Goal: Task Accomplishment & Management: Manage account settings

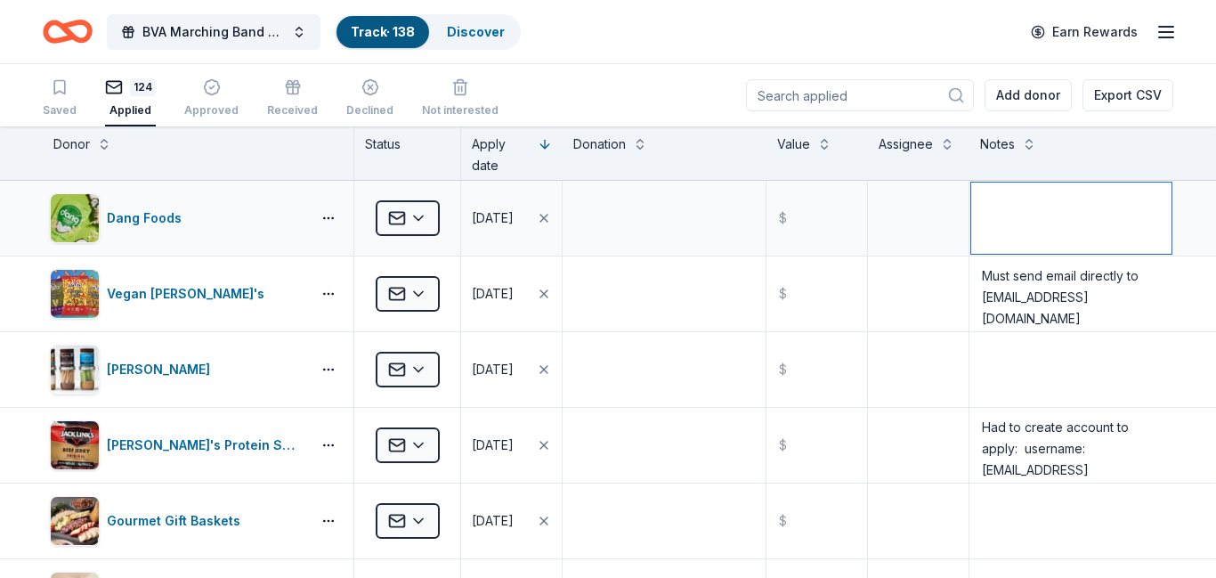
click at [1018, 214] on textarea at bounding box center [1071, 217] width 200 height 71
paste textarea "[EMAIL_ADDRESS][DOMAIN_NAME]"
type textarea "Must send email directly to hello@dangfoods.com"
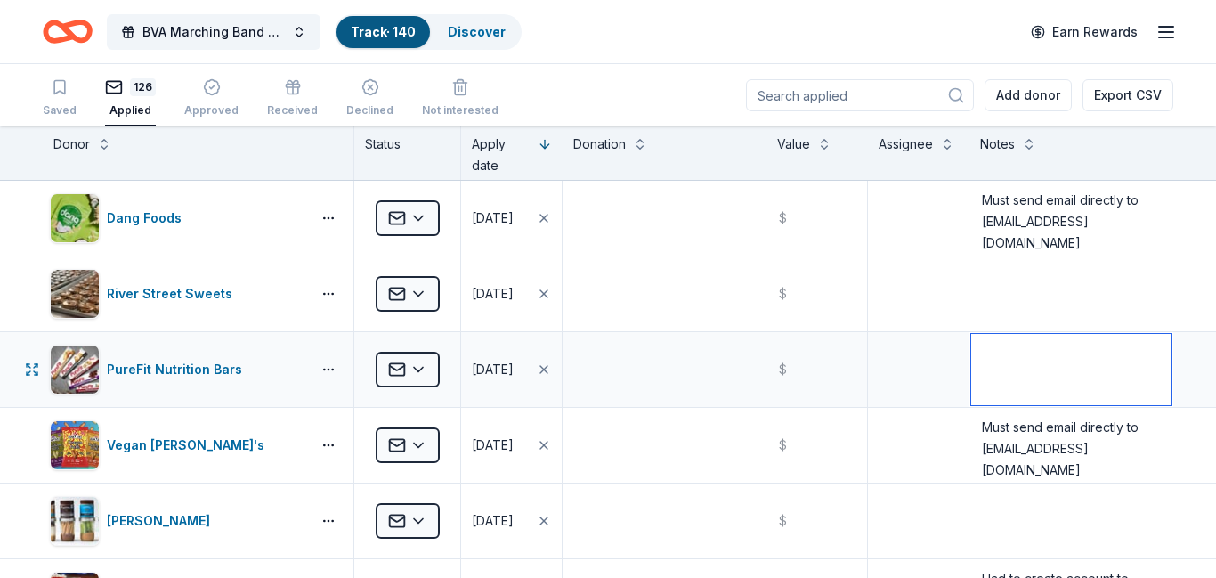
click at [1004, 355] on textarea at bounding box center [1071, 369] width 200 height 71
paste textarea "info@purefit.com"
type textarea "Must send email directly to info@purefit.com"
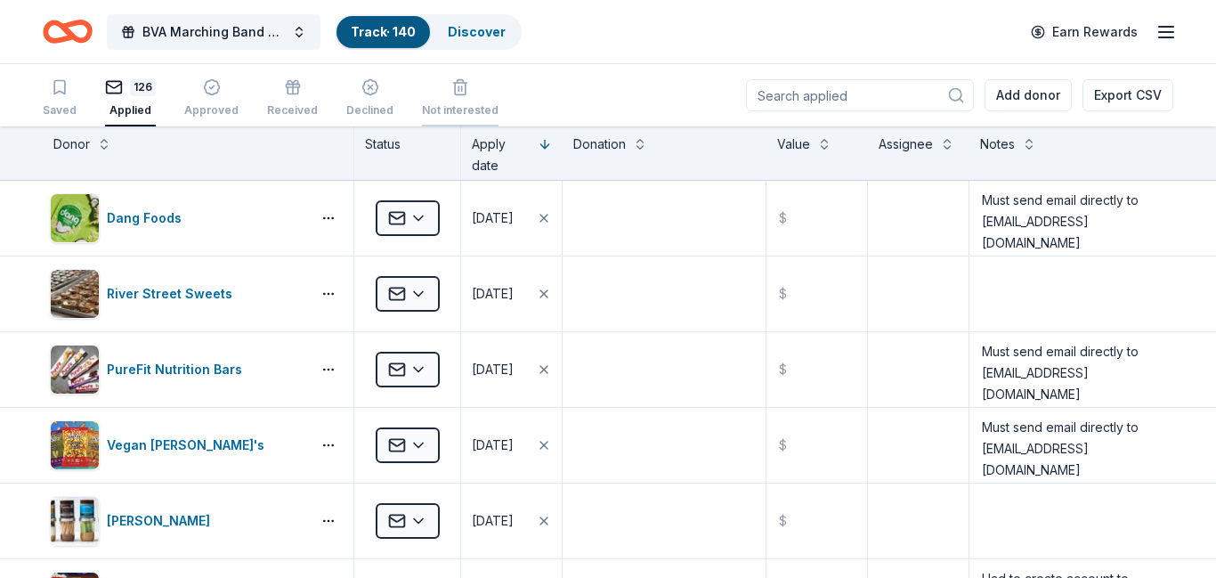
click at [435, 107] on div "Not interested" at bounding box center [460, 110] width 77 height 14
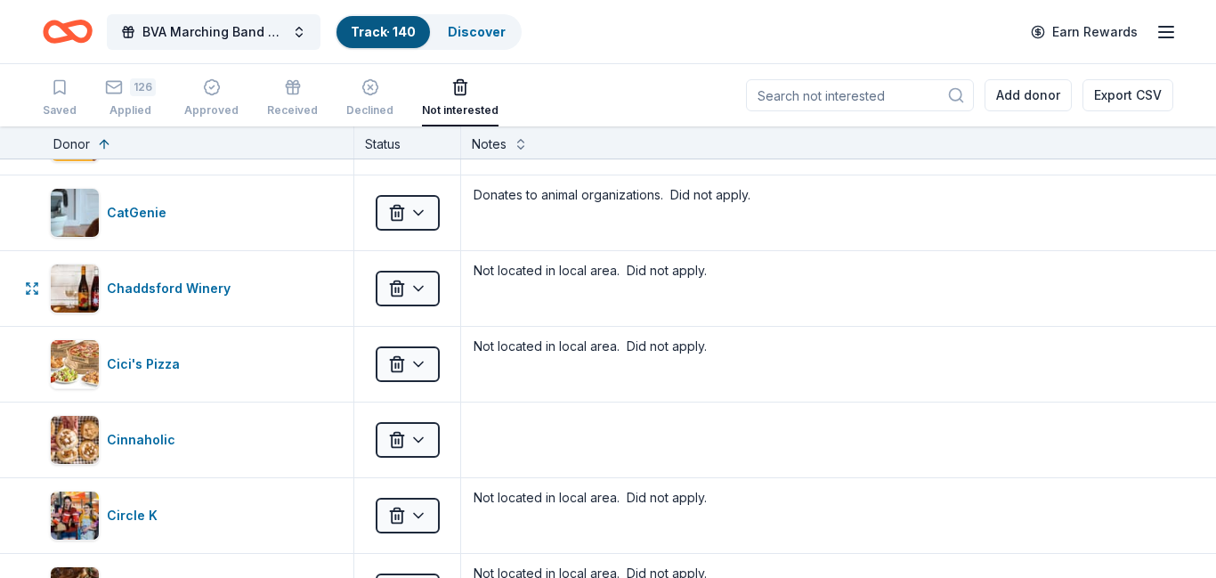
scroll to position [2033, 0]
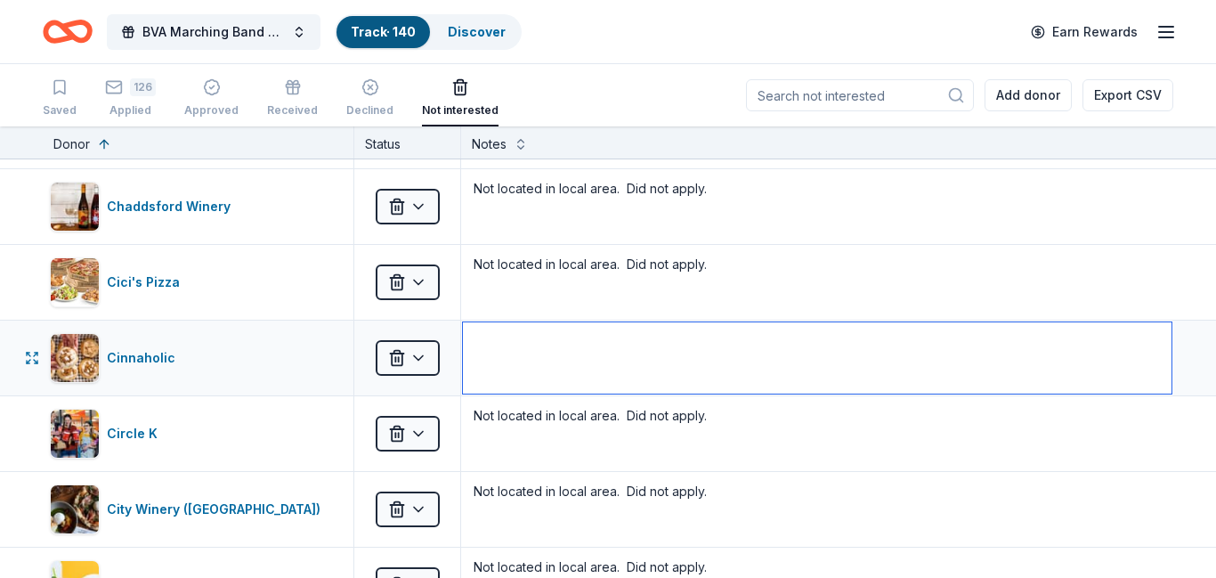
click at [532, 342] on textarea at bounding box center [817, 357] width 708 height 71
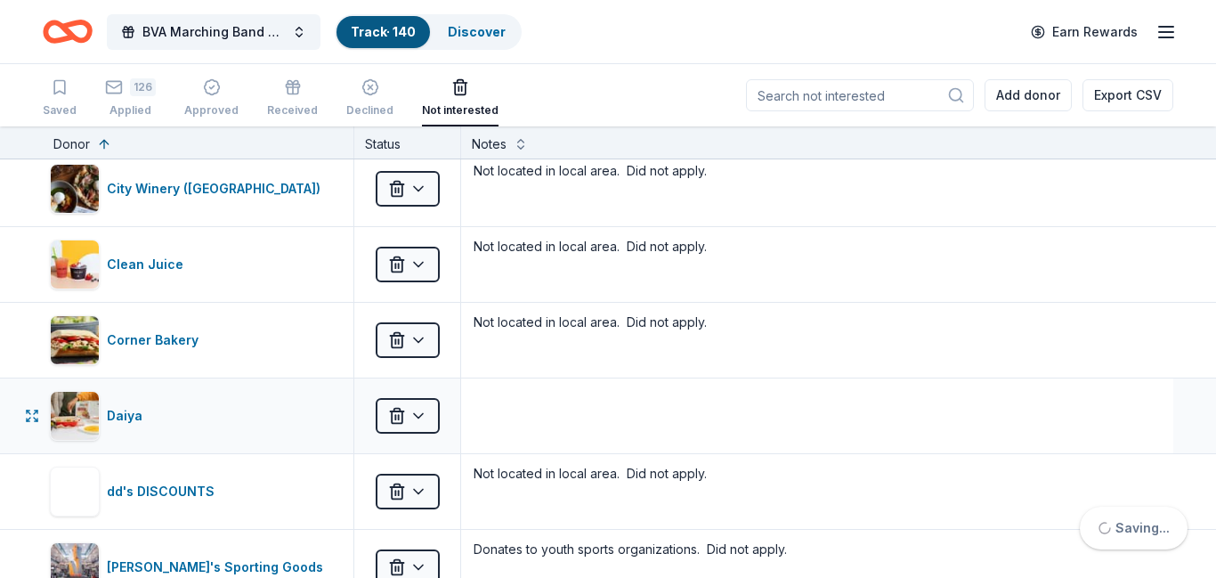
scroll to position [2384, 0]
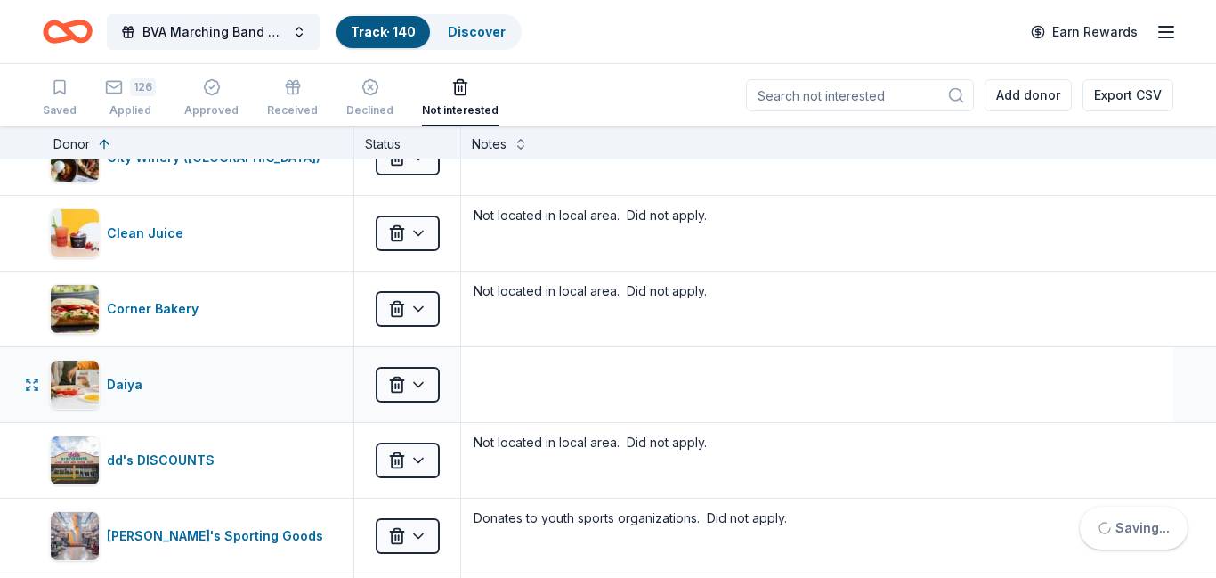
type textarea "Donation link does not work. Did not apply."
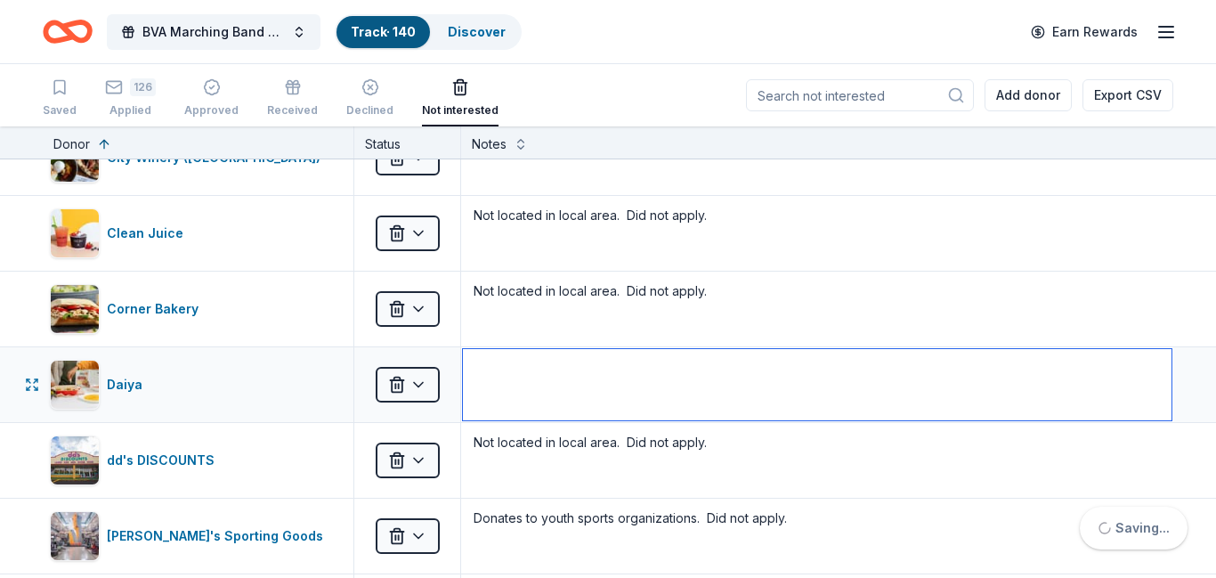
click at [544, 393] on textarea at bounding box center [817, 384] width 708 height 71
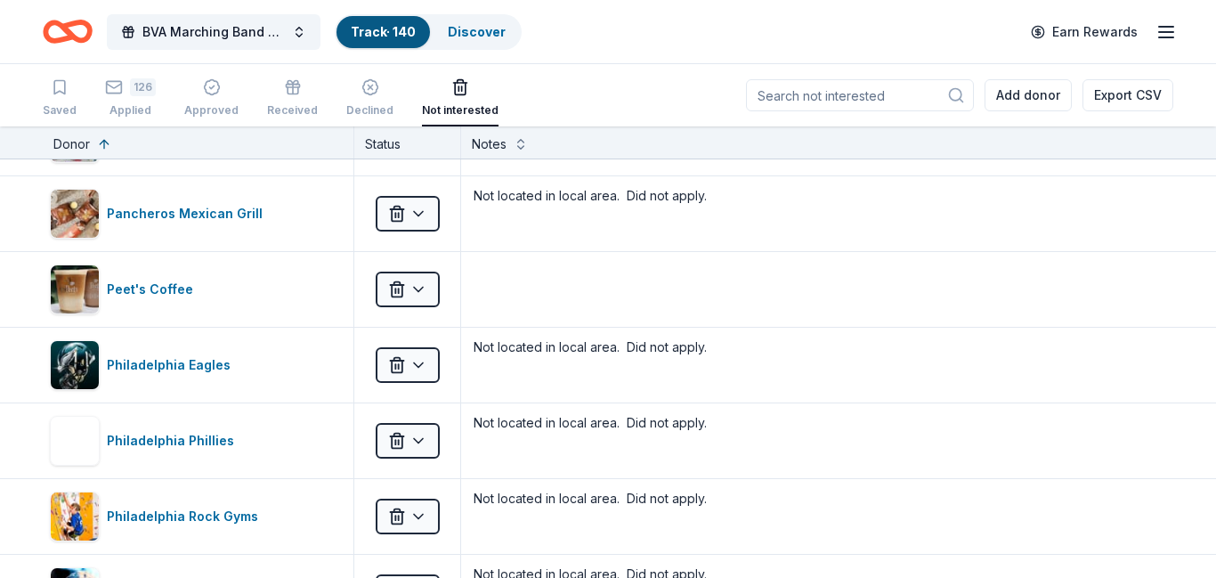
scroll to position [7015, 0]
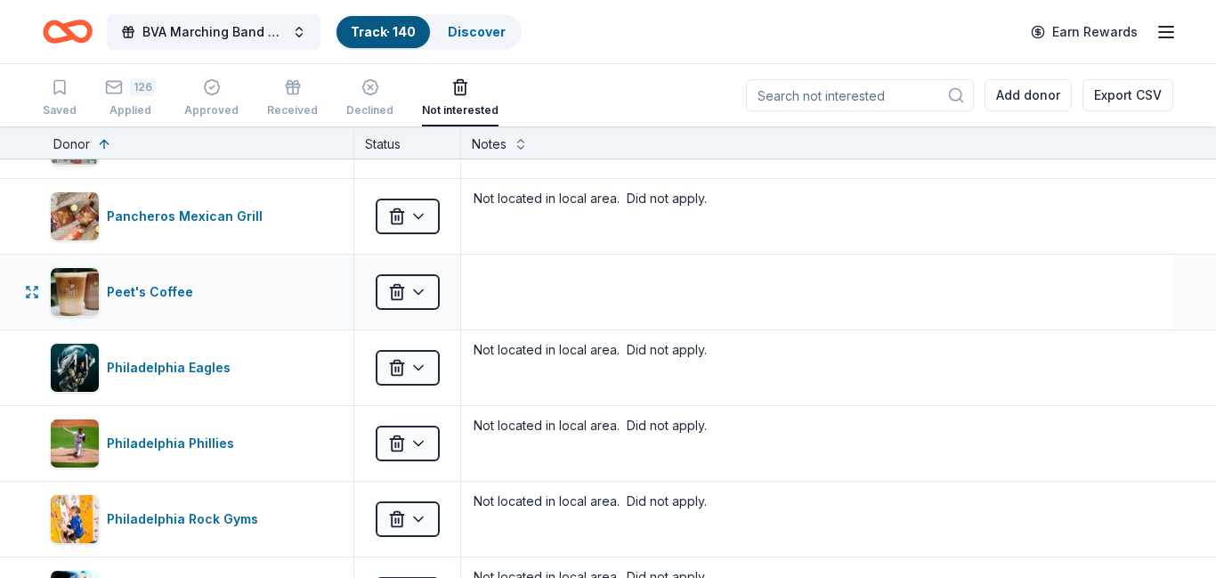
type textarea "Product would need to be refrigerated. Did not apply."
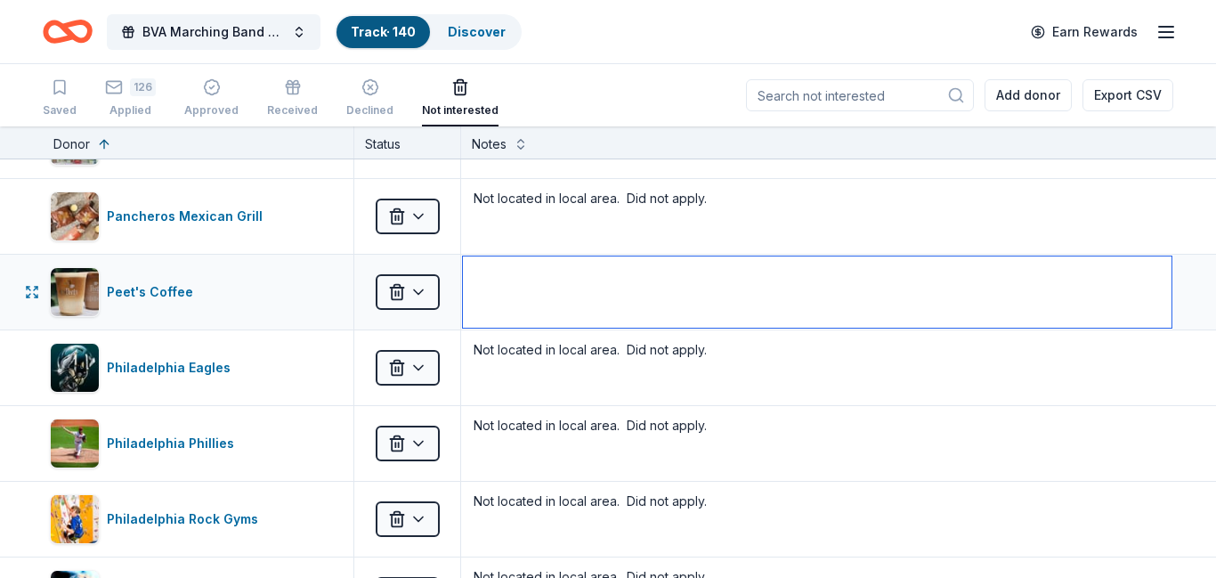
click at [545, 290] on textarea at bounding box center [817, 291] width 708 height 71
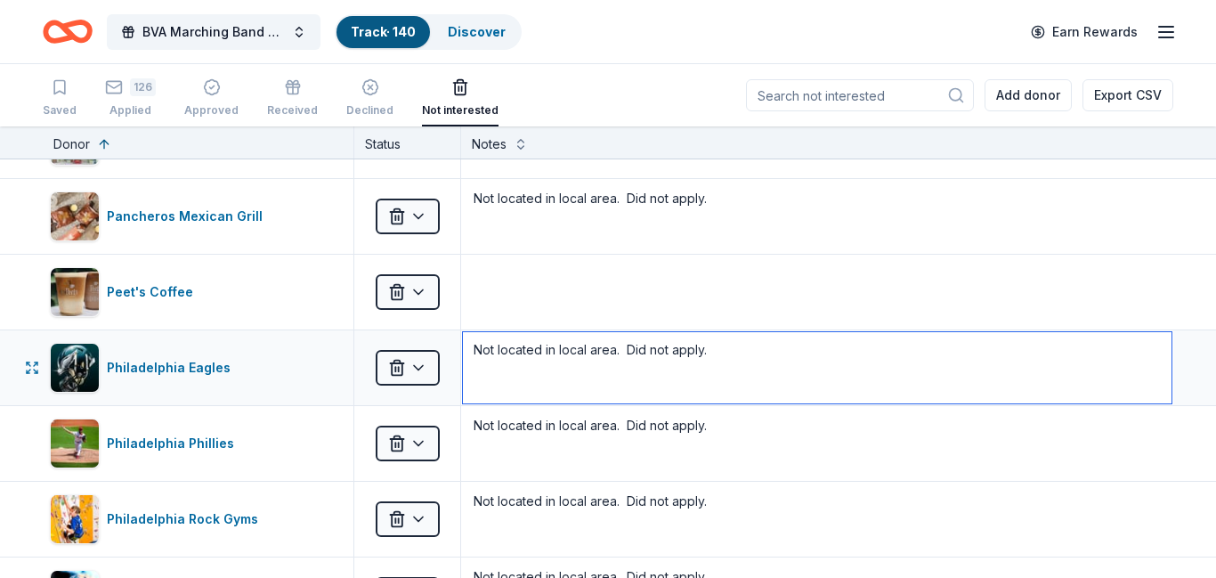
drag, startPoint x: 473, startPoint y: 346, endPoint x: 718, endPoint y: 353, distance: 244.8
click at [718, 353] on textarea "Not located in local area. Did not apply." at bounding box center [817, 367] width 708 height 71
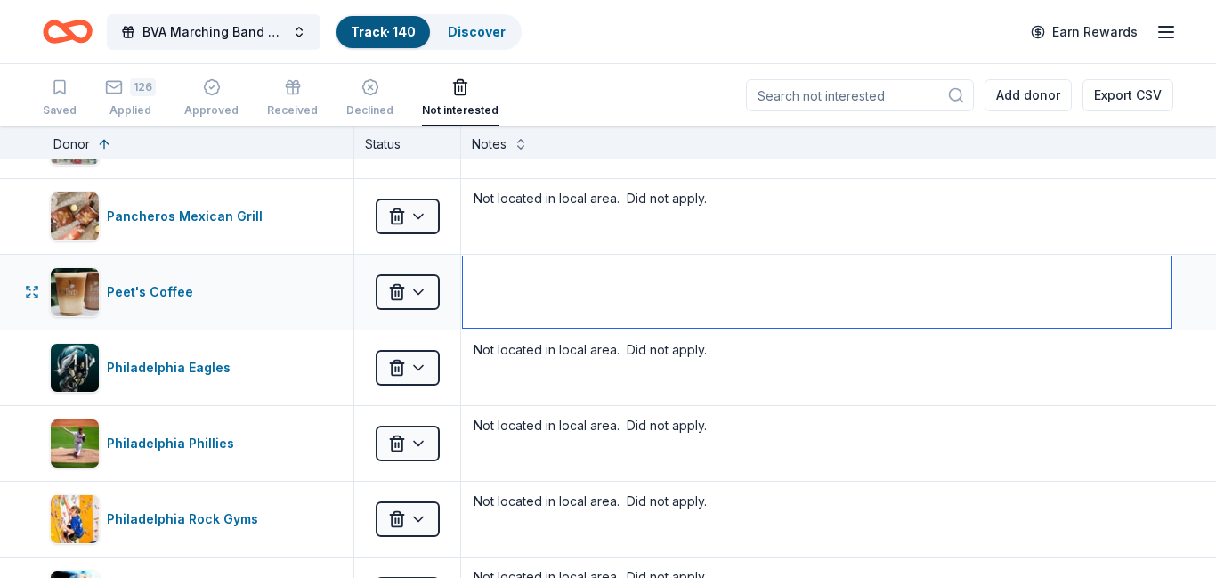
click at [595, 288] on textarea at bounding box center [817, 291] width 708 height 71
paste textarea "Not located in local area. Did not apply."
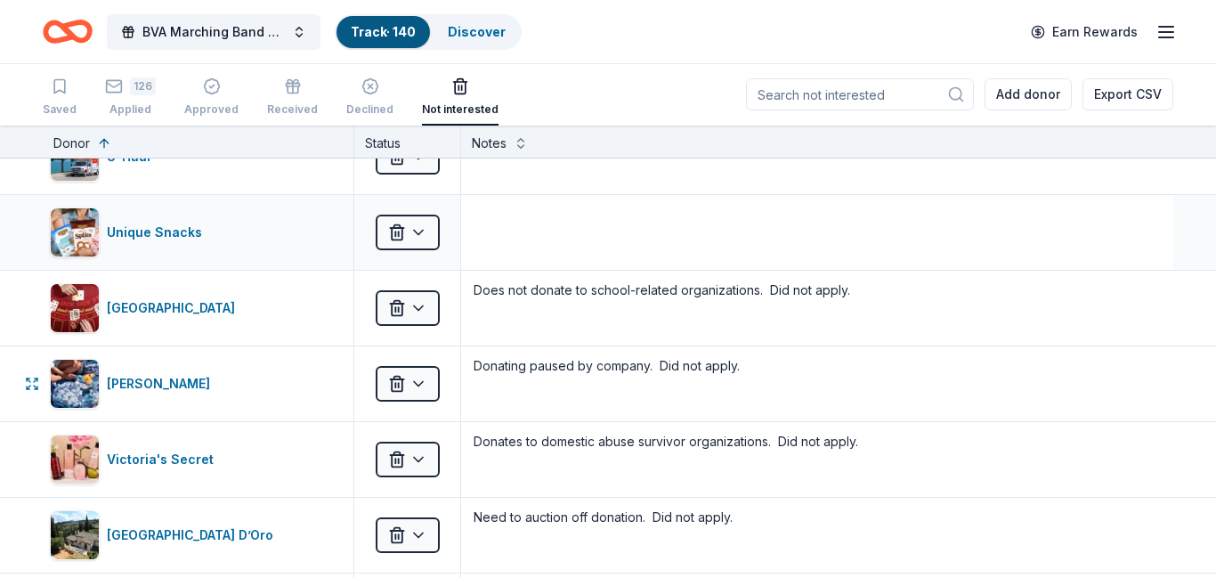
scroll to position [11006, 0]
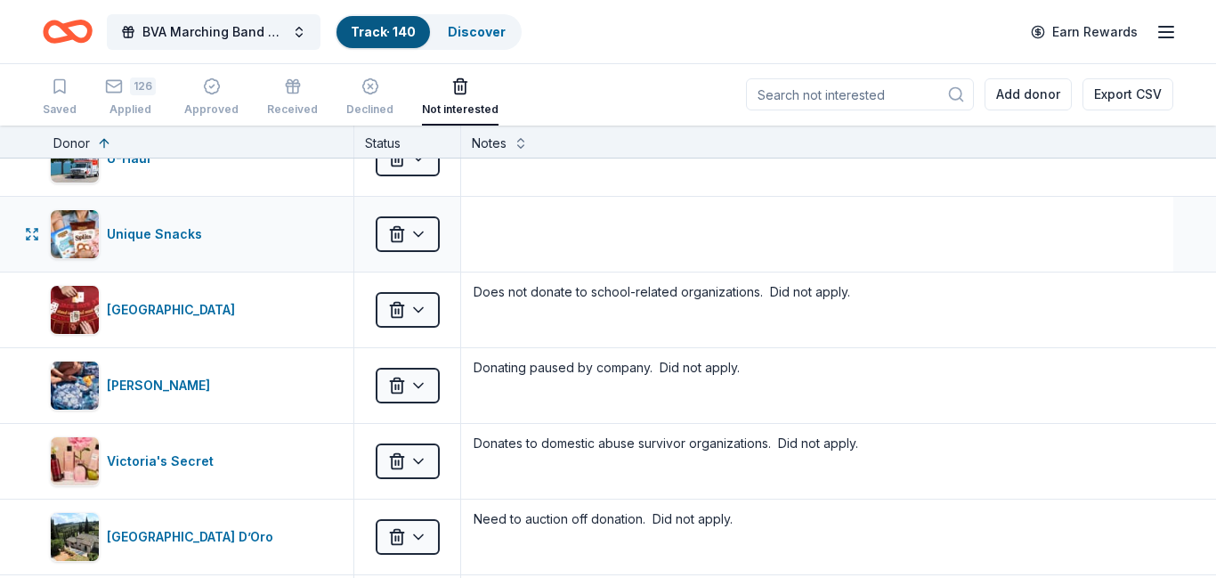
type textarea "Not located in local area. Did not apply."
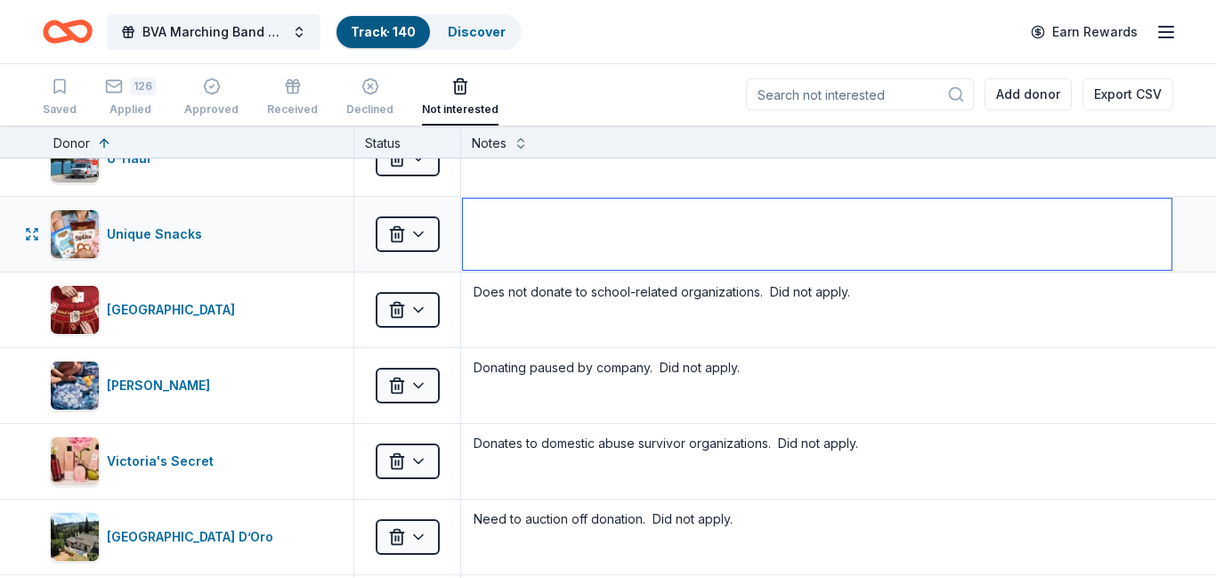
click at [531, 215] on textarea at bounding box center [817, 233] width 708 height 71
paste textarea "Not located in local area. Did not apply."
click at [618, 219] on textarea "Not located in local area. Did not apply." at bounding box center [817, 233] width 708 height 71
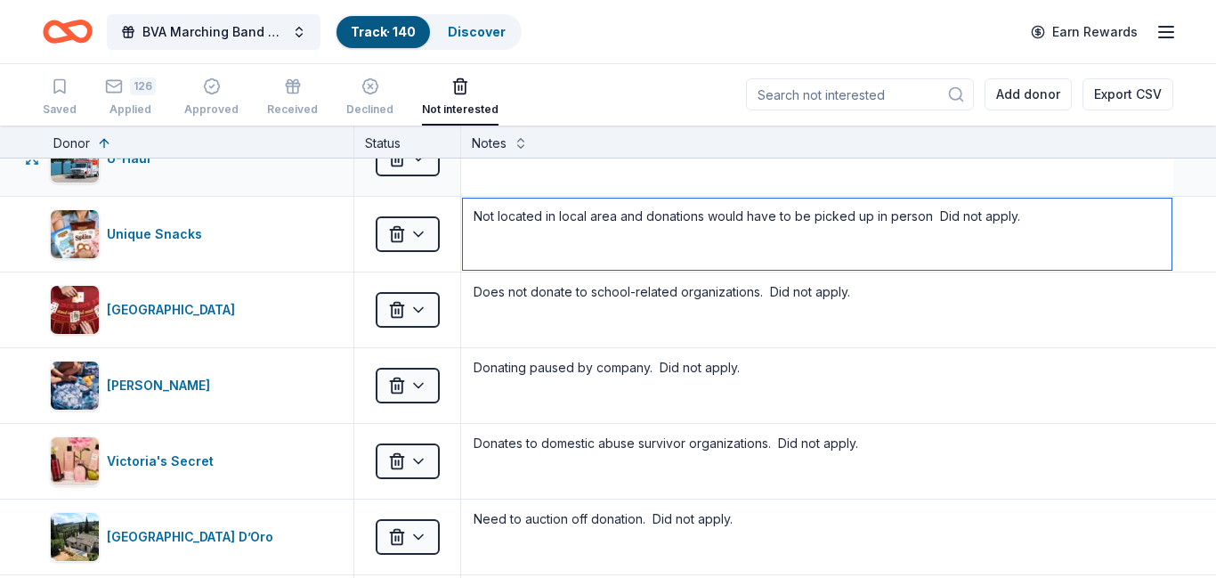
type textarea "Not located in local area and donations would have to be picked up in person. D…"
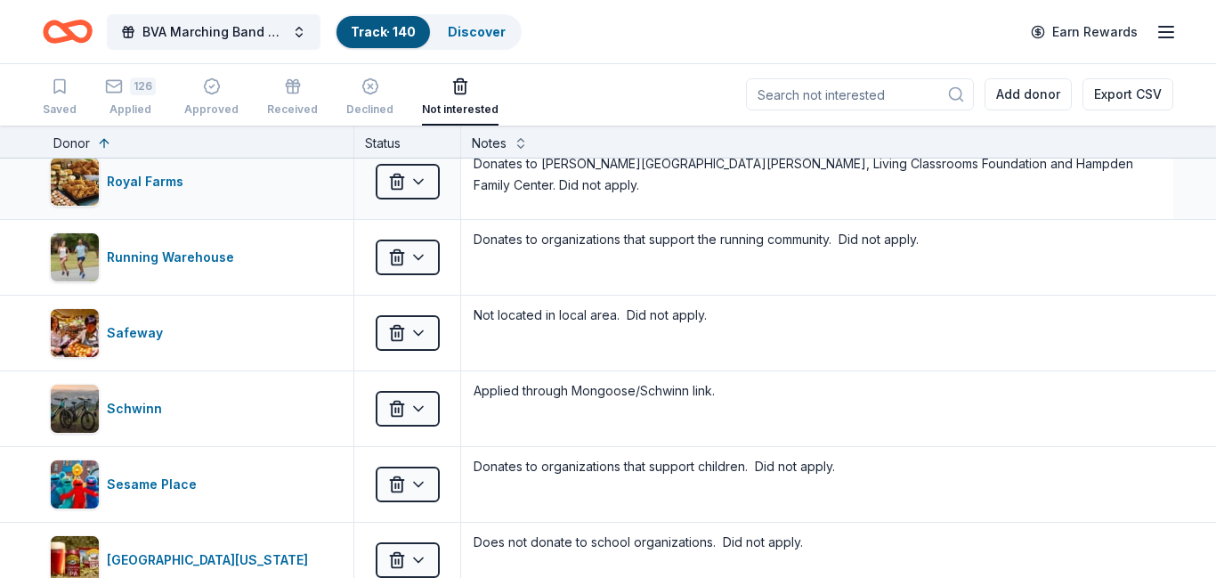
scroll to position [8408, 0]
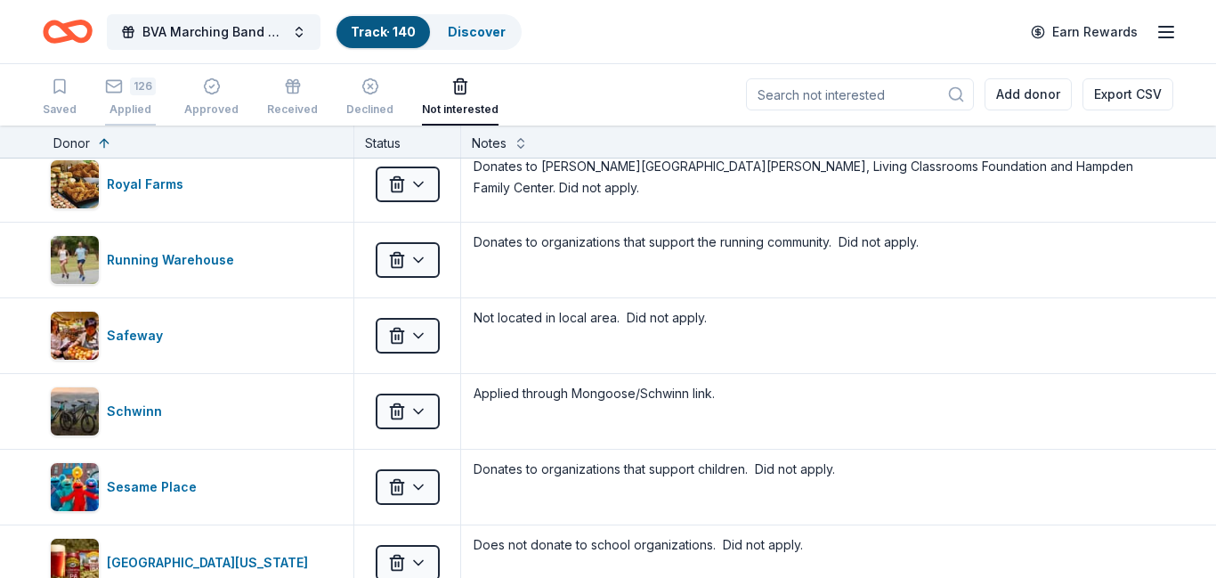
click at [125, 102] on div "Applied" at bounding box center [130, 109] width 51 height 14
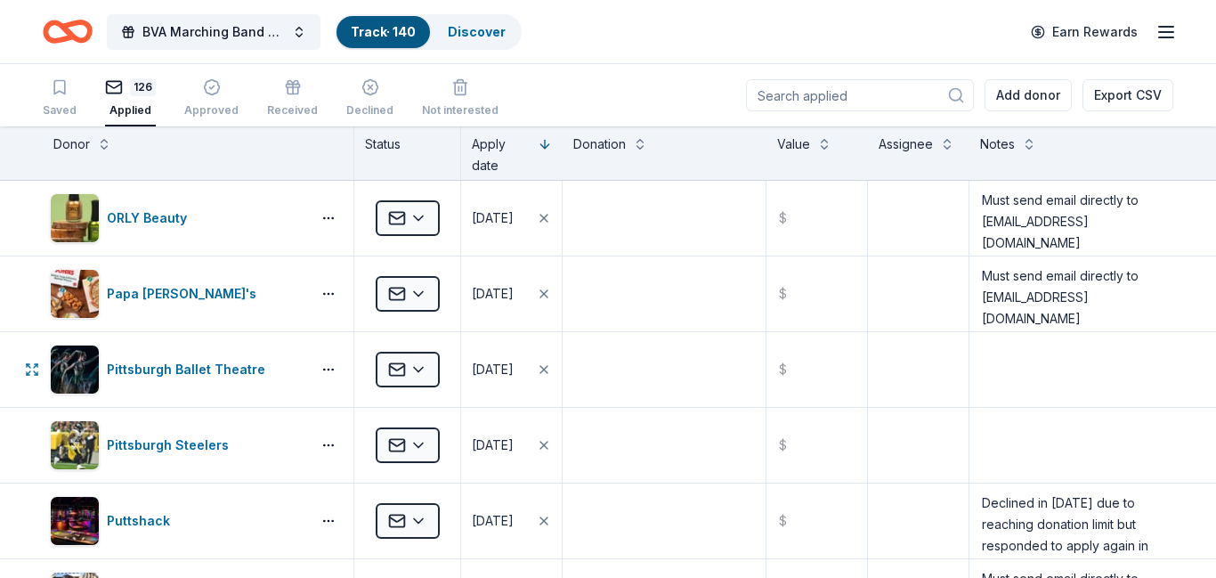
scroll to position [8943, 0]
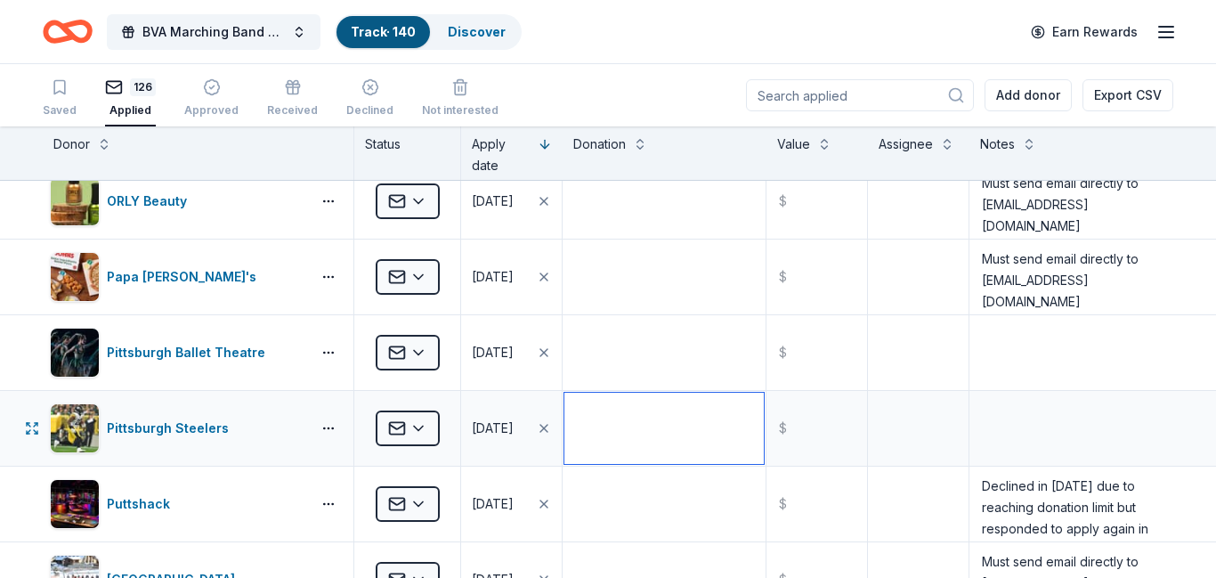
click at [642, 429] on textarea at bounding box center [663, 427] width 199 height 71
type textarea "Cam Heyward lithograph"
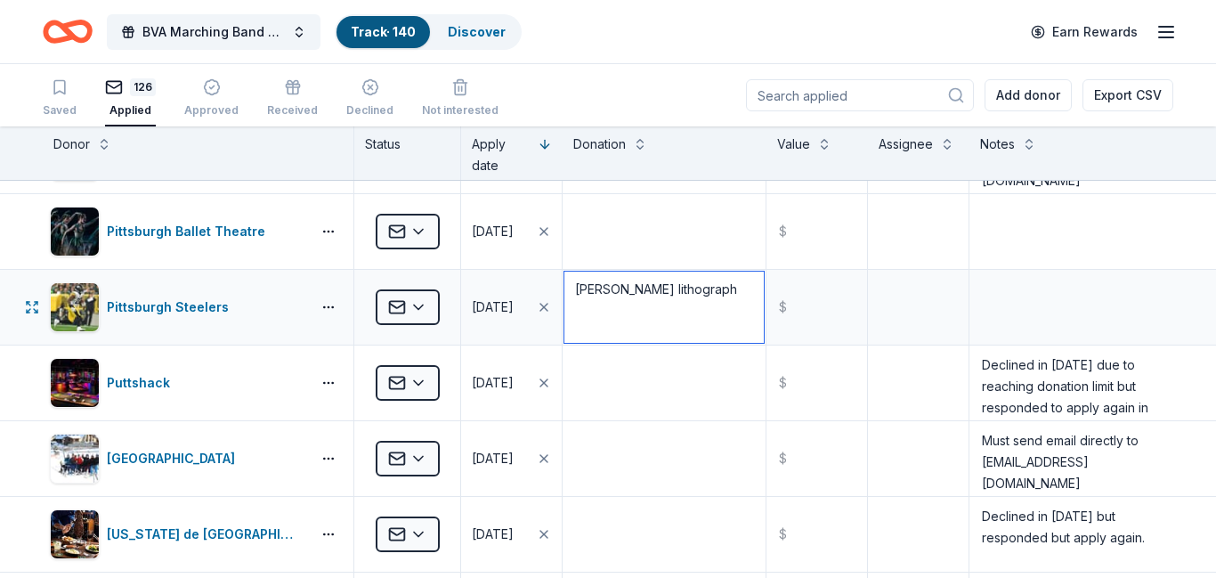
scroll to position [9107, 0]
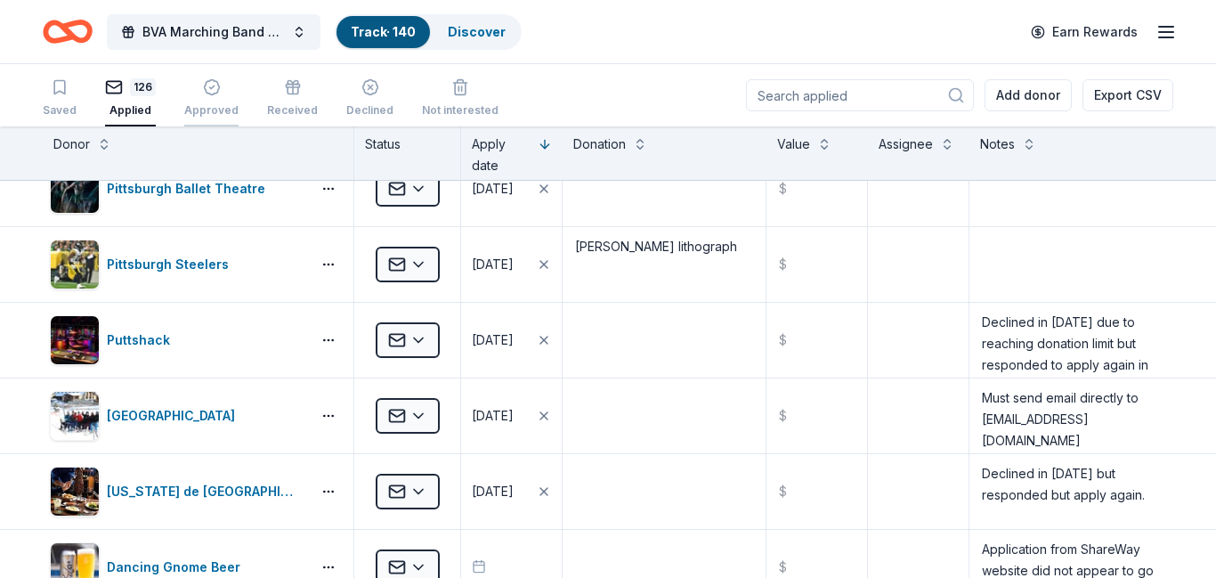
click at [213, 101] on div "Approved" at bounding box center [211, 97] width 54 height 39
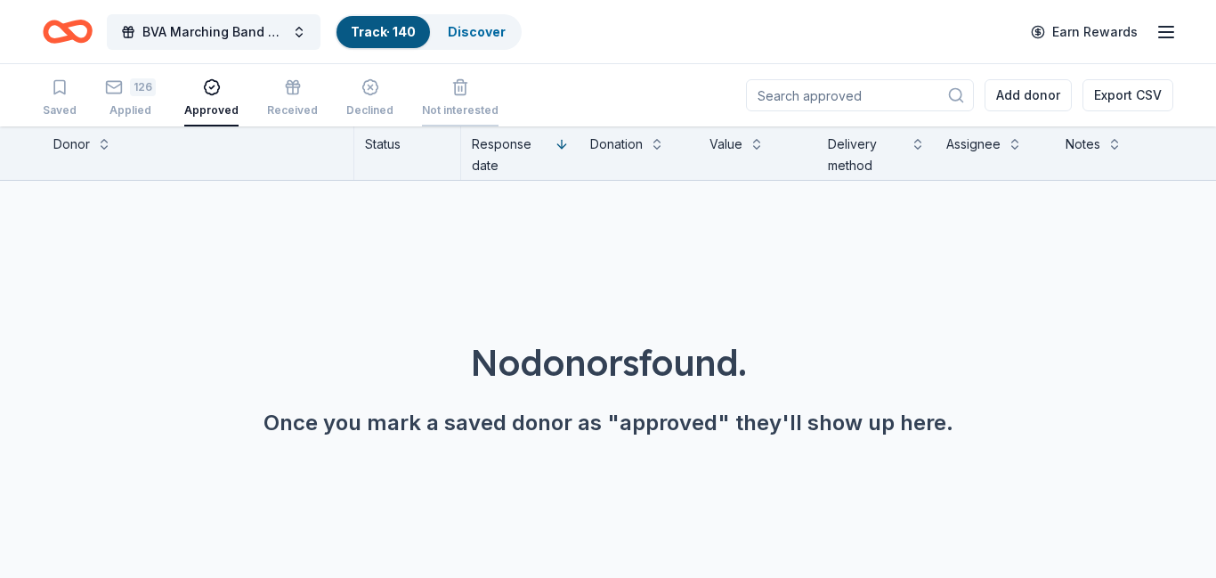
click at [435, 104] on div "Not interested" at bounding box center [460, 110] width 77 height 14
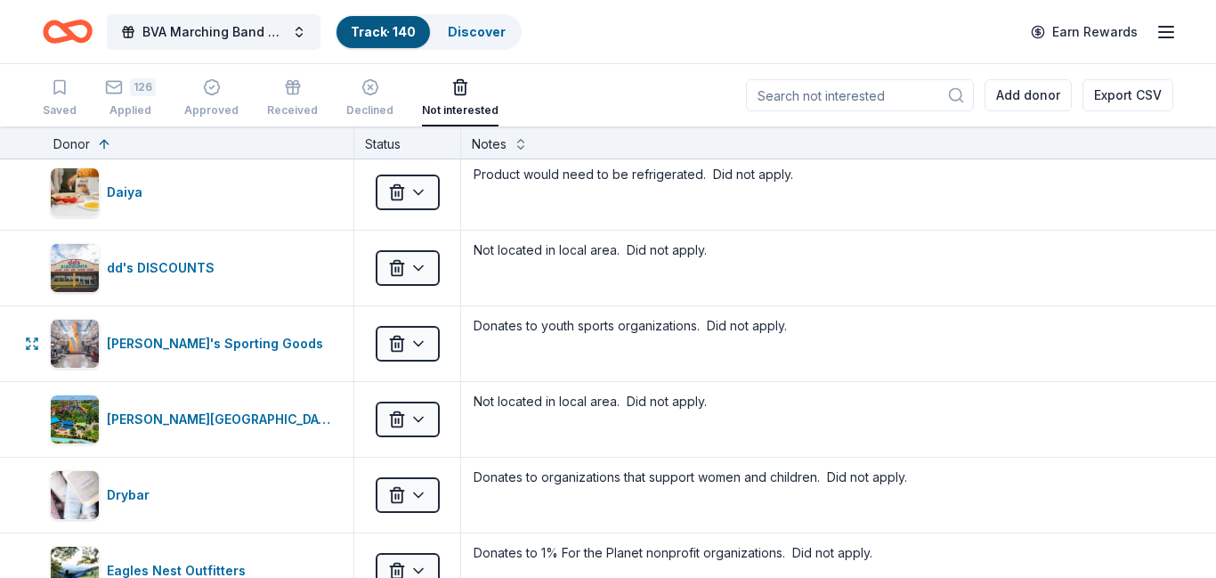
scroll to position [2565, 0]
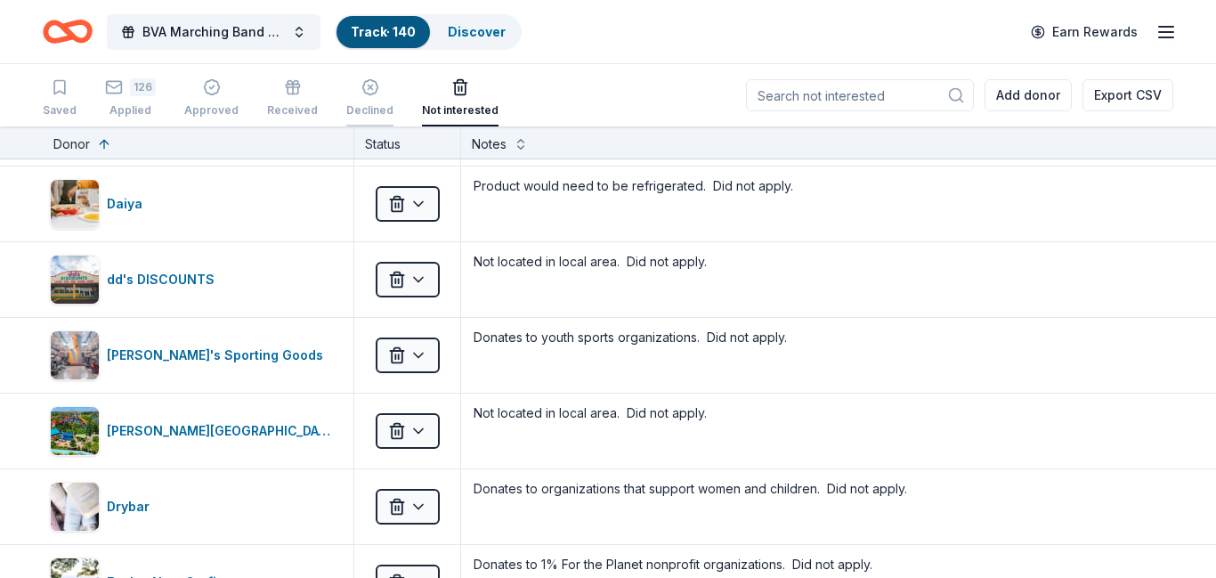
click at [346, 101] on div "Declined" at bounding box center [369, 97] width 47 height 39
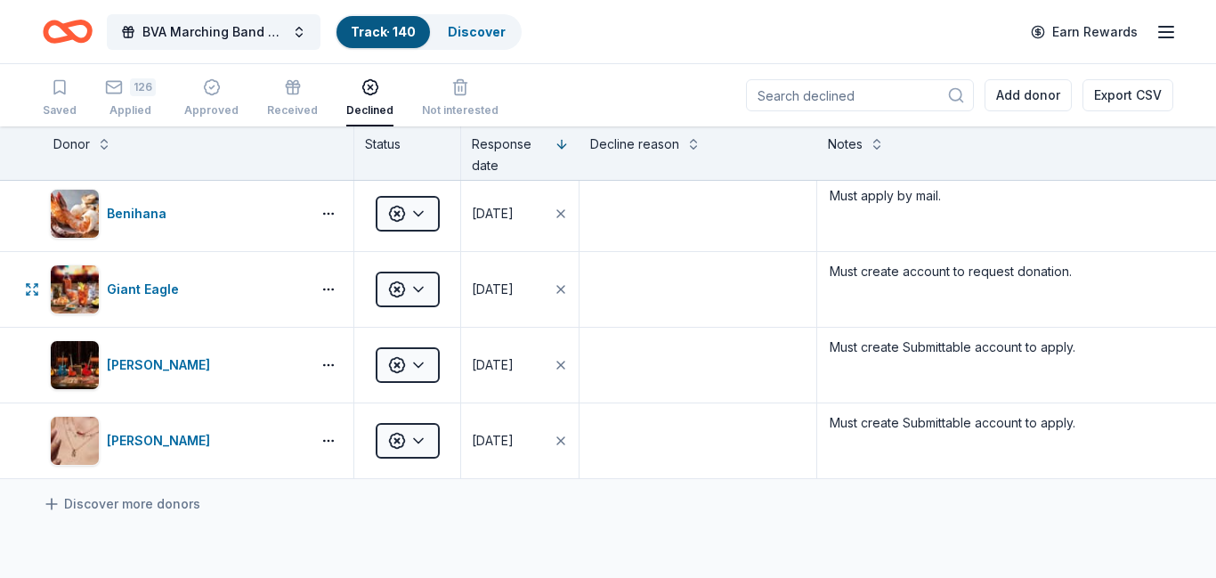
scroll to position [734, 0]
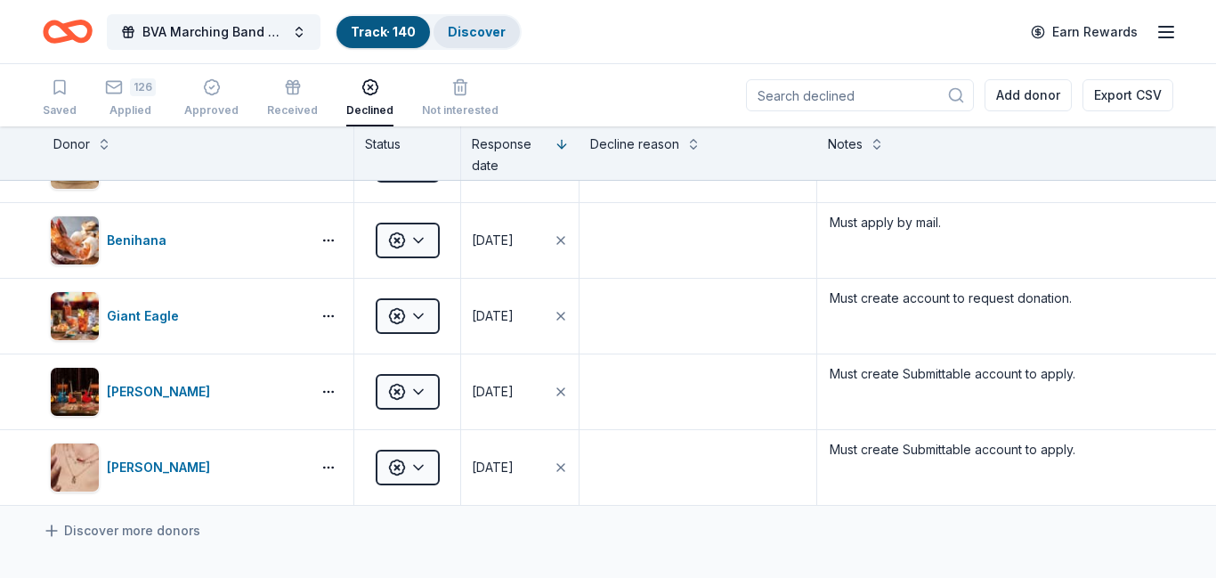
click at [474, 31] on link "Discover" at bounding box center [477, 31] width 58 height 15
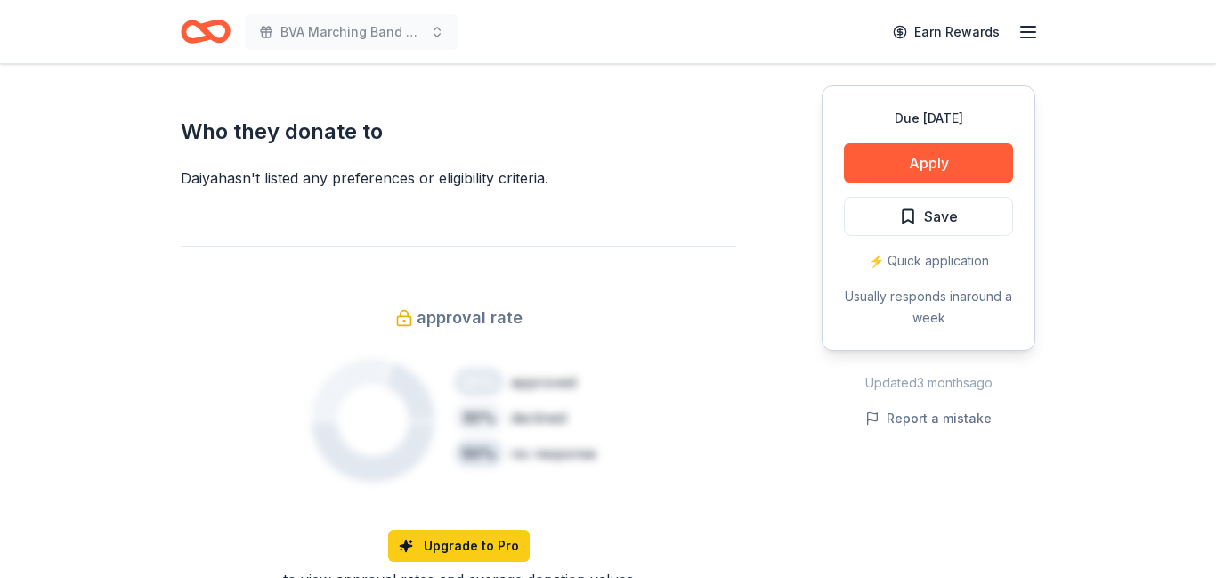
scroll to position [867, 0]
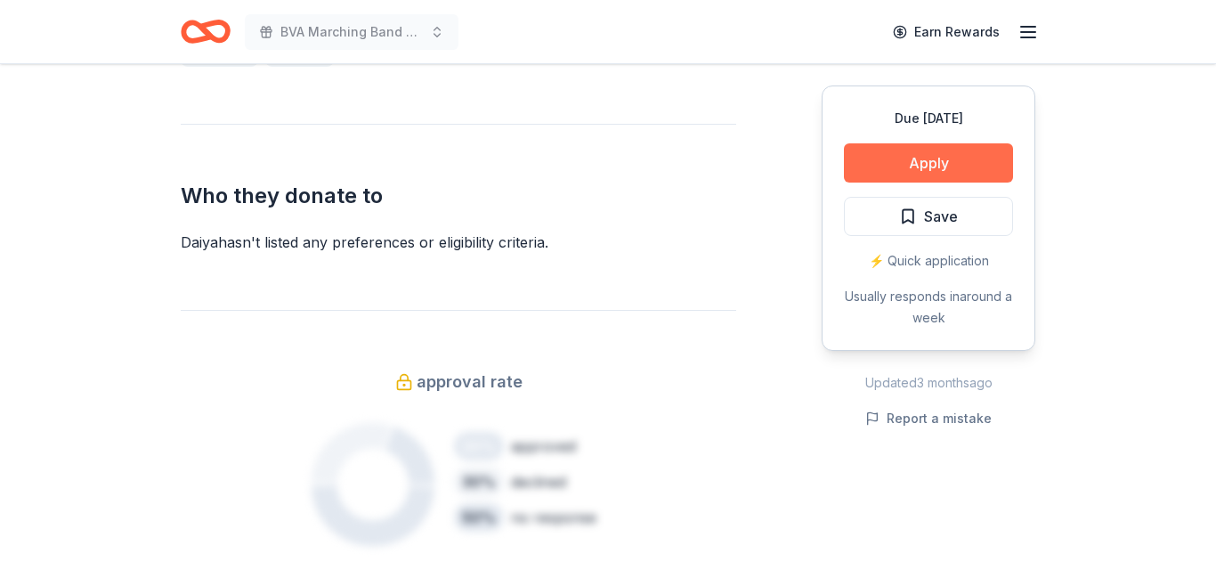
click at [892, 159] on button "Apply" at bounding box center [928, 162] width 169 height 39
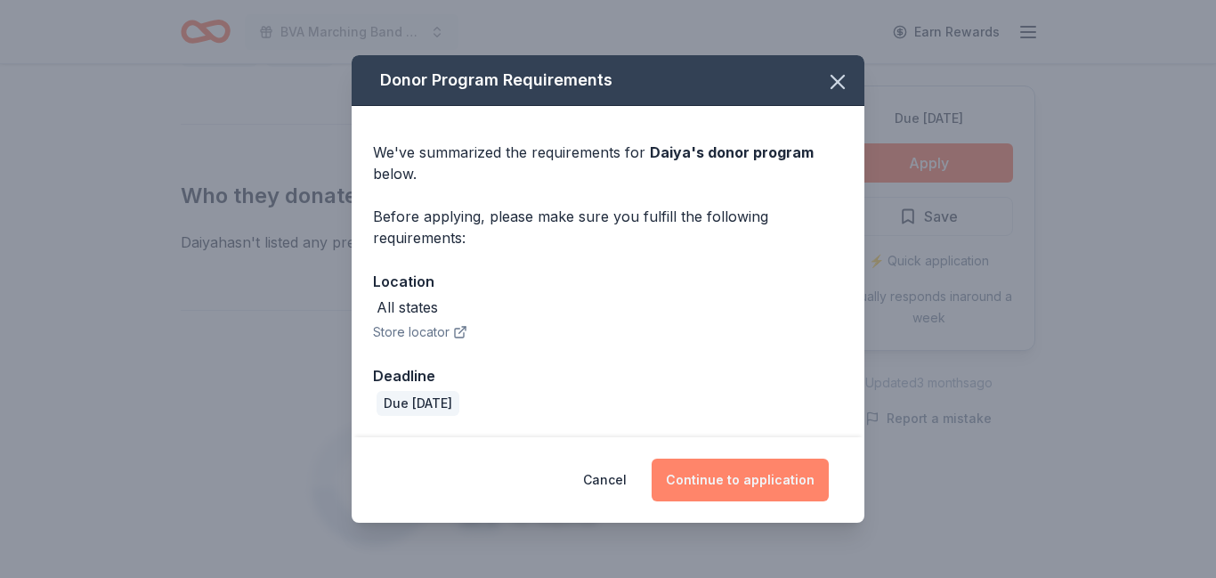
click at [689, 487] on button "Continue to application" at bounding box center [739, 479] width 177 height 43
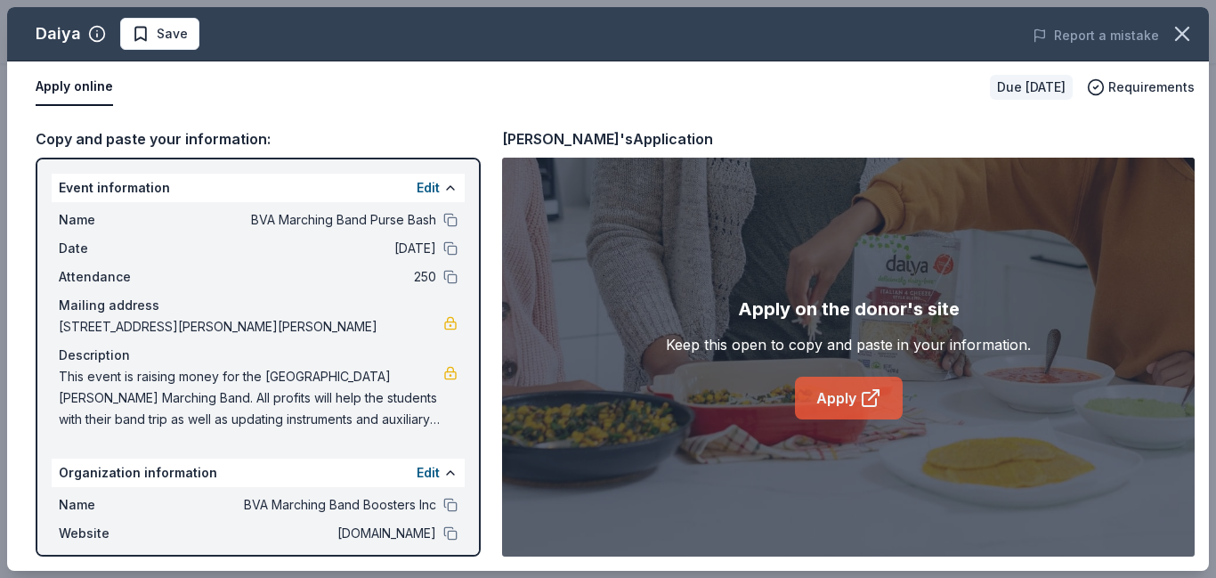
click at [853, 409] on link "Apply" at bounding box center [849, 397] width 108 height 43
click at [168, 33] on span "Save" at bounding box center [172, 33] width 31 height 21
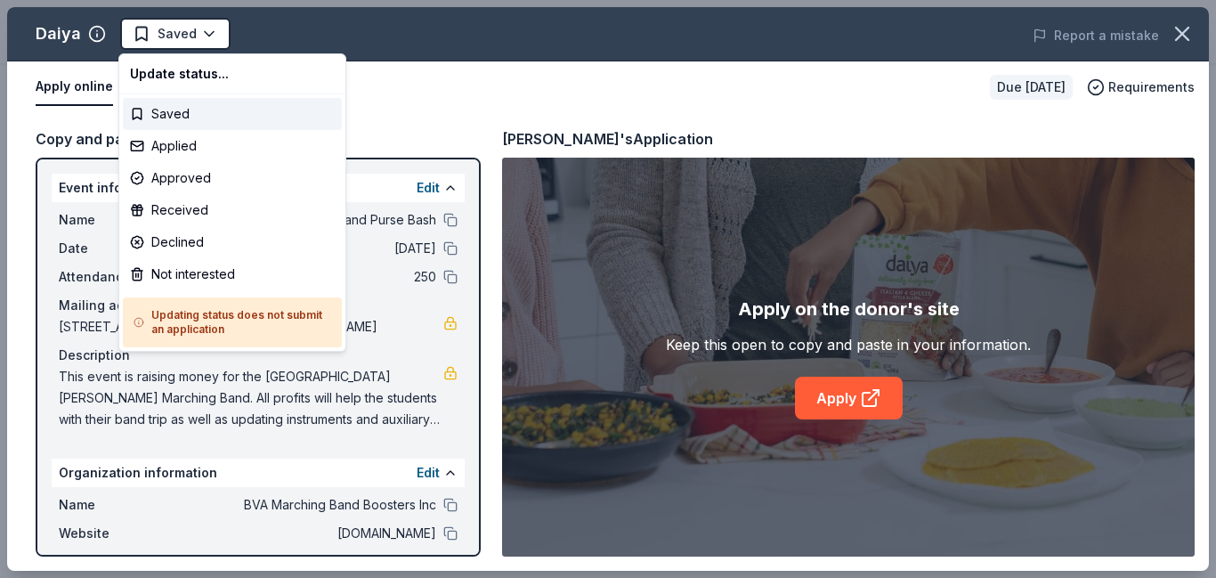
scroll to position [0, 0]
click at [191, 269] on div "Not interested" at bounding box center [232, 274] width 219 height 32
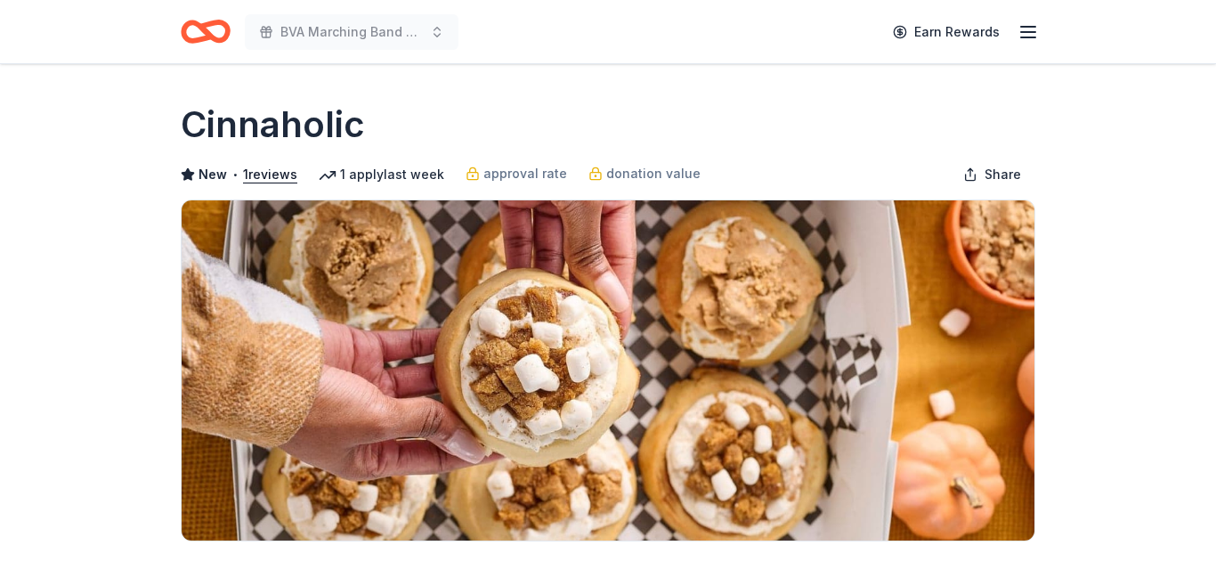
scroll to position [258, 0]
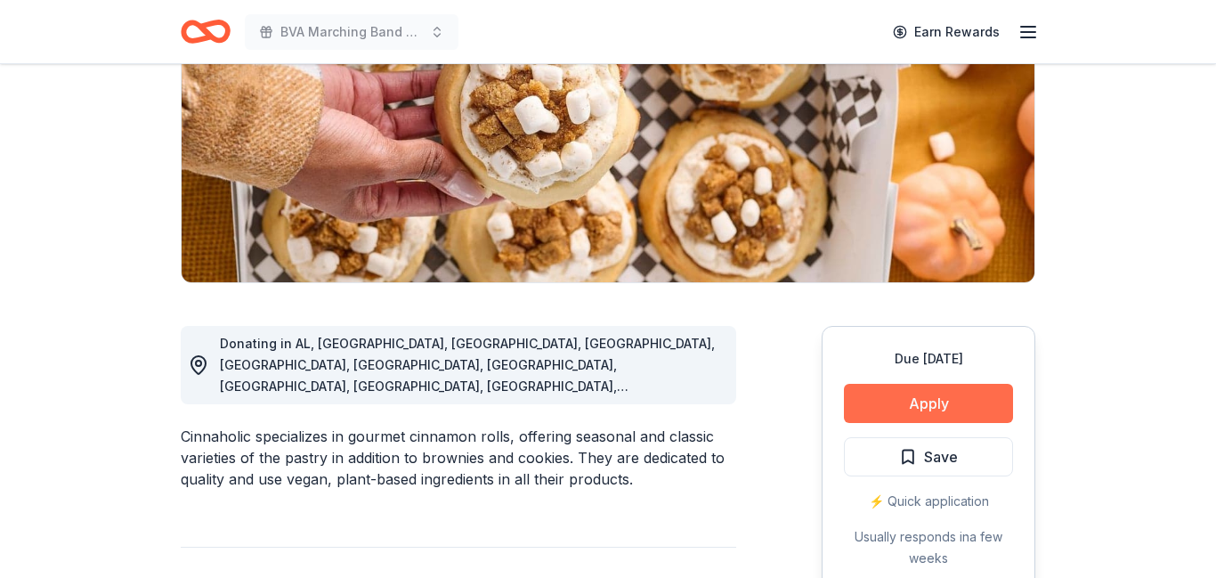
click at [877, 406] on button "Apply" at bounding box center [928, 403] width 169 height 39
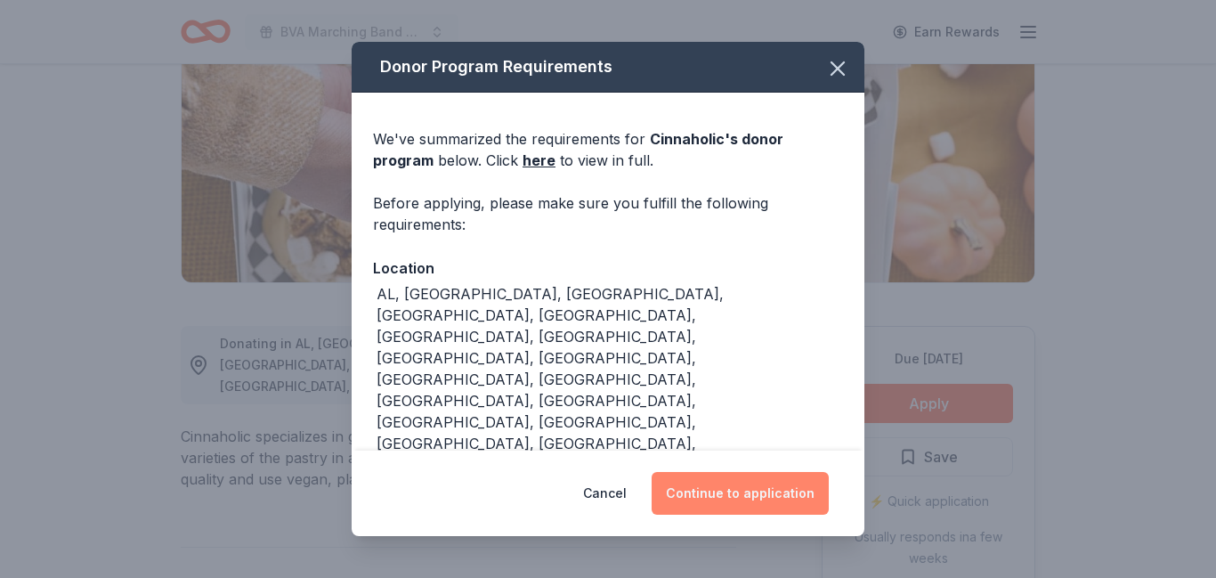
click at [757, 500] on button "Continue to application" at bounding box center [739, 493] width 177 height 43
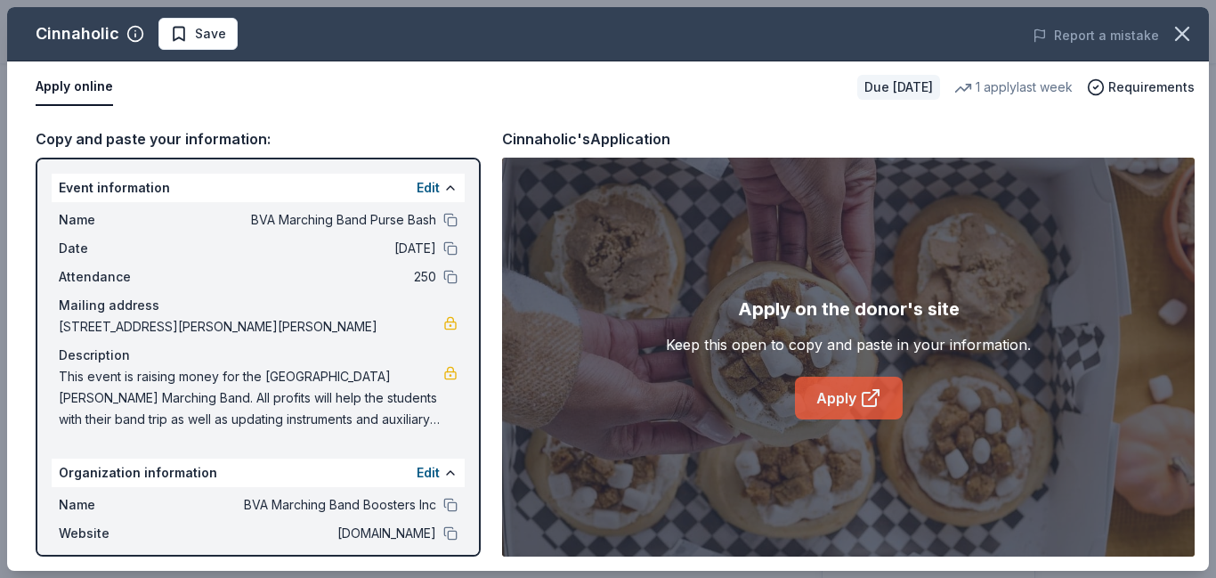
click at [829, 401] on link "Apply" at bounding box center [849, 397] width 108 height 43
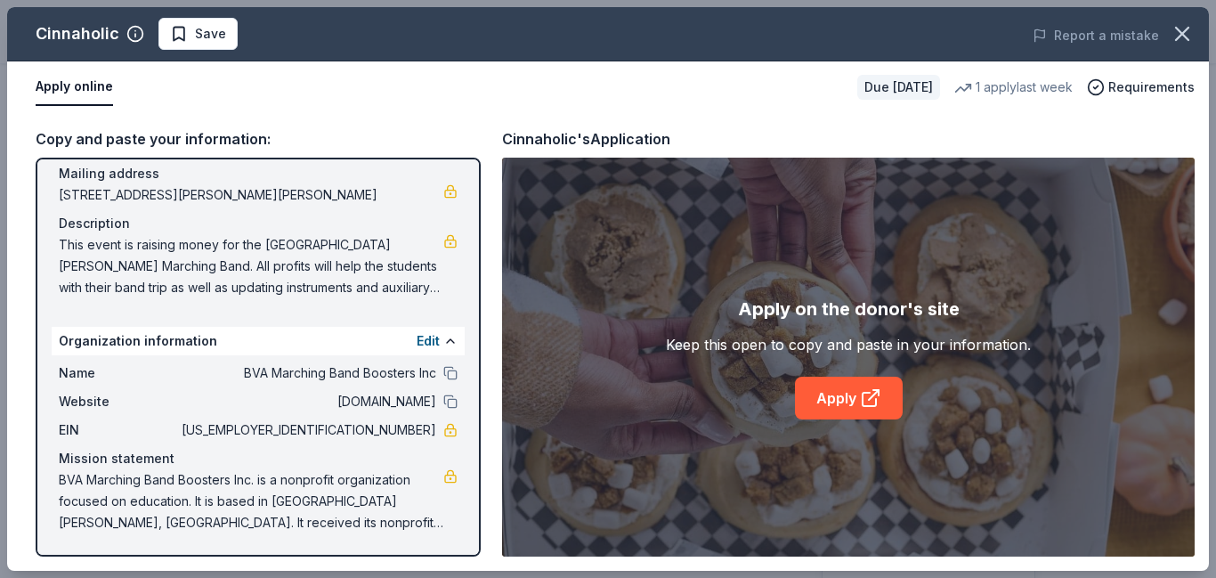
click at [463, 109] on div "Apply online Due in 142 days 1 apply last week Requirements" at bounding box center [607, 87] width 1201 height 52
click at [839, 386] on link "Apply" at bounding box center [849, 397] width 108 height 43
click at [195, 38] on span "Save" at bounding box center [210, 33] width 31 height 21
click at [233, 31] on html "BVA Marching Band Purse Bash Earn Rewards Due in 142 days Share Cinnaholic New …" at bounding box center [608, 31] width 1216 height 578
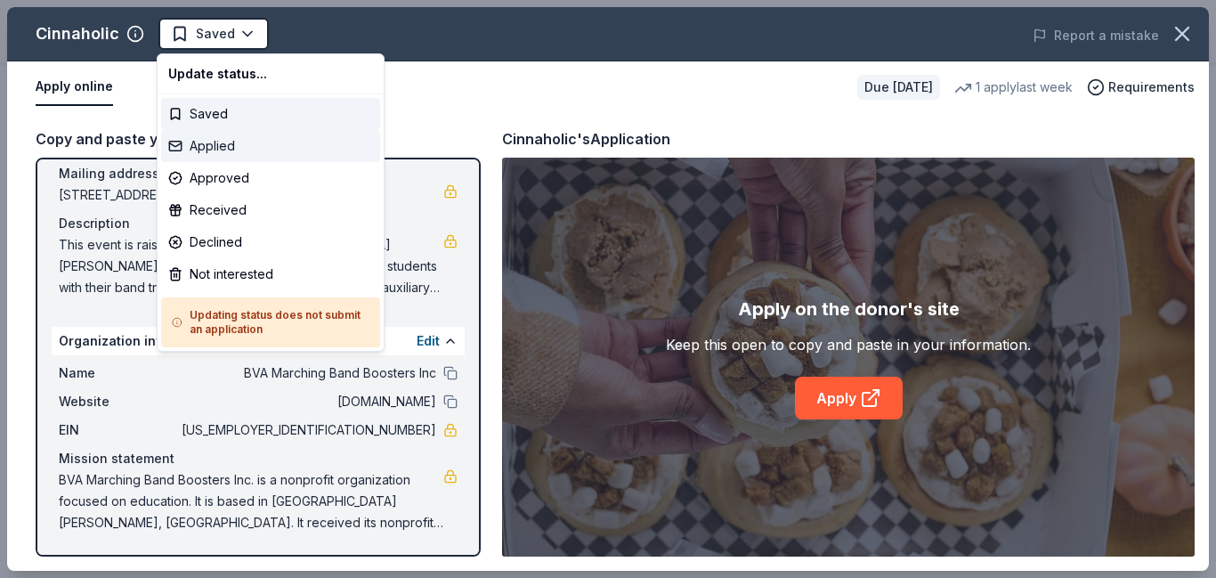
scroll to position [0, 0]
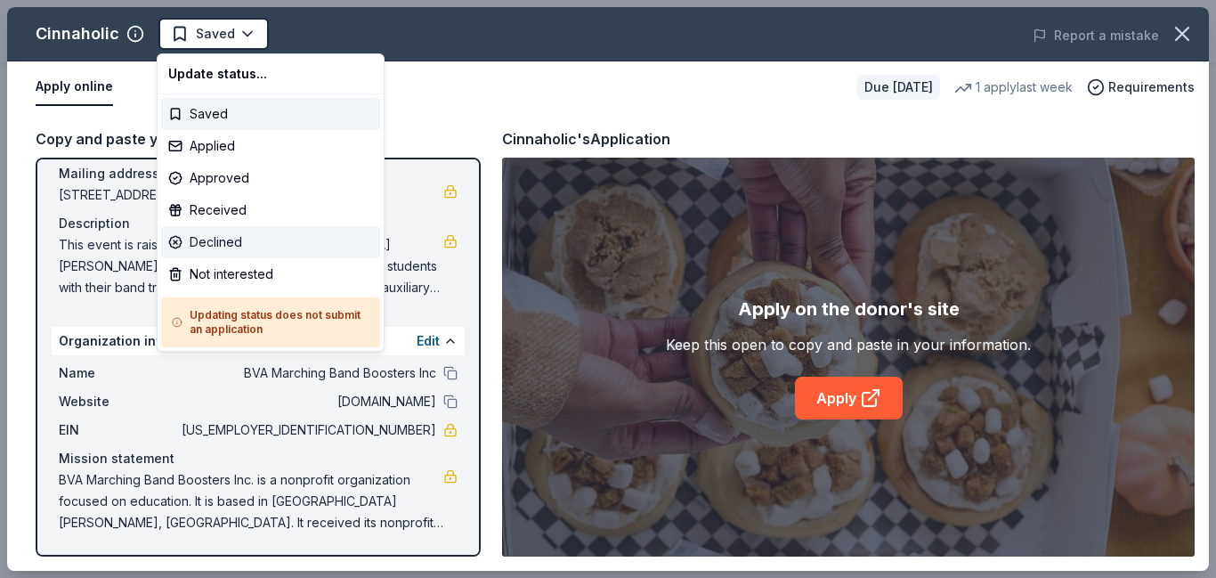
click at [235, 237] on div "Declined" at bounding box center [270, 242] width 219 height 32
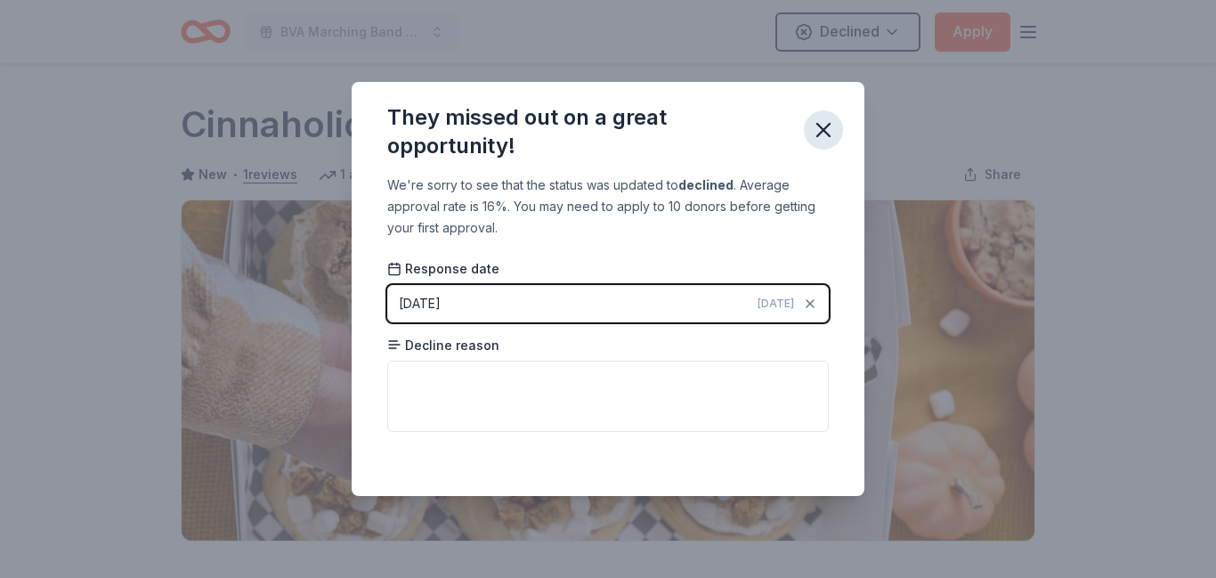
click at [815, 133] on icon "button" at bounding box center [823, 129] width 25 height 25
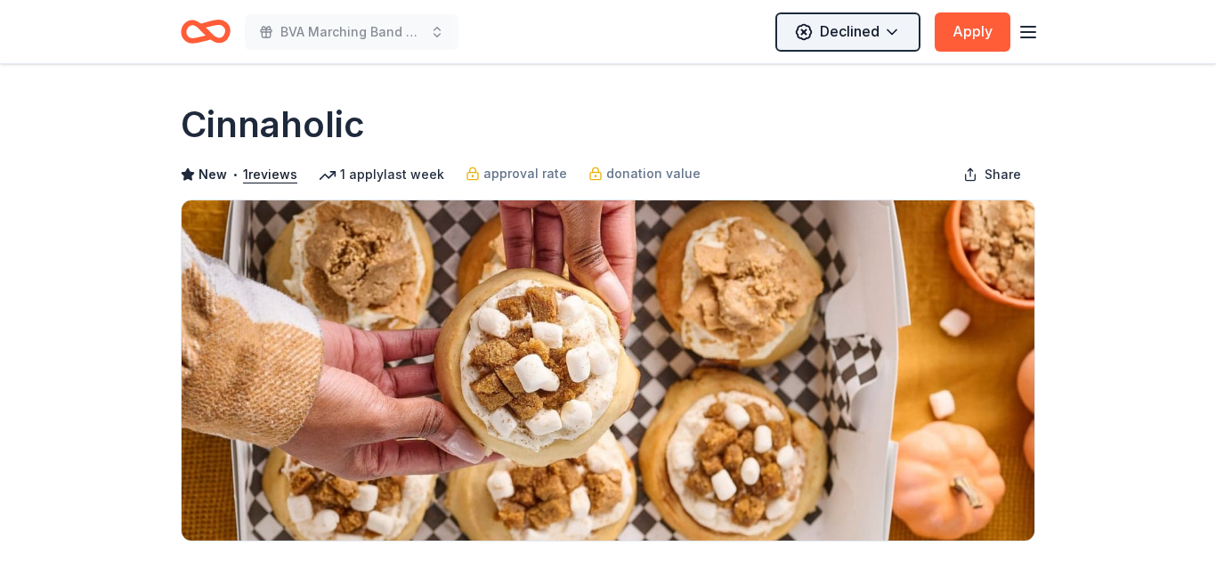
click at [887, 36] on html "BVA Marching Band Purse Bash Declined Apply Due in 142 days Share Cinnaholic Ne…" at bounding box center [608, 289] width 1216 height 578
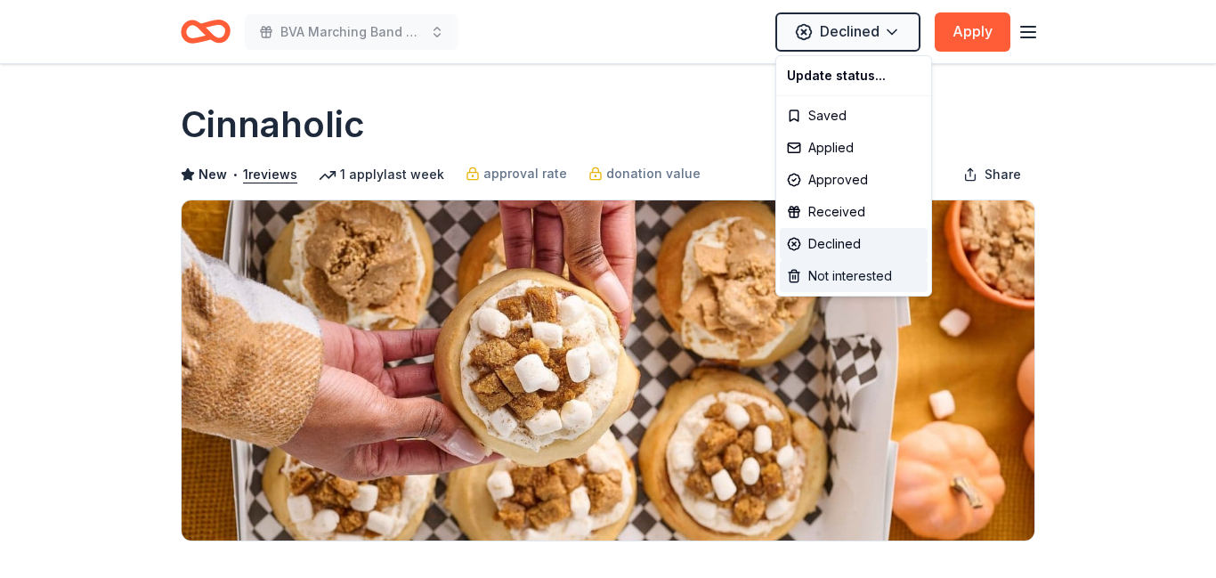
click at [815, 275] on div "Not interested" at bounding box center [854, 276] width 148 height 32
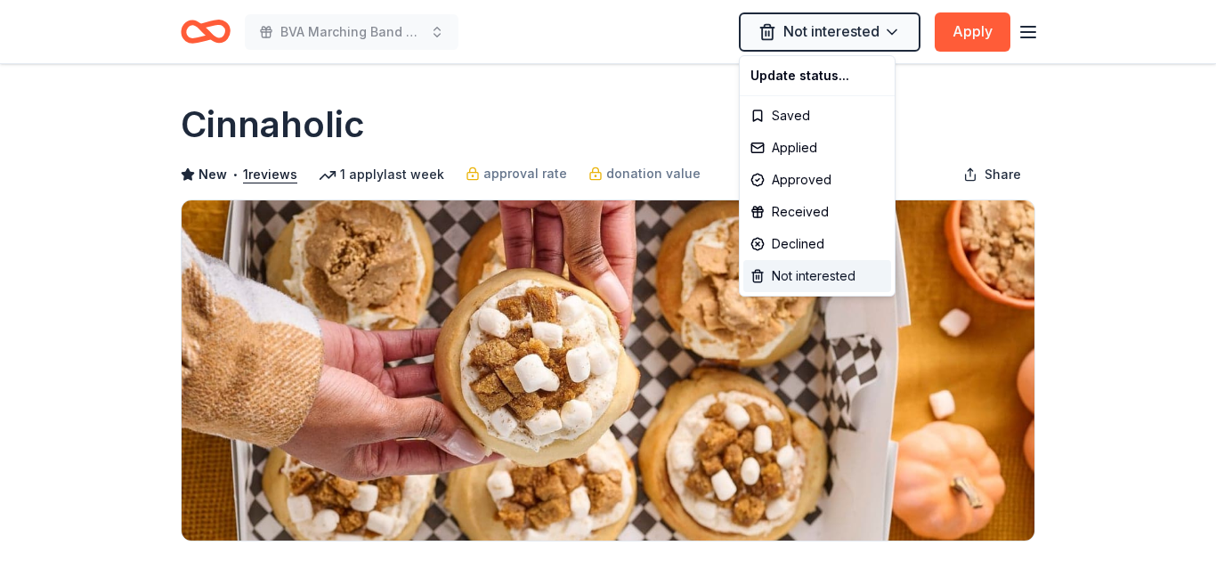
click at [815, 275] on div "Not interested" at bounding box center [817, 276] width 148 height 32
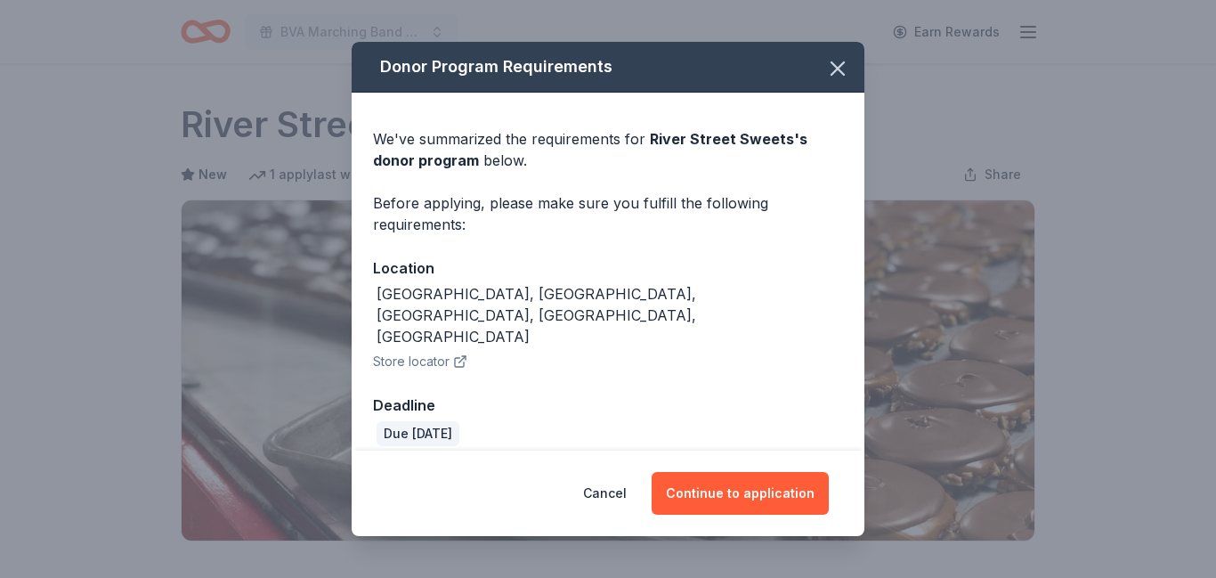
scroll to position [479, 0]
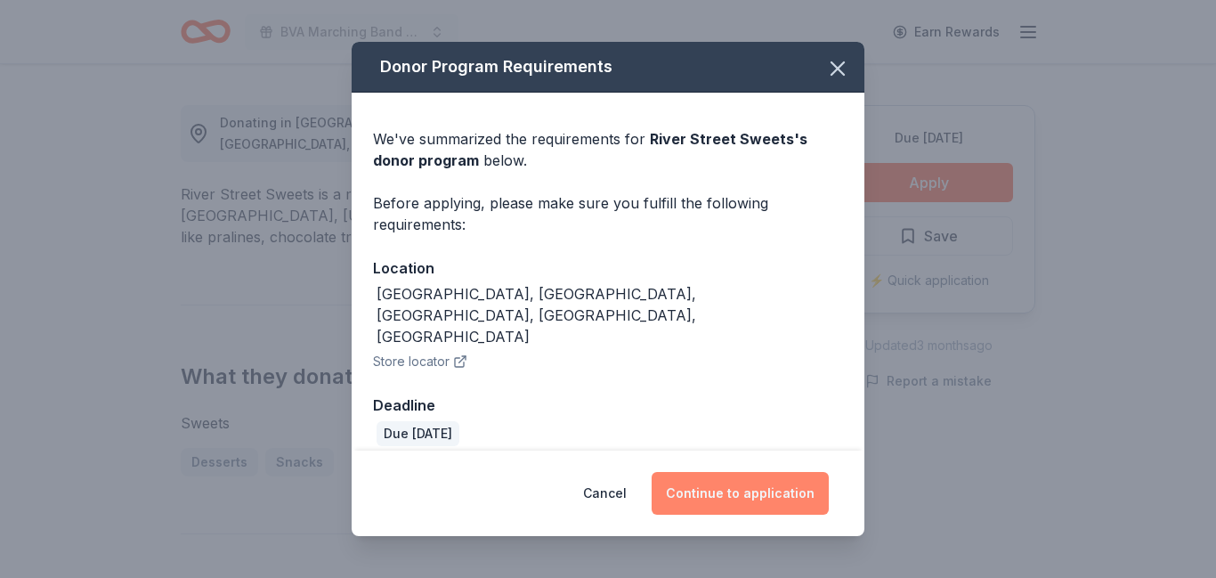
click at [788, 481] on button "Continue to application" at bounding box center [739, 493] width 177 height 43
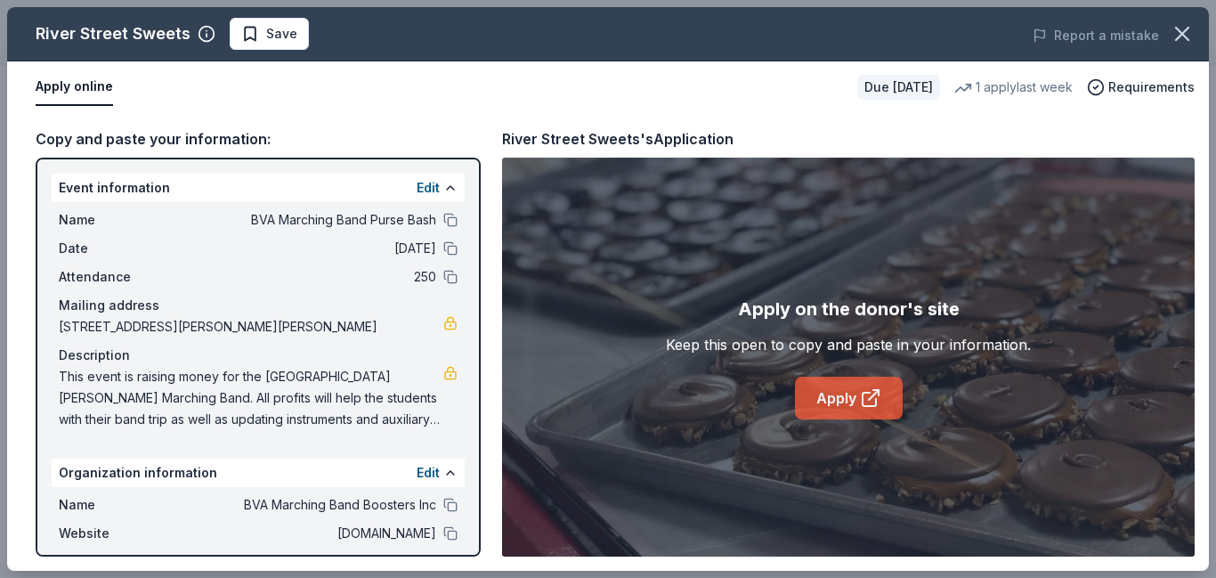
click at [855, 405] on link "Apply" at bounding box center [849, 397] width 108 height 43
click at [280, 43] on span "Save" at bounding box center [281, 33] width 31 height 21
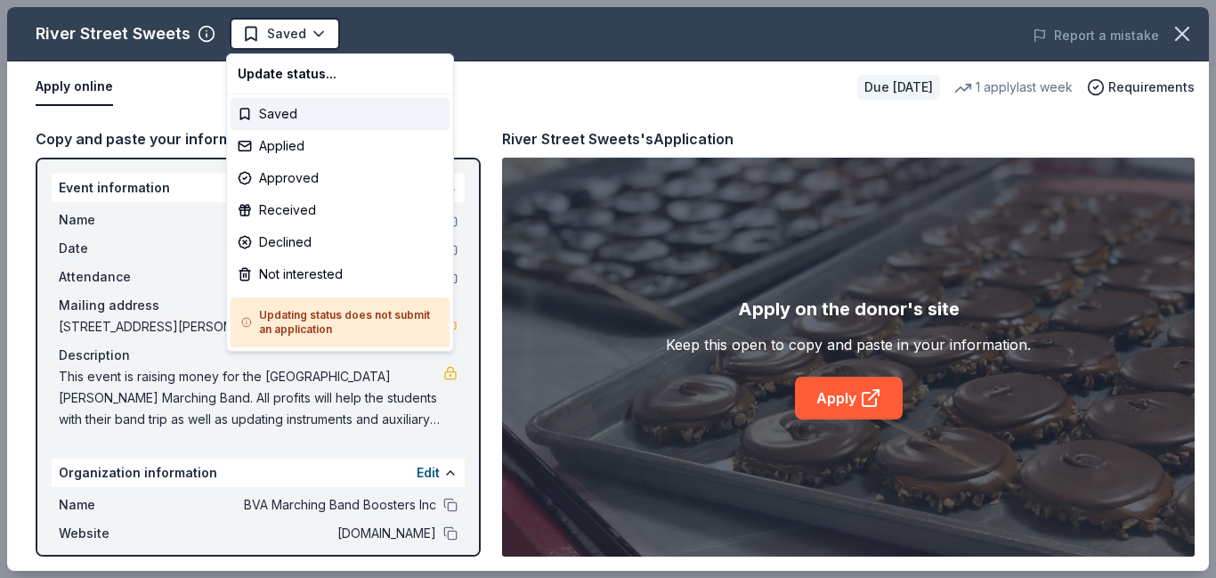
scroll to position [0, 0]
click at [282, 148] on div "Applied" at bounding box center [339, 146] width 219 height 32
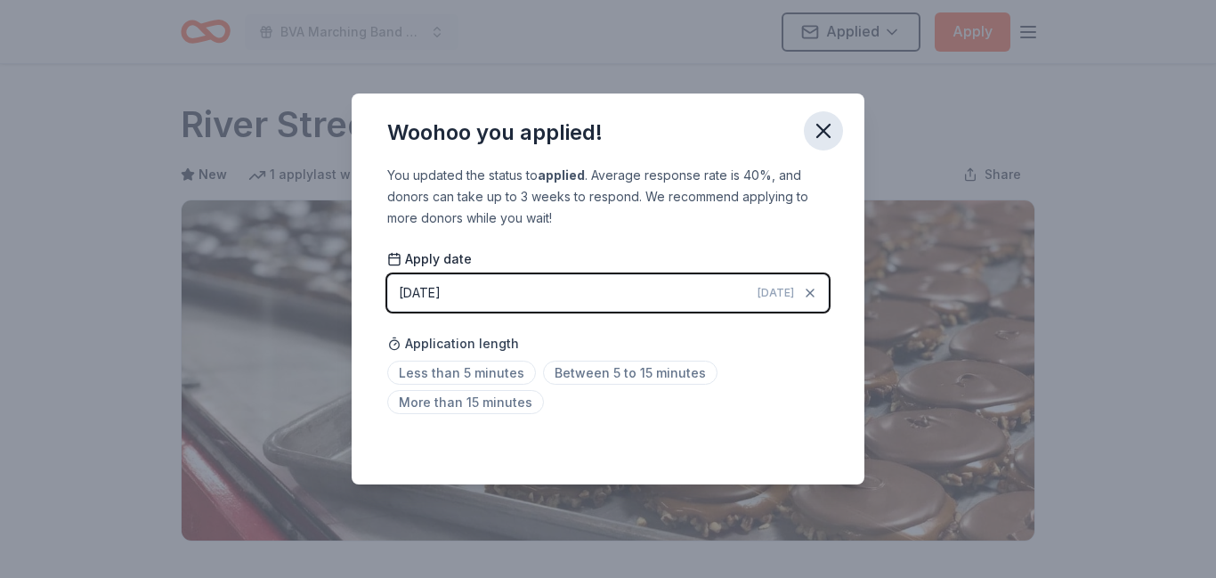
click at [817, 138] on icon "button" at bounding box center [823, 130] width 25 height 25
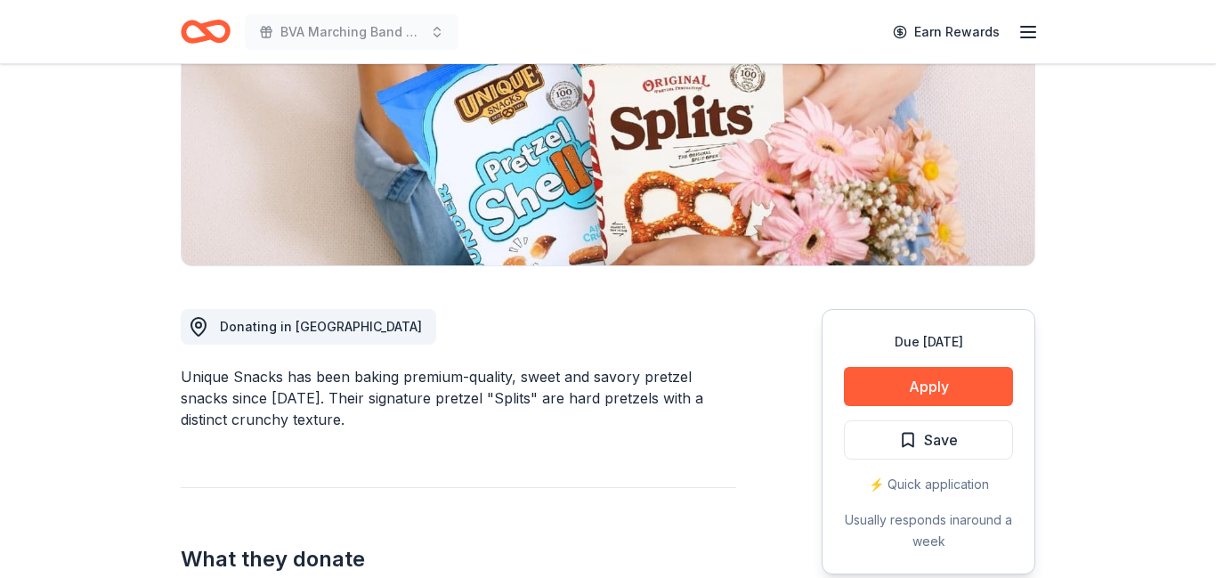
scroll to position [287, 0]
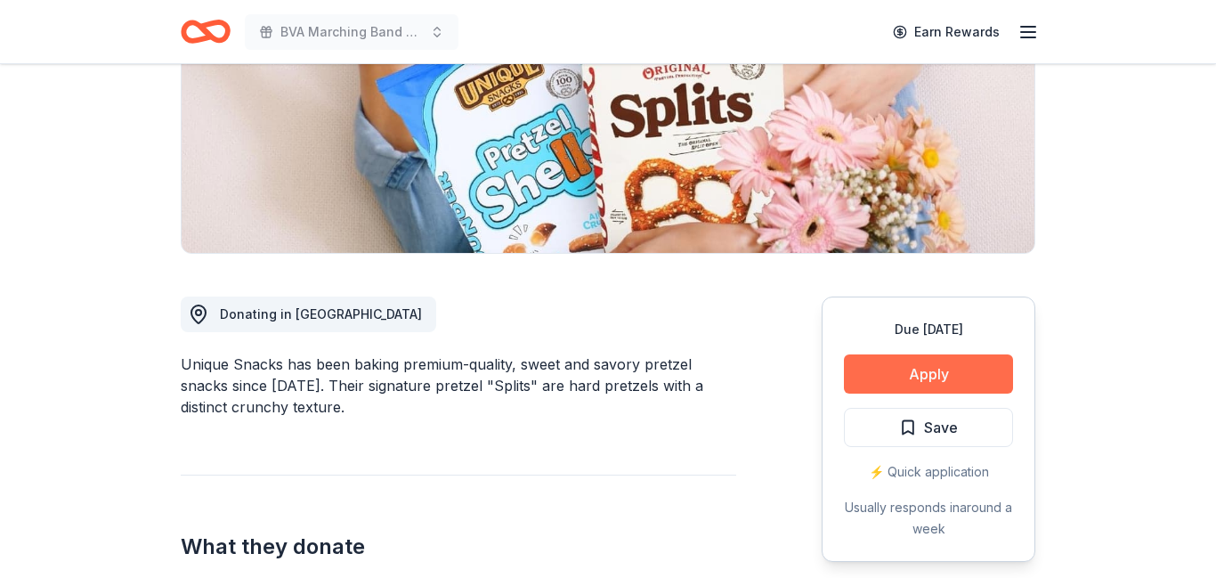
click at [901, 377] on button "Apply" at bounding box center [928, 373] width 169 height 39
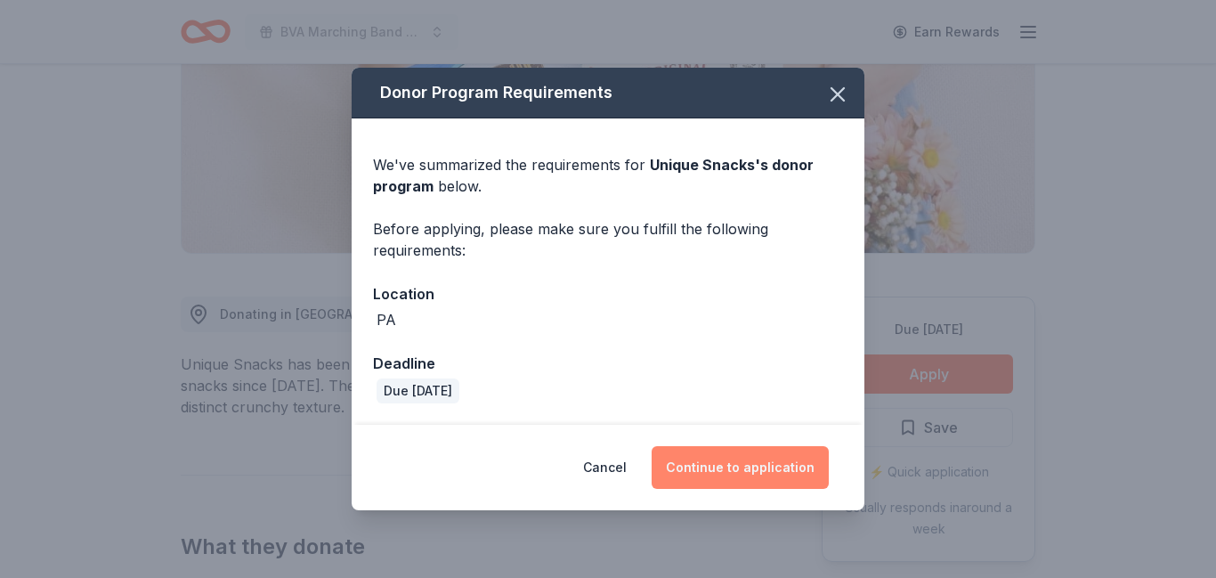
click at [732, 455] on button "Continue to application" at bounding box center [739, 467] width 177 height 43
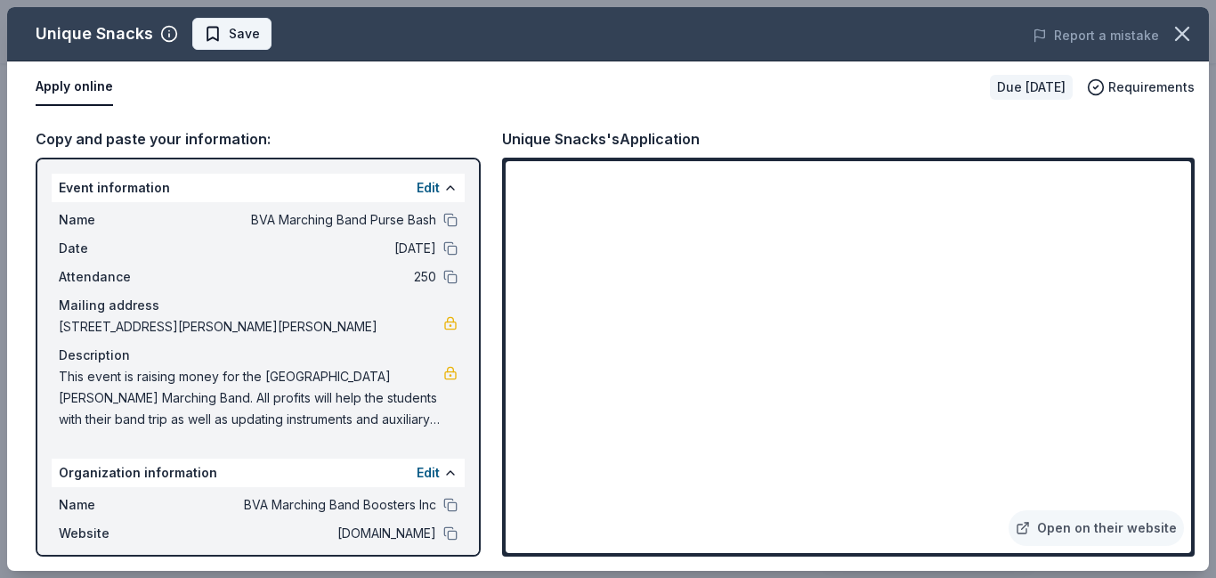
click at [243, 36] on span "Save" at bounding box center [244, 33] width 31 height 21
click at [243, 36] on html "BVA Marching Band Purse Bash Earn Rewards Due [DATE] Share Unique Snacks New ap…" at bounding box center [608, 2] width 1216 height 578
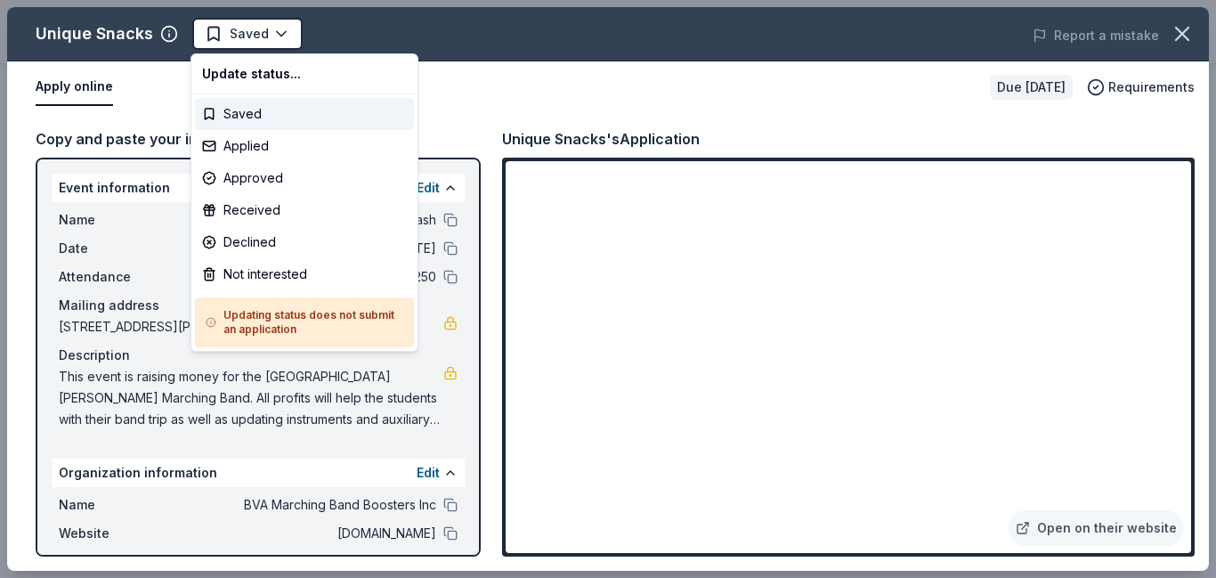
scroll to position [0, 0]
click at [257, 280] on div "Not interested" at bounding box center [304, 274] width 219 height 32
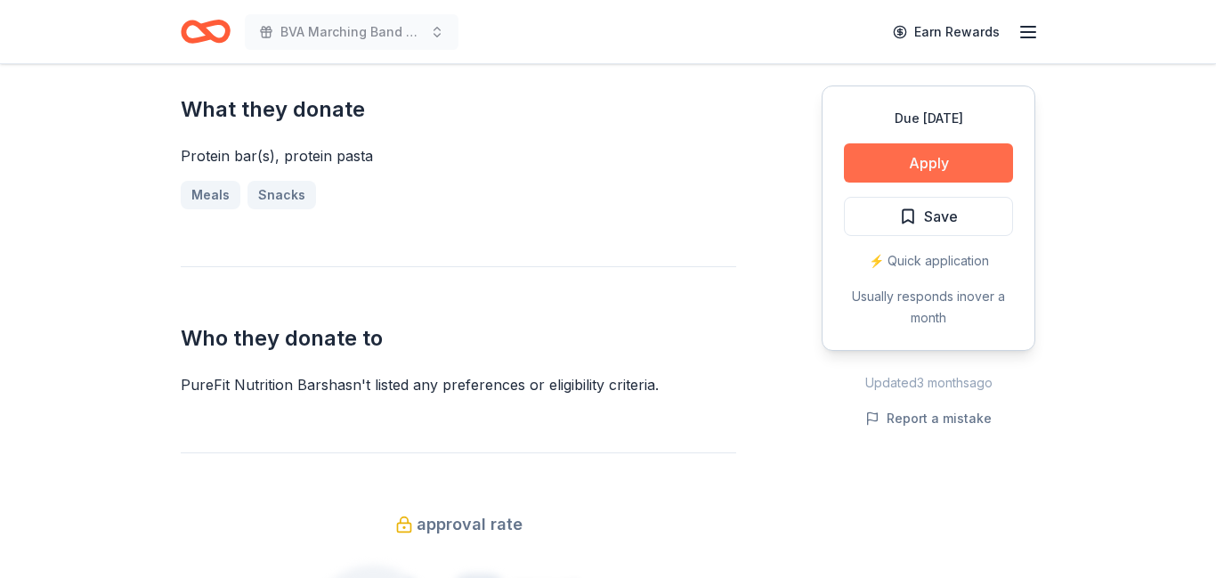
scroll to position [703, 0]
click at [887, 166] on button "Apply" at bounding box center [928, 162] width 169 height 39
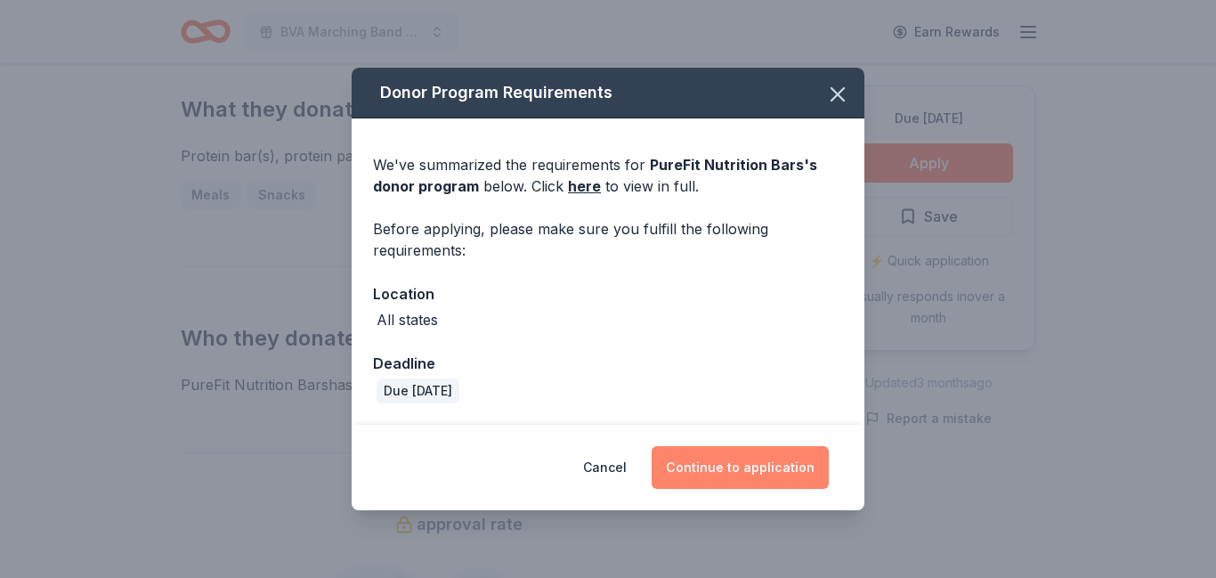
click at [714, 473] on button "Continue to application" at bounding box center [739, 467] width 177 height 43
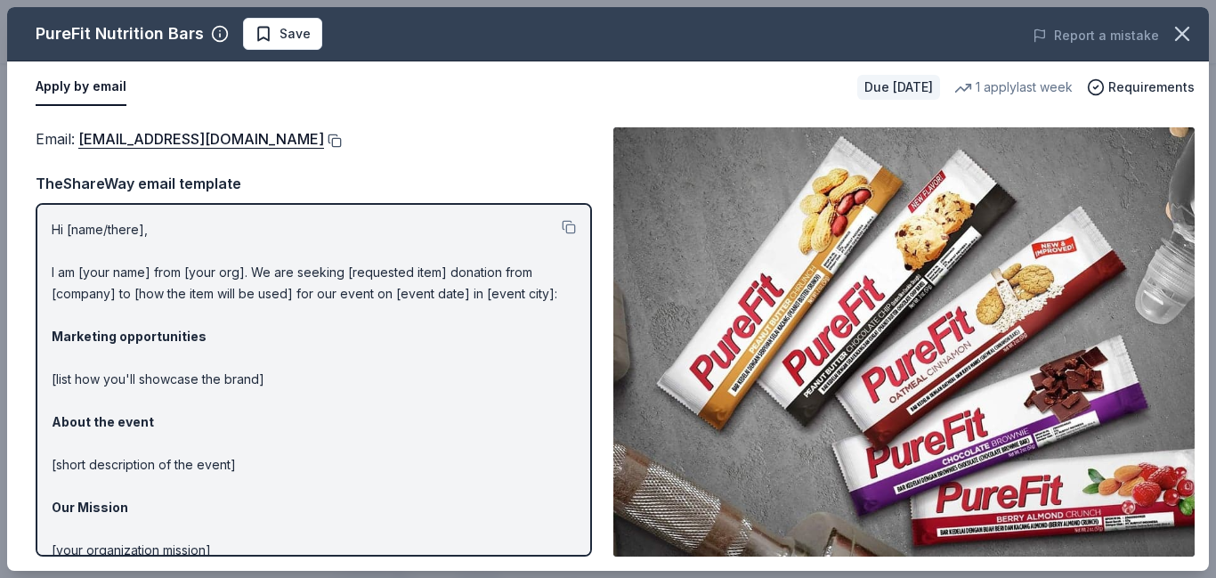
click at [324, 146] on button at bounding box center [333, 140] width 18 height 14
click at [279, 34] on span "Save" at bounding box center [294, 33] width 31 height 21
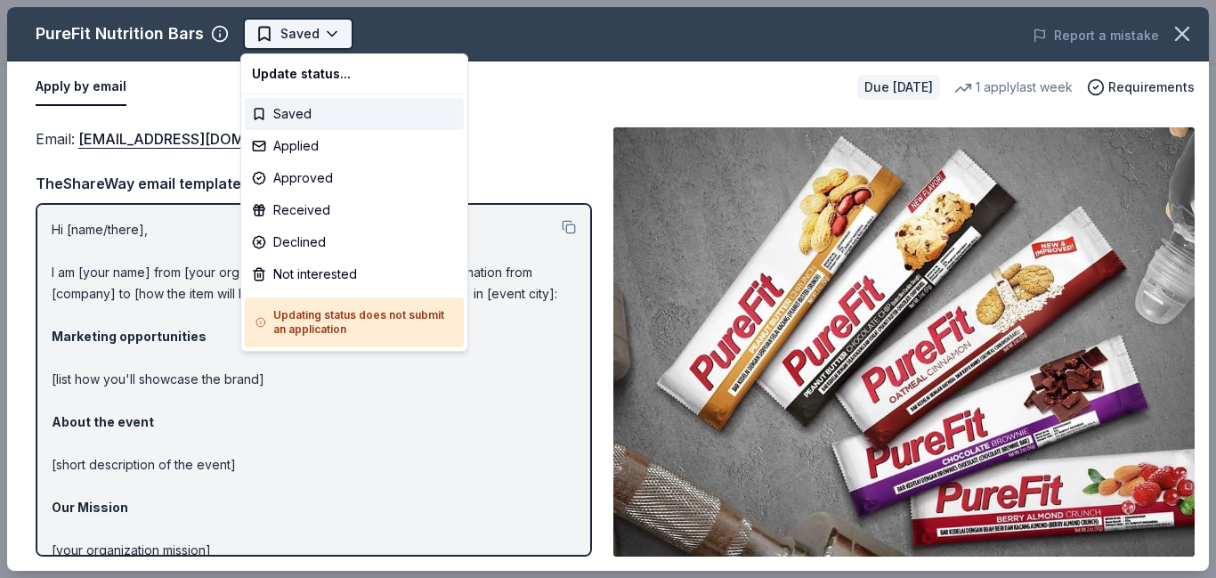
scroll to position [0, 0]
click at [290, 151] on div "Applied" at bounding box center [354, 146] width 219 height 32
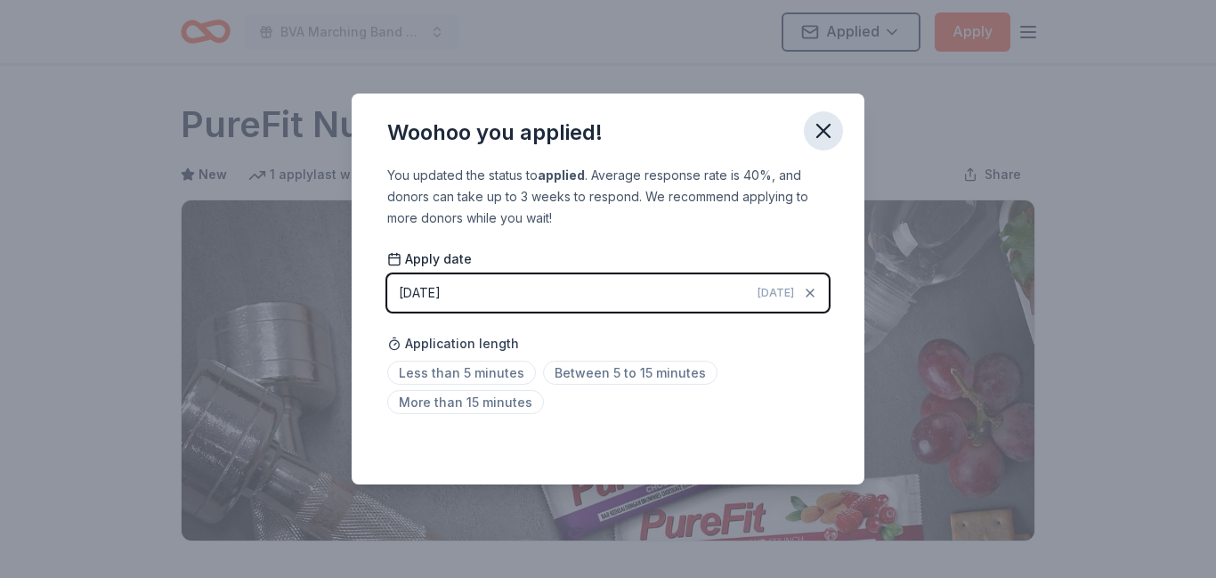
click at [829, 125] on icon "button" at bounding box center [823, 130] width 25 height 25
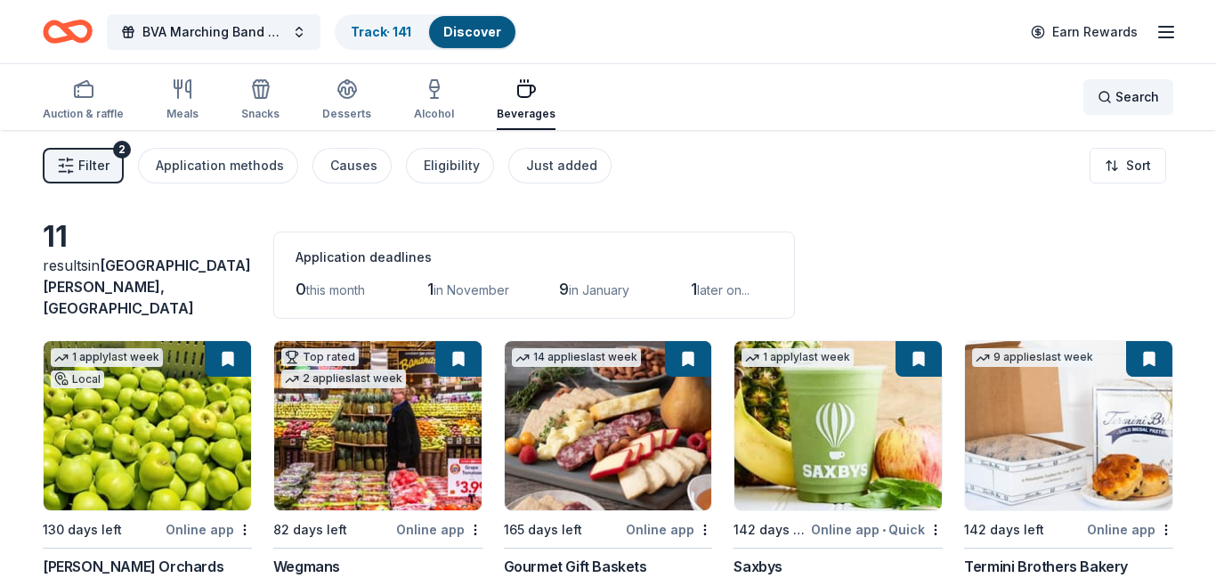
click at [1129, 101] on span "Search" at bounding box center [1137, 96] width 44 height 21
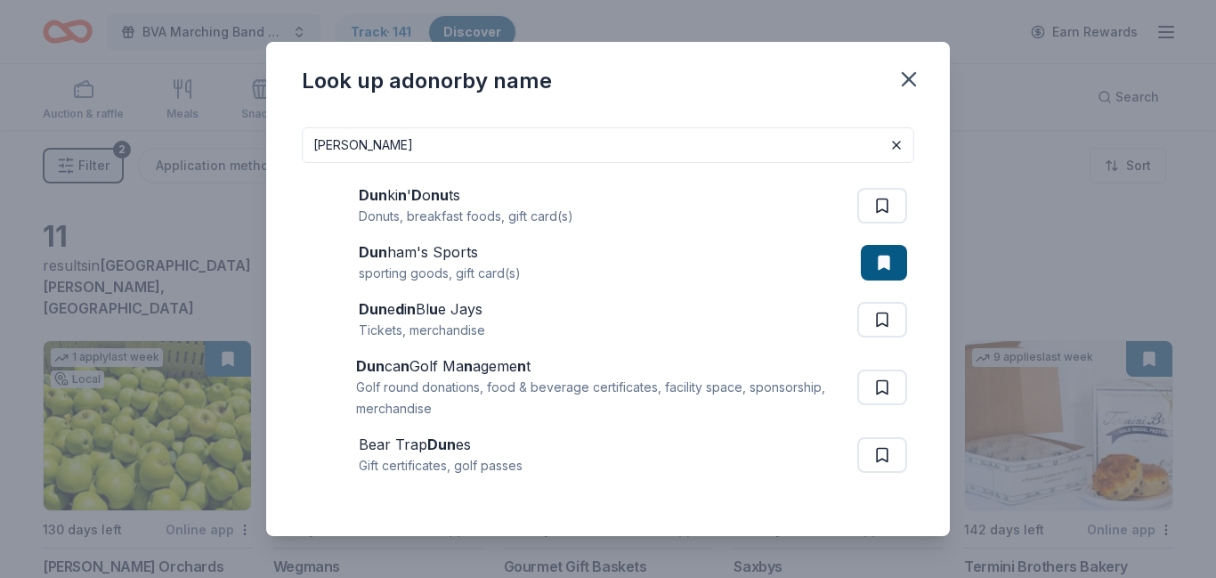
type input "[PERSON_NAME]"
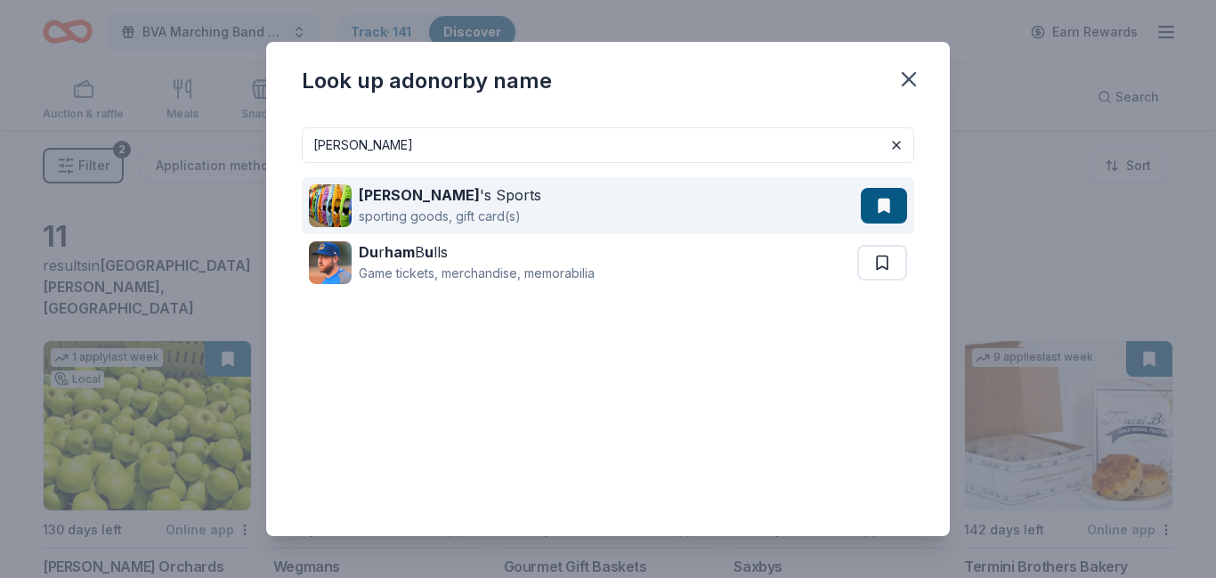
click at [398, 209] on div "sporting goods, gift card(s)" at bounding box center [450, 216] width 182 height 21
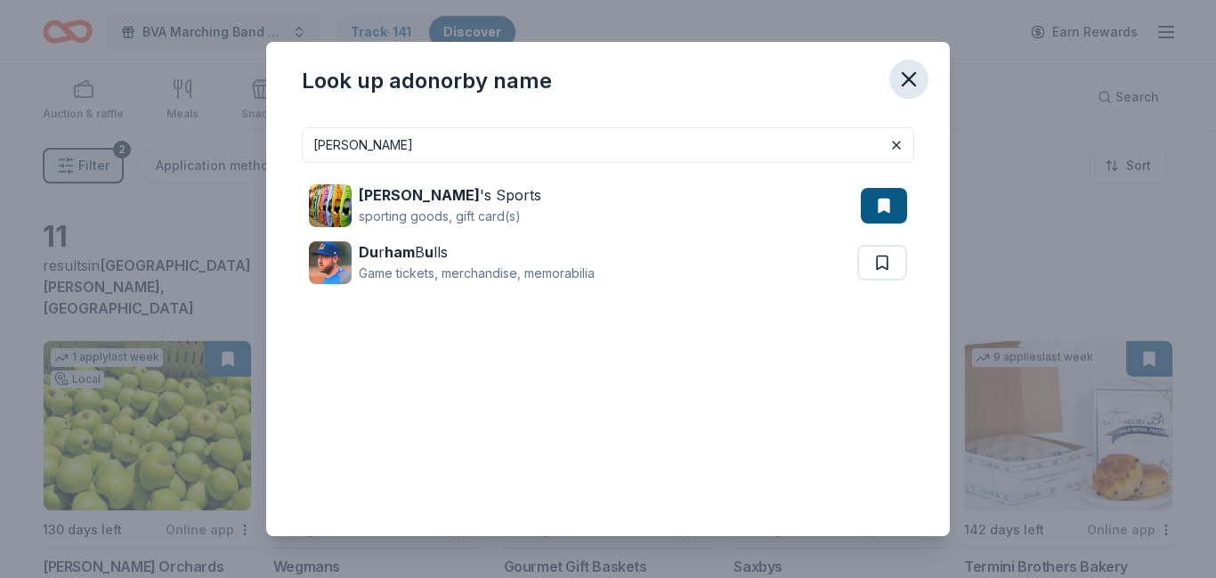
click at [910, 93] on button "button" at bounding box center [908, 79] width 39 height 39
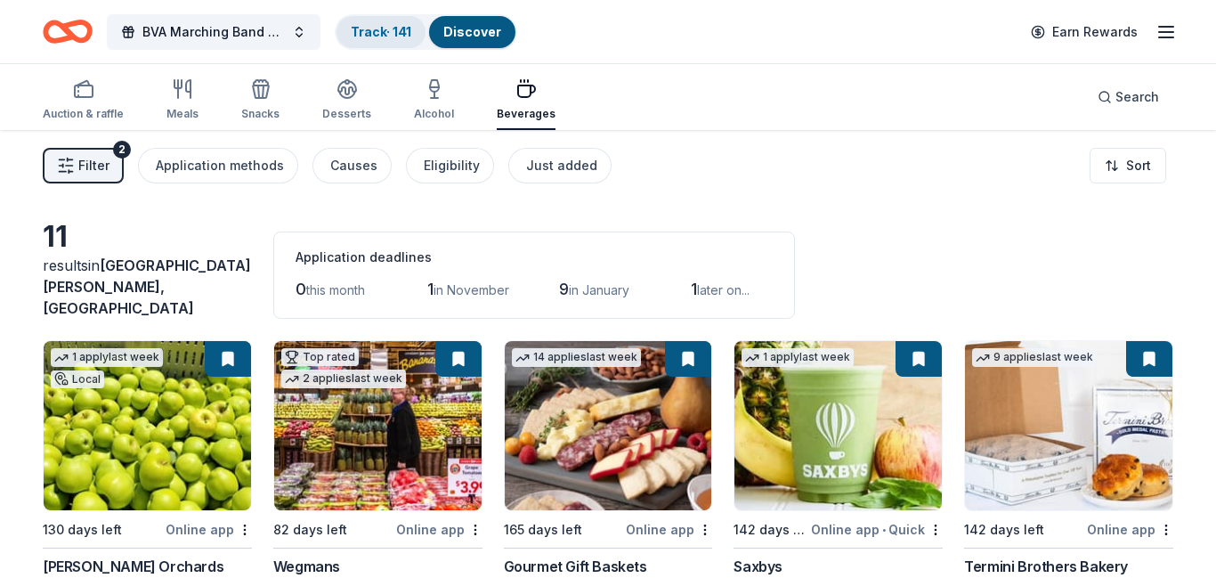
click at [360, 35] on link "Track · 141" at bounding box center [381, 31] width 61 height 15
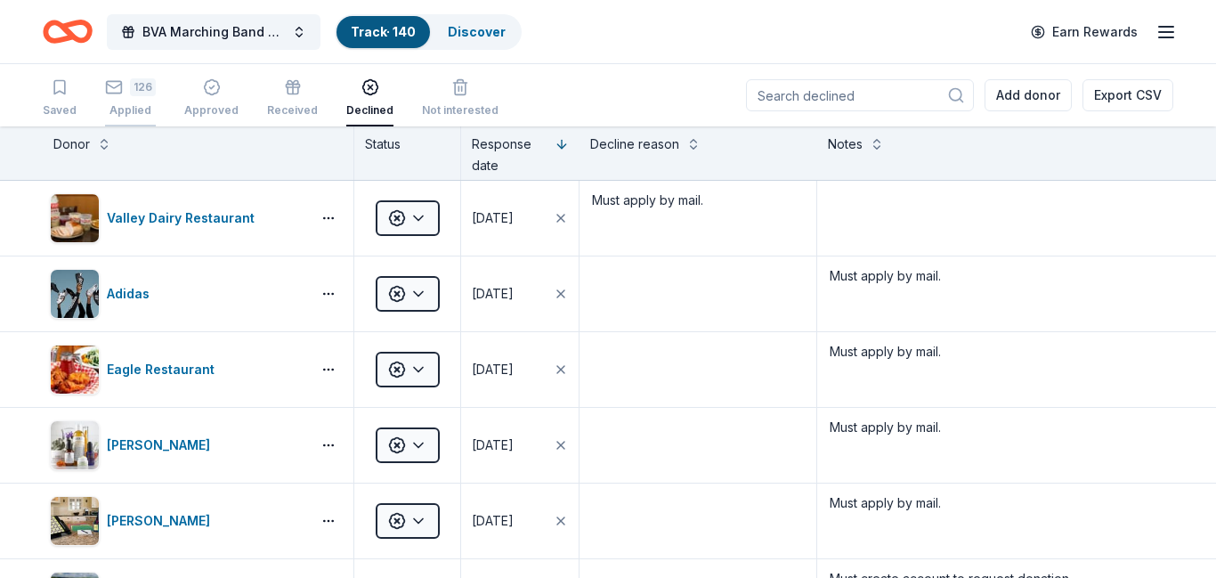
click at [128, 109] on div "Applied" at bounding box center [130, 110] width 51 height 14
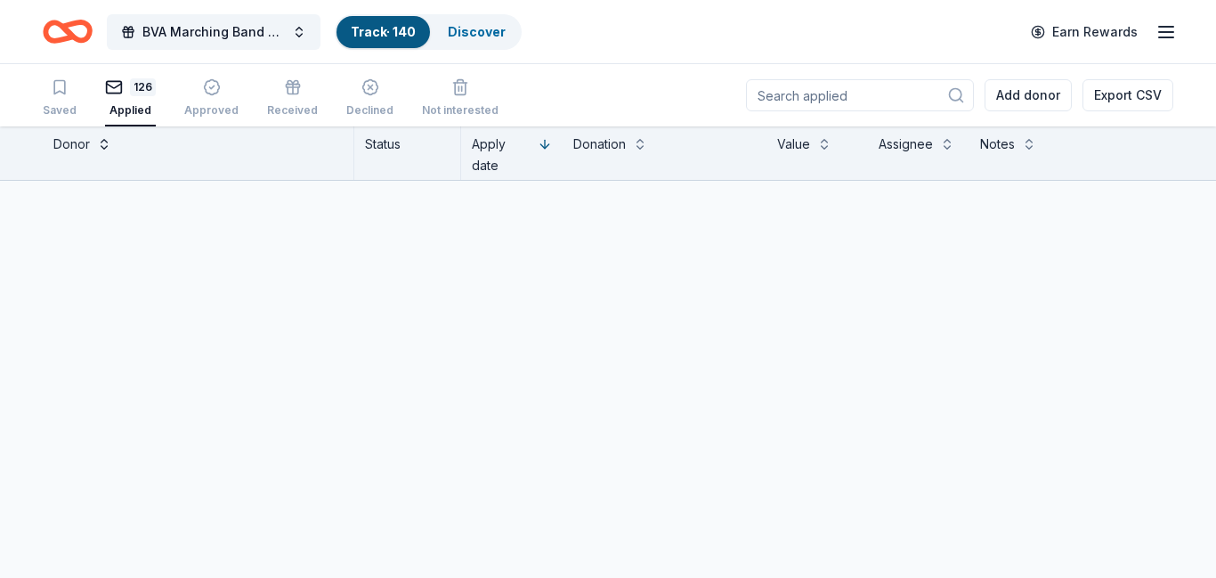
click at [108, 140] on button at bounding box center [104, 142] width 14 height 18
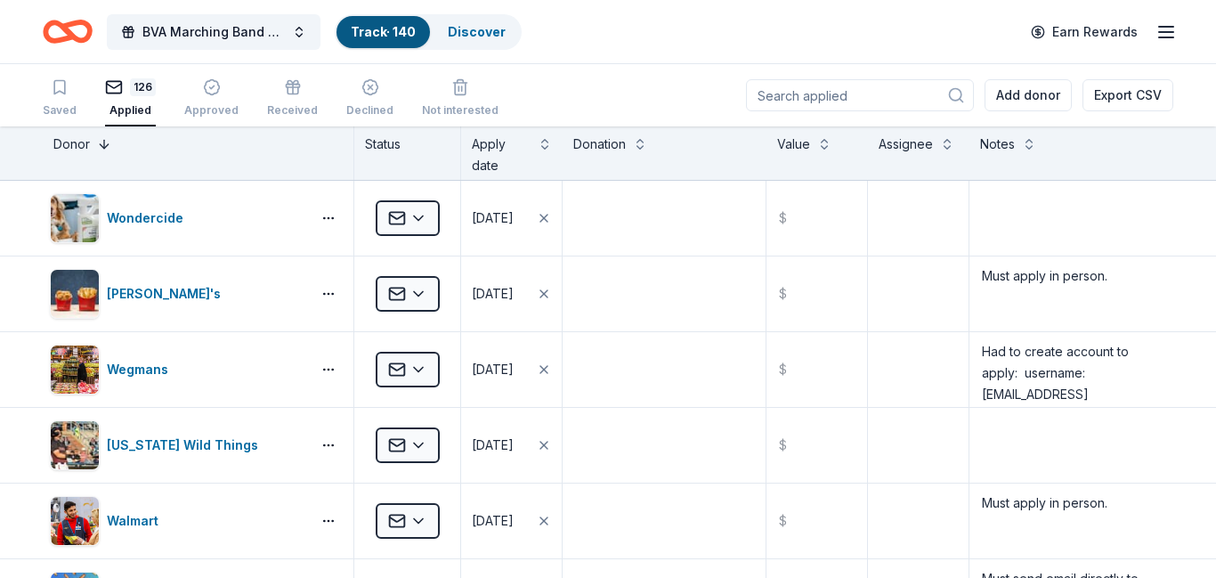
click at [108, 140] on button at bounding box center [104, 142] width 14 height 18
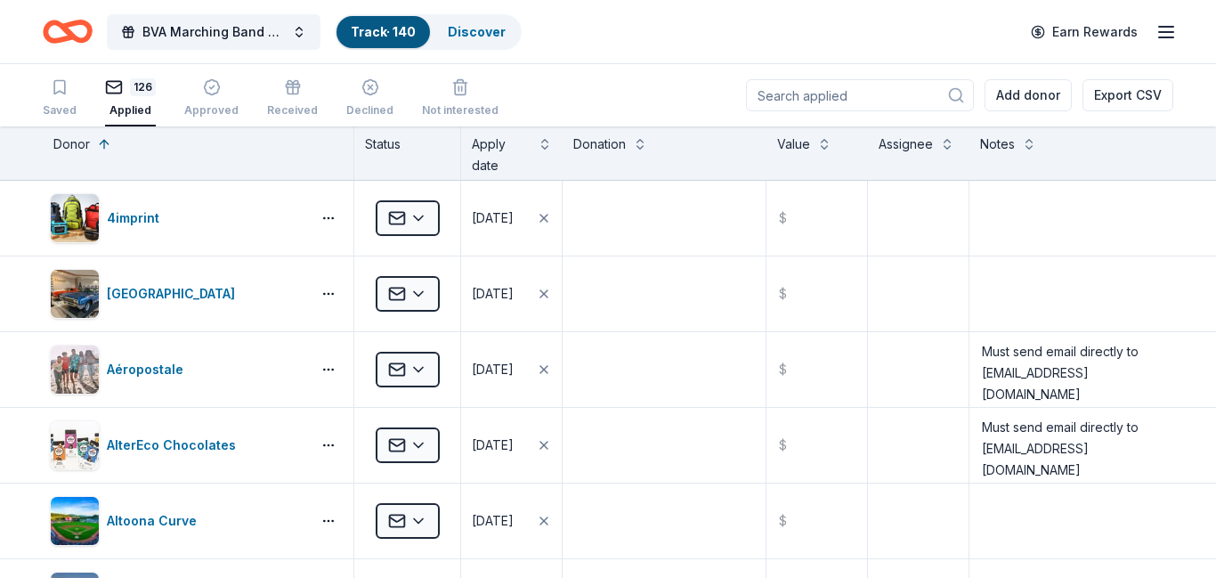
click at [89, 143] on div "Donor" at bounding box center [71, 143] width 36 height 21
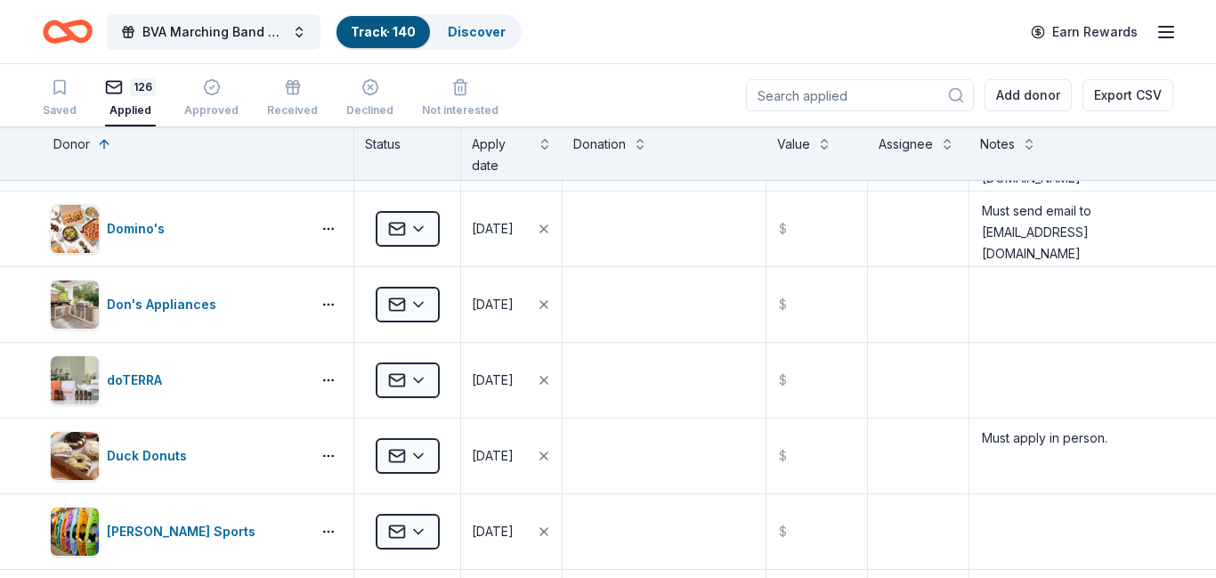
scroll to position [2517, 0]
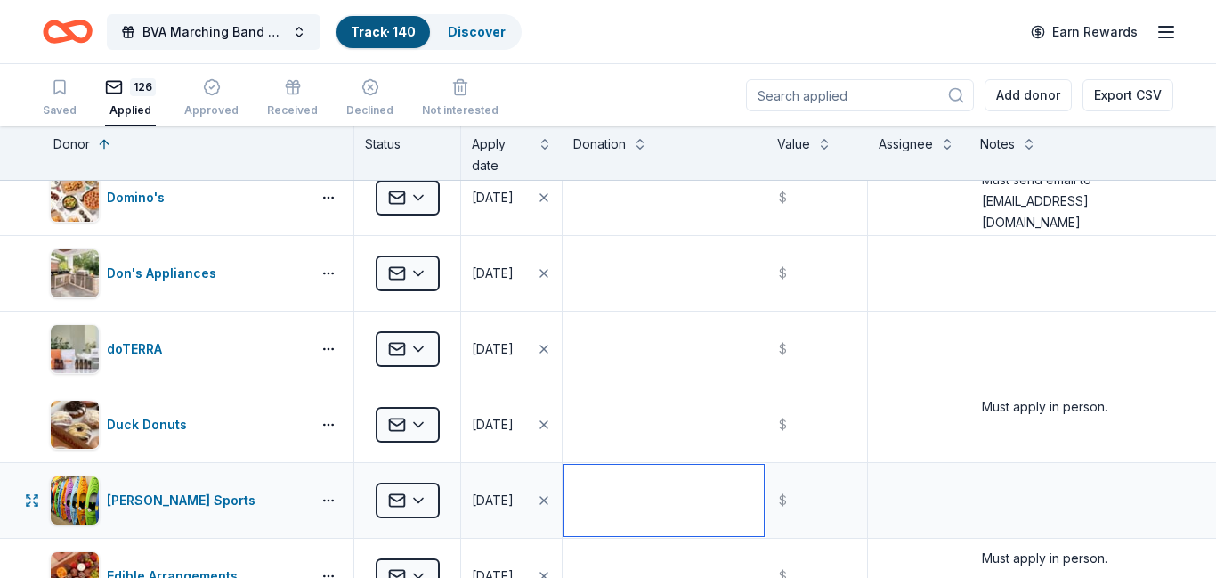
click at [630, 482] on textarea at bounding box center [663, 500] width 199 height 71
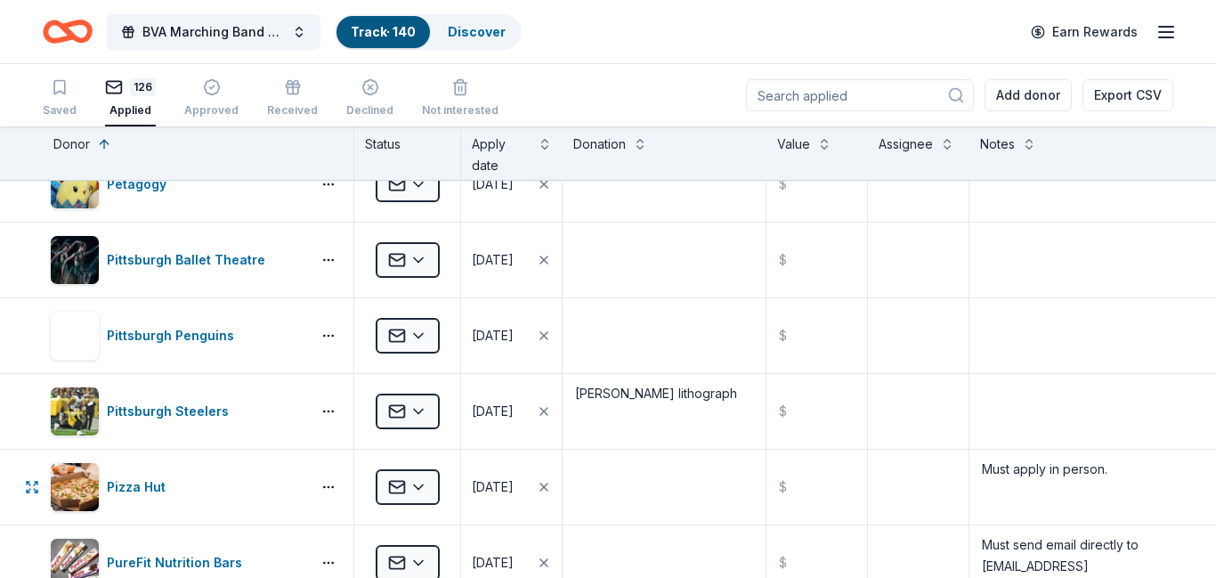
scroll to position [6416, 0]
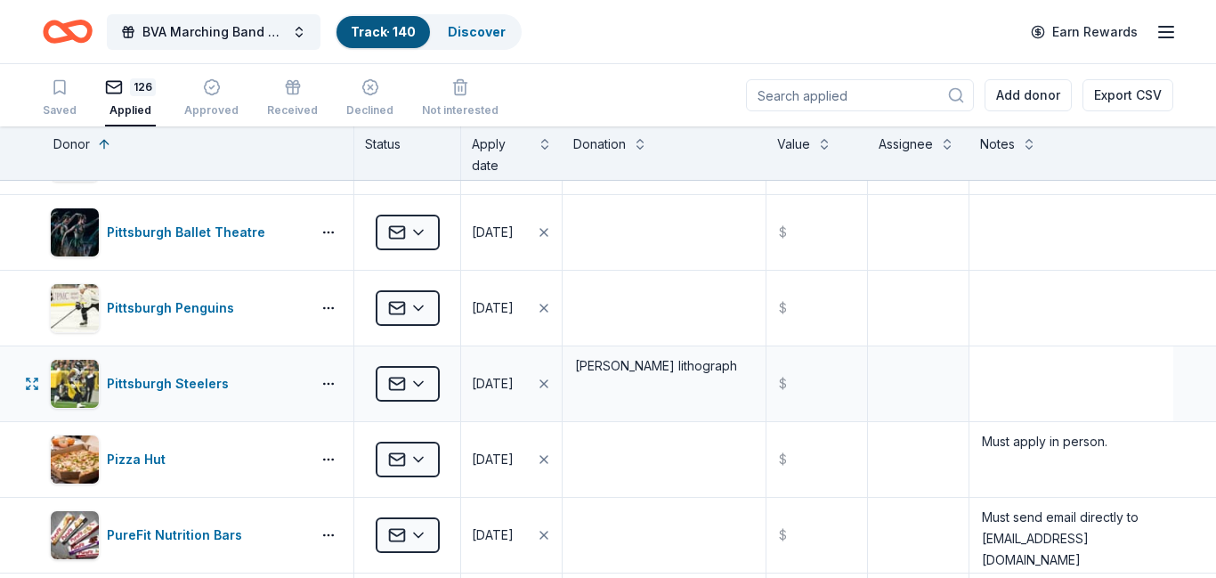
type textarea "10% off regular price discount cards for all attendees"
click at [1049, 381] on textarea at bounding box center [1071, 383] width 200 height 71
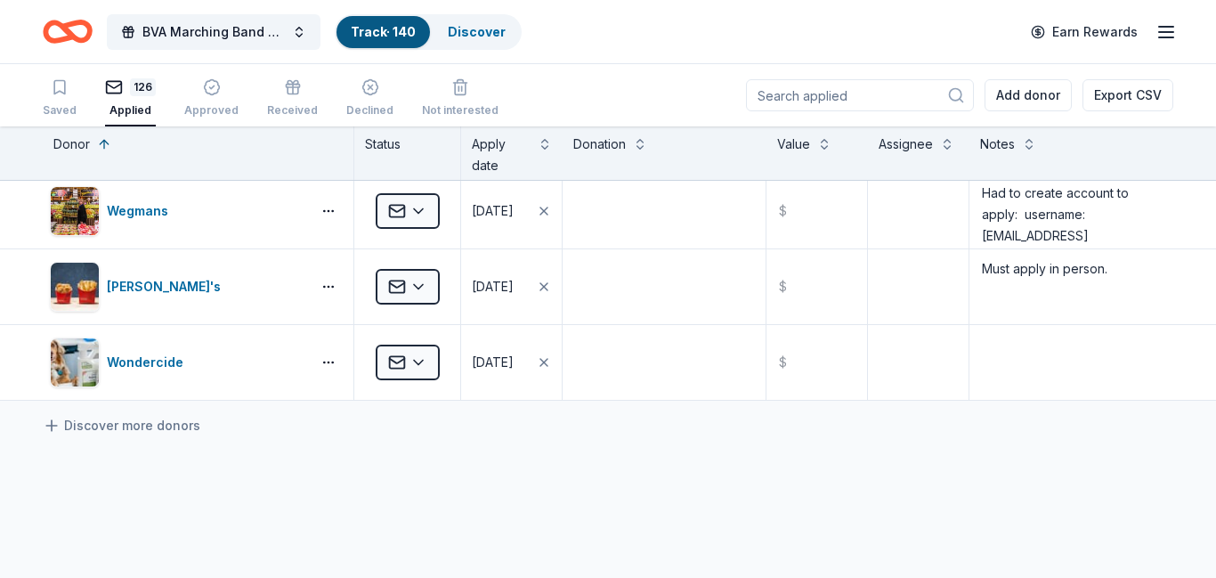
scroll to position [9308, 0]
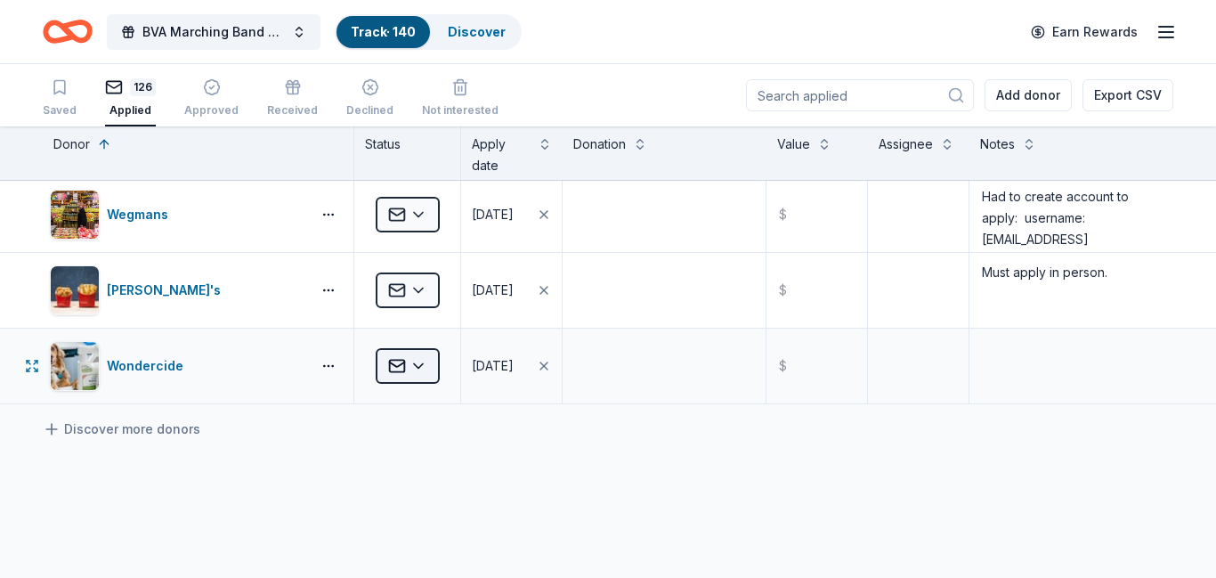
type textarea "DonationXChange account user: bvabandpursebash@gmail.com password: 792a1cc9"
click at [425, 366] on html "BVA Marching Band Purse Bash Track · 140 Discover Earn Rewards Saved 126 Applie…" at bounding box center [608, 289] width 1216 height 578
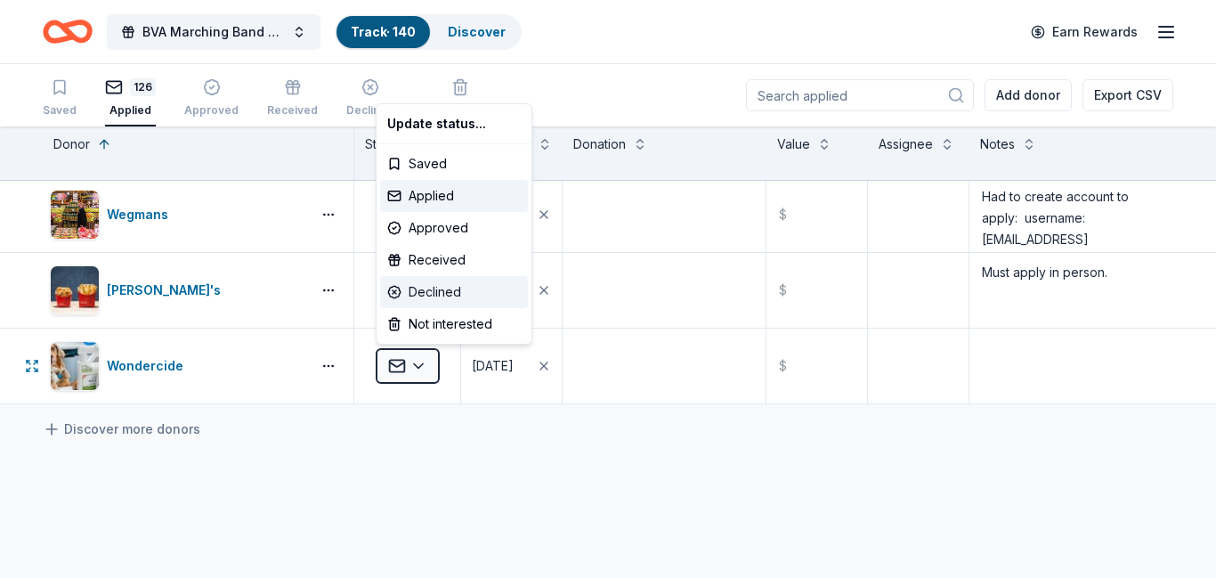
click at [421, 293] on div "Declined" at bounding box center [454, 292] width 148 height 32
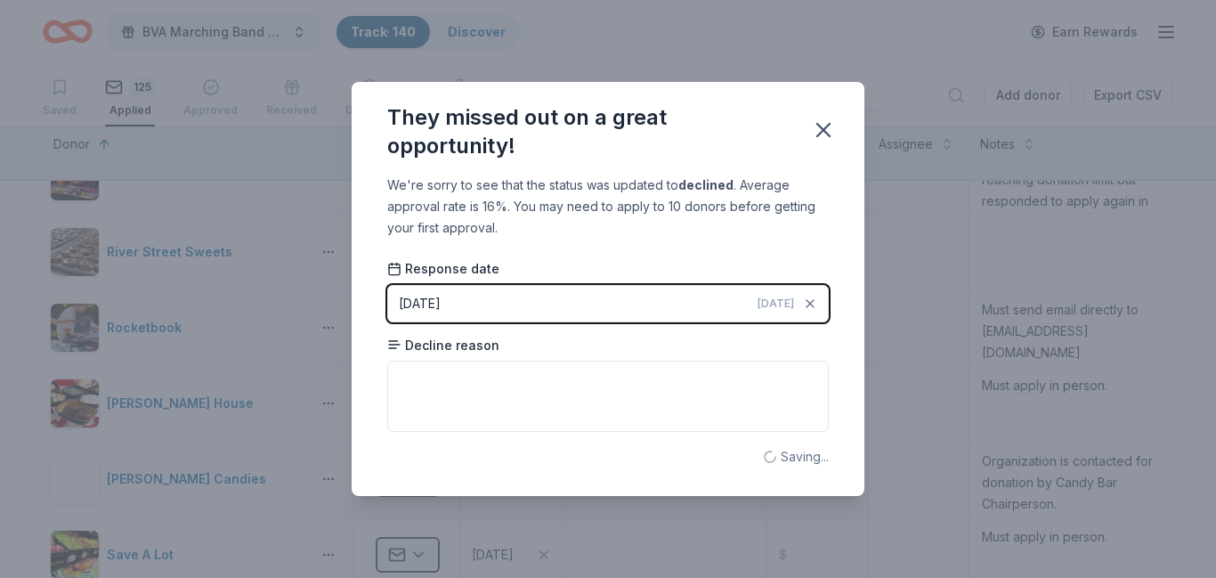
scroll to position [6783, 0]
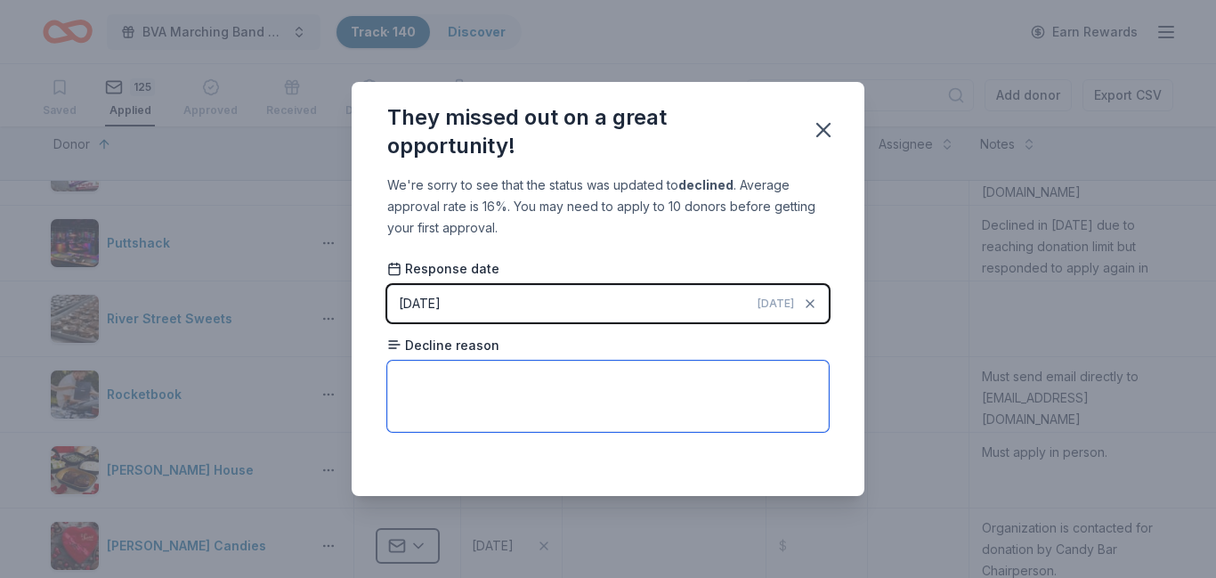
click at [439, 382] on textarea at bounding box center [607, 395] width 441 height 71
click at [460, 388] on textarea "Cannot accomodate donation requst at this time." at bounding box center [607, 395] width 441 height 71
click at [485, 382] on textarea "Cannot accomodate donation requst at this time." at bounding box center [607, 395] width 441 height 71
click at [612, 381] on textarea "Cannot accommodate donation requst at this time." at bounding box center [607, 395] width 441 height 71
click at [780, 392] on textarea "Cannot accommodate donation request at this time." at bounding box center [607, 395] width 441 height 71
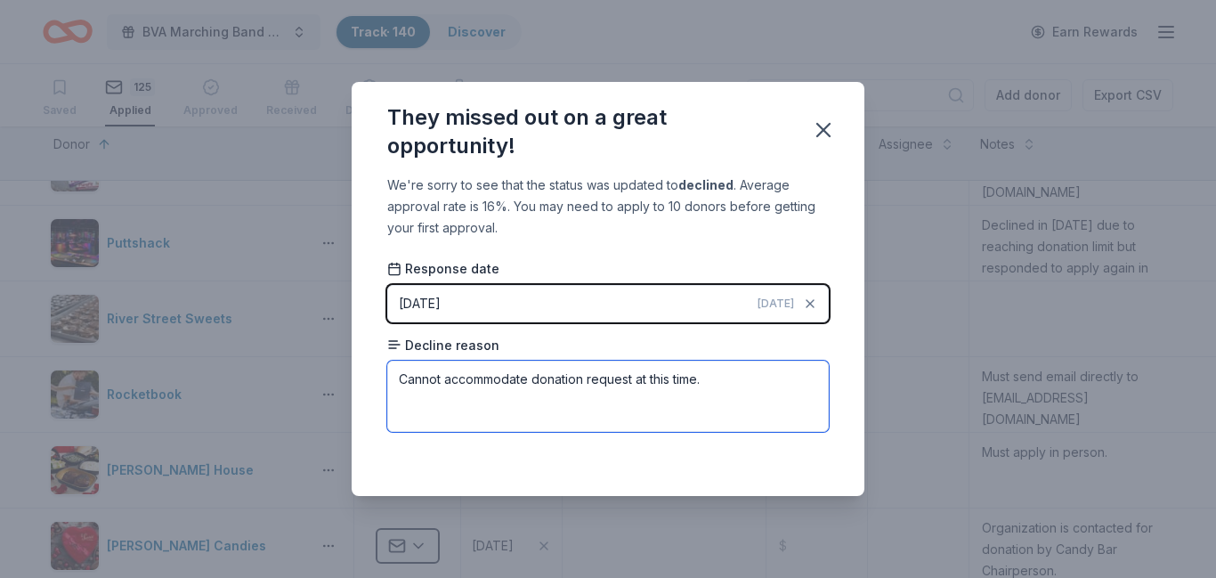
type textarea "Cannot accommodate donation request at this time."
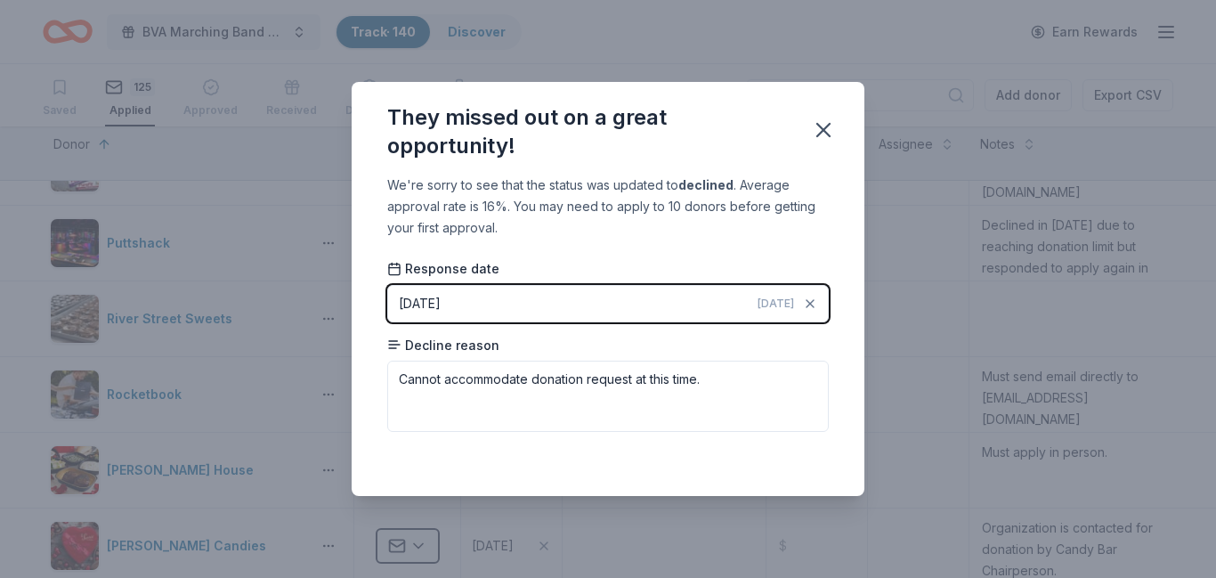
click at [769, 303] on span "Today" at bounding box center [775, 303] width 36 height 14
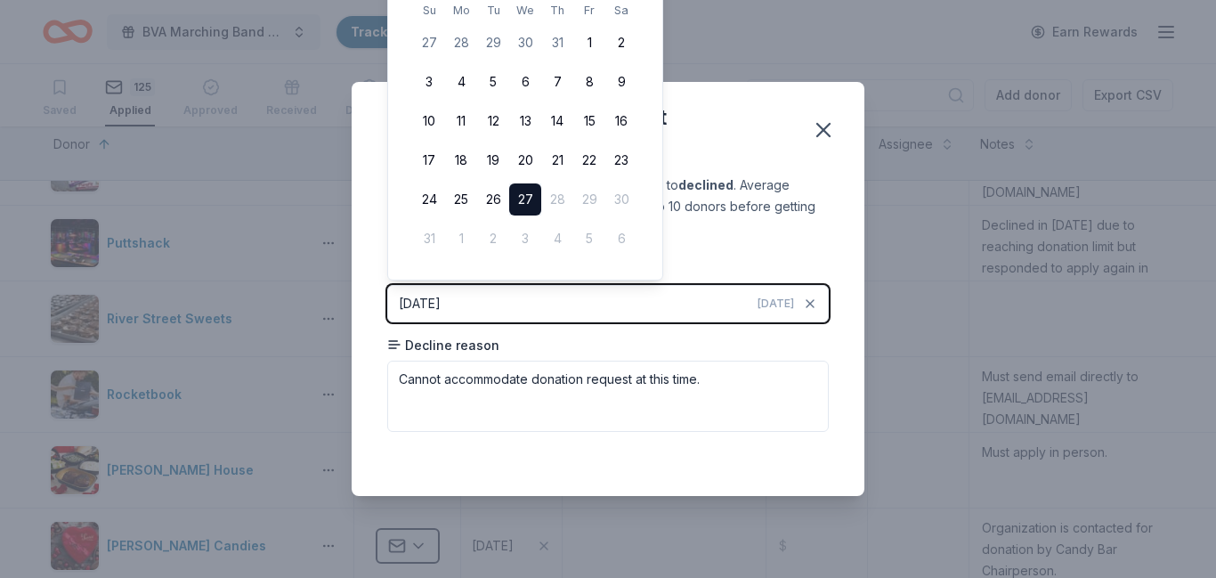
click at [769, 303] on span "Today" at bounding box center [775, 303] width 36 height 14
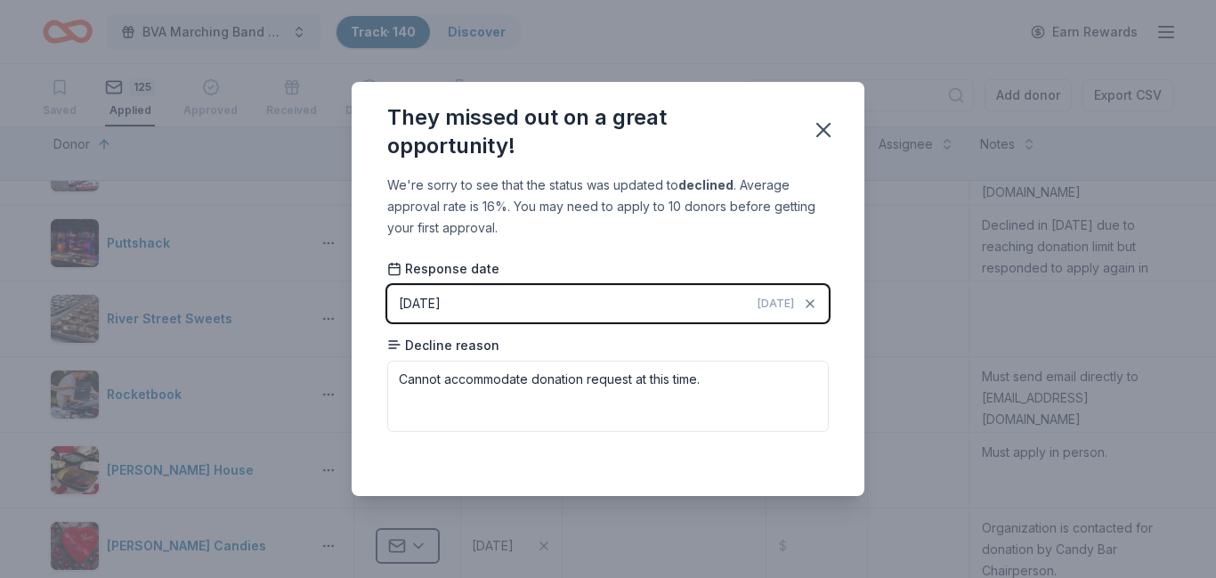
click at [768, 305] on span "Today" at bounding box center [775, 303] width 36 height 14
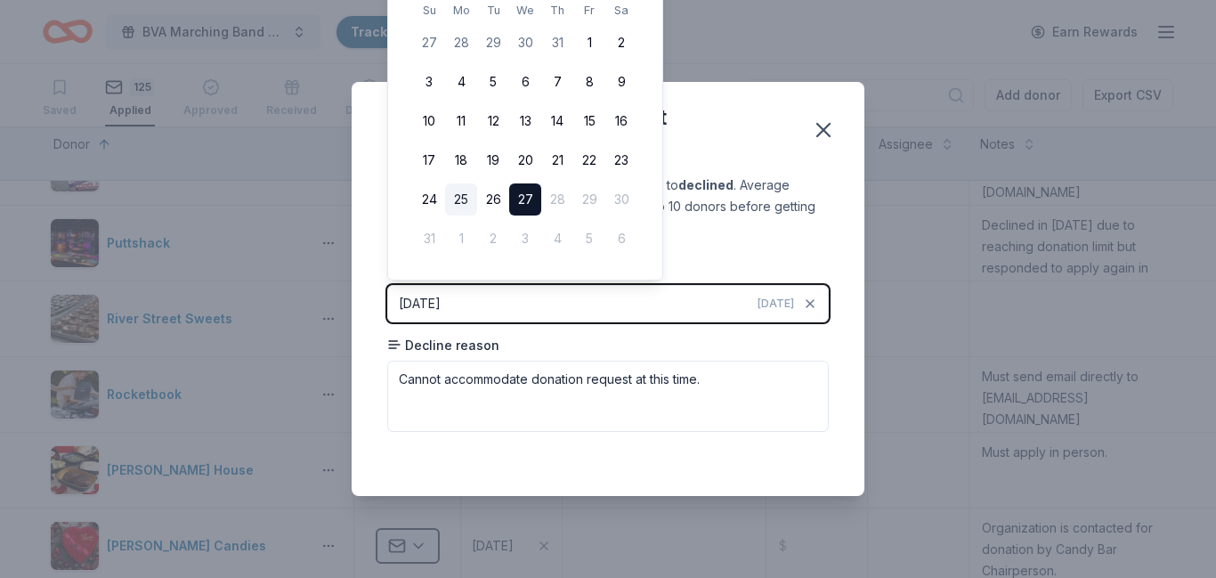
click at [457, 198] on button "25" at bounding box center [461, 199] width 32 height 32
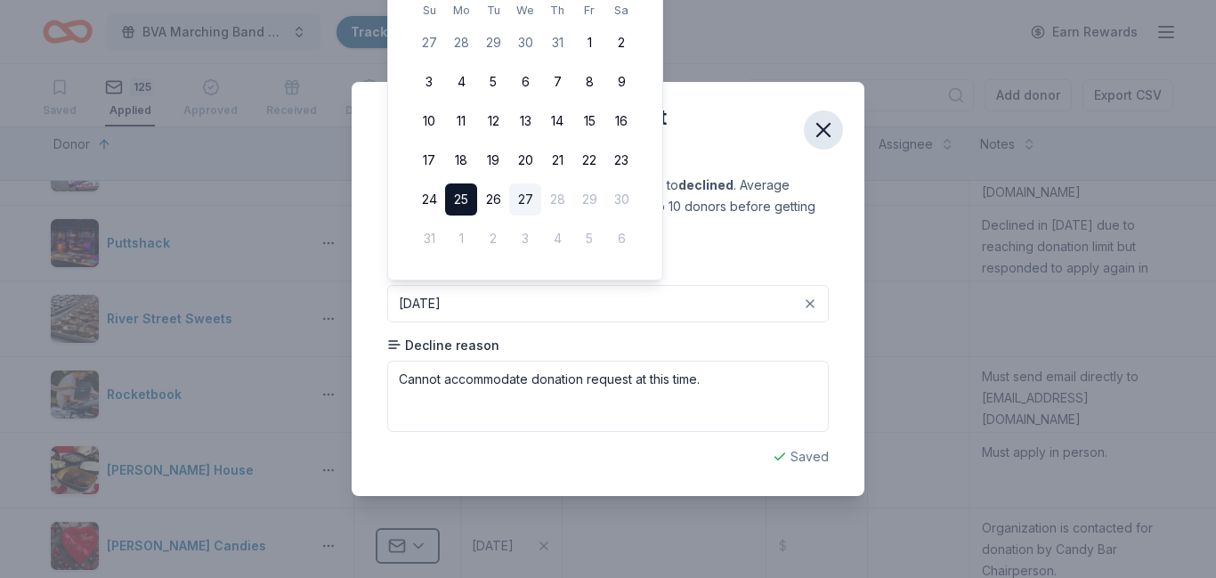
click at [817, 143] on button "button" at bounding box center [823, 129] width 39 height 39
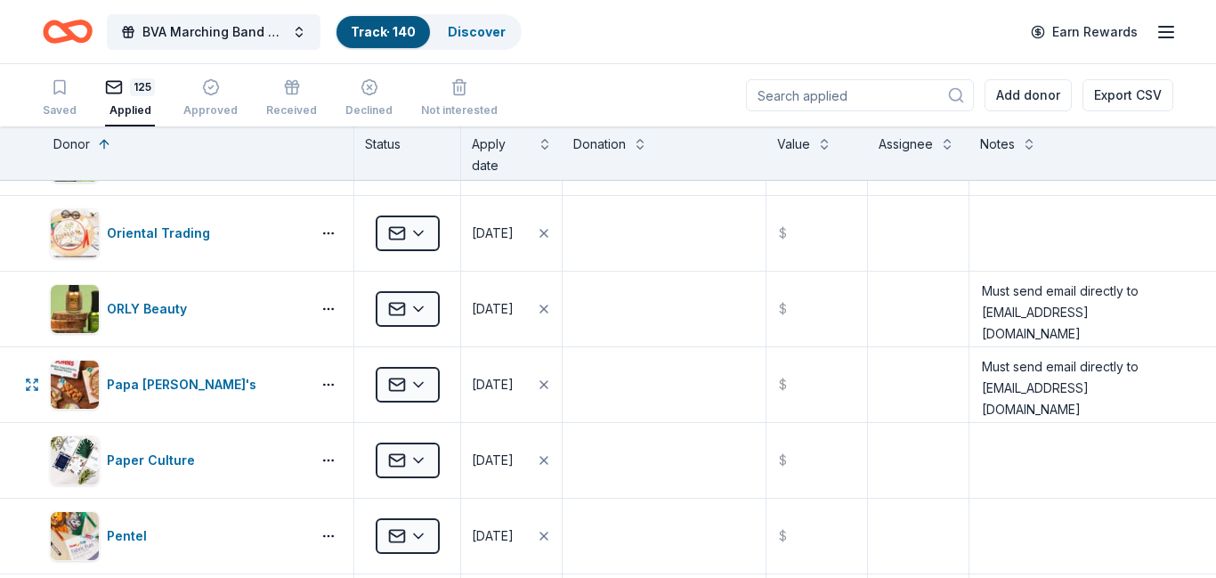
scroll to position [5956, 0]
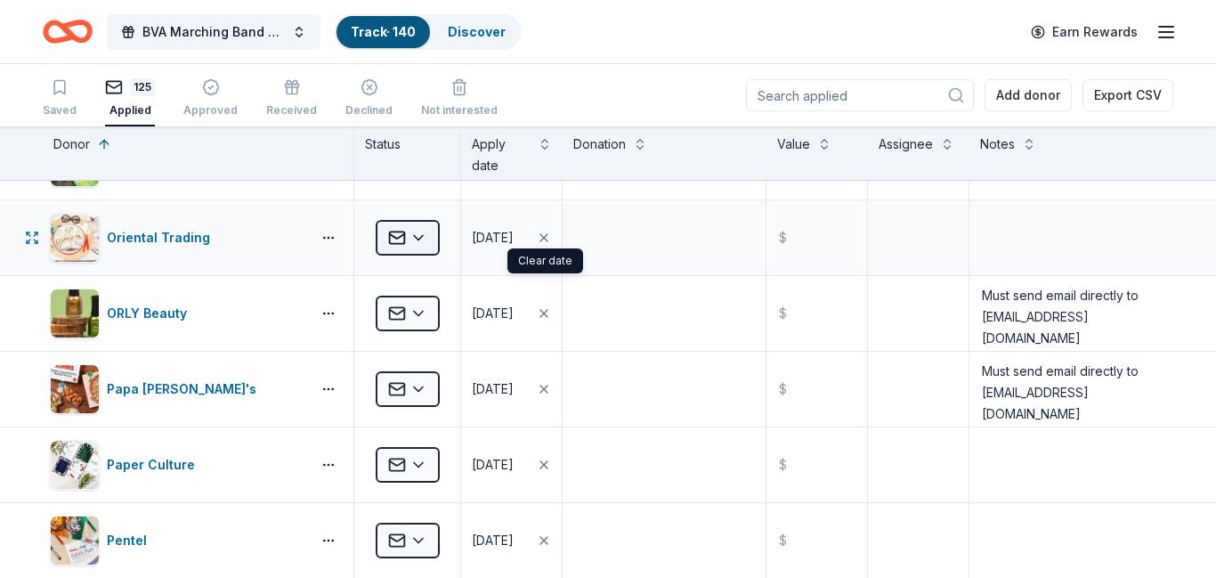
click at [422, 236] on html "BVA Marching Band Purse Bash Track · 140 Discover Earn Rewards Saved 125 Applie…" at bounding box center [608, 289] width 1216 height 578
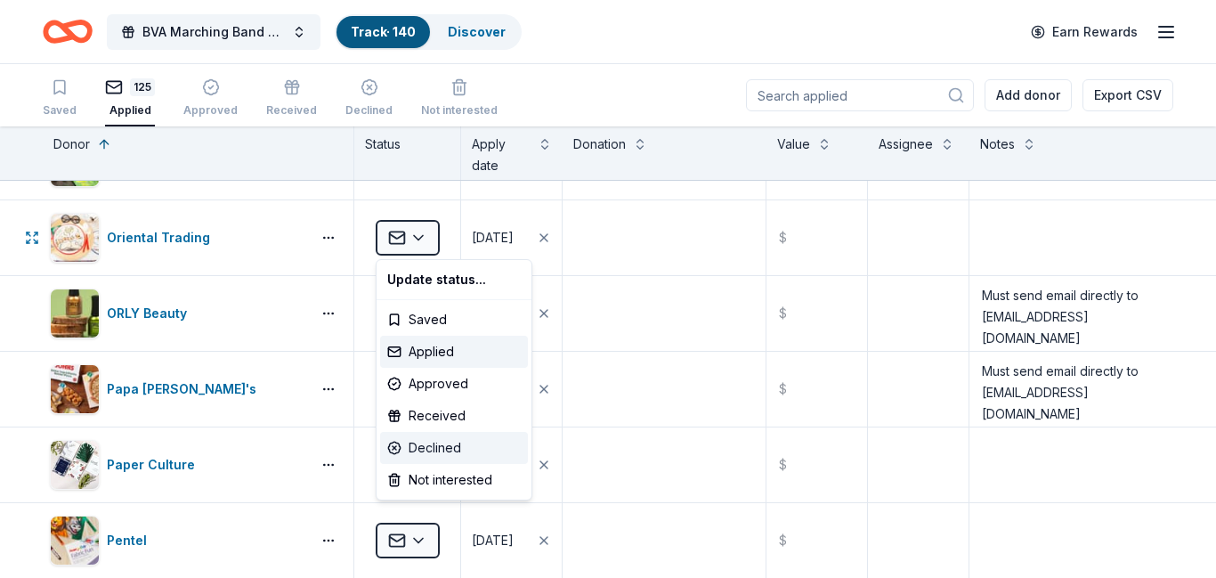
click at [417, 453] on div "Declined" at bounding box center [454, 448] width 148 height 32
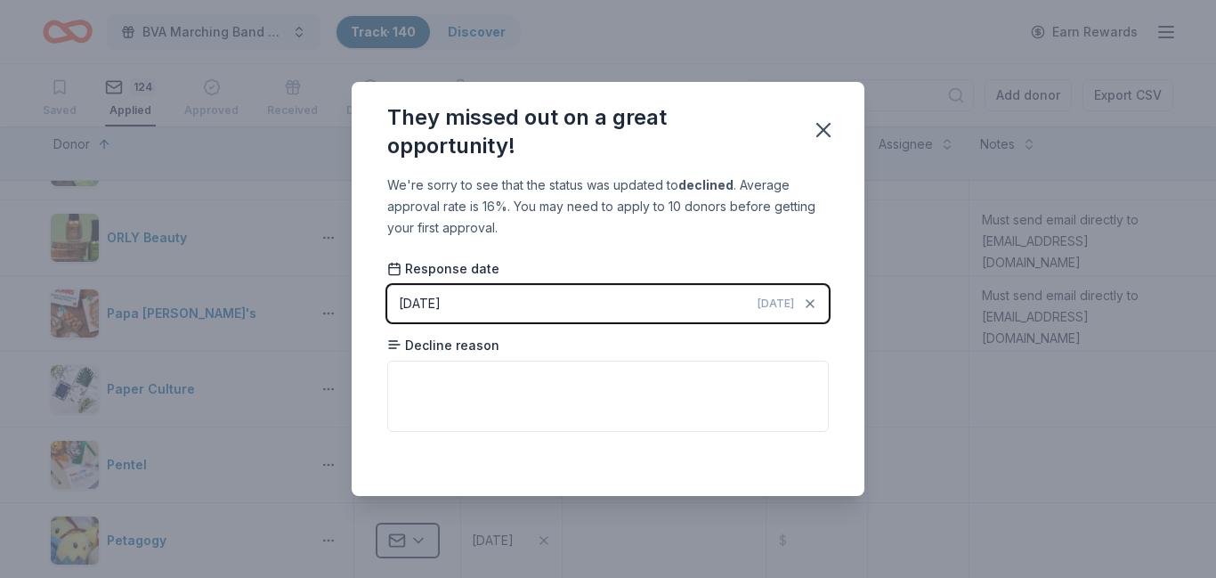
click at [774, 296] on span "Today" at bounding box center [775, 303] width 36 height 14
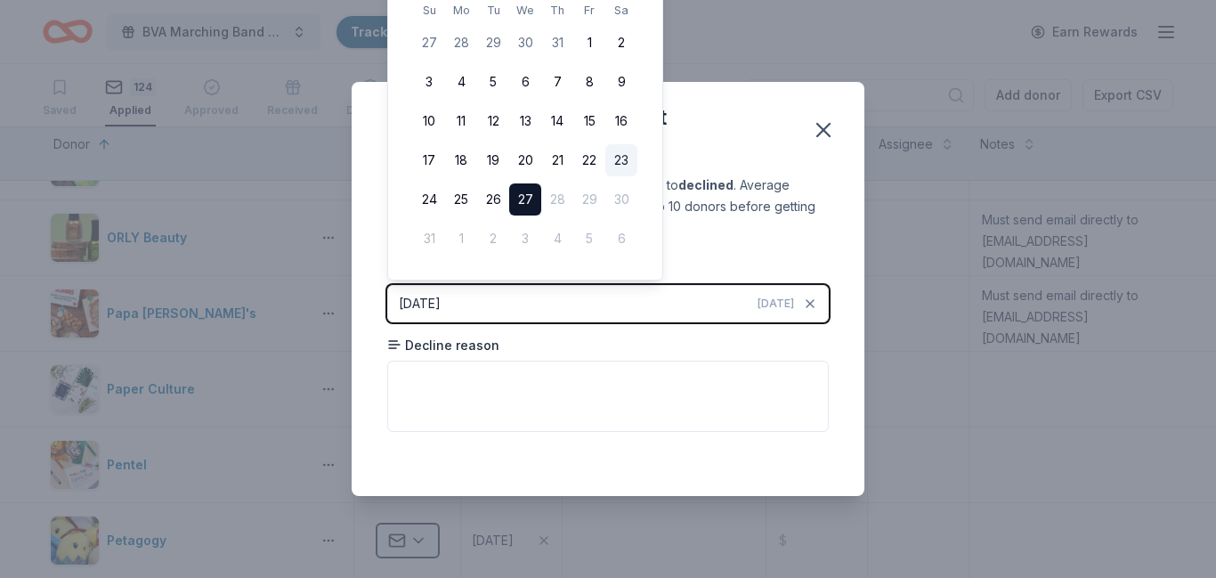
click at [618, 164] on button "23" at bounding box center [621, 160] width 32 height 32
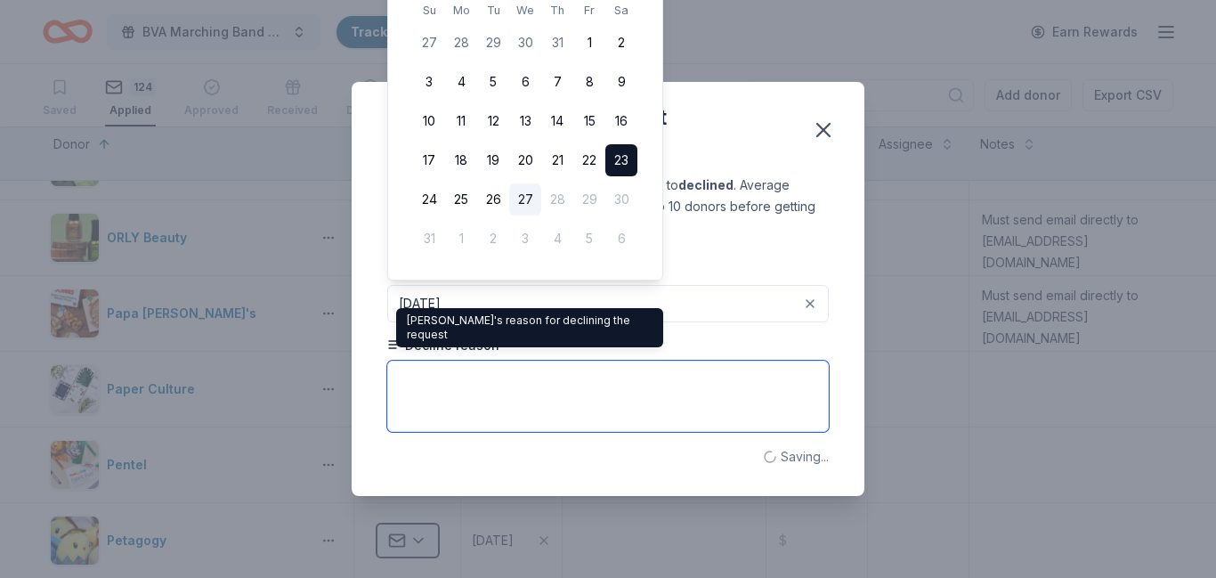
click at [441, 392] on textarea at bounding box center [607, 395] width 441 height 71
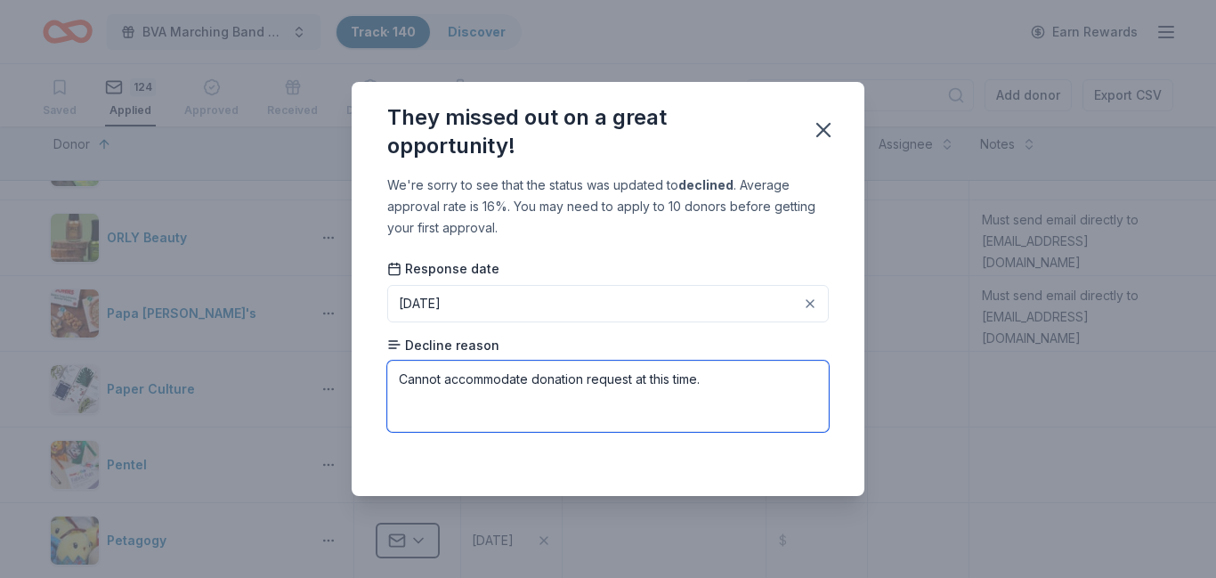
drag, startPoint x: 400, startPoint y: 377, endPoint x: 706, endPoint y: 385, distance: 306.2
click at [706, 385] on textarea "Cannot accommodate donation request at this time." at bounding box center [607, 395] width 441 height 71
click at [728, 383] on textarea "Cannot accommodate donation request at this time." at bounding box center [607, 395] width 441 height 71
type textarea "Cannot accommodate donation request at this time."
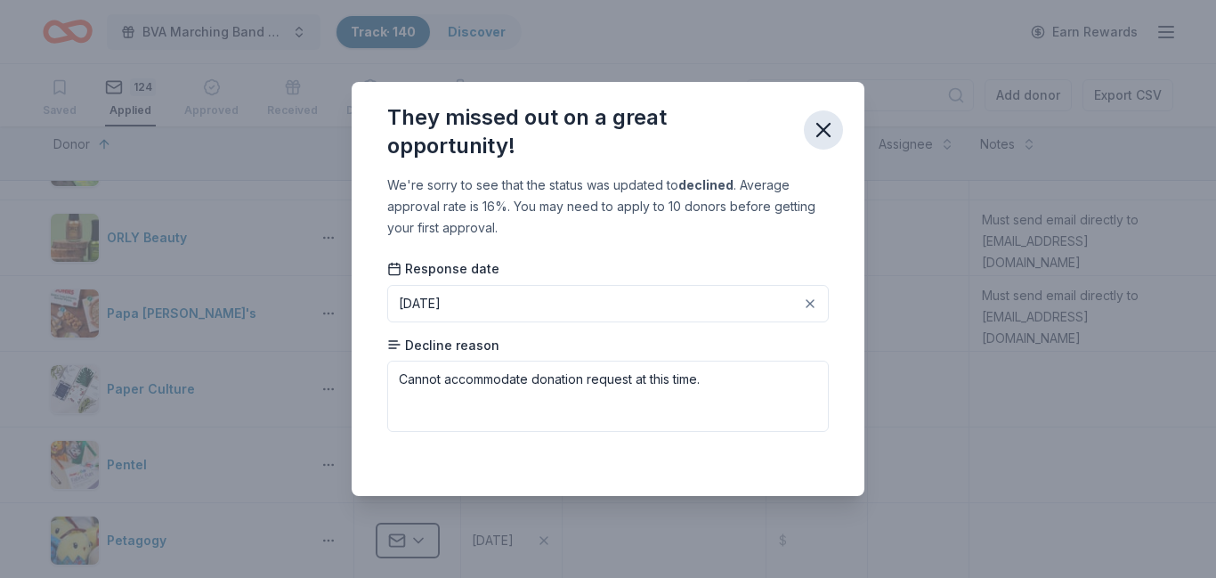
click at [824, 125] on icon "button" at bounding box center [823, 129] width 25 height 25
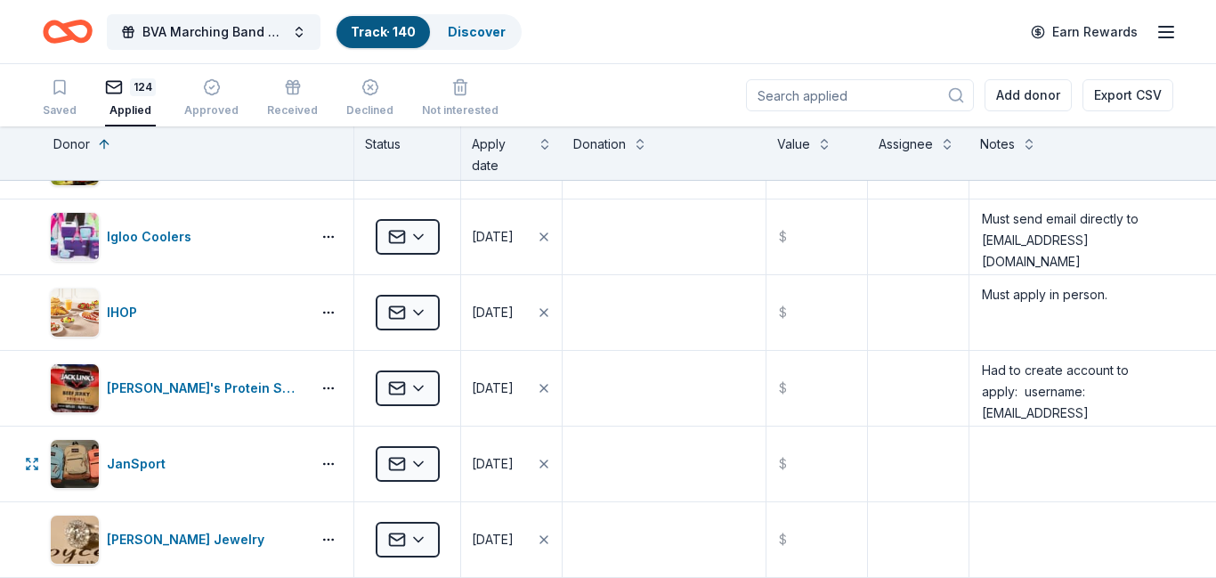
scroll to position [4185, 0]
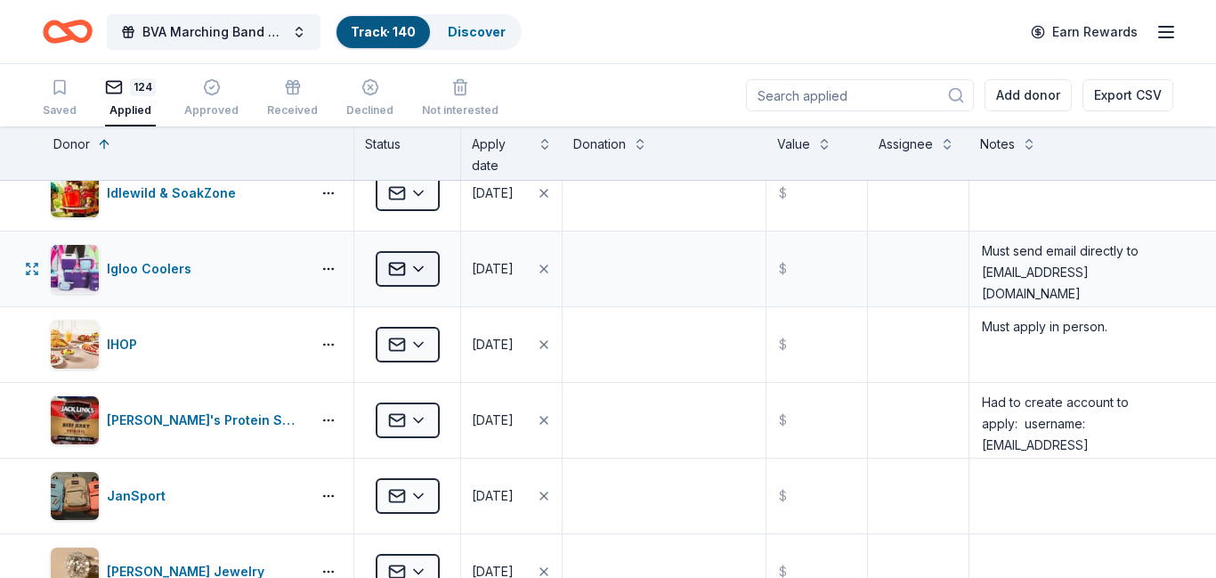
click at [419, 276] on html "BVA Marching Band Purse Bash Track · 140 Discover Earn Rewards Saved 124 Applie…" at bounding box center [608, 289] width 1216 height 578
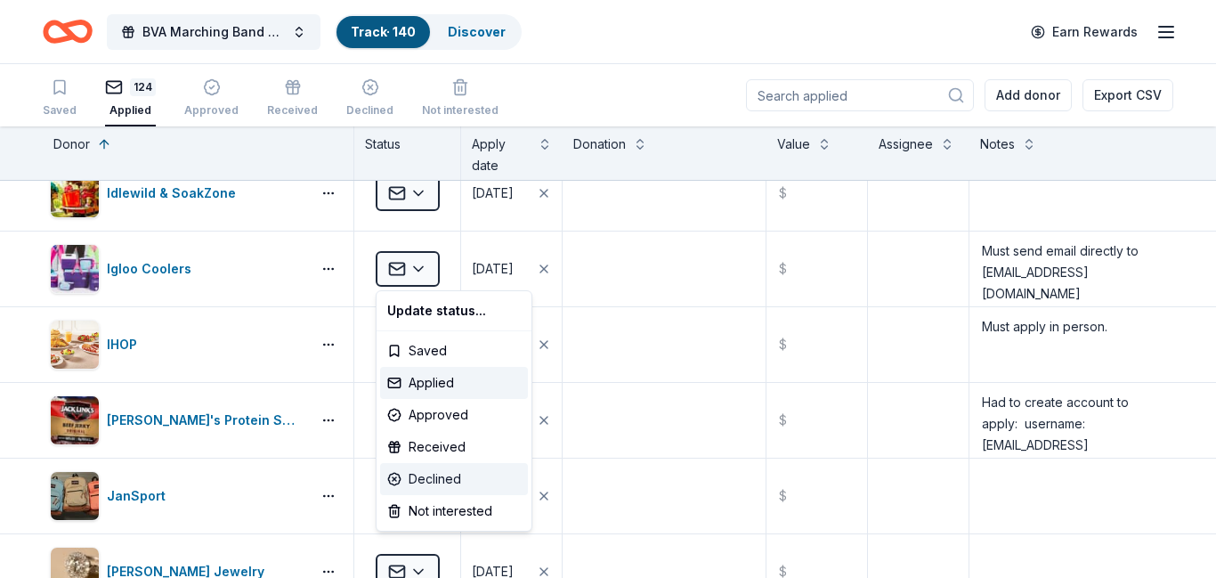
click at [439, 479] on div "Declined" at bounding box center [454, 479] width 148 height 32
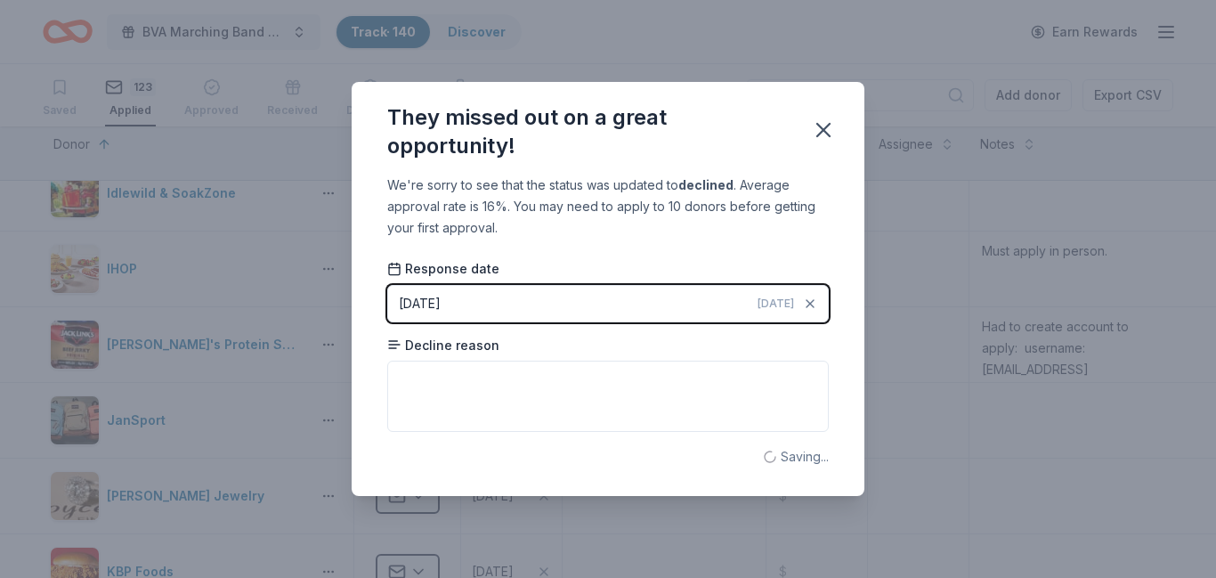
click at [778, 305] on span "Today" at bounding box center [775, 303] width 36 height 14
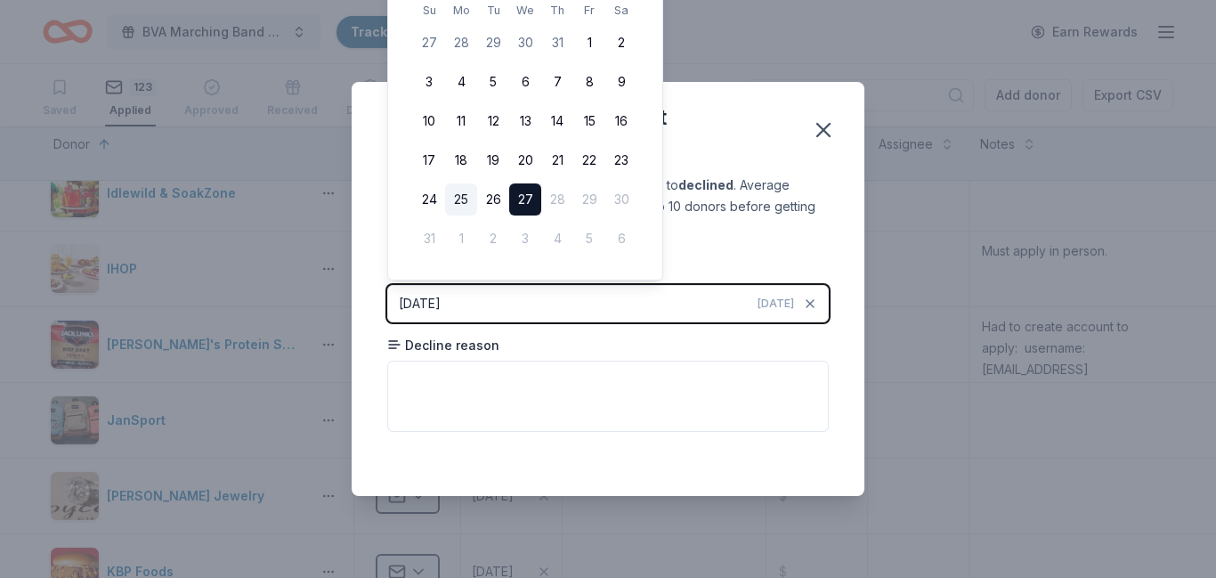
click at [461, 201] on button "25" at bounding box center [461, 199] width 32 height 32
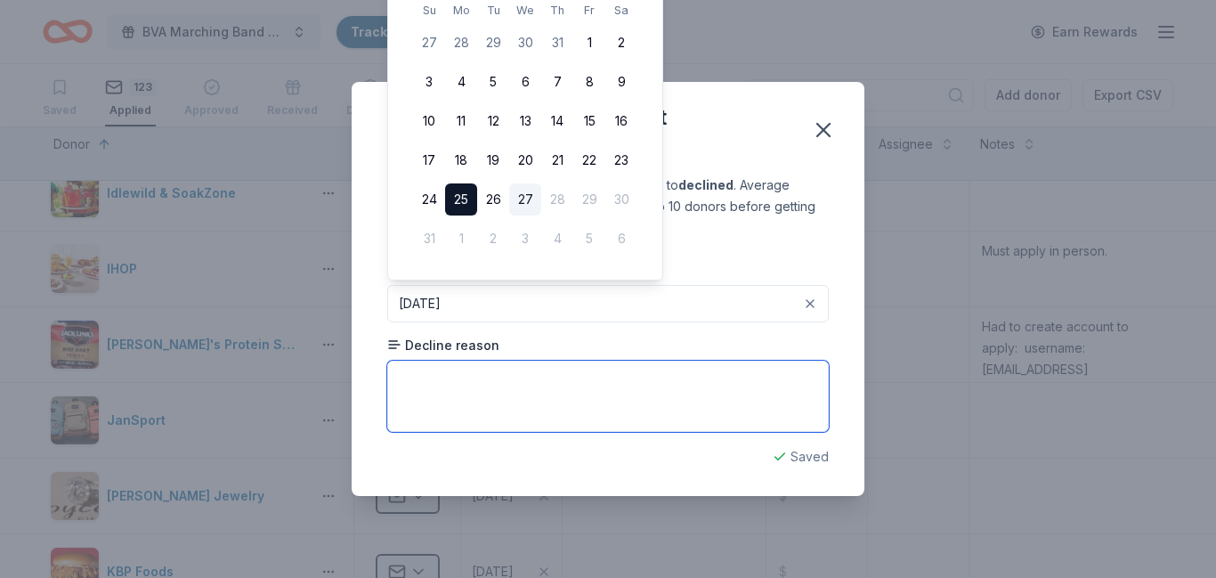
click at [441, 377] on textarea at bounding box center [607, 395] width 441 height 71
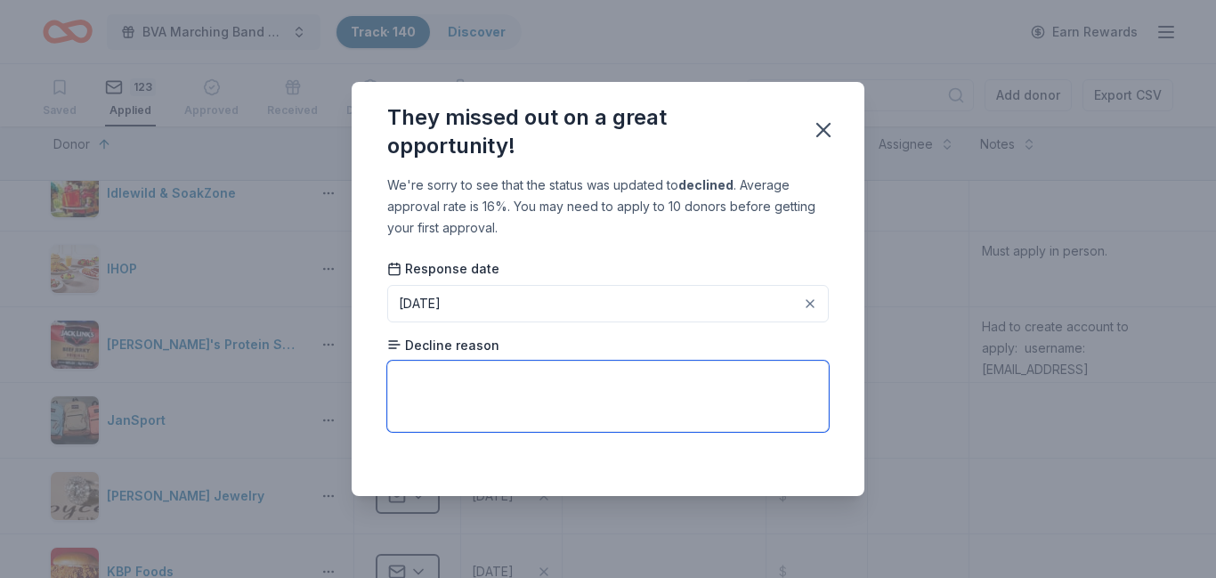
paste textarea "Cannot accommodate donation request at this time."
type textarea "Cannot accommodate donation request at this time."
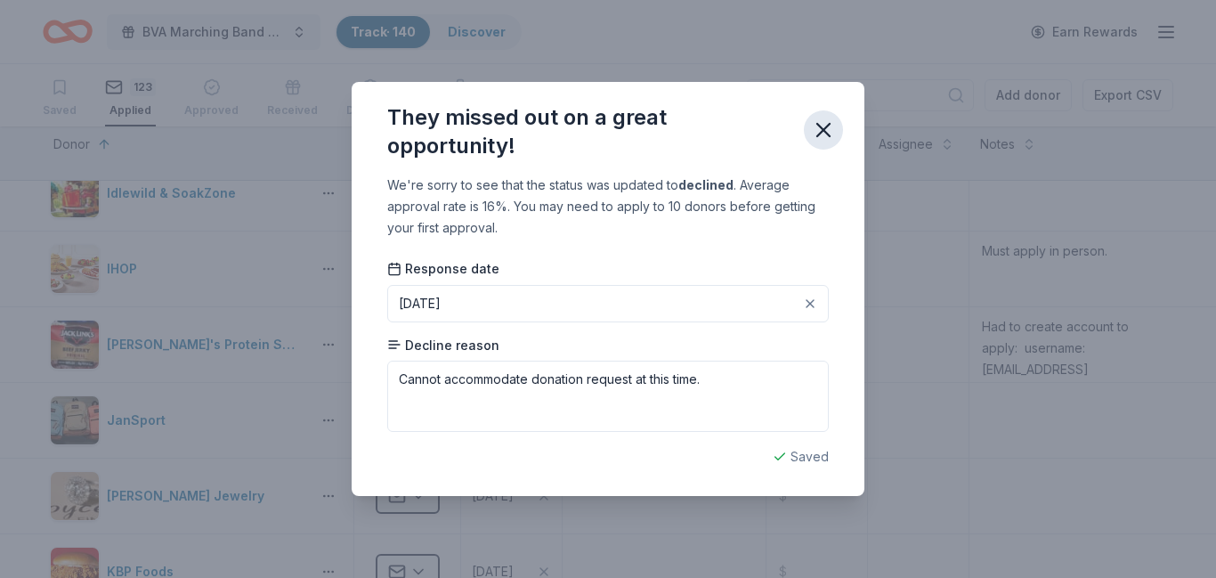
click at [825, 141] on icon "button" at bounding box center [823, 129] width 25 height 25
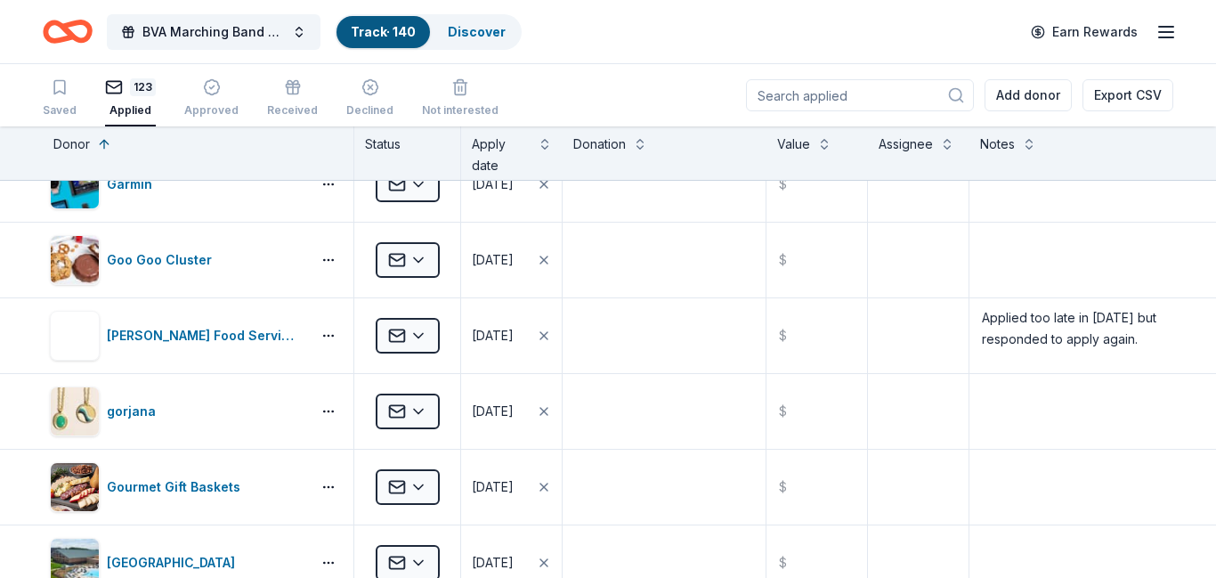
scroll to position [3367, 0]
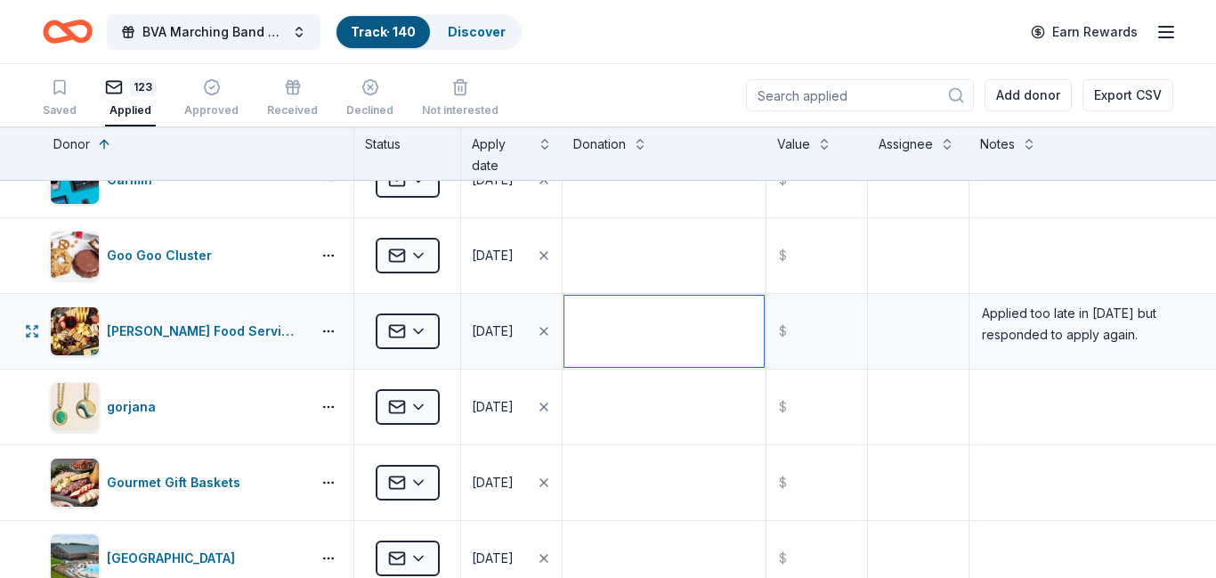
click at [657, 334] on textarea at bounding box center [663, 330] width 199 height 71
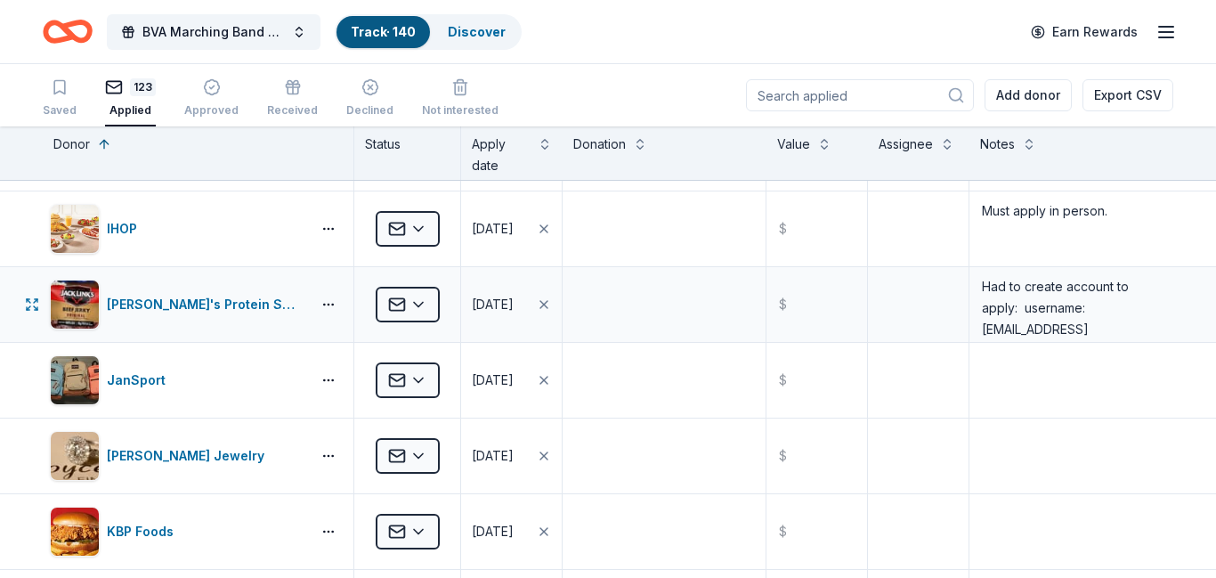
scroll to position [4229, 0]
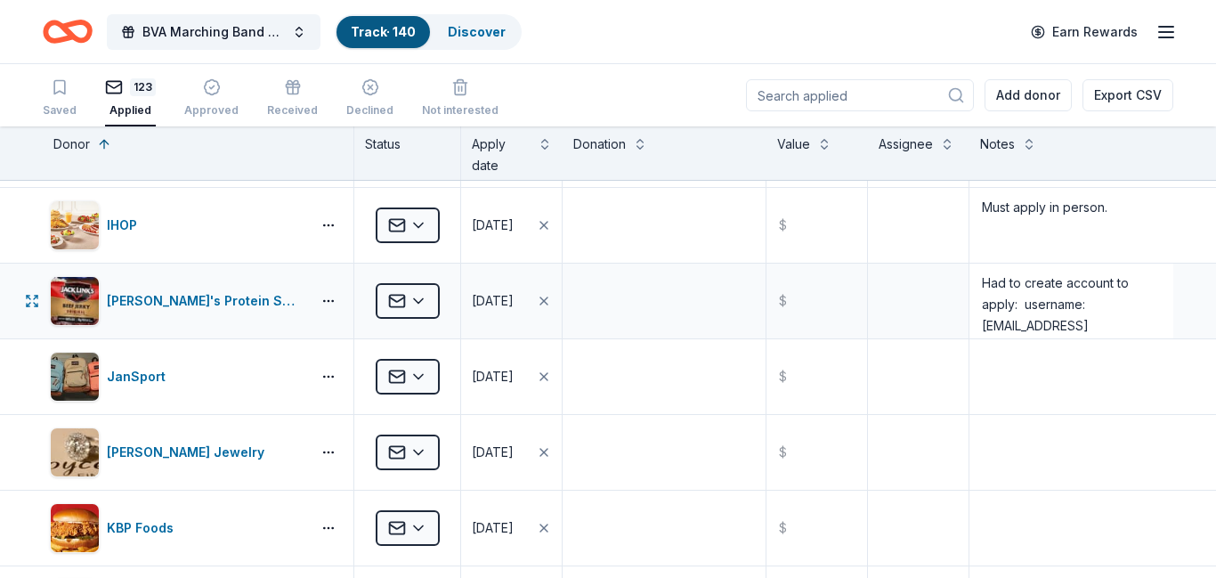
type textarea "$50 digital gift card for BVAMBB to use; wants to remain anonymous"
click at [1172, 316] on div "Had to create account to apply: username: bvabandpursebash@gmail.com; password:…" at bounding box center [1071, 300] width 204 height 75
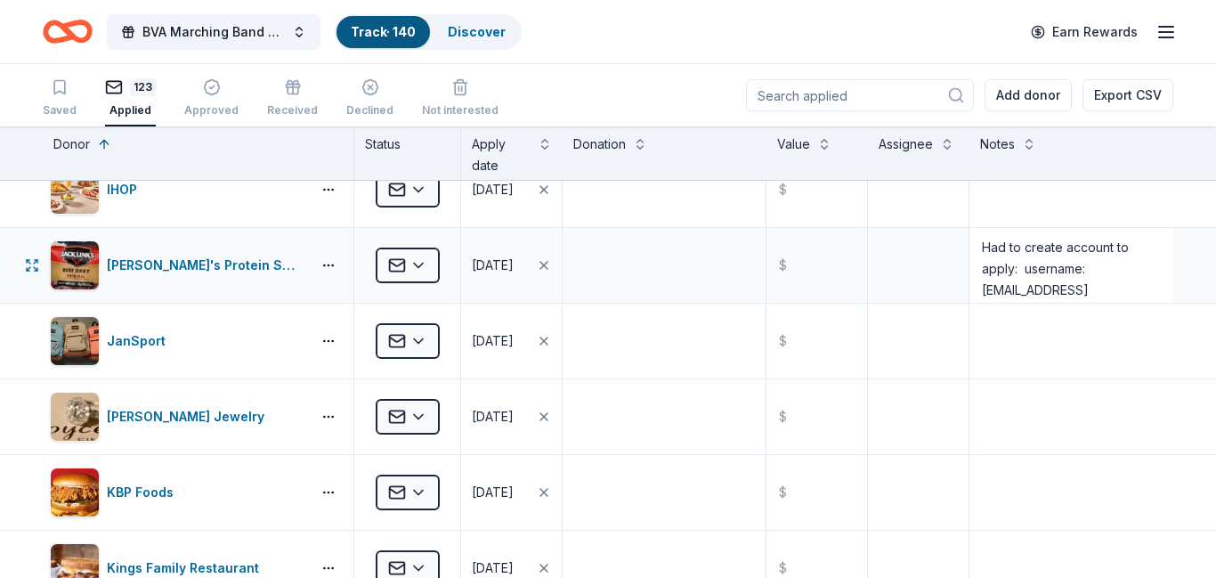
scroll to position [4300, 0]
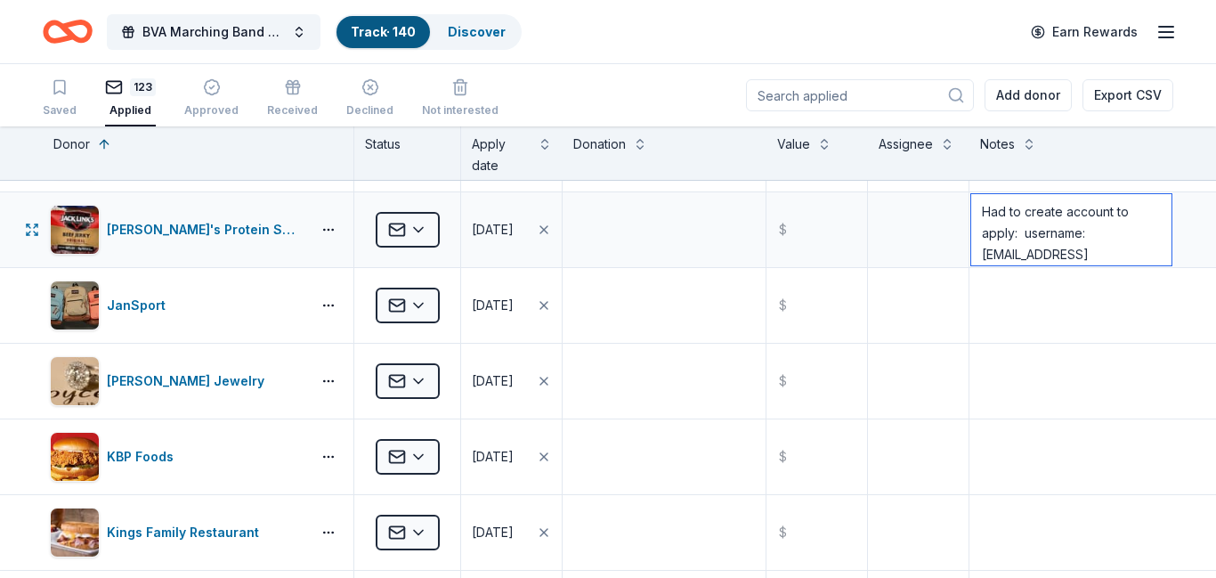
click at [1154, 254] on textarea "Had to create account to apply: username: bvabandpursebash@gmail.com; password:…" at bounding box center [1071, 229] width 200 height 71
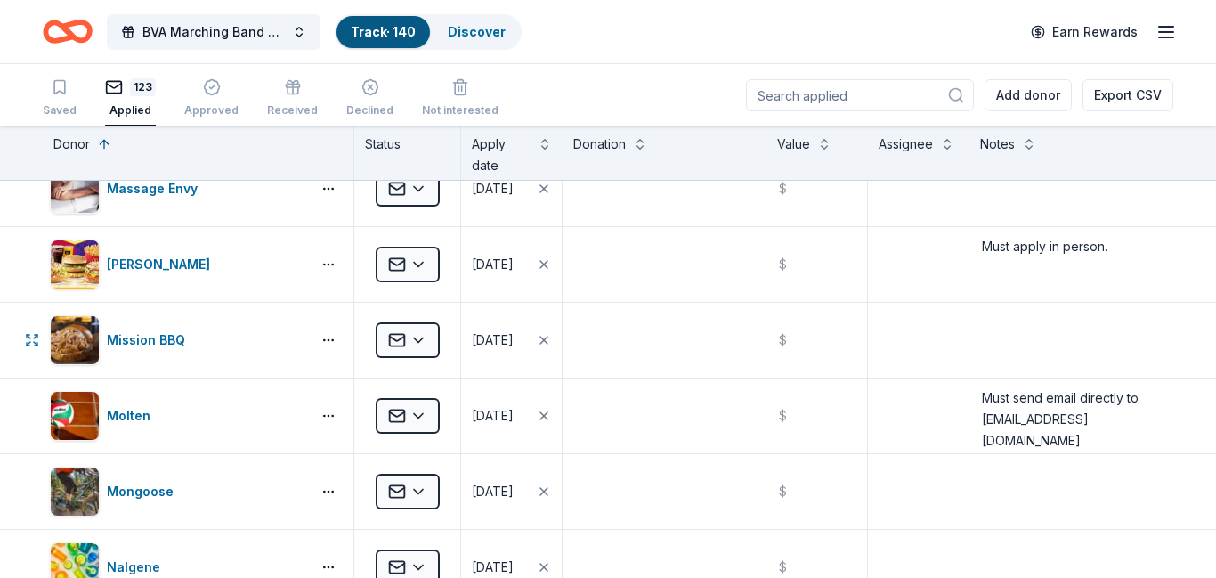
scroll to position [5325, 0]
click at [424, 337] on html "BVA Marching Band Purse Bash Track · 140 Discover Earn Rewards Saved 123 Applie…" at bounding box center [608, 289] width 1216 height 578
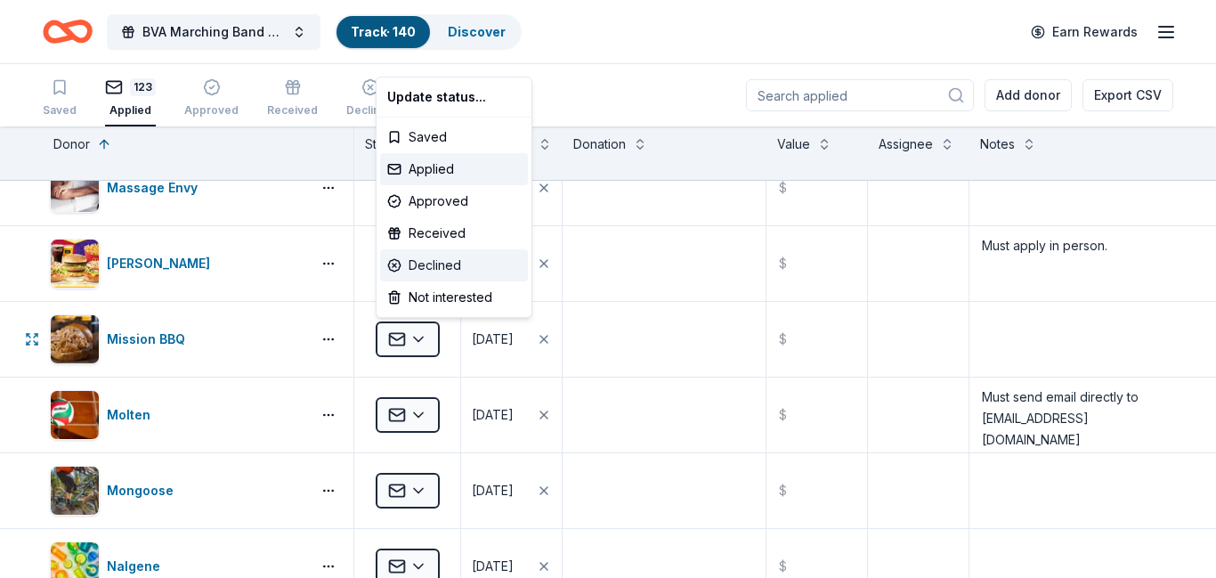
click at [456, 263] on div "Declined" at bounding box center [454, 265] width 148 height 32
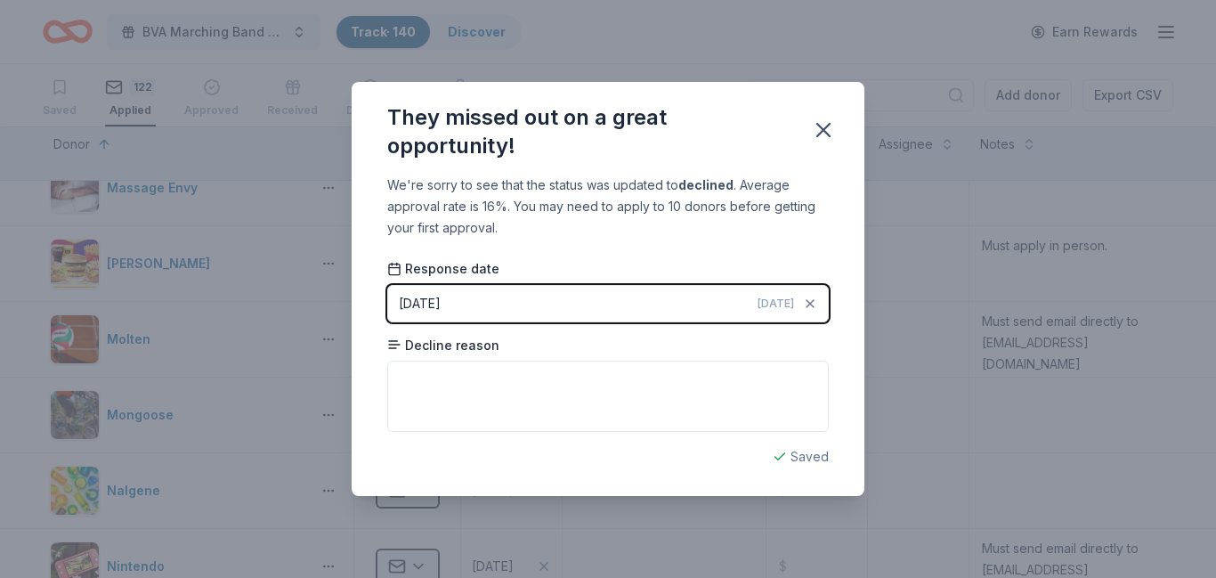
click at [763, 304] on span "Today" at bounding box center [775, 303] width 36 height 14
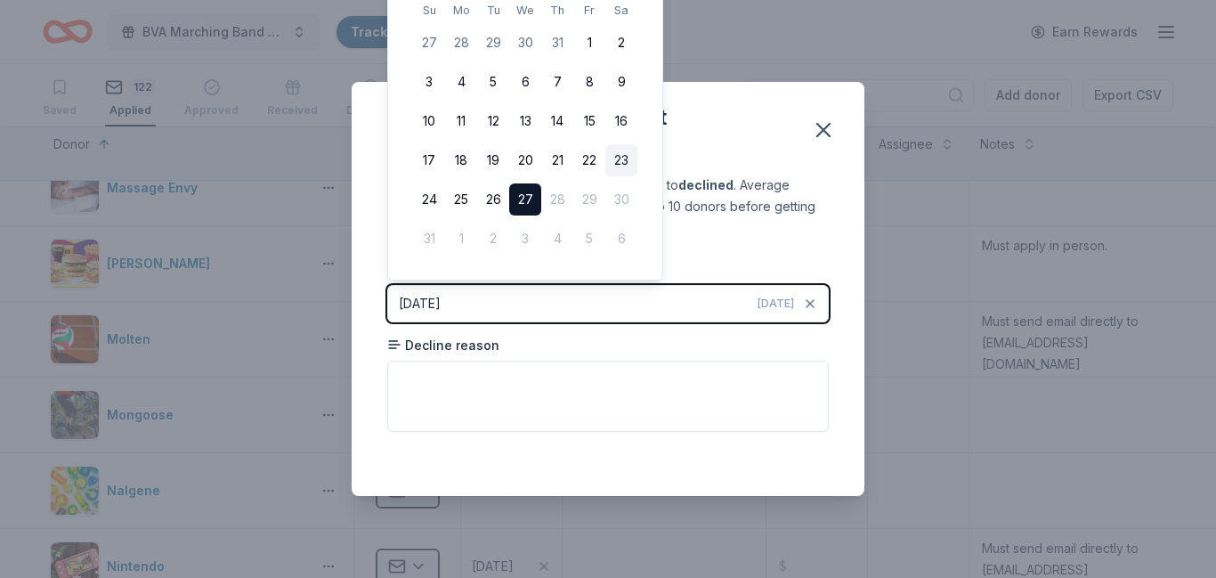
click at [625, 165] on button "23" at bounding box center [621, 160] width 32 height 32
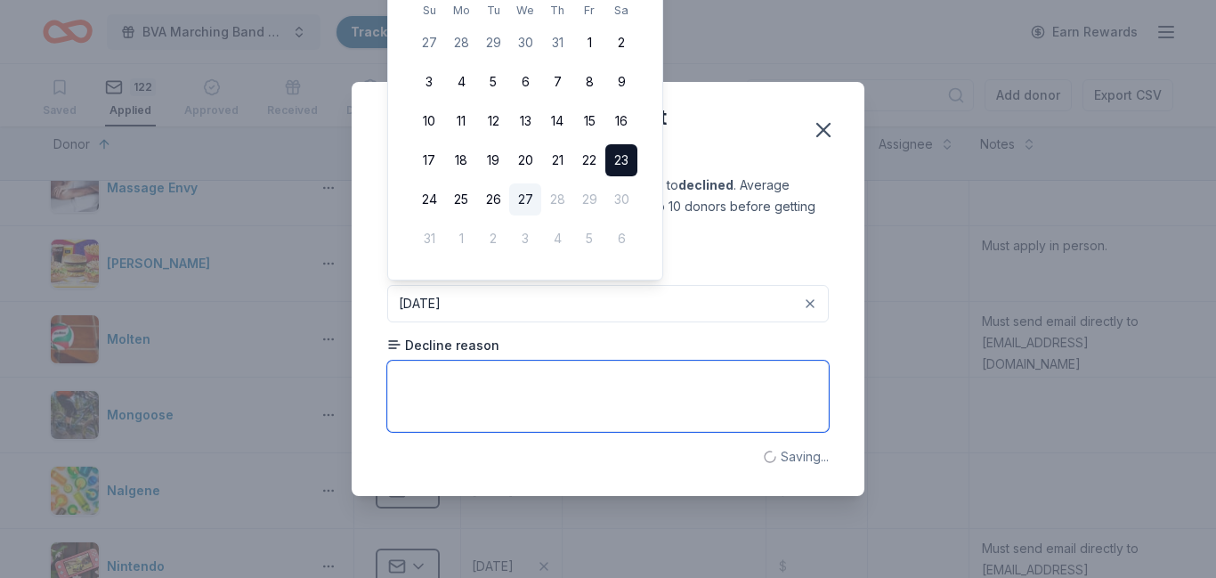
click at [491, 394] on textarea at bounding box center [607, 395] width 441 height 71
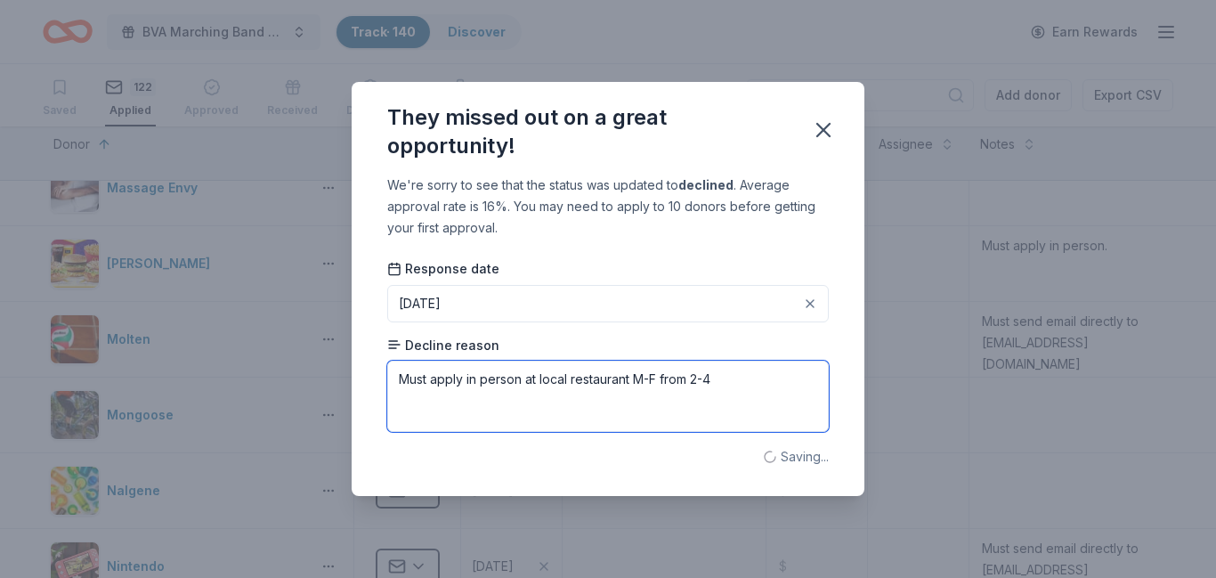
type textarea "Must apply in person at local restaurant M-F from 2-4."
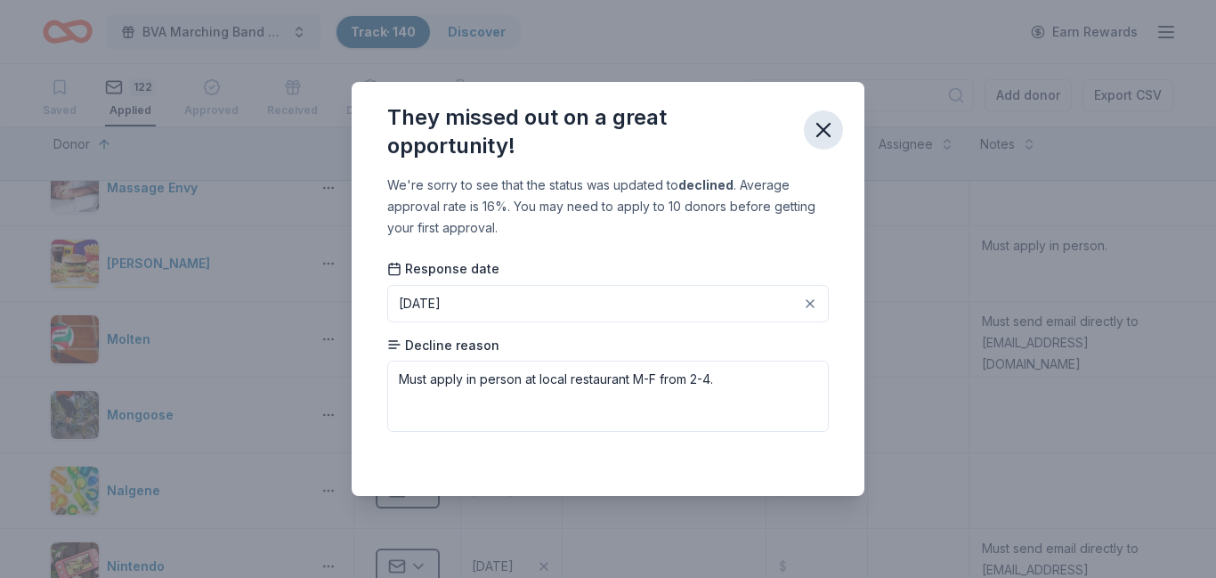
click at [829, 133] on icon "button" at bounding box center [823, 129] width 25 height 25
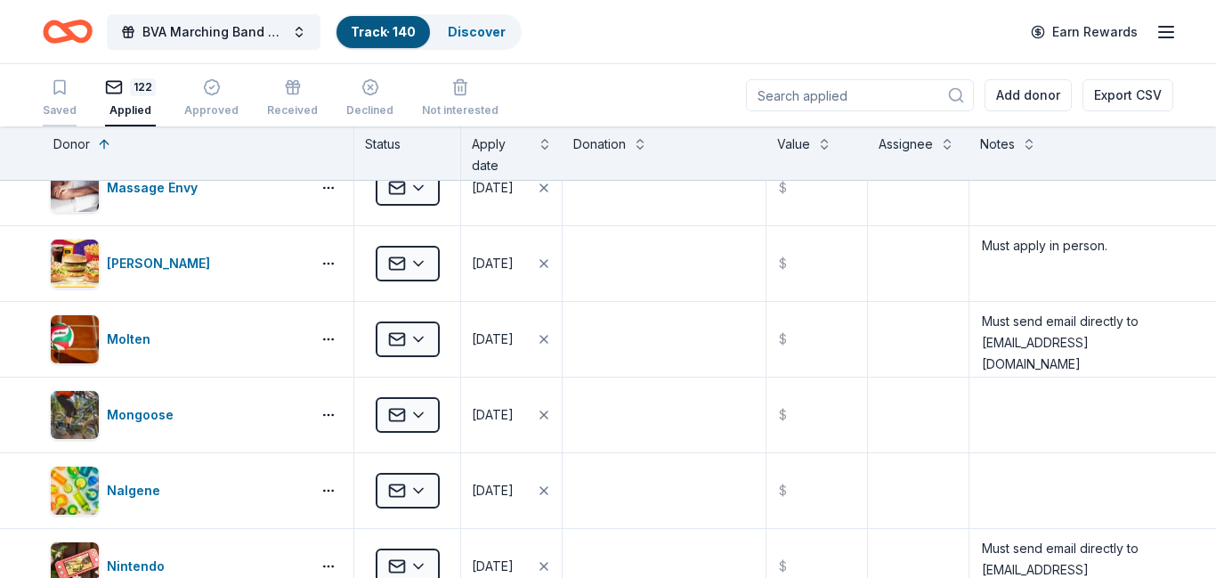
click at [60, 106] on div "Saved" at bounding box center [60, 110] width 34 height 14
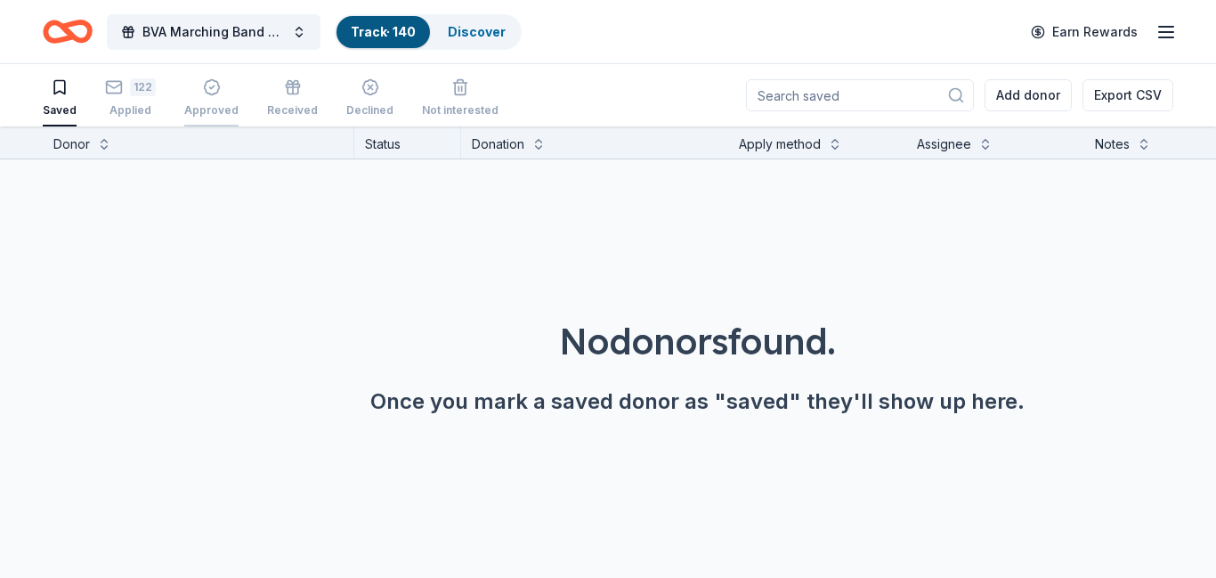
click at [213, 103] on div "Approved" at bounding box center [211, 110] width 54 height 14
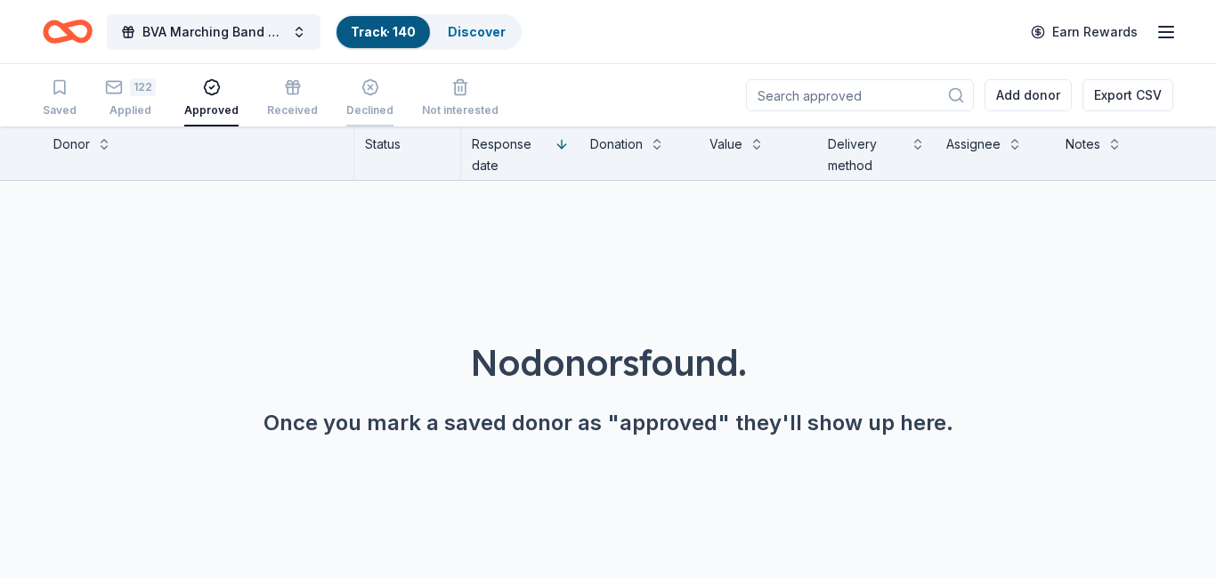
click at [368, 108] on div "Declined" at bounding box center [369, 100] width 47 height 14
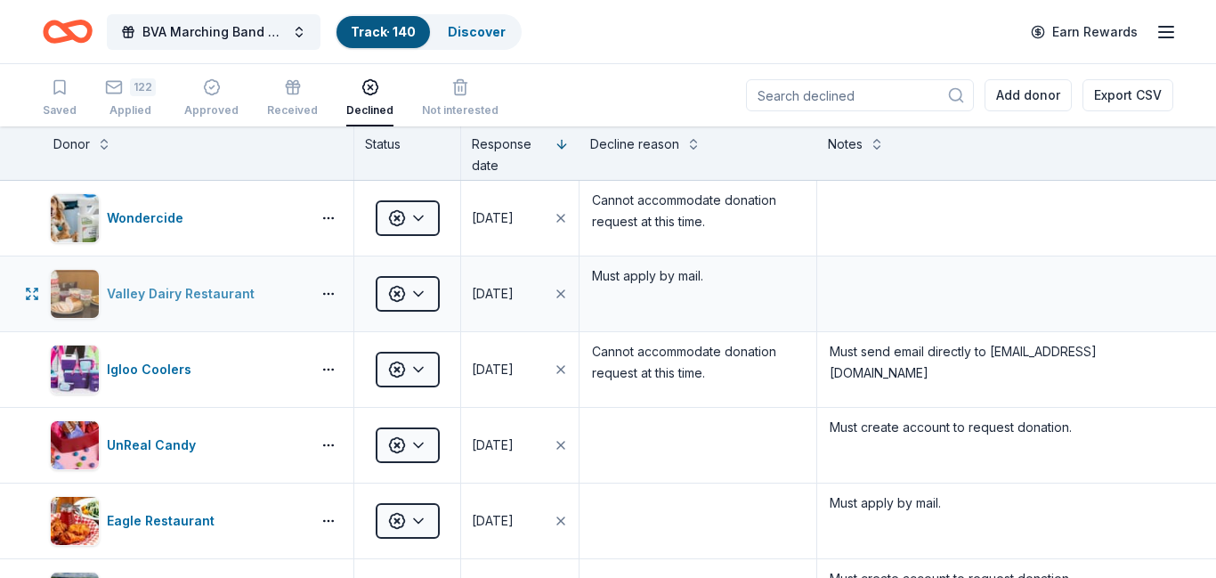
click at [191, 295] on div "Valley Dairy Restaurant" at bounding box center [184, 293] width 155 height 21
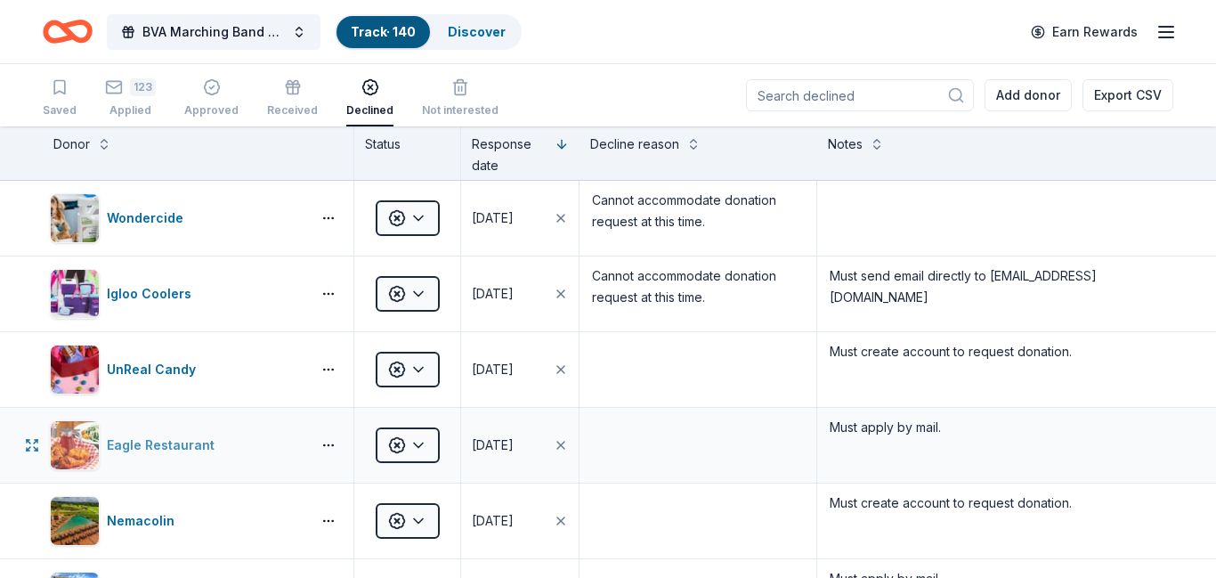
click at [182, 447] on div "Eagle Restaurant" at bounding box center [164, 444] width 115 height 21
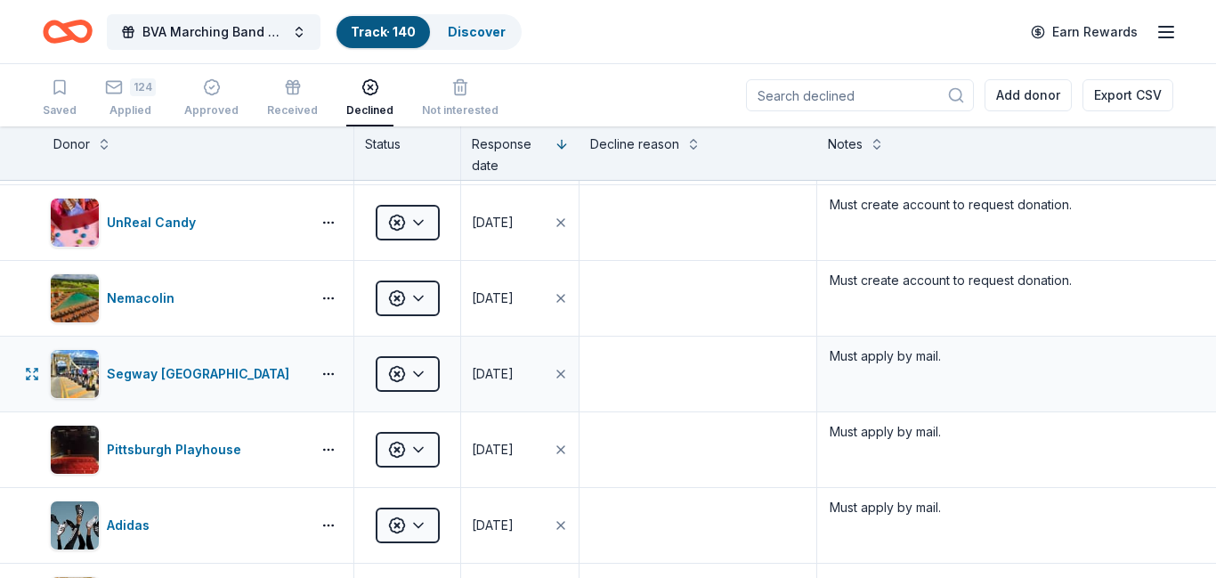
scroll to position [151, 0]
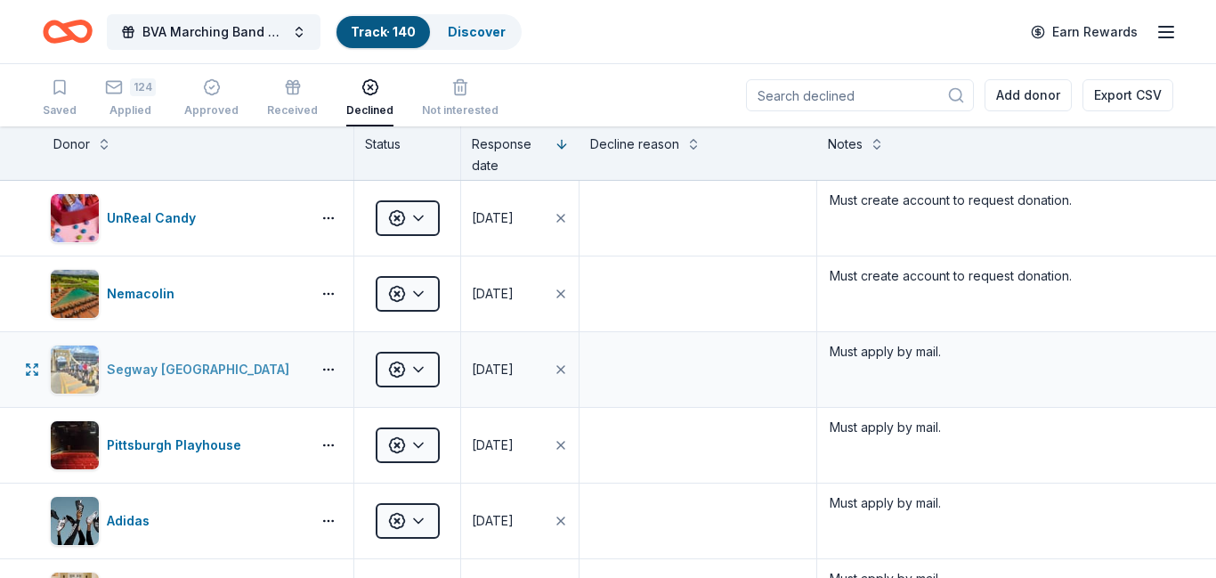
click at [163, 376] on div "Segway Pittsburgh" at bounding box center [202, 369] width 190 height 21
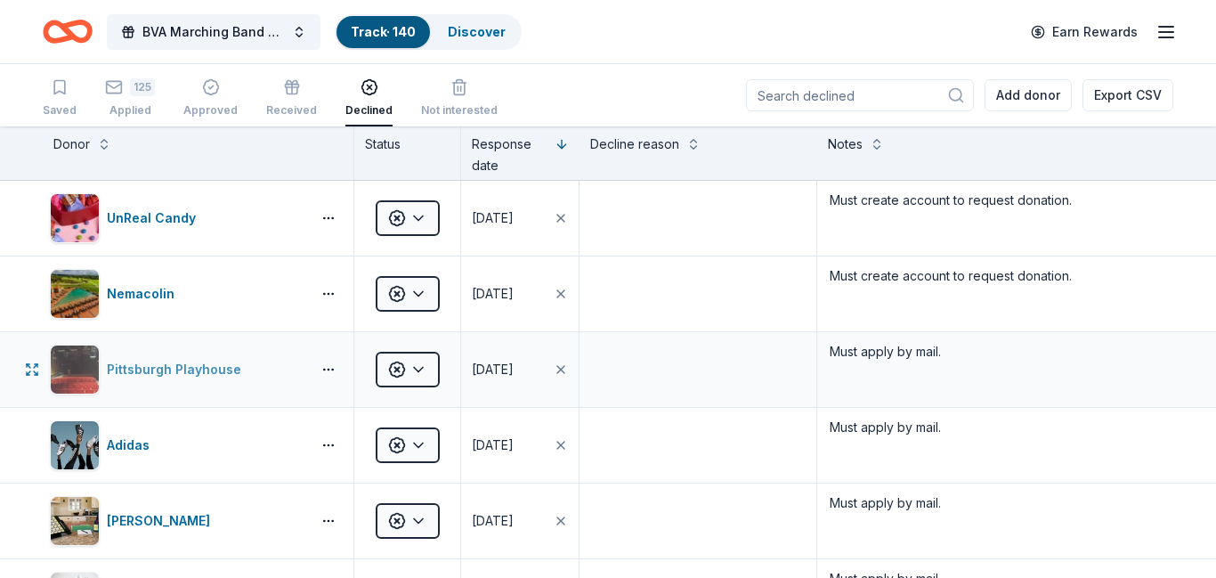
click at [198, 371] on div "Pittsburgh Playhouse" at bounding box center [178, 369] width 142 height 21
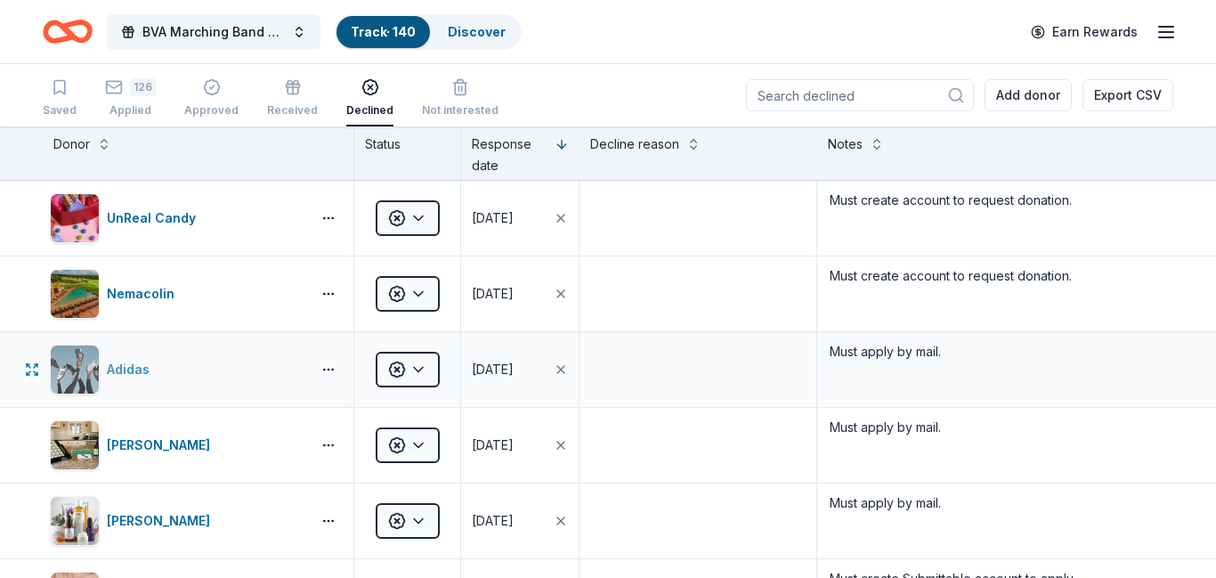
click at [133, 367] on div "Adidas" at bounding box center [132, 369] width 50 height 21
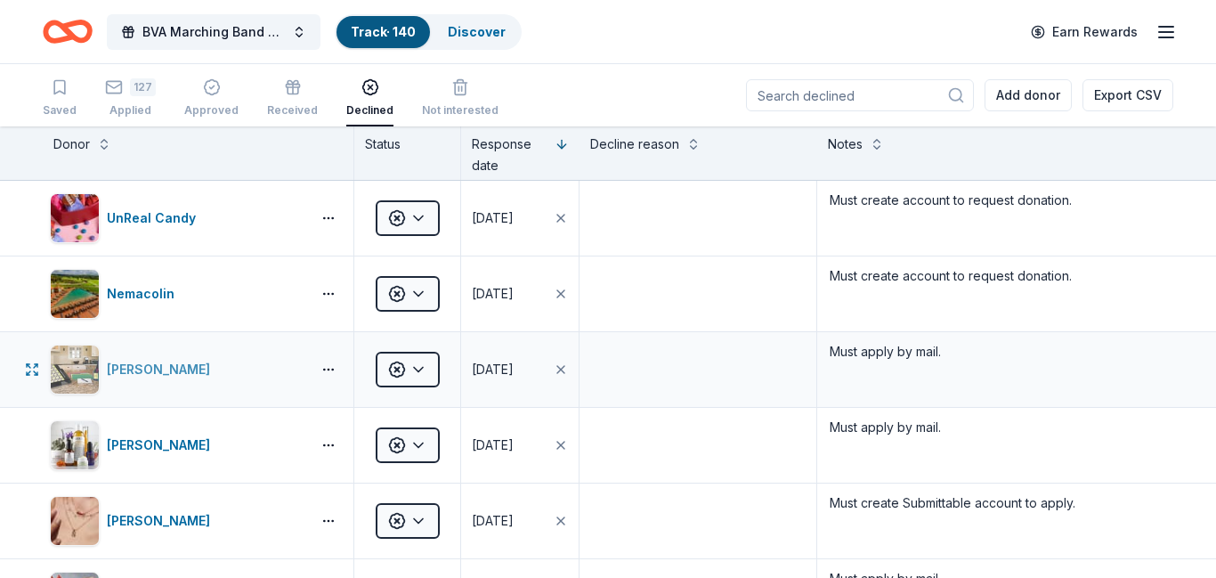
click at [127, 376] on div "Mead" at bounding box center [162, 369] width 110 height 21
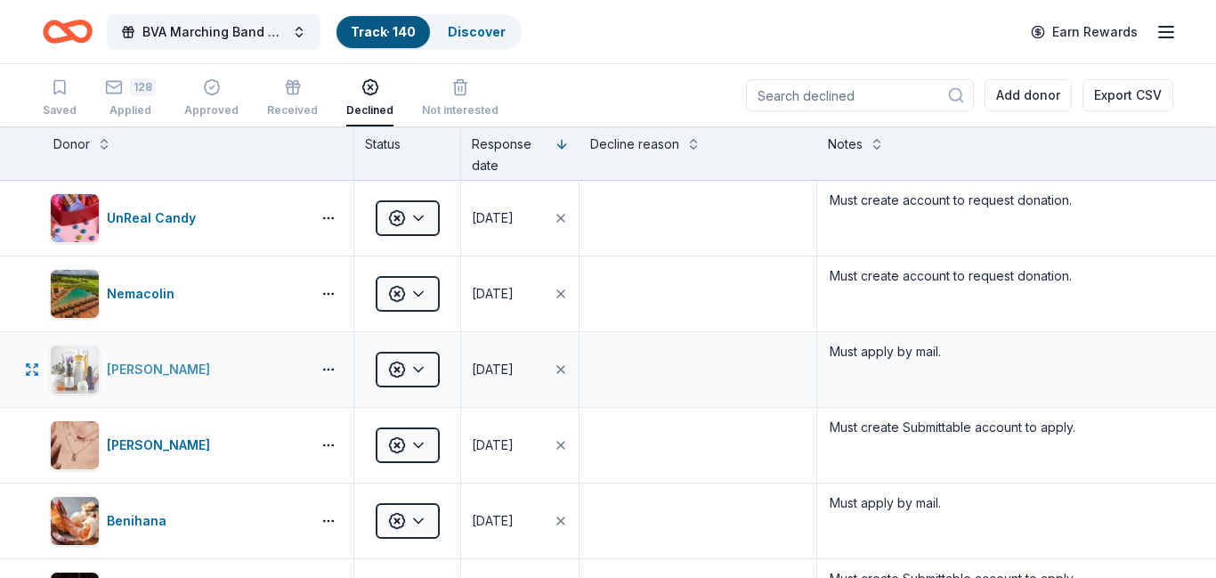
click at [122, 374] on div "Kiehl's" at bounding box center [162, 369] width 110 height 21
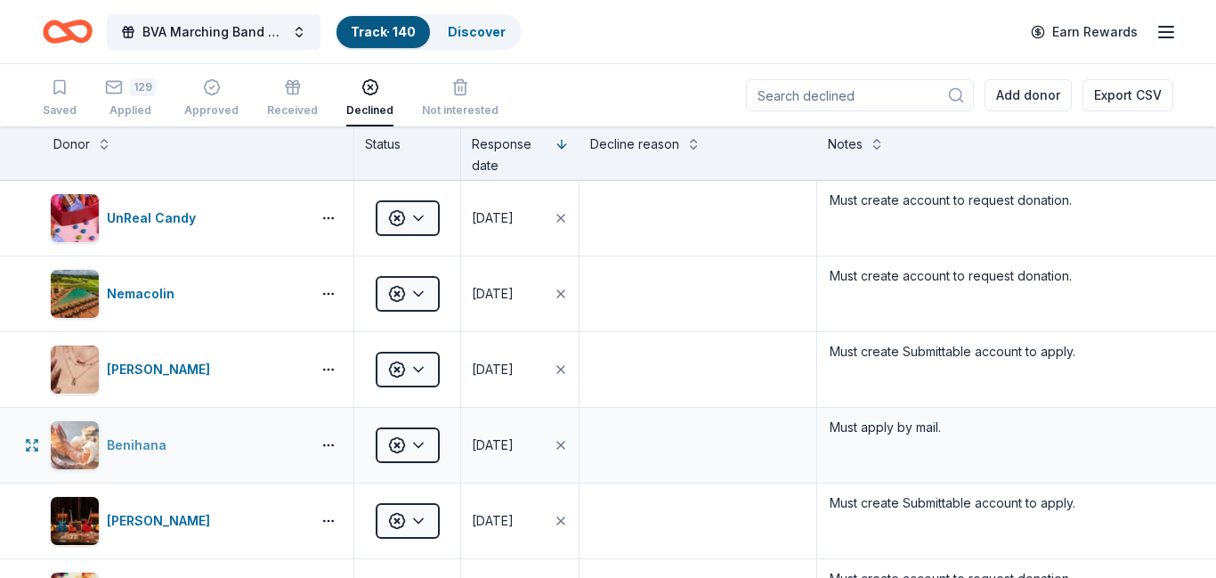
click at [143, 447] on div "Benihana" at bounding box center [140, 444] width 67 height 21
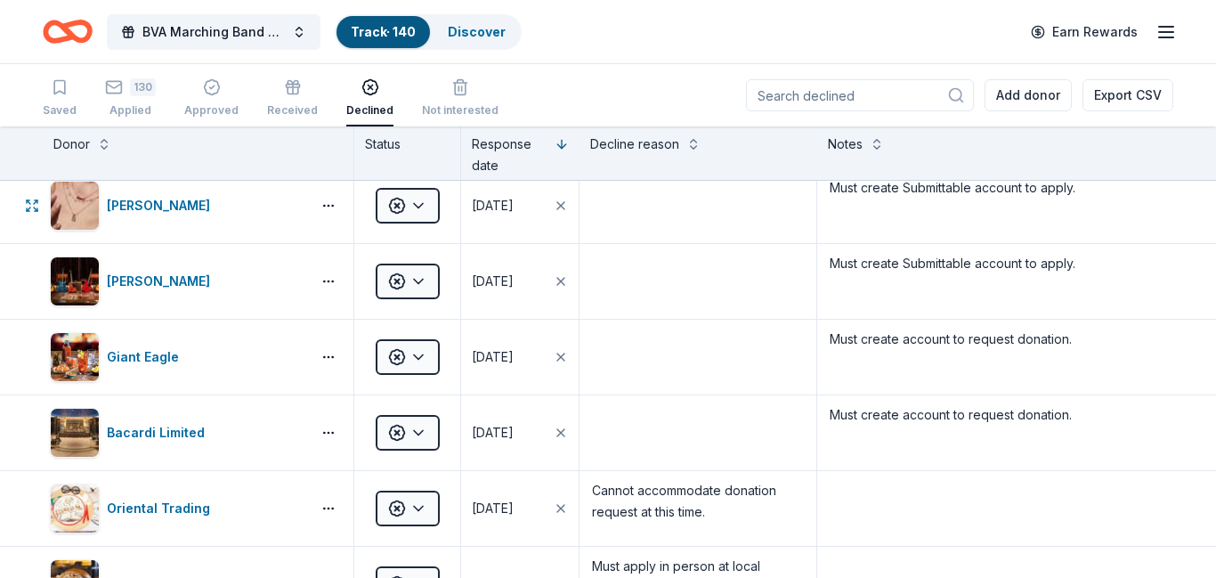
scroll to position [0, 0]
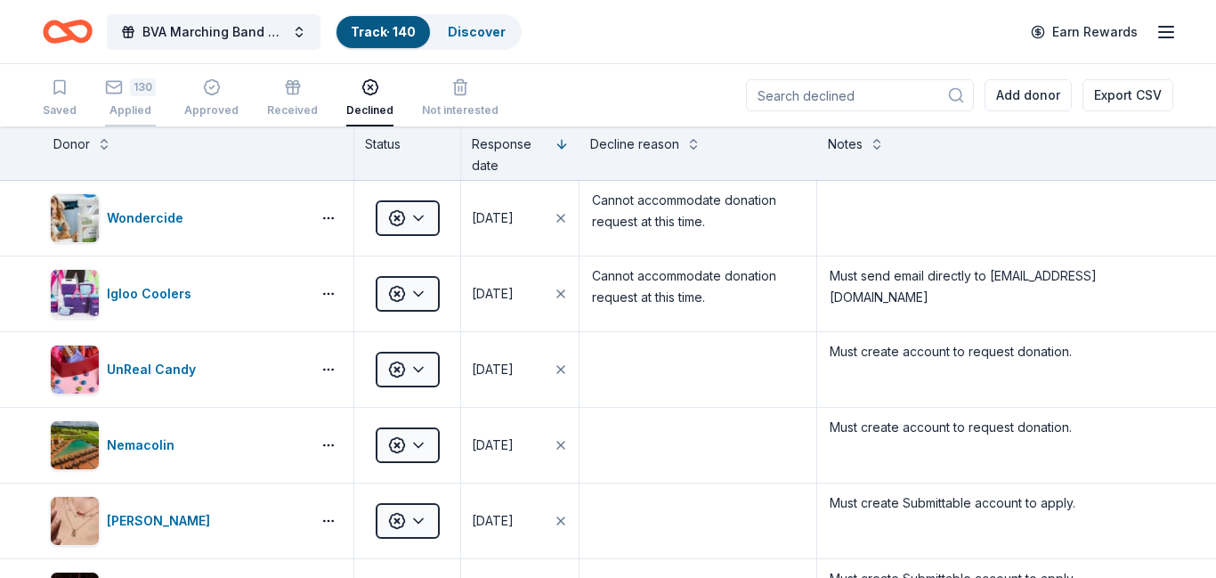
click at [117, 103] on div "Applied" at bounding box center [130, 110] width 51 height 14
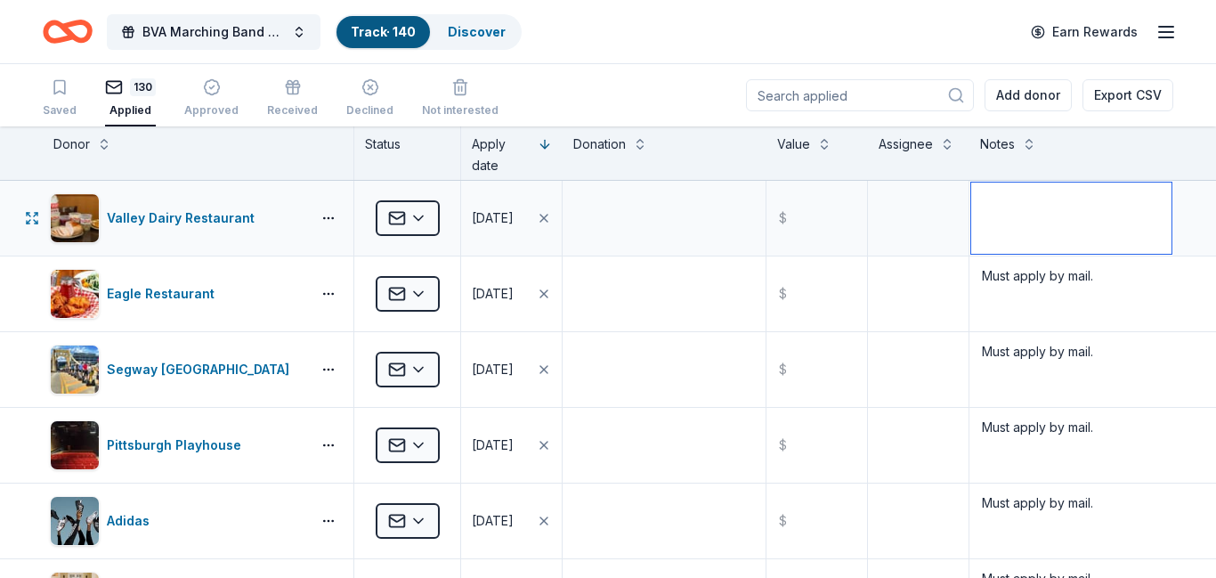
click at [1007, 214] on textarea at bounding box center [1071, 217] width 200 height 71
type textarea "Must apply by mail."
click at [915, 220] on textarea at bounding box center [917, 217] width 97 height 71
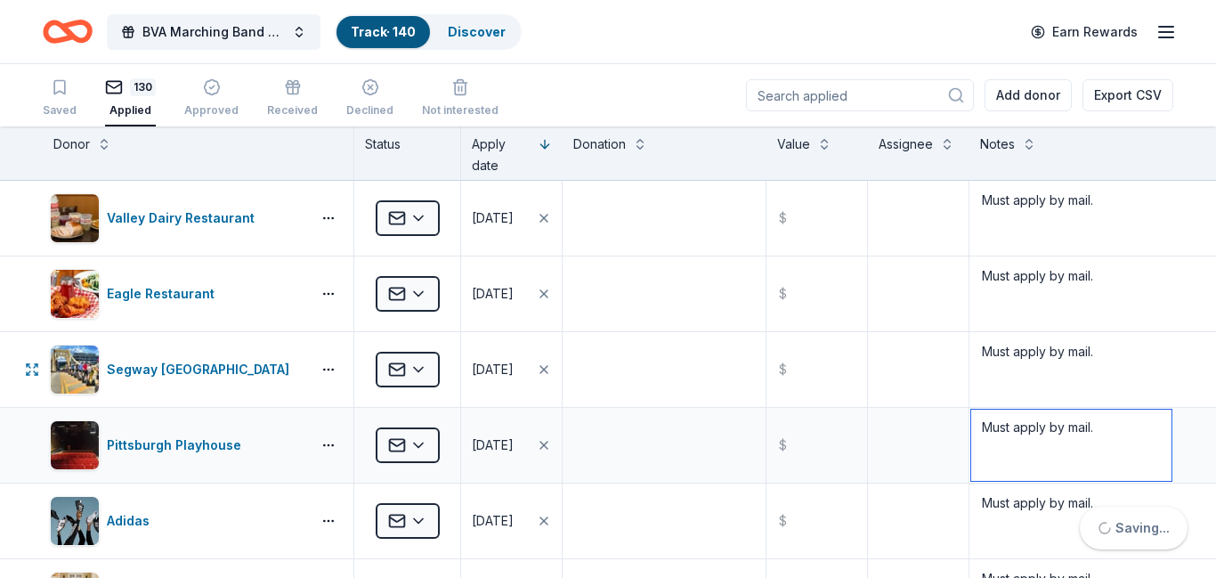
click at [1030, 466] on textarea "Must apply by mail." at bounding box center [1071, 444] width 200 height 71
click at [349, 108] on div "Declined" at bounding box center [369, 100] width 47 height 14
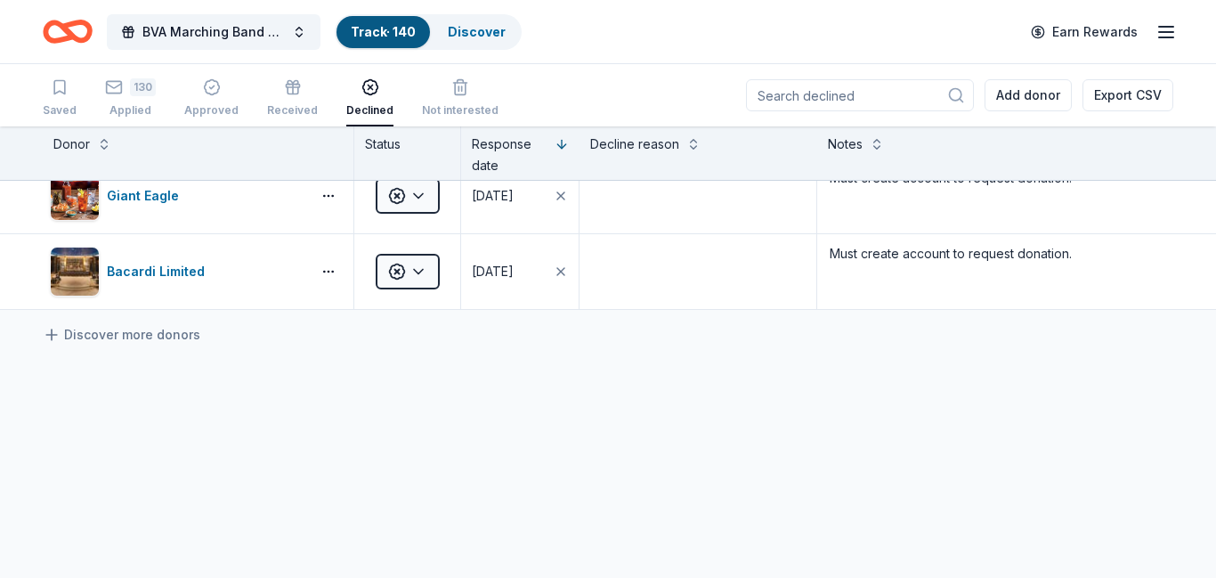
scroll to position [631, 0]
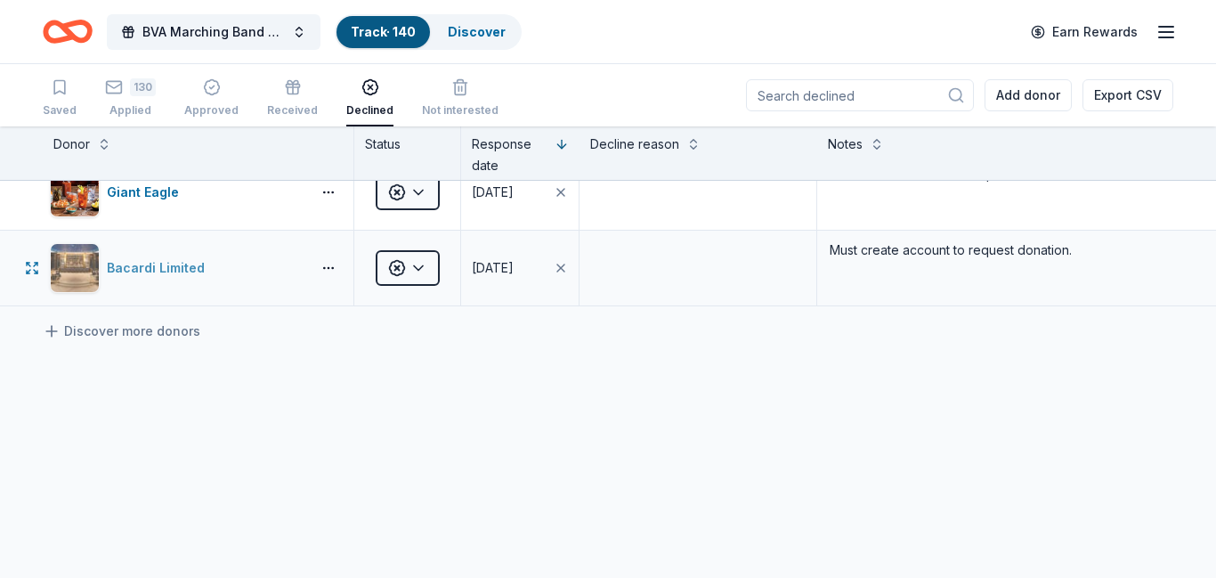
click at [156, 268] on div "Bacardi Limited" at bounding box center [159, 267] width 105 height 21
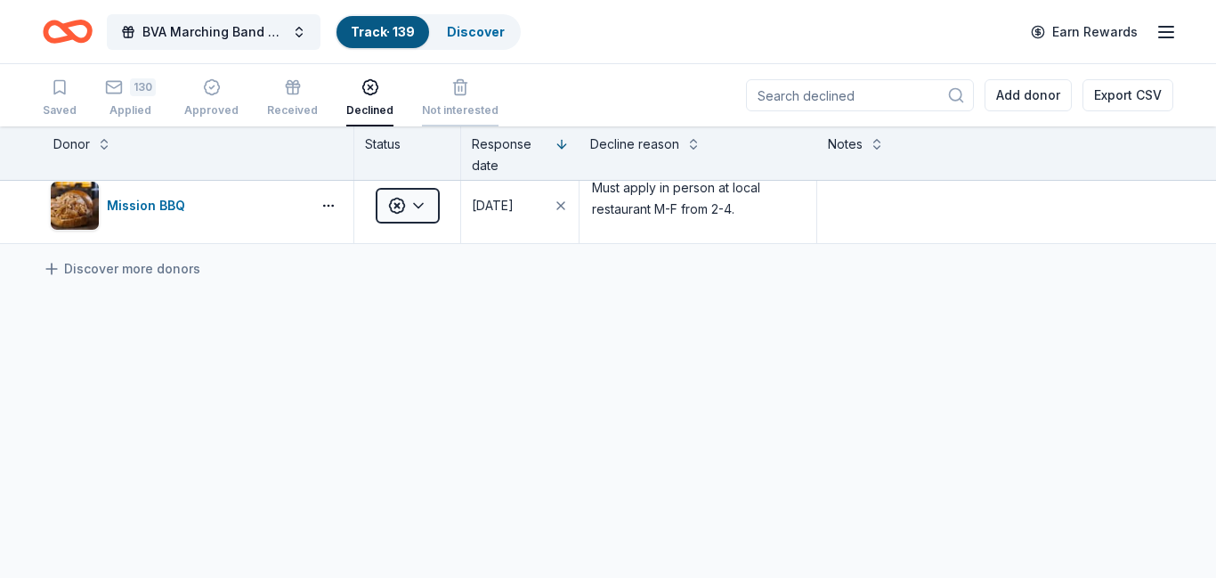
scroll to position [480, 0]
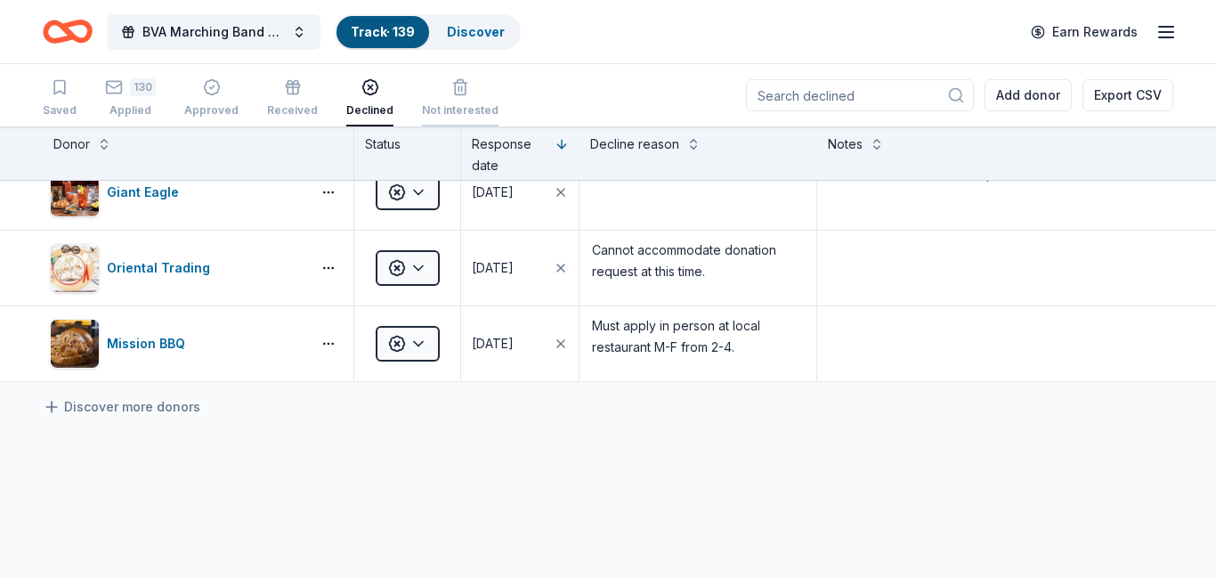
click at [451, 91] on icon "button" at bounding box center [460, 87] width 18 height 18
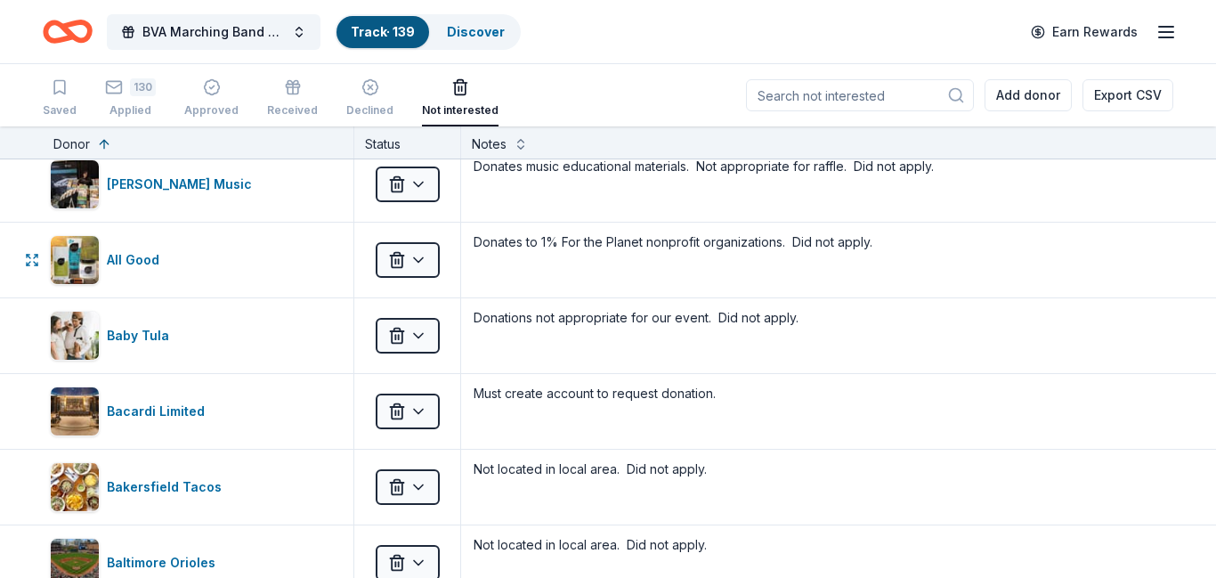
scroll to position [303, 0]
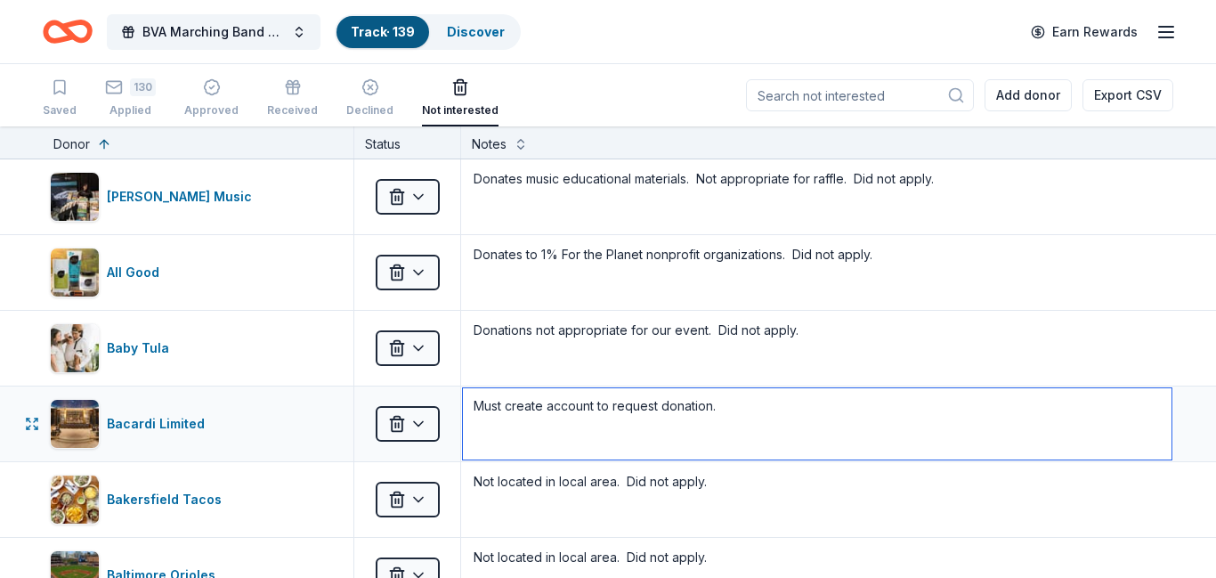
click at [729, 411] on textarea "Must create account to request donation." at bounding box center [817, 423] width 708 height 71
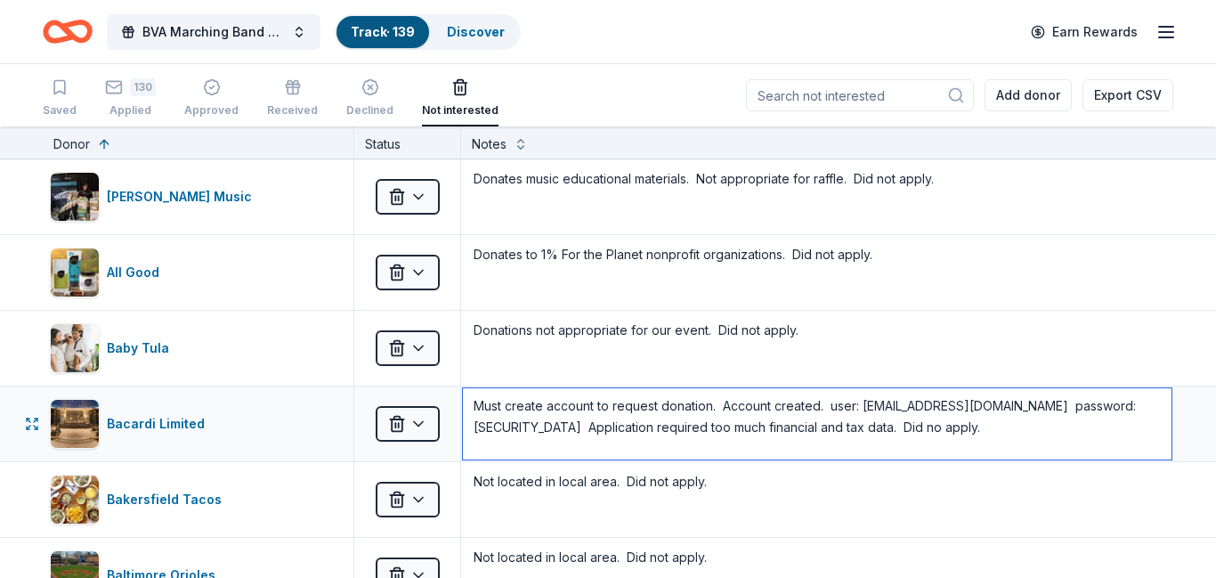
type textarea "Must create account to request donation. Account created. user: bvabandpursebas…"
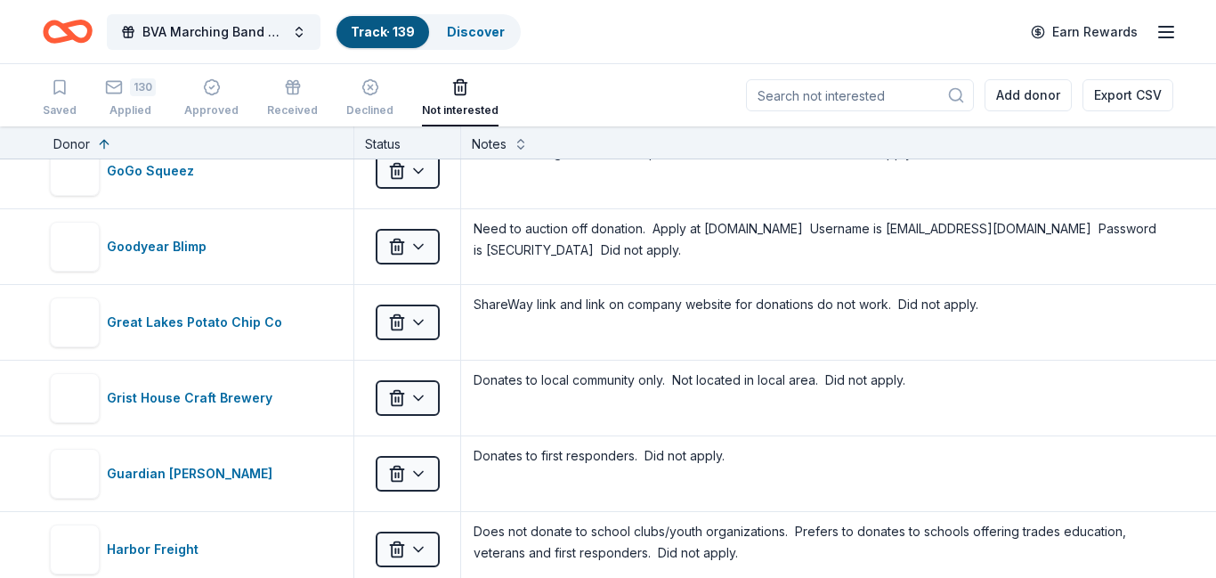
scroll to position [4119, 0]
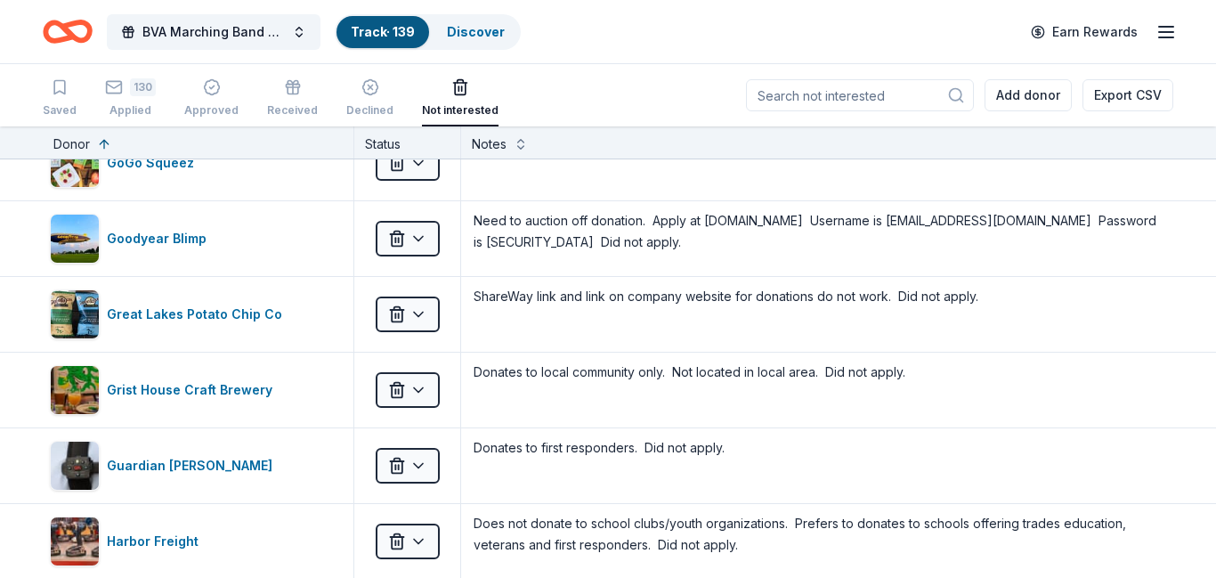
click at [358, 105] on div "Declined" at bounding box center [369, 100] width 47 height 14
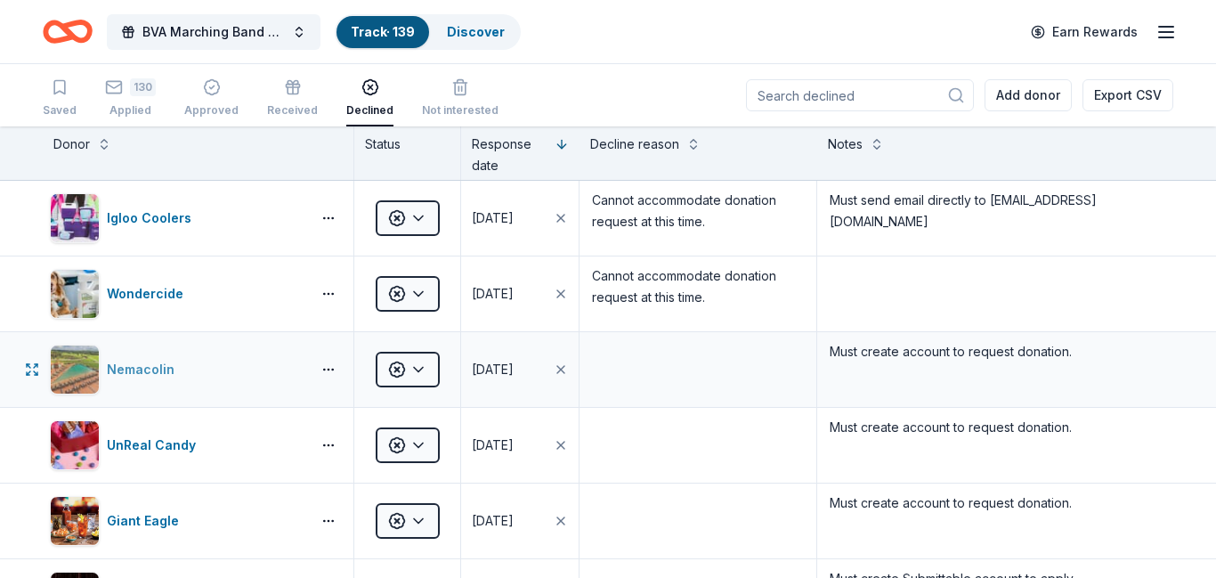
click at [136, 363] on div "Nemacolin" at bounding box center [144, 369] width 75 height 21
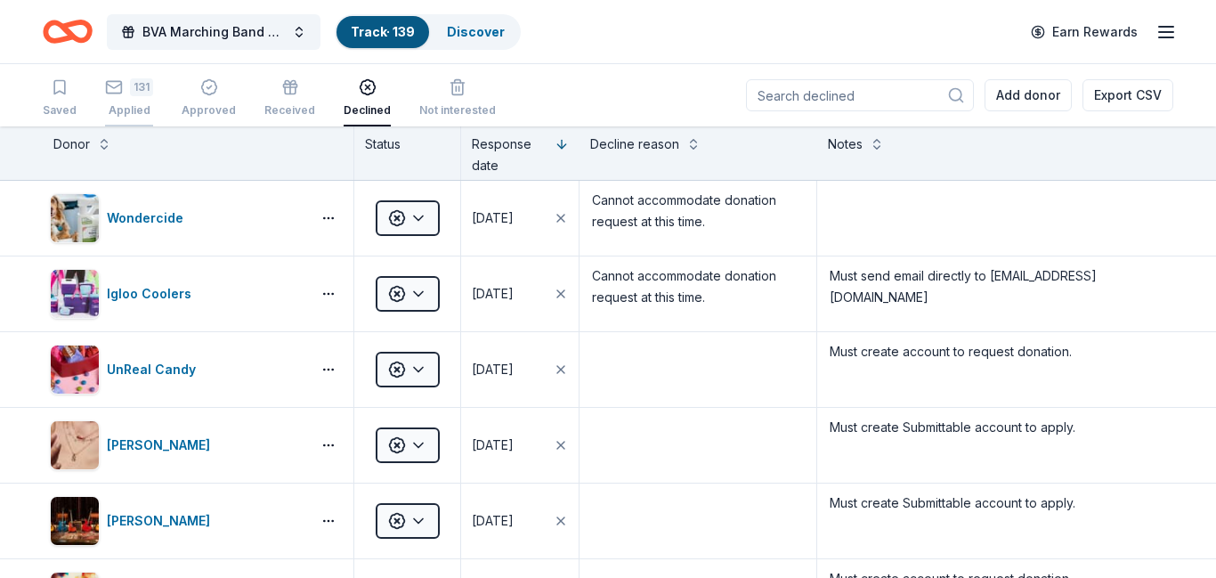
click at [120, 103] on div "Applied" at bounding box center [129, 110] width 48 height 14
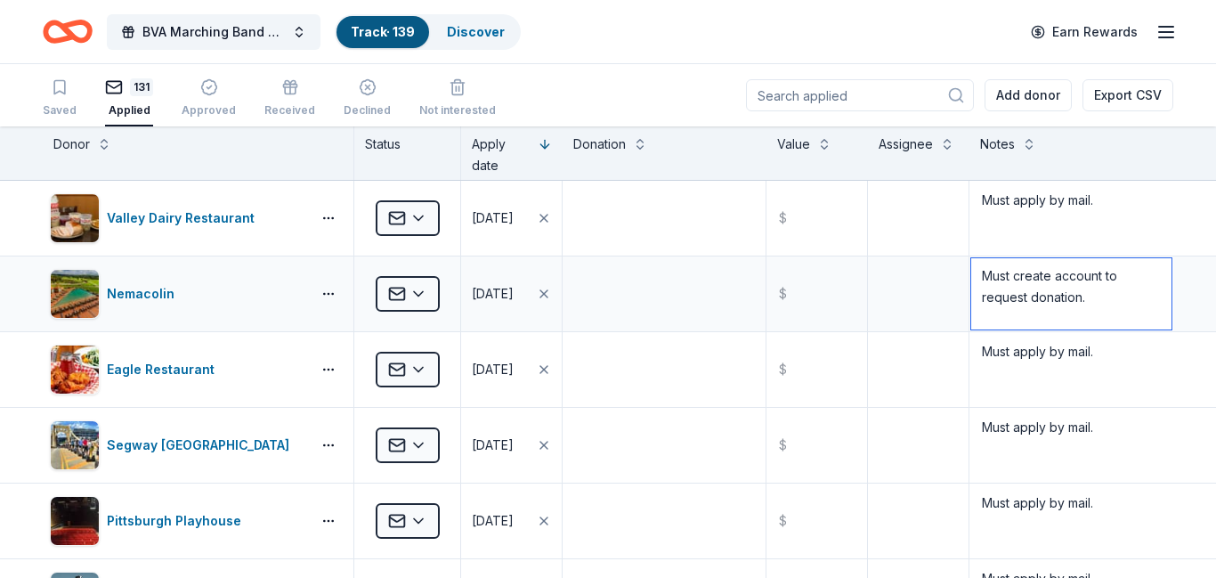
click at [1088, 294] on textarea "Must create account to request donation." at bounding box center [1071, 293] width 200 height 71
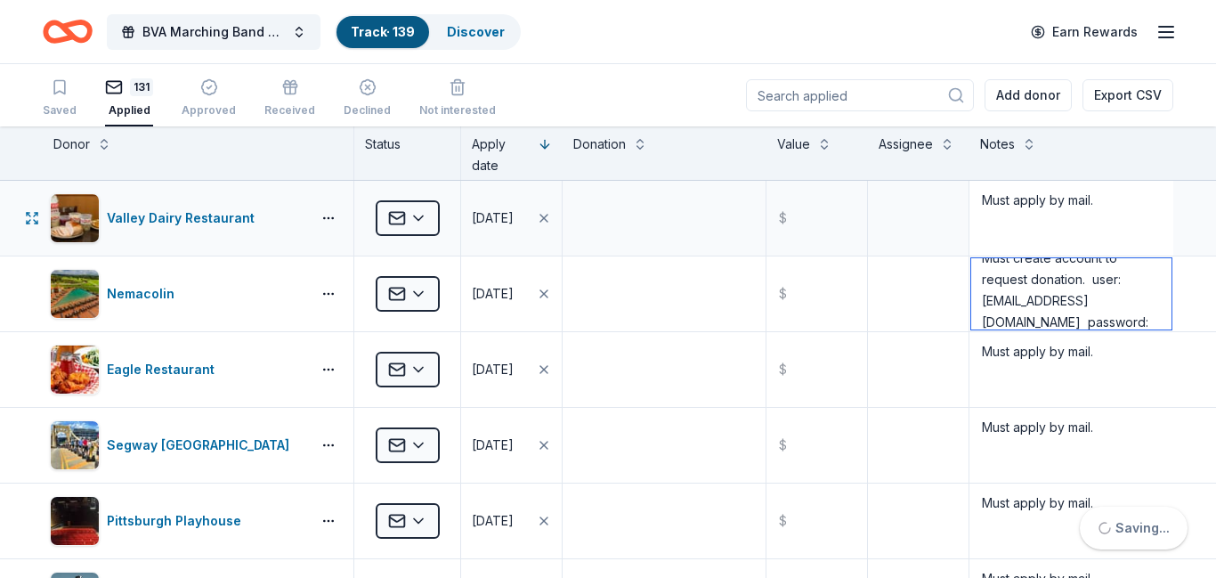
type textarea "Must create account to request donation. user: bvabandpursebash@gmail.com passw…"
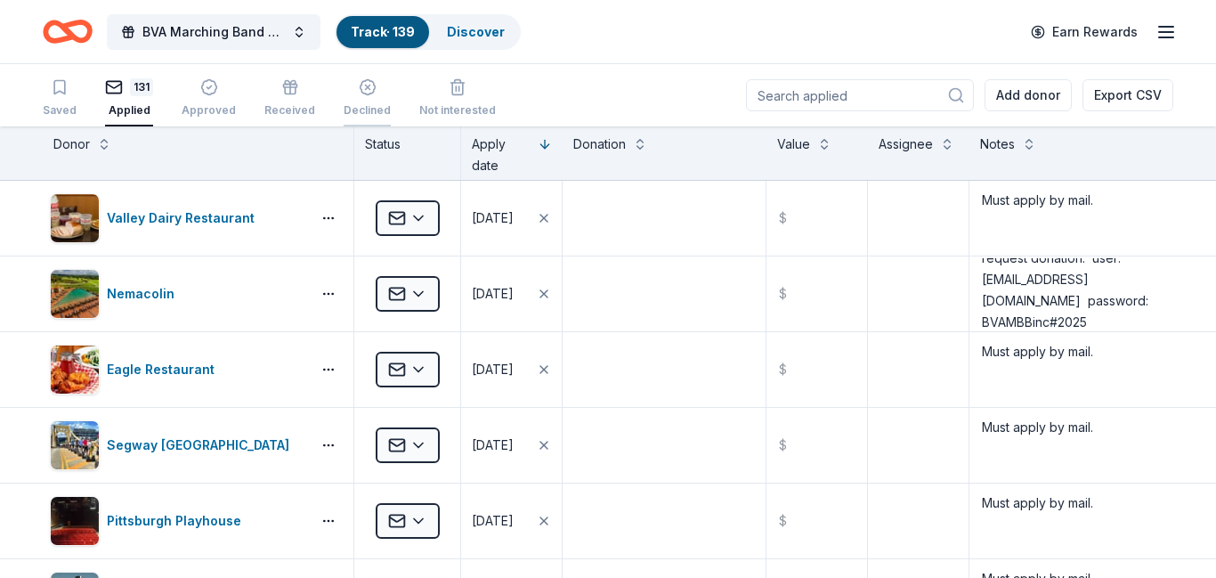
click at [344, 108] on div "Declined" at bounding box center [367, 100] width 47 height 14
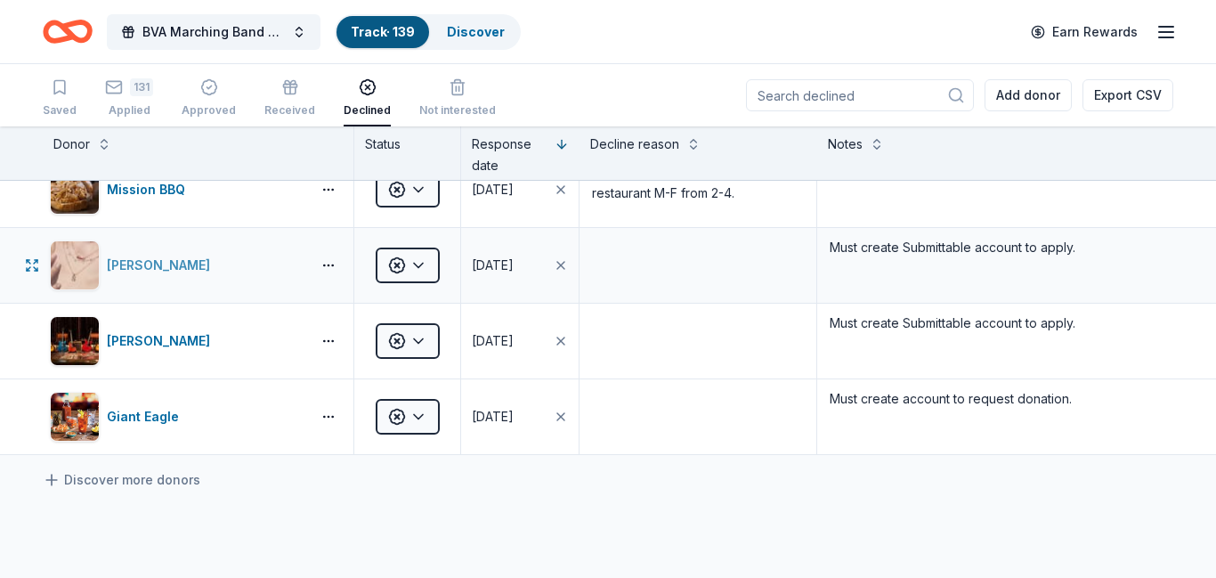
scroll to position [336, 0]
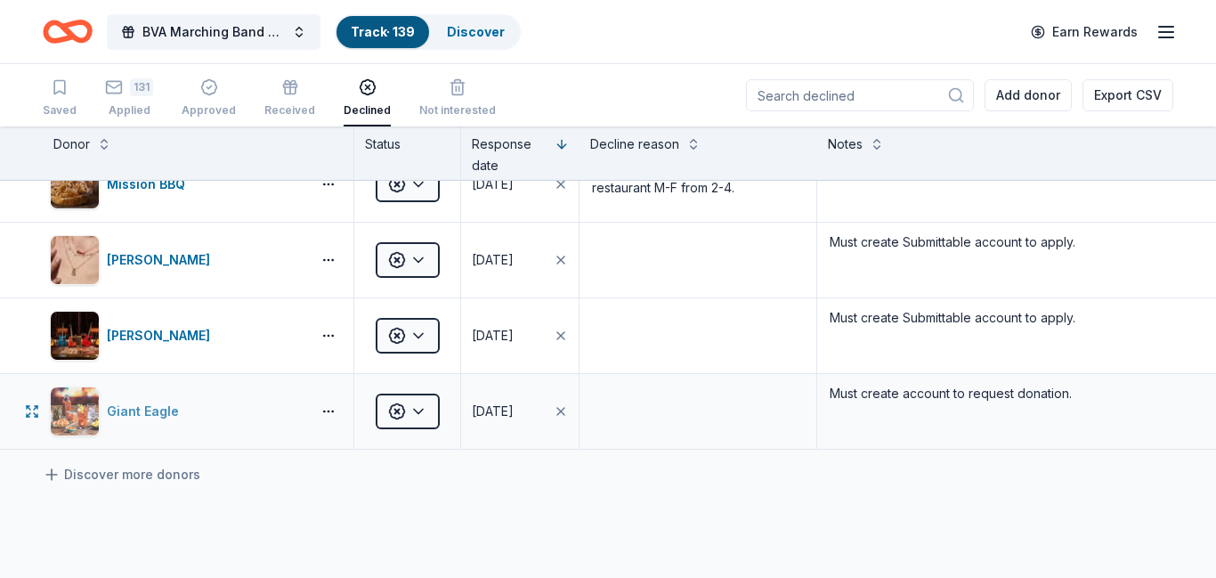
click at [138, 407] on div "Giant Eagle" at bounding box center [146, 410] width 79 height 21
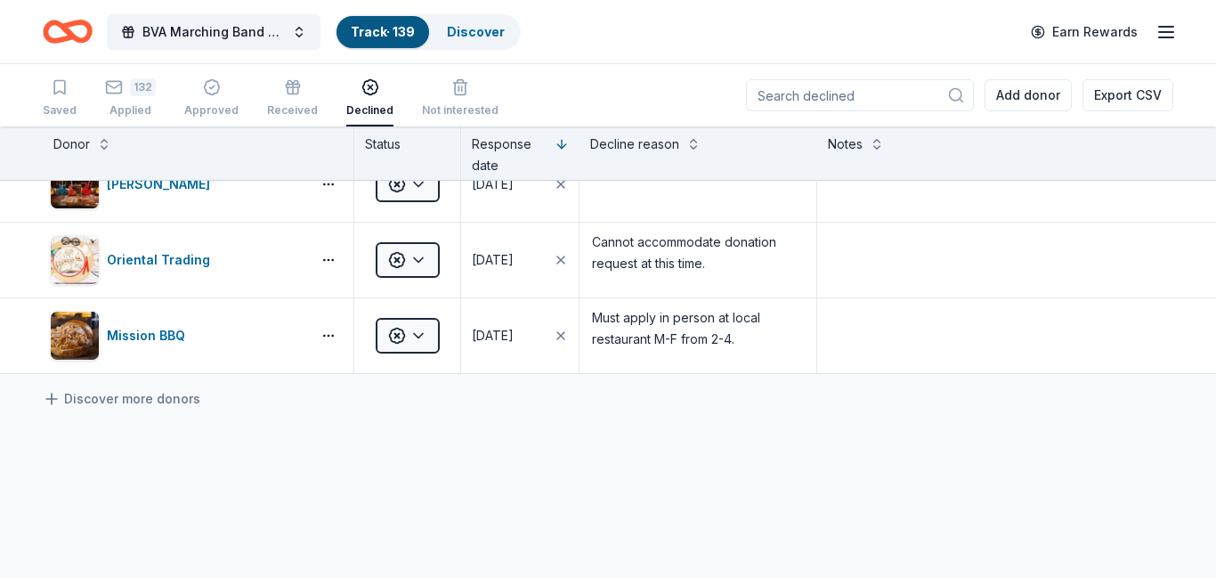
scroll to position [185, 0]
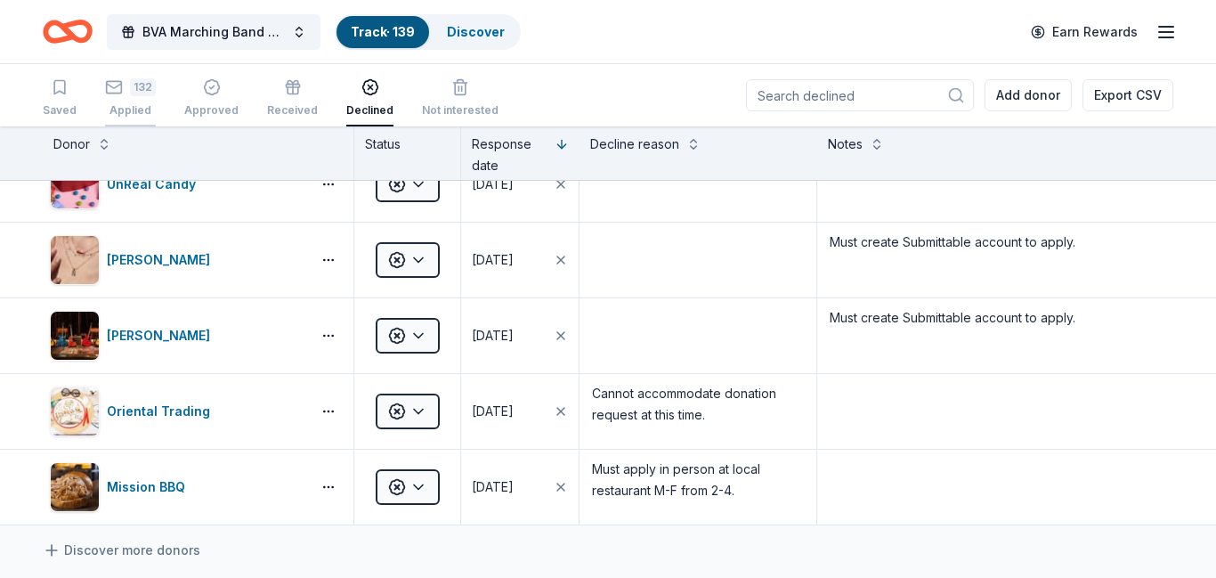
click at [133, 98] on div "132 Applied" at bounding box center [130, 97] width 51 height 39
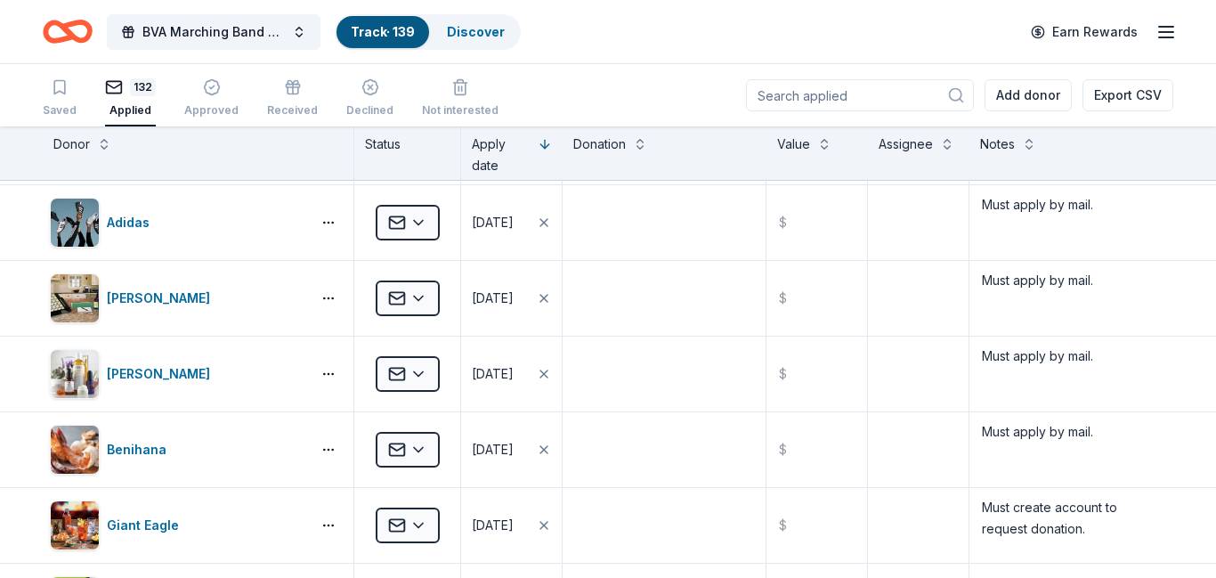
scroll to position [382, 0]
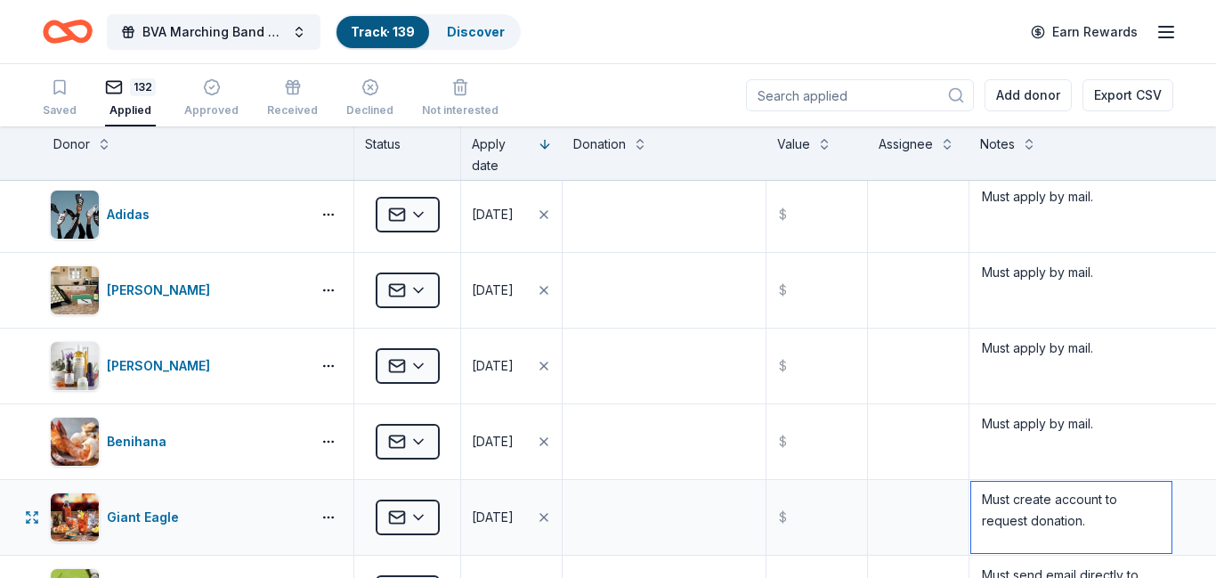
click at [1140, 526] on textarea "Must create account to request donation." at bounding box center [1071, 516] width 200 height 71
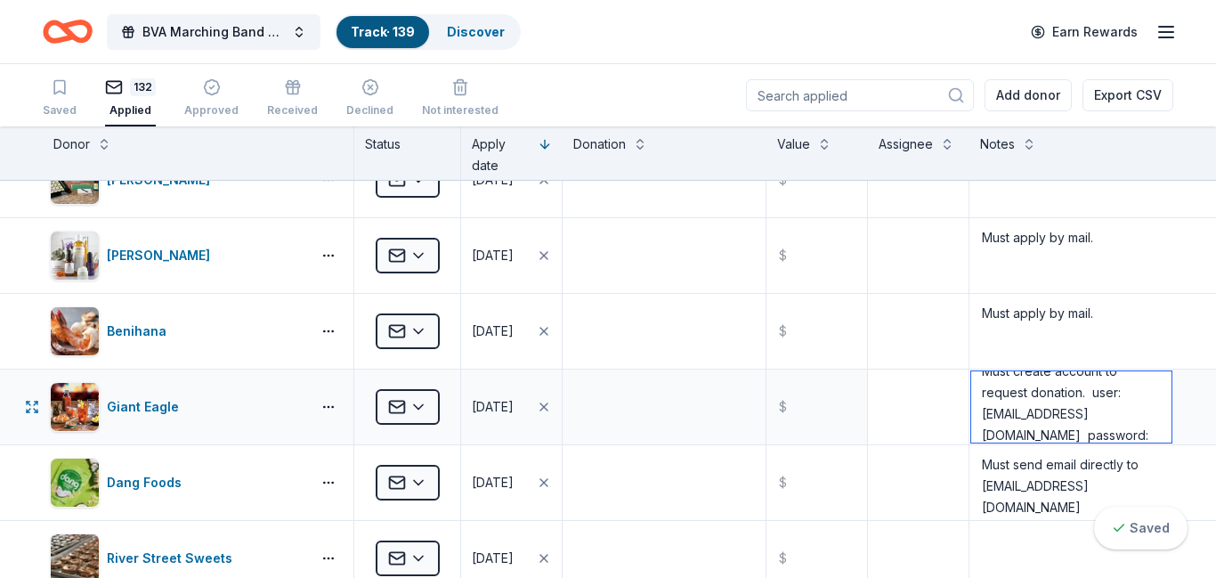
type textarea "Must create account to request donation. user: bvabandpursebash@gmail.com passw…"
click at [917, 401] on textarea at bounding box center [917, 406] width 97 height 71
click at [356, 105] on div "Declined" at bounding box center [369, 100] width 47 height 14
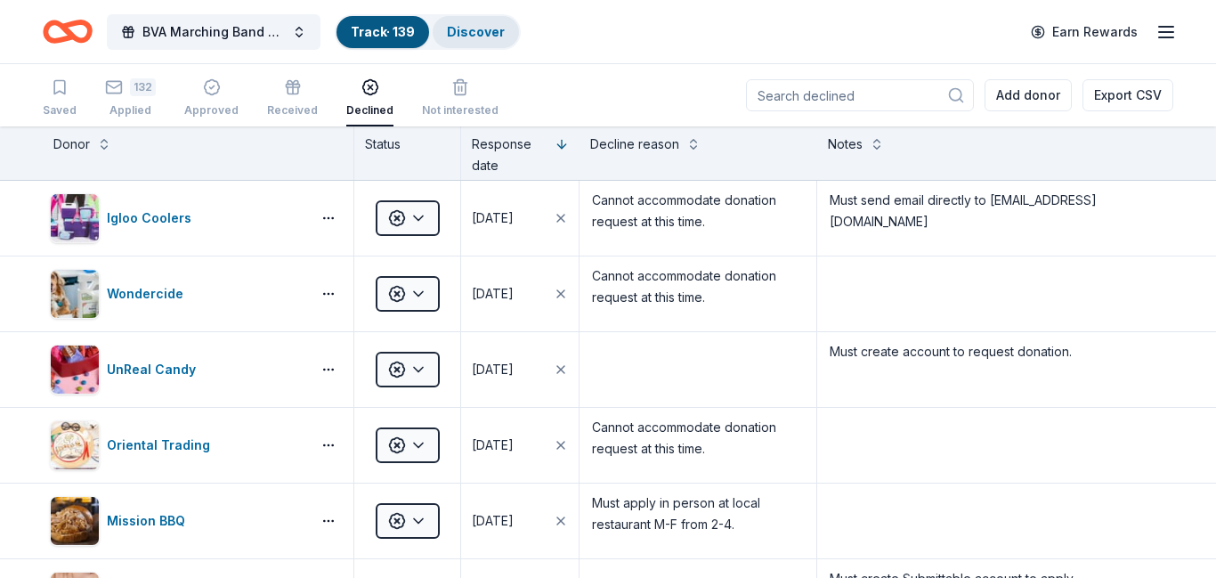
click at [485, 32] on link "Discover" at bounding box center [476, 31] width 58 height 15
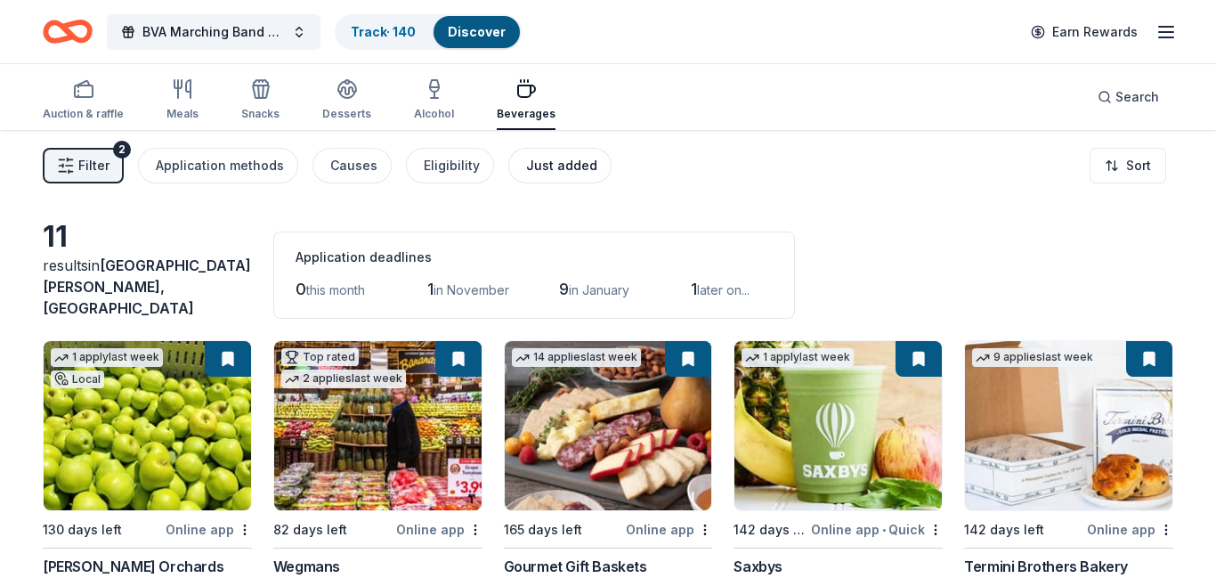
click at [535, 164] on div "Just added" at bounding box center [561, 165] width 71 height 21
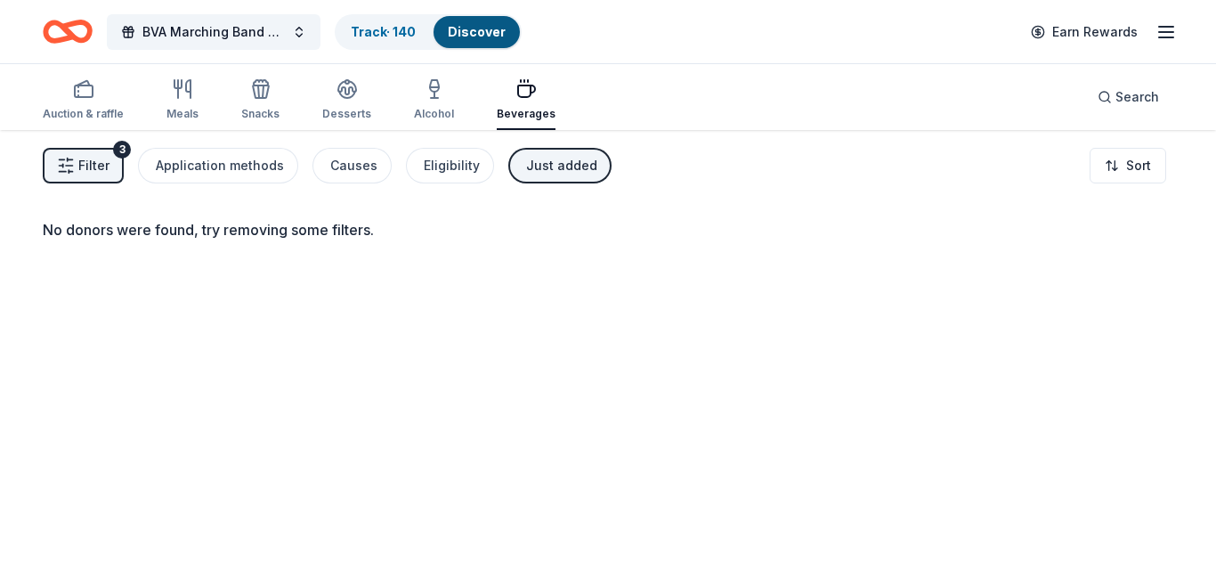
click at [99, 166] on span "Filter" at bounding box center [93, 165] width 31 height 21
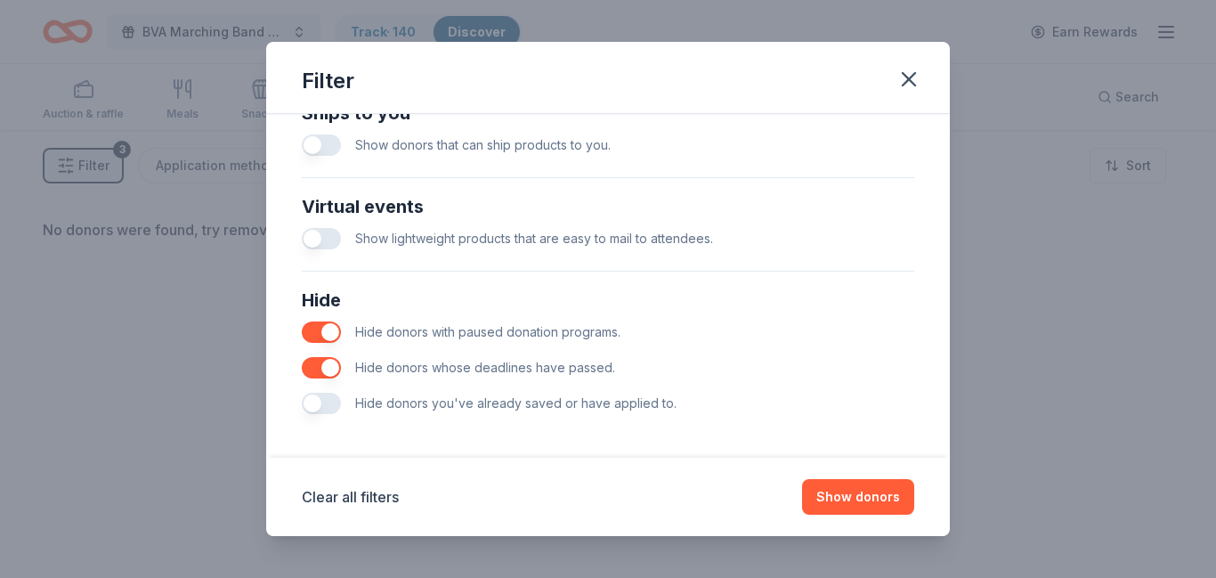
scroll to position [829, 0]
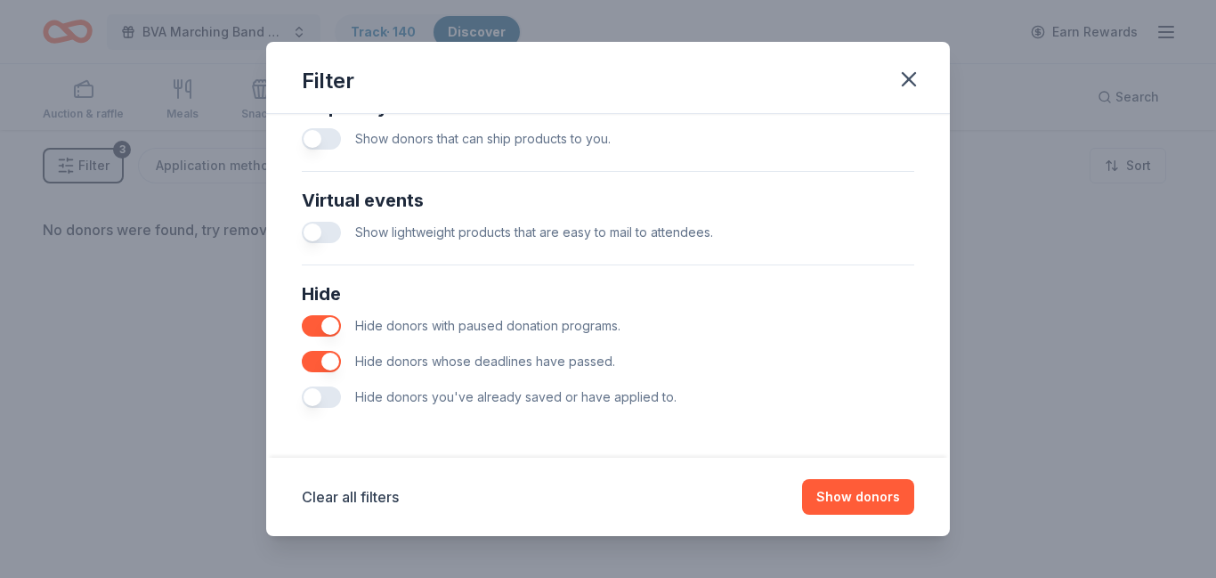
click at [319, 395] on button "button" at bounding box center [321, 396] width 39 height 21
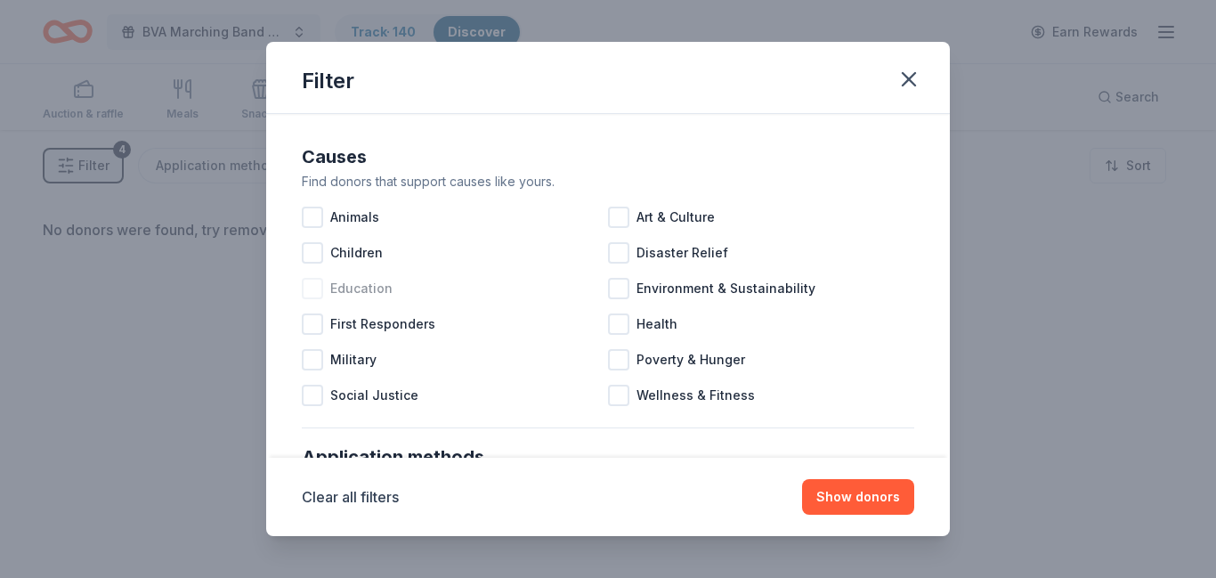
click at [312, 287] on div at bounding box center [312, 288] width 21 height 21
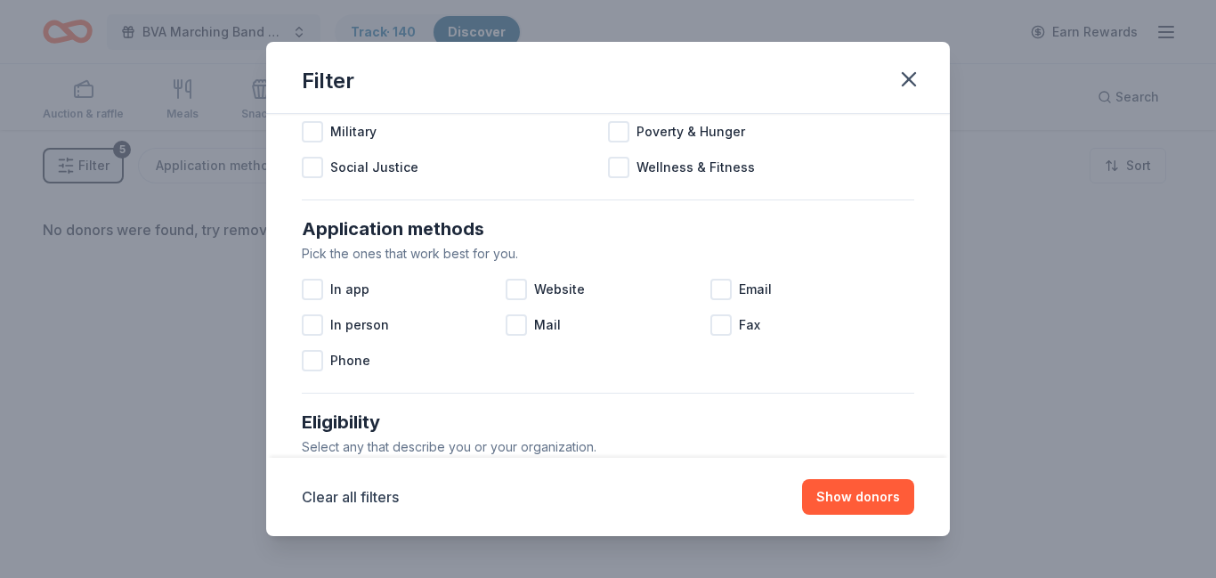
scroll to position [230, 0]
click at [828, 494] on button "Show donors" at bounding box center [858, 497] width 112 height 36
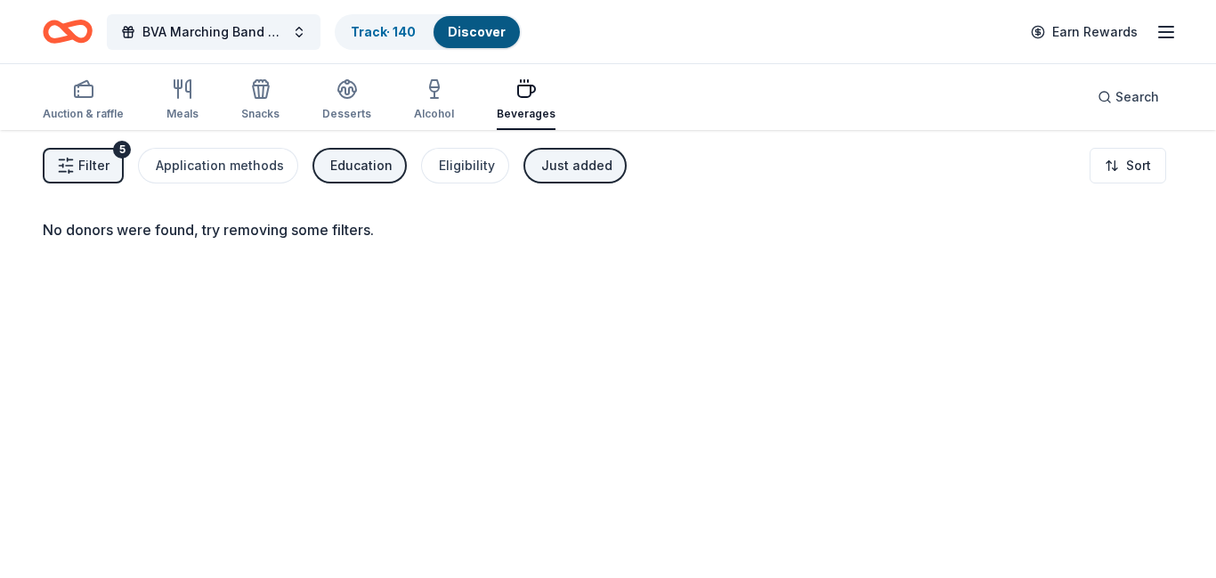
scroll to position [0, 0]
click at [272, 32] on span "BVA Marching Band Purse Bash" at bounding box center [213, 31] width 142 height 21
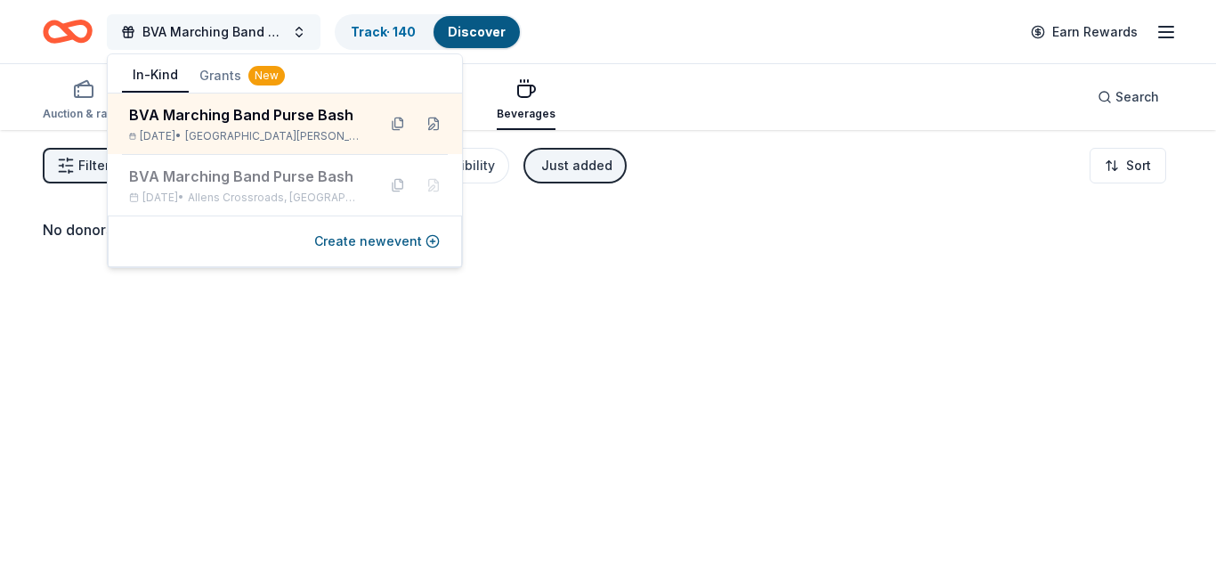
click at [272, 32] on span "BVA Marching Band Purse Bash" at bounding box center [213, 31] width 142 height 21
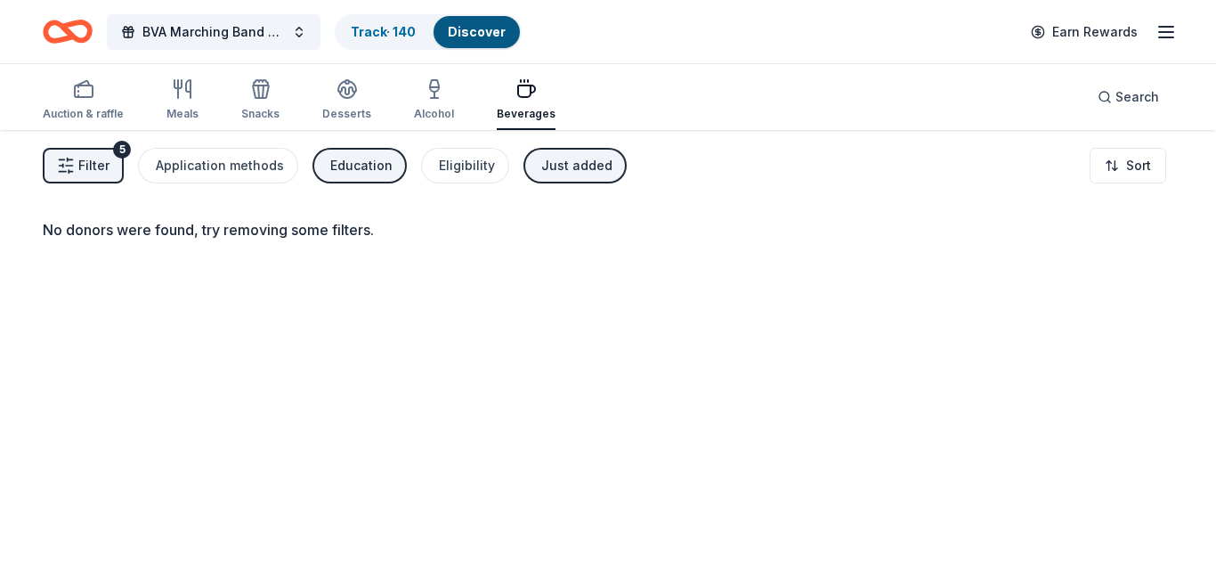
click at [475, 36] on link "Discover" at bounding box center [477, 31] width 58 height 15
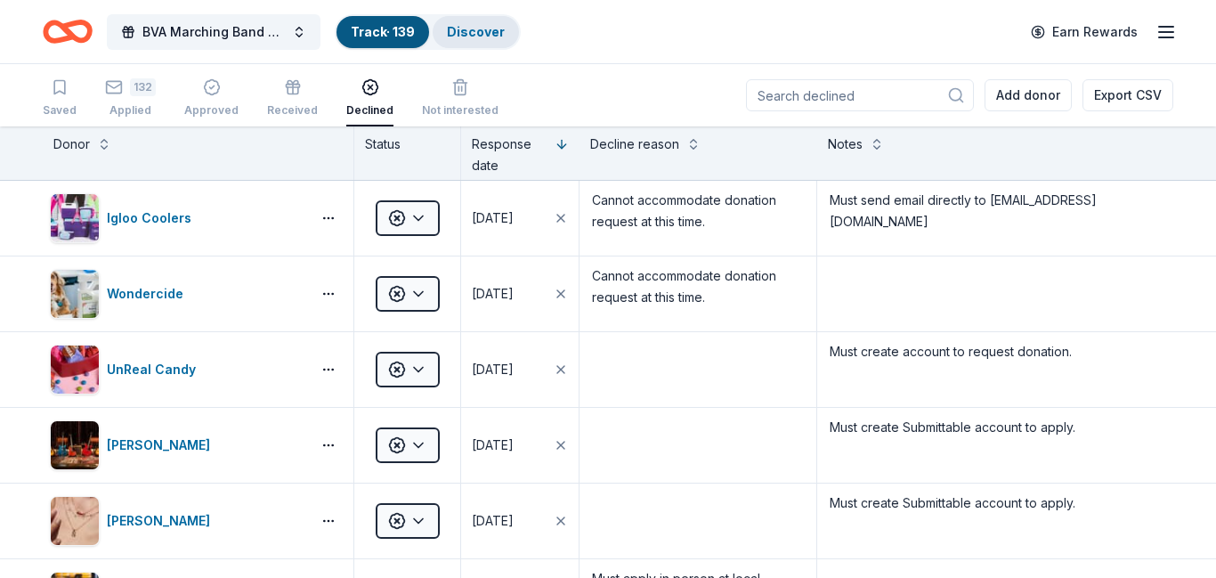
click at [477, 33] on link "Discover" at bounding box center [476, 31] width 58 height 15
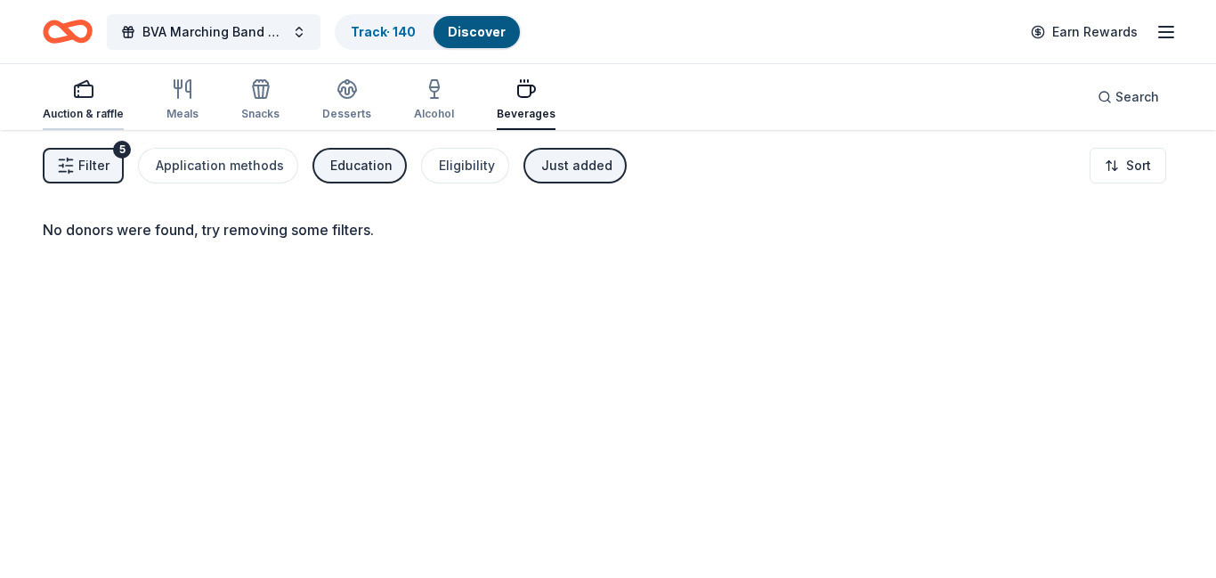
click at [78, 97] on rect "button" at bounding box center [84, 91] width 18 height 12
click at [172, 94] on icon "button" at bounding box center [182, 88] width 21 height 21
click at [257, 93] on icon "button" at bounding box center [260, 88] width 21 height 21
click at [343, 98] on icon "button" at bounding box center [347, 95] width 16 height 6
click at [414, 107] on div "Alcohol" at bounding box center [434, 114] width 40 height 14
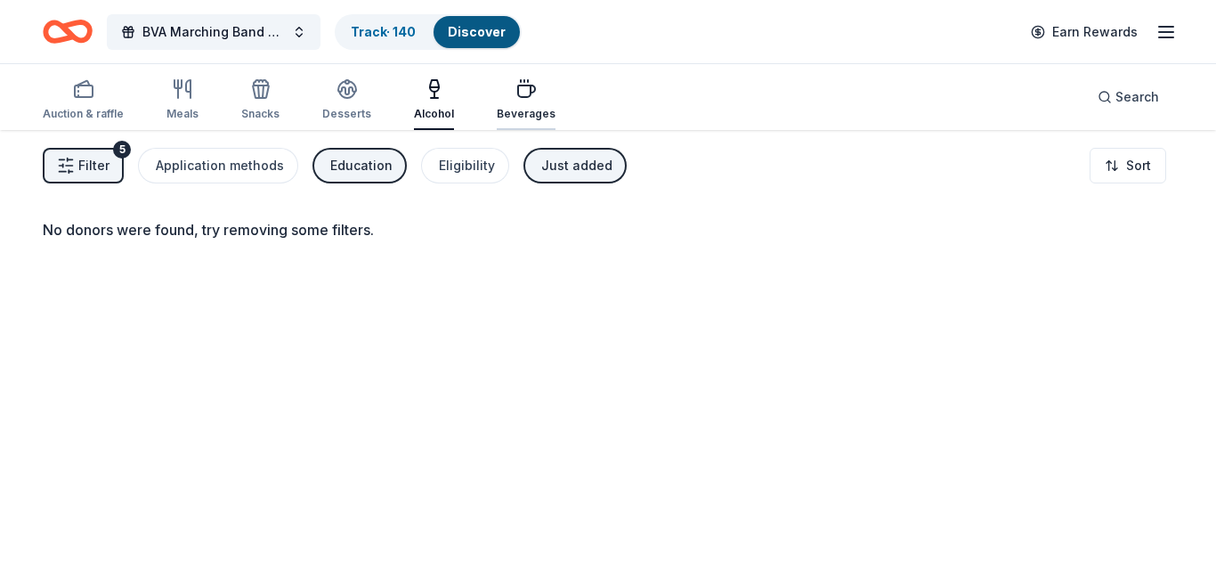
click at [526, 103] on div "Beverages" at bounding box center [526, 99] width 59 height 43
click at [1167, 30] on icon "button" at bounding box center [1165, 31] width 21 height 21
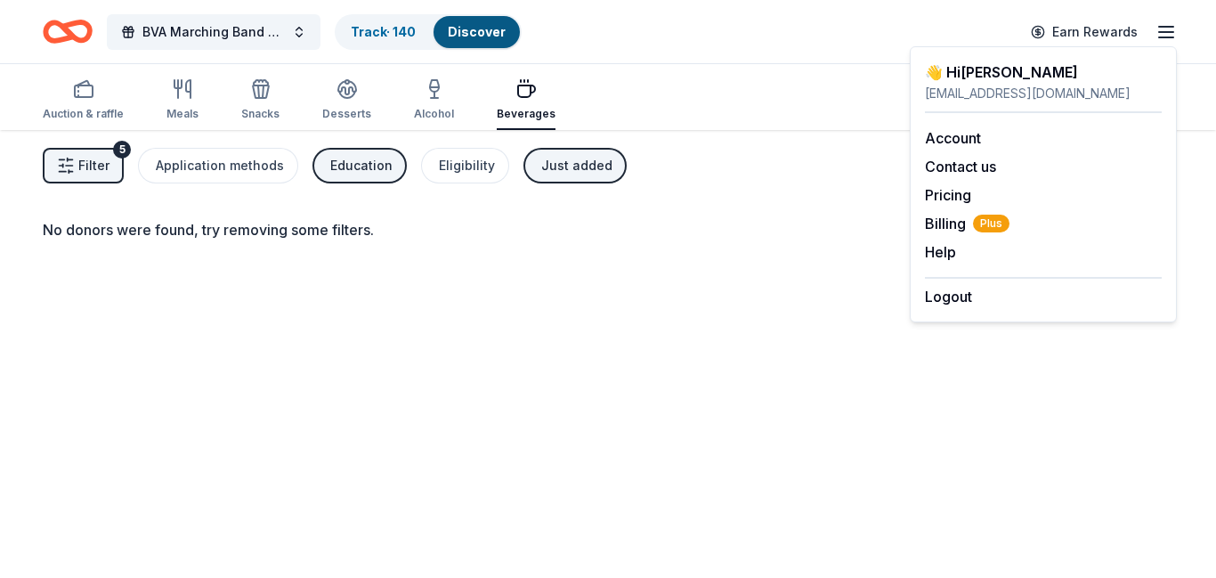
click at [814, 253] on div "No donors were found, try removing some filters." at bounding box center [608, 240] width 1130 height 43
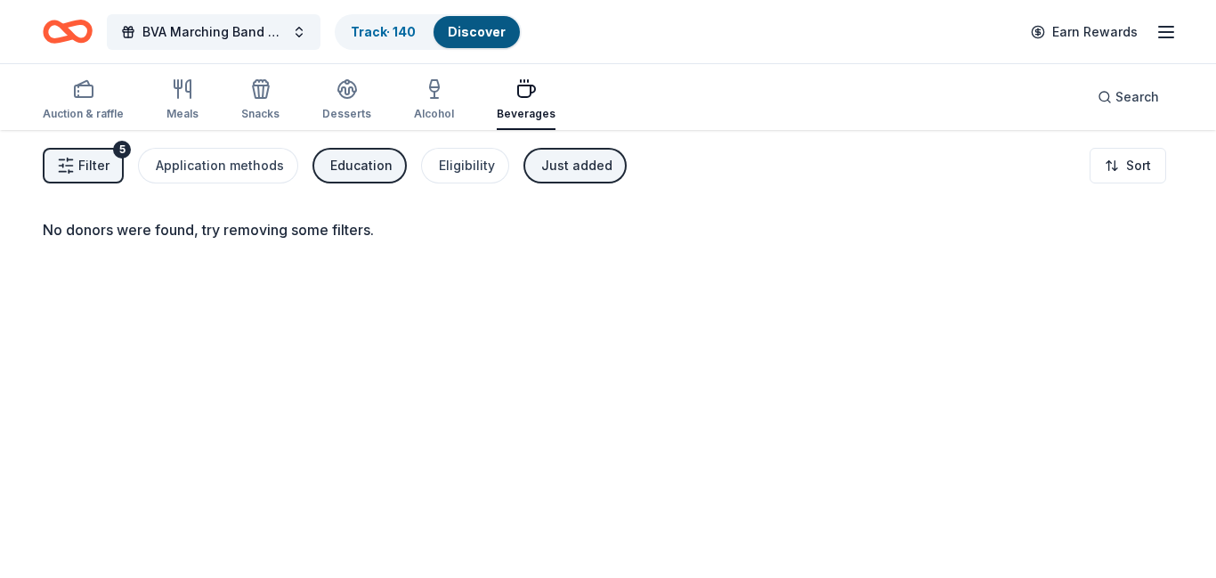
click at [345, 163] on div "Education" at bounding box center [361, 165] width 62 height 21
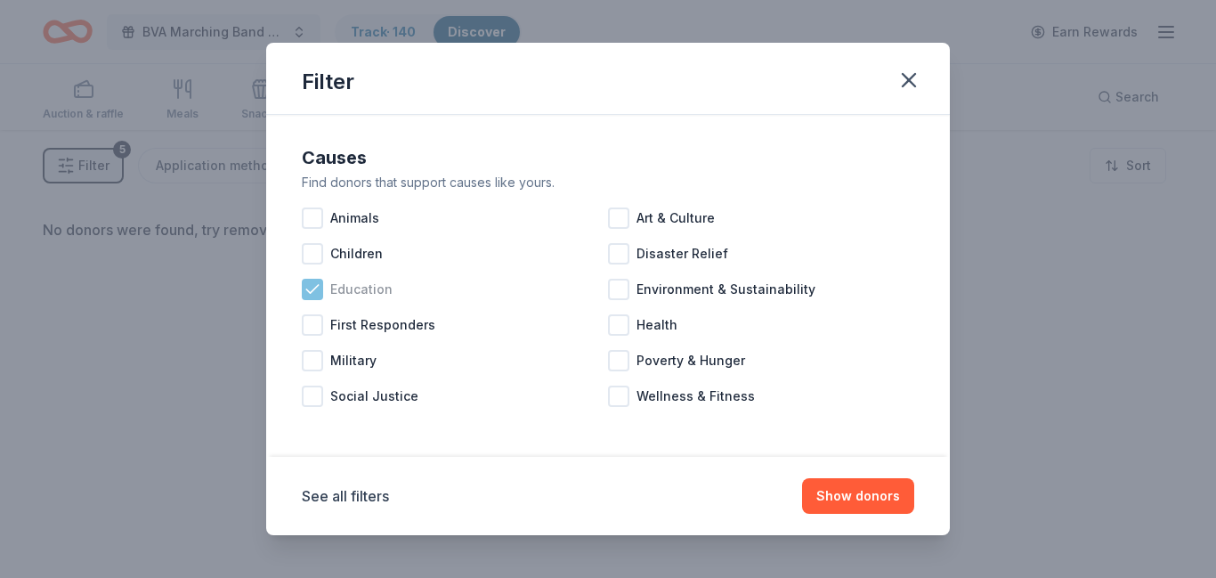
click at [312, 288] on icon at bounding box center [312, 289] width 18 height 18
click at [860, 487] on button "Show donors" at bounding box center [858, 496] width 112 height 36
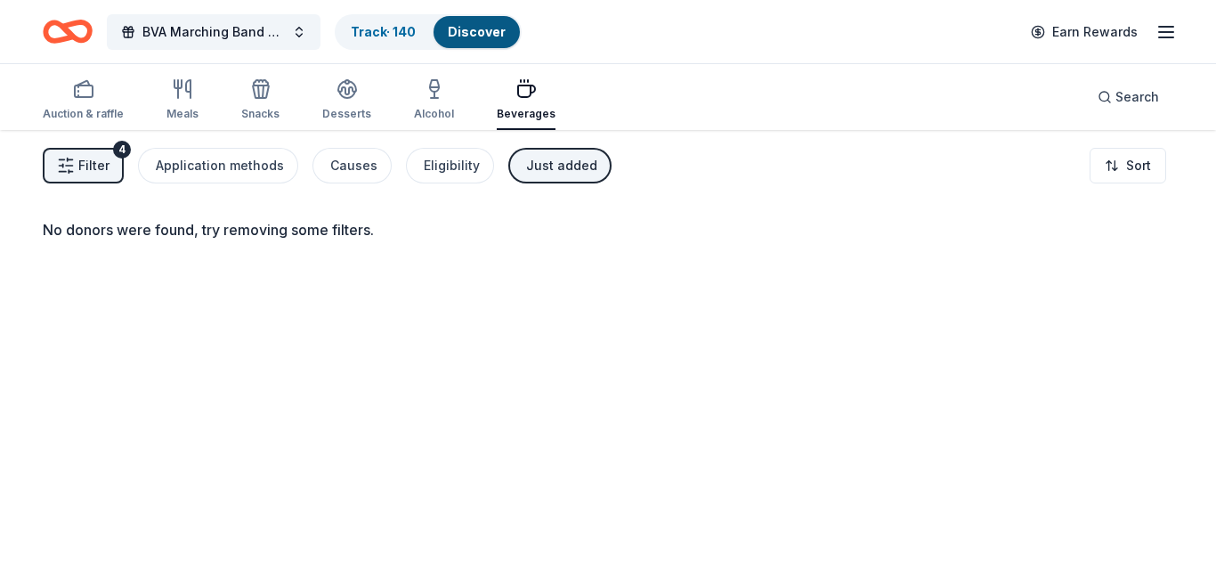
click at [535, 168] on div "Just added" at bounding box center [561, 165] width 71 height 21
click at [346, 171] on div "Causes" at bounding box center [353, 165] width 47 height 21
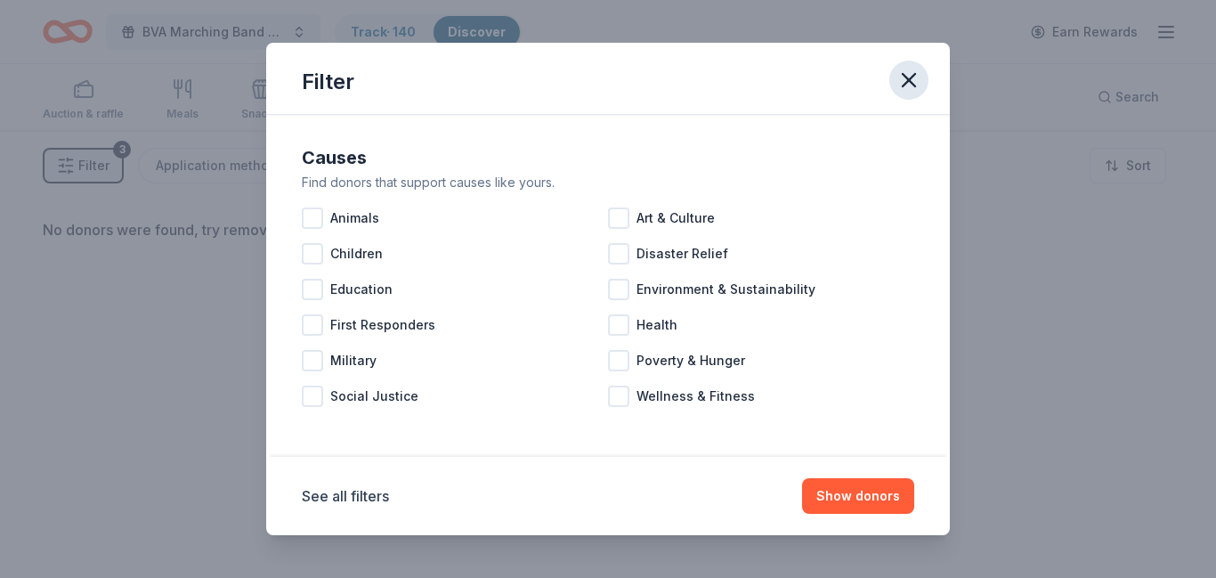
click at [914, 87] on icon "button" at bounding box center [908, 80] width 25 height 25
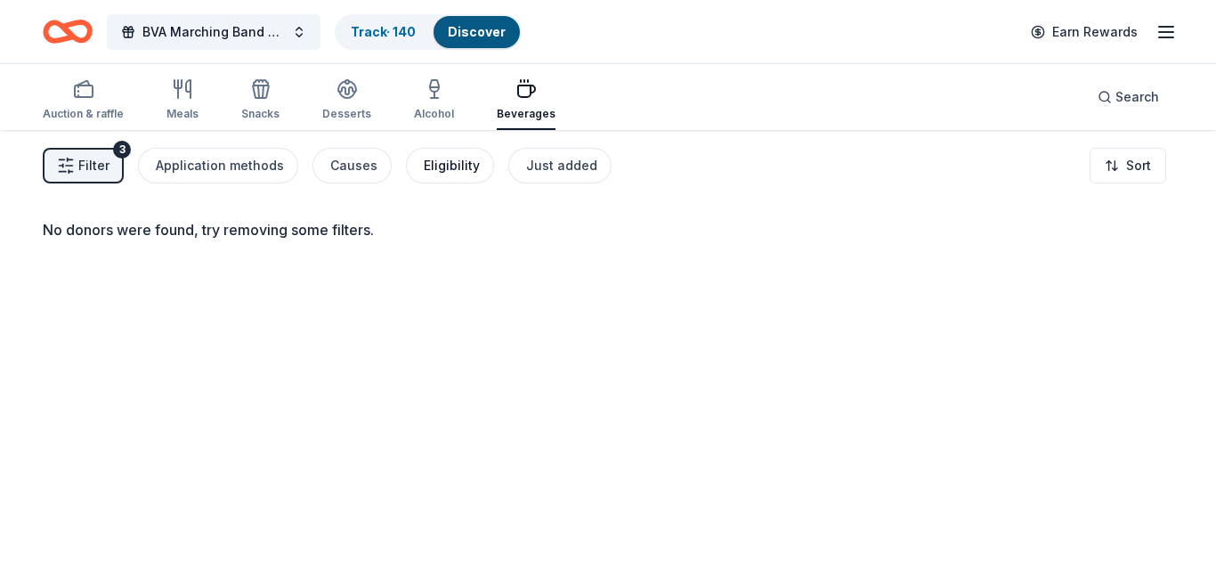
click at [427, 162] on div "Eligibility" at bounding box center [452, 165] width 56 height 21
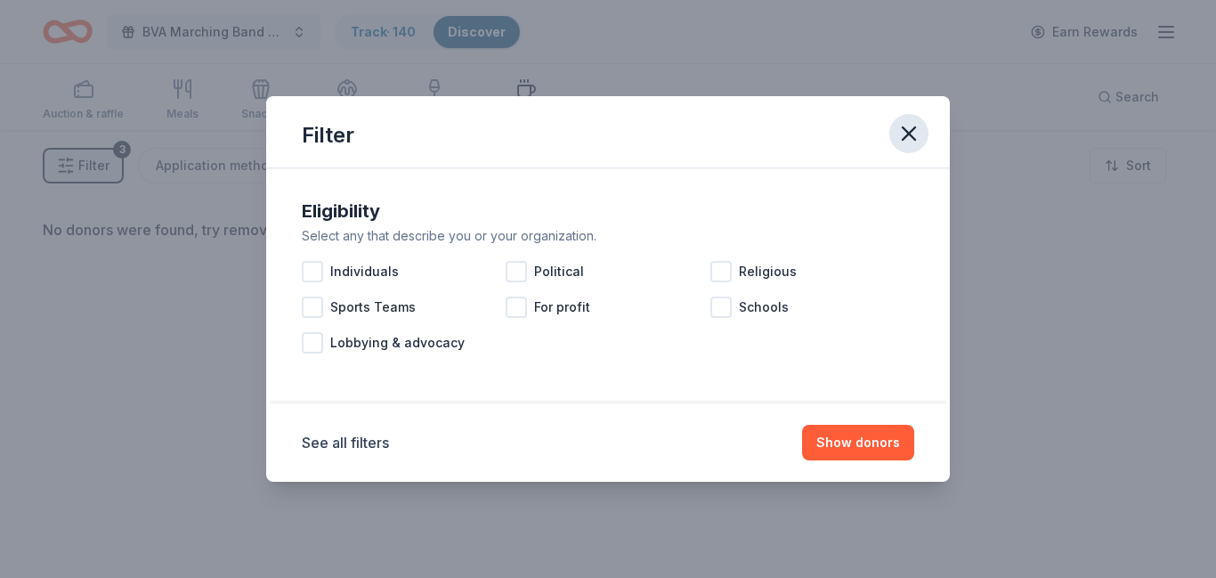
click at [901, 141] on icon "button" at bounding box center [908, 133] width 25 height 25
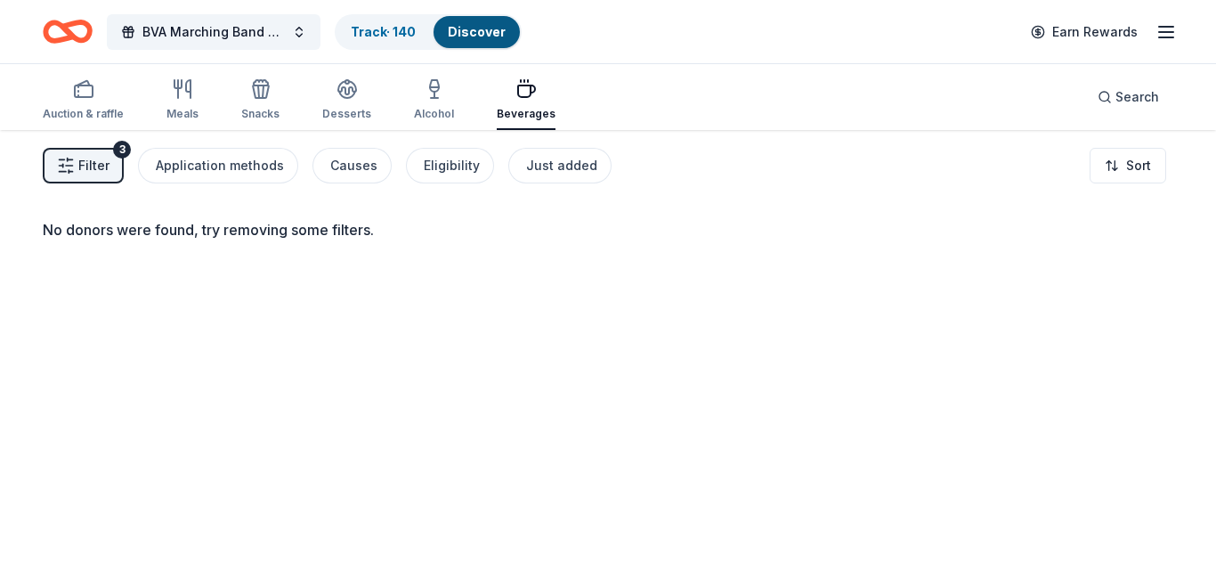
click at [79, 168] on span "Filter" at bounding box center [93, 165] width 31 height 21
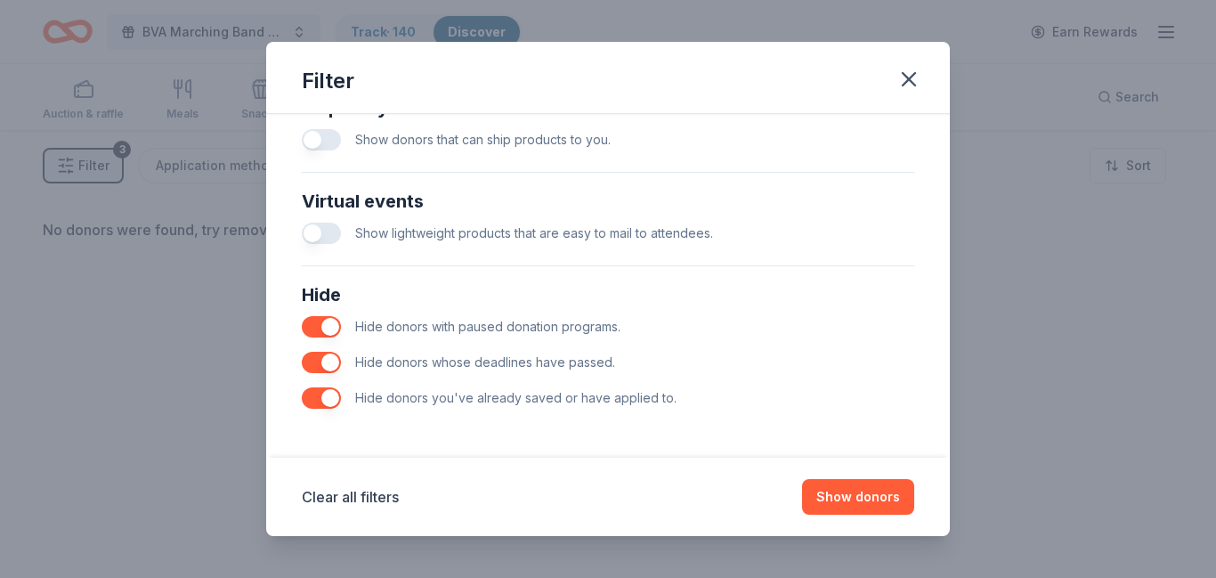
scroll to position [829, 0]
click at [513, 253] on div "Virtual events Show lightweight products that are easy to mail to attendees." at bounding box center [608, 218] width 627 height 78
click at [845, 501] on button "Show donors" at bounding box center [858, 497] width 112 height 36
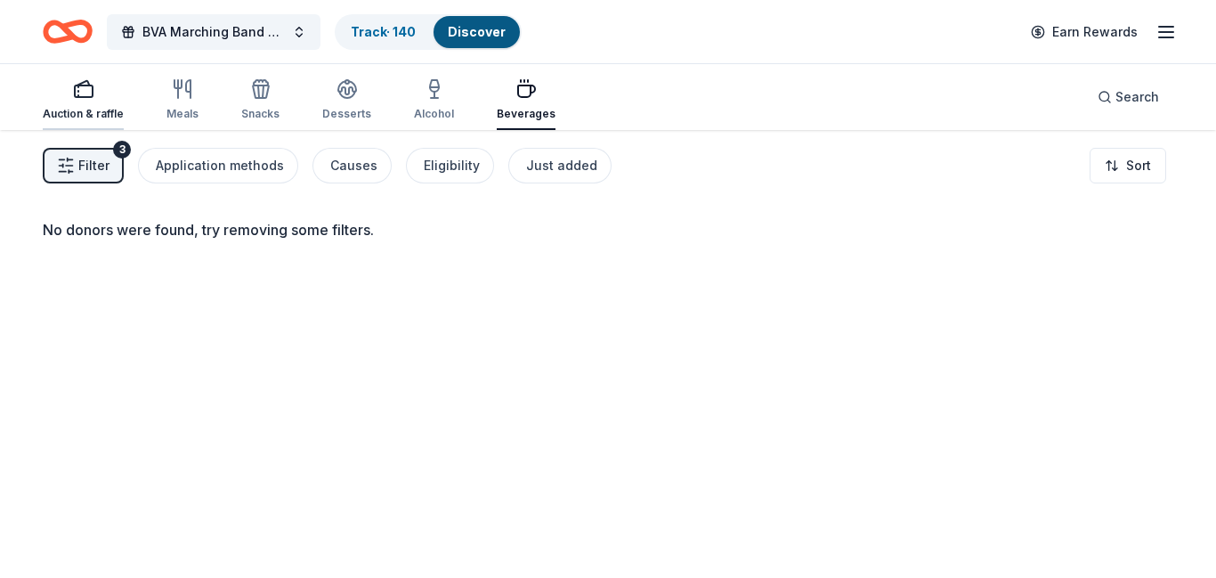
click at [83, 107] on div "Auction & raffle" at bounding box center [83, 114] width 81 height 14
click at [72, 33] on icon "Home" at bounding box center [76, 31] width 28 height 18
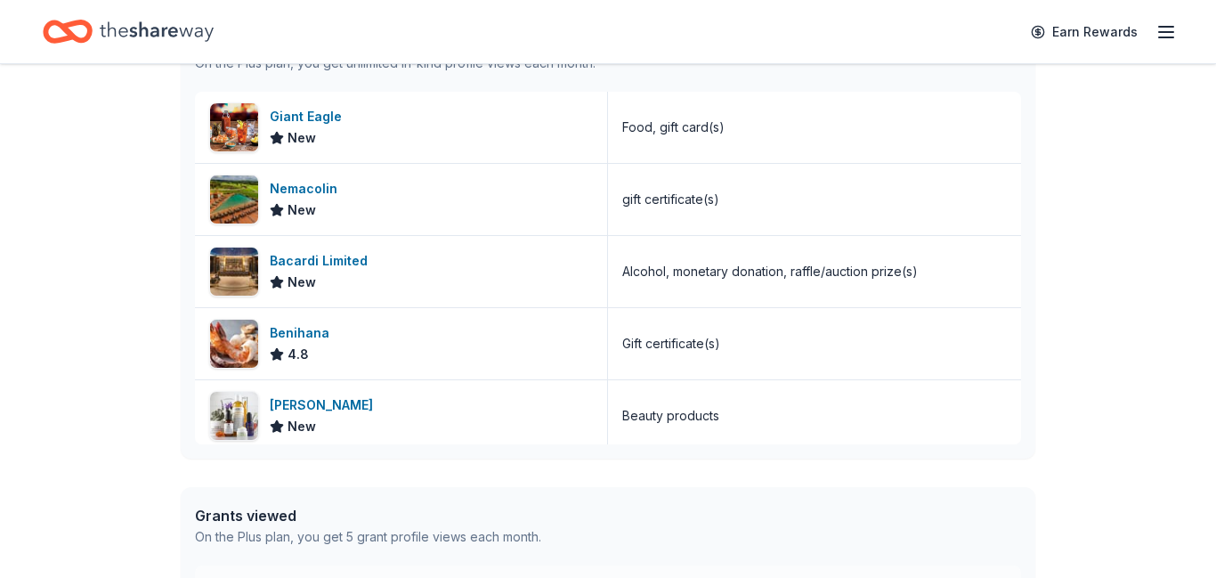
scroll to position [31, 0]
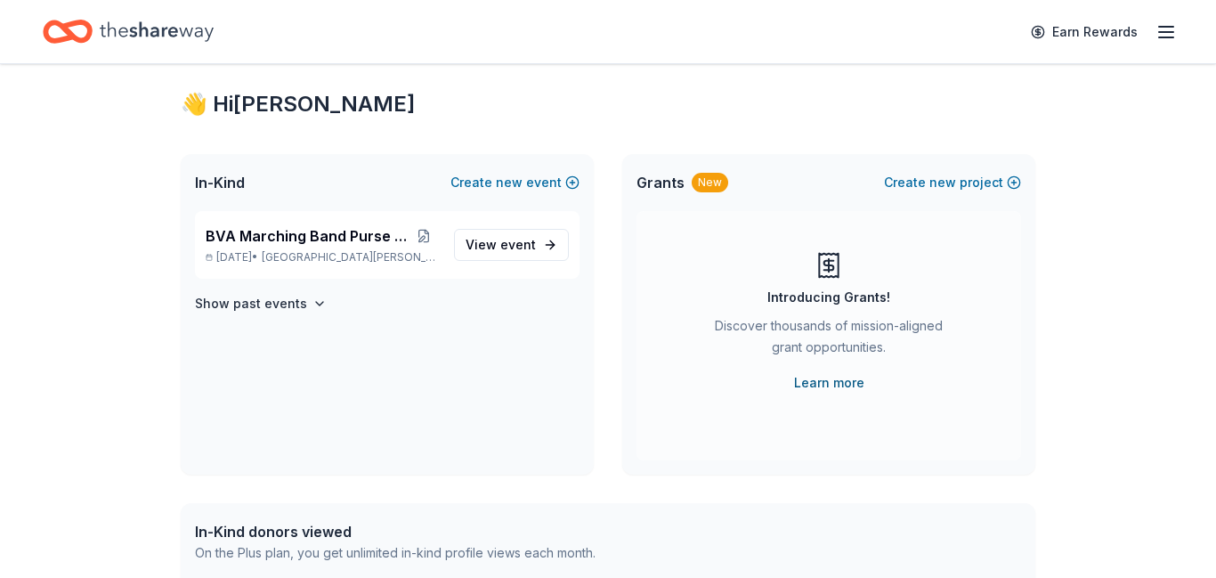
click at [816, 388] on link "Learn more" at bounding box center [829, 382] width 70 height 21
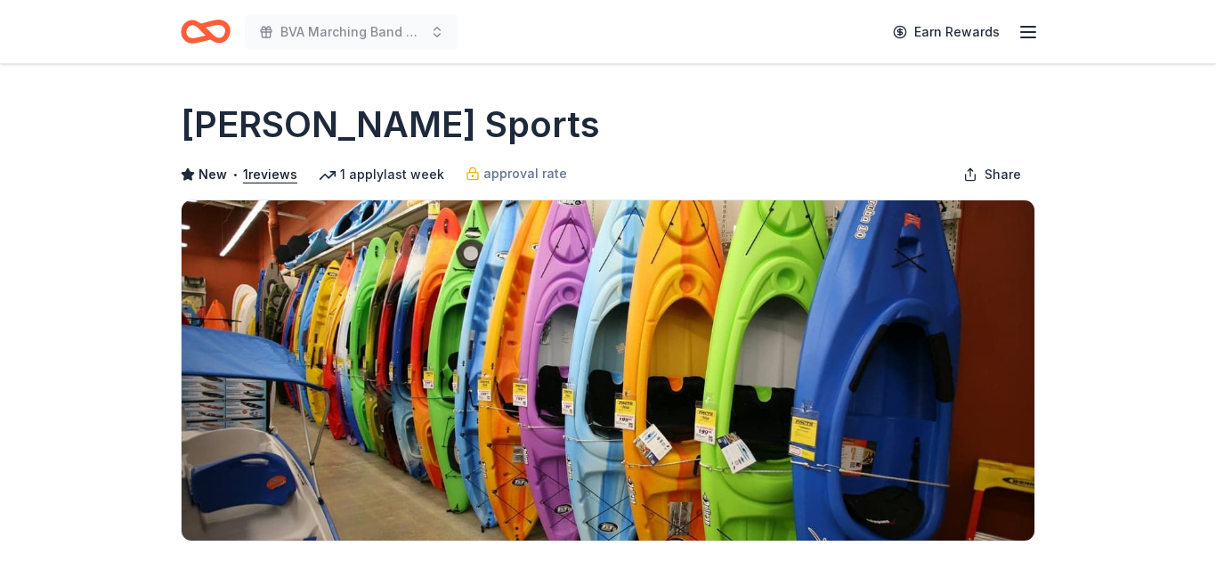
click at [955, 387] on html "BVA Marching Band Purse Bash Earn Rewards Due [DATE] Share [PERSON_NAME] Sports…" at bounding box center [608, 289] width 1216 height 578
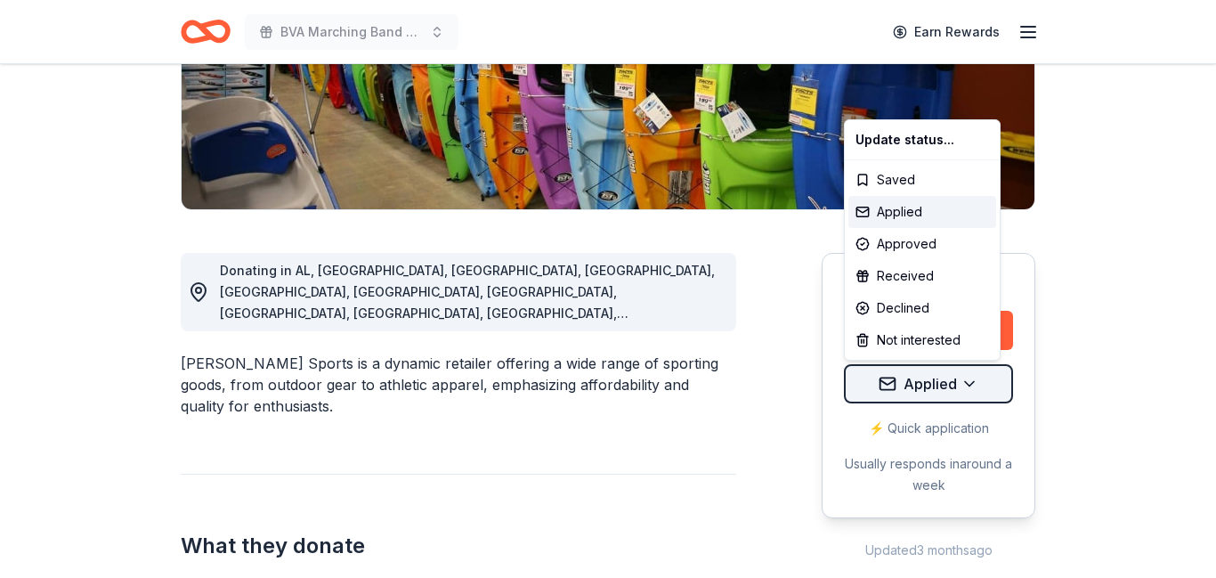
scroll to position [331, 0]
click at [885, 208] on div "Applied" at bounding box center [922, 212] width 148 height 32
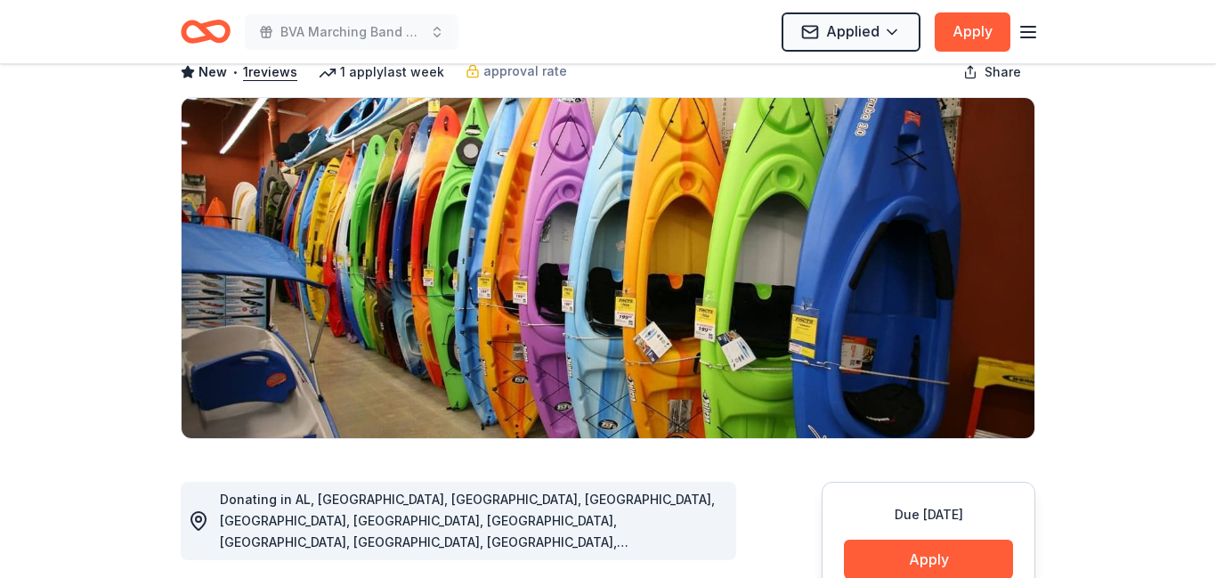
scroll to position [0, 0]
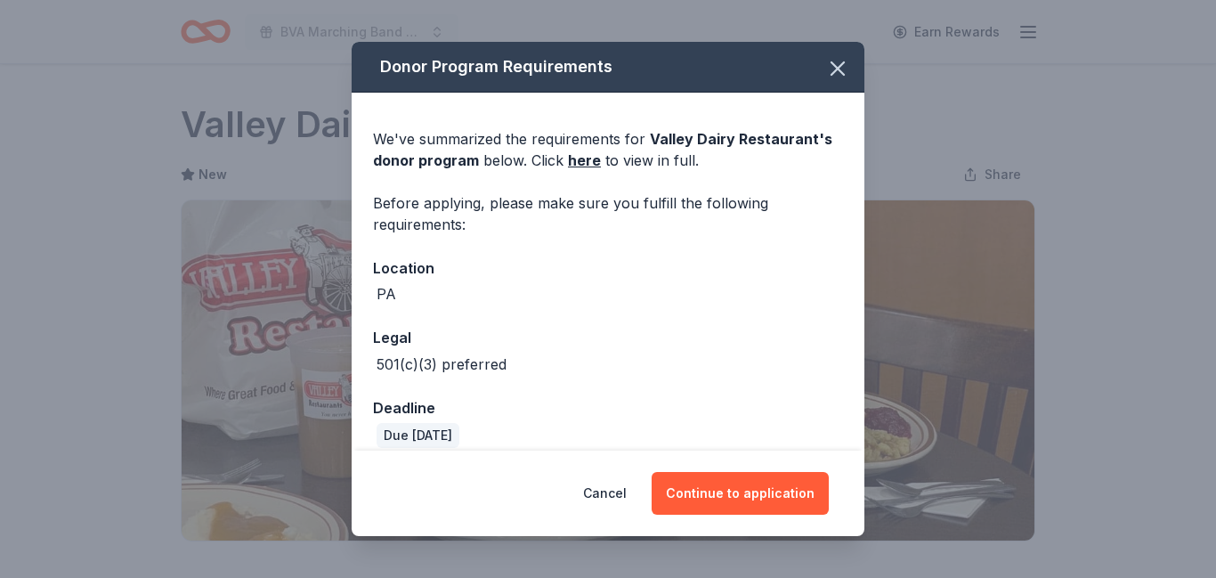
scroll to position [606, 0]
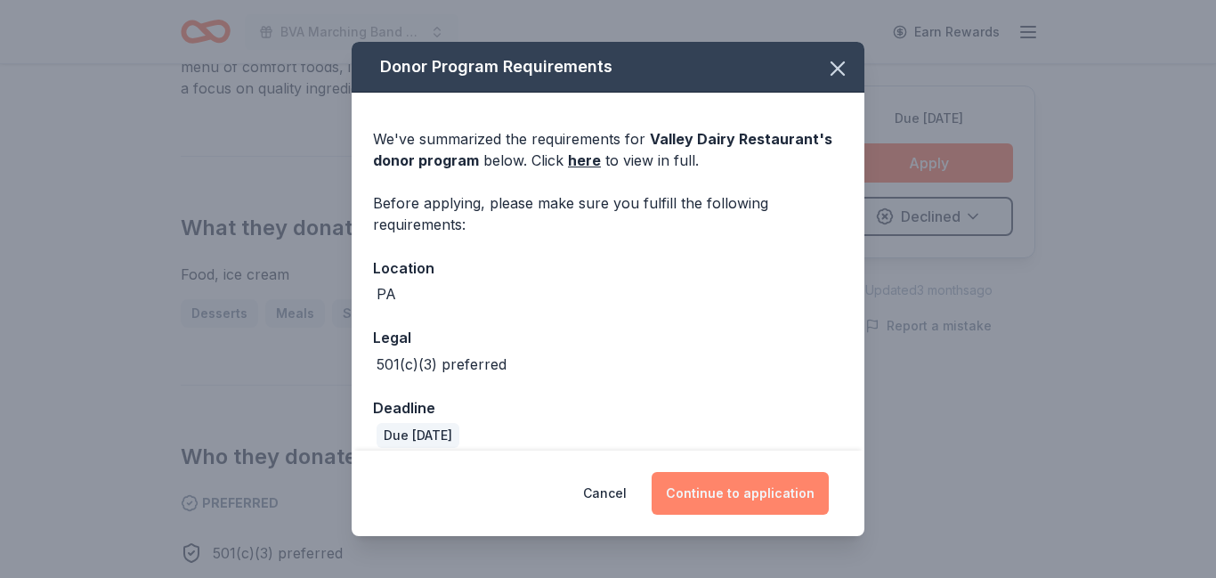
click at [757, 499] on button "Continue to application" at bounding box center [739, 493] width 177 height 43
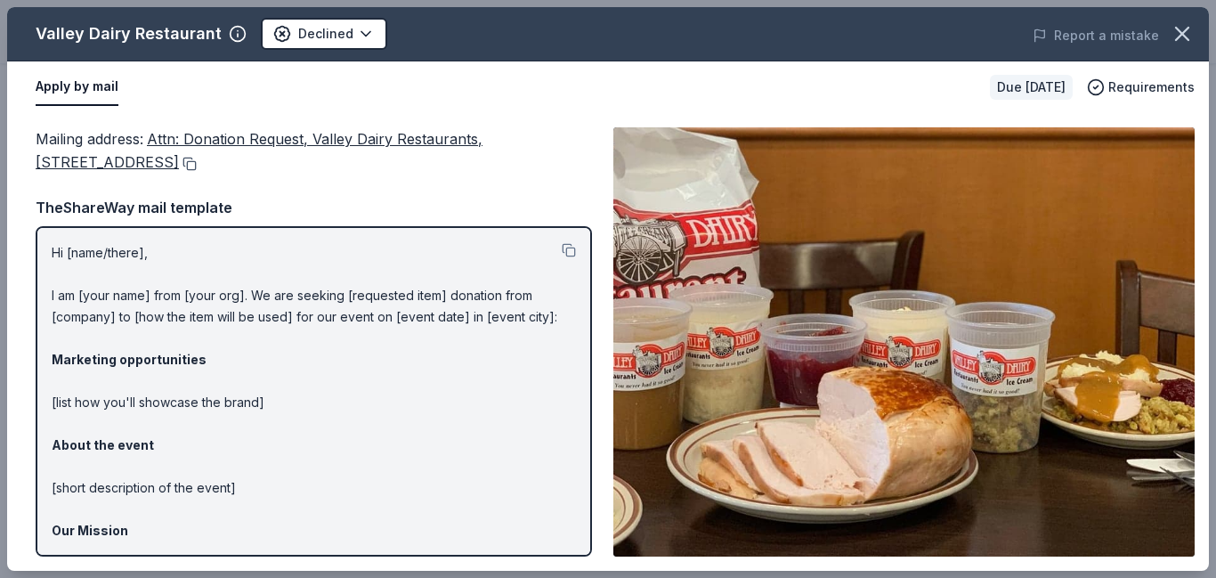
click at [197, 167] on button at bounding box center [188, 164] width 18 height 14
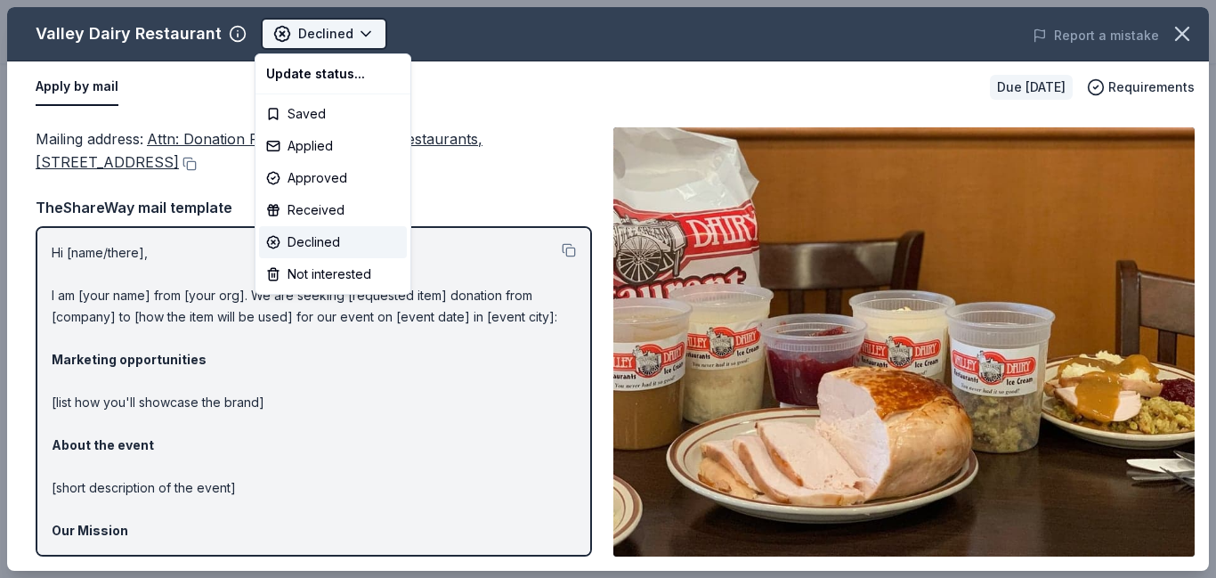
scroll to position [0, 0]
click at [323, 149] on div "Applied" at bounding box center [333, 146] width 148 height 32
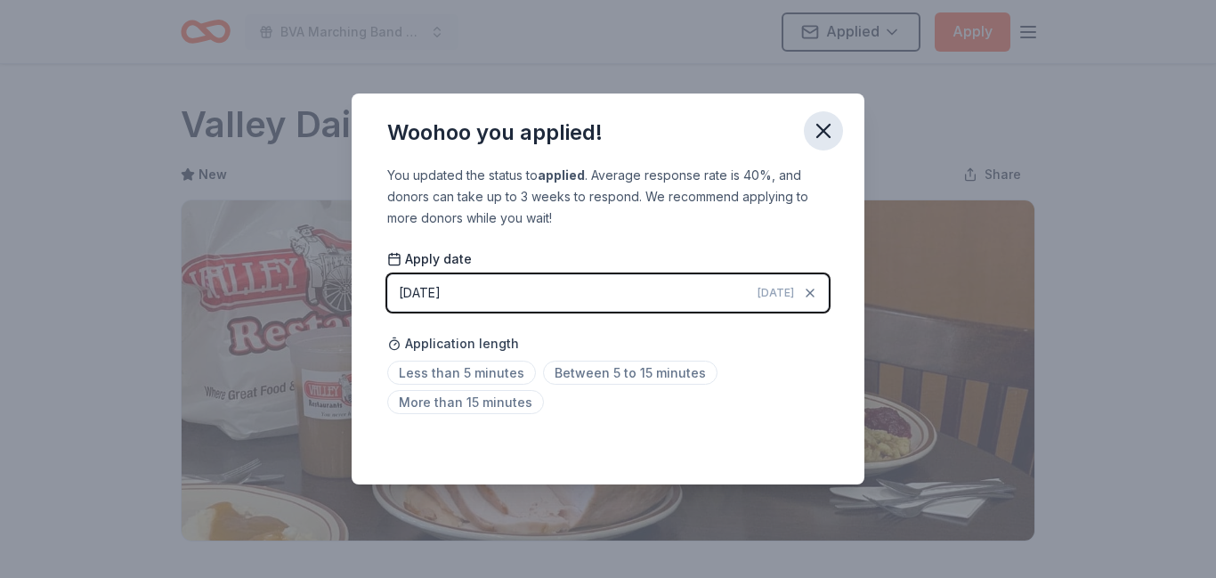
click at [818, 128] on icon "button" at bounding box center [823, 130] width 25 height 25
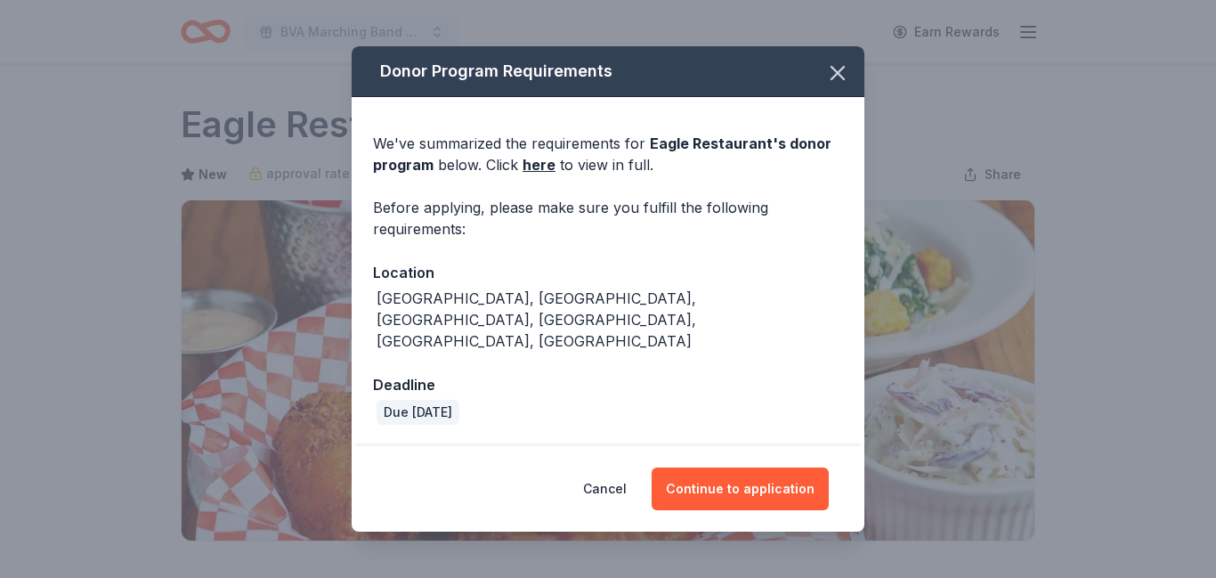
scroll to position [743, 0]
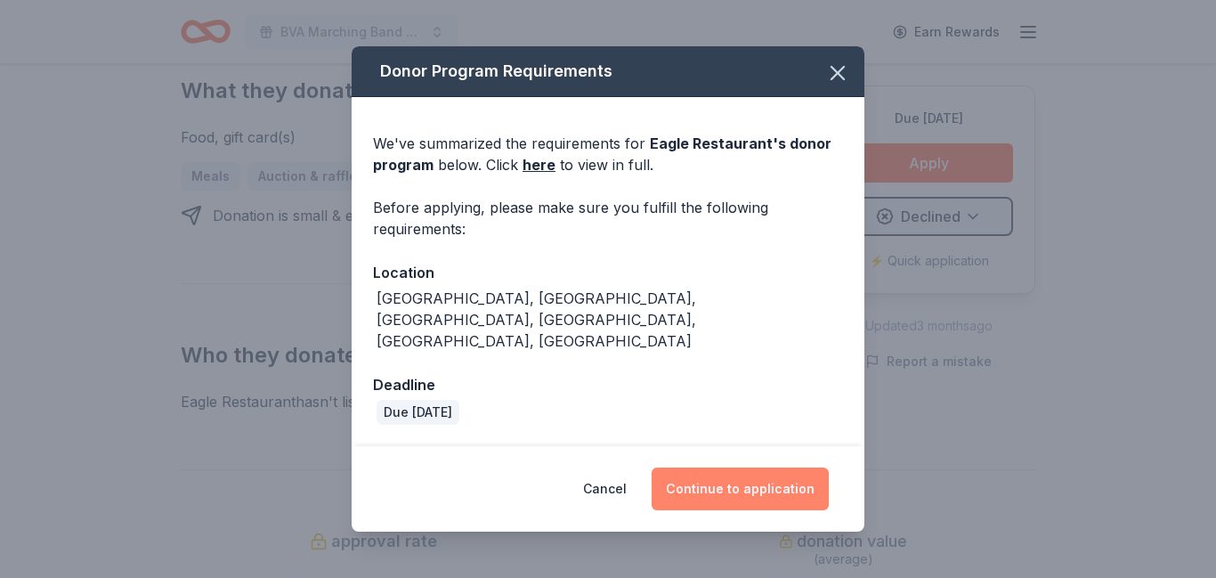
click at [729, 467] on button "Continue to application" at bounding box center [739, 488] width 177 height 43
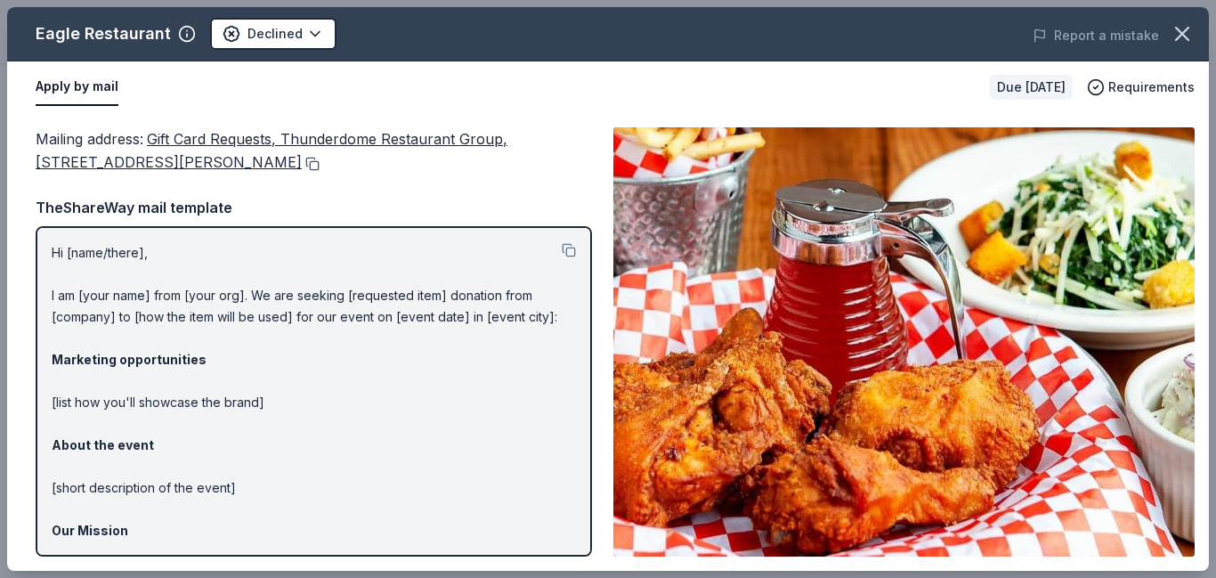
click at [319, 165] on button at bounding box center [311, 164] width 18 height 14
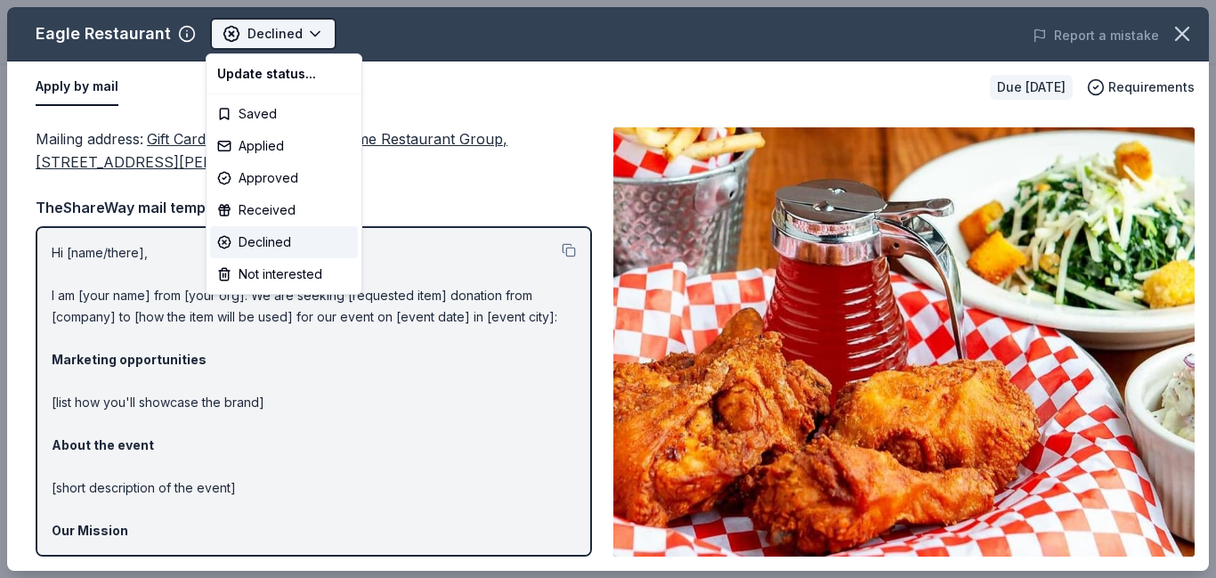
scroll to position [0, 0]
click at [267, 155] on div "Applied" at bounding box center [284, 146] width 148 height 32
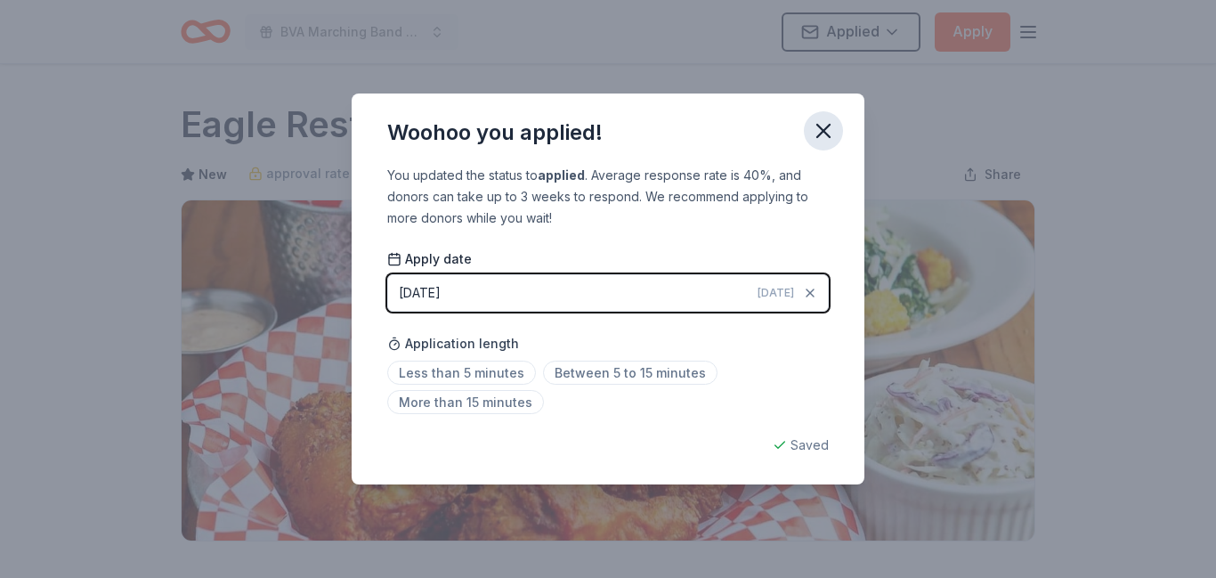
click at [824, 136] on icon "button" at bounding box center [823, 130] width 25 height 25
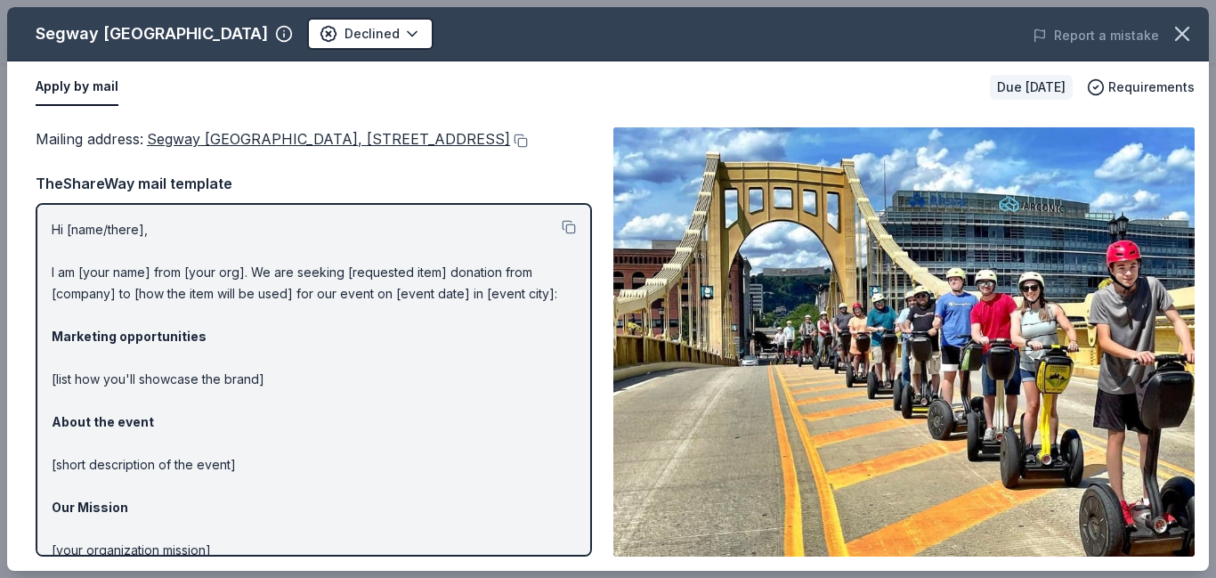
scroll to position [567, 0]
click at [510, 148] on button at bounding box center [519, 140] width 18 height 14
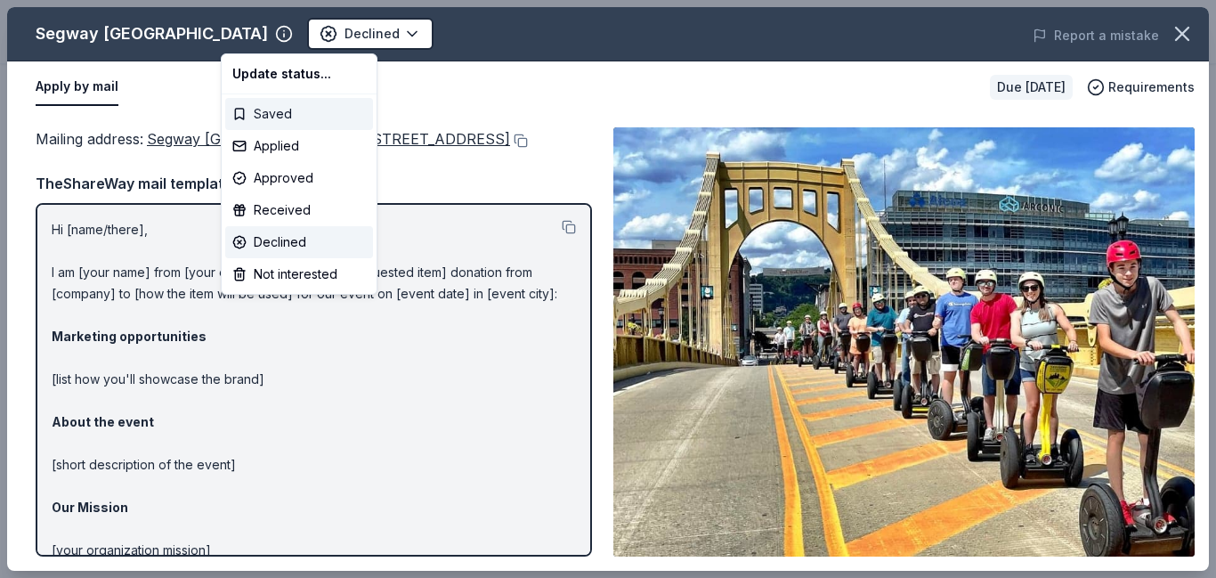
scroll to position [0, 0]
click at [283, 151] on div "Applied" at bounding box center [299, 146] width 148 height 32
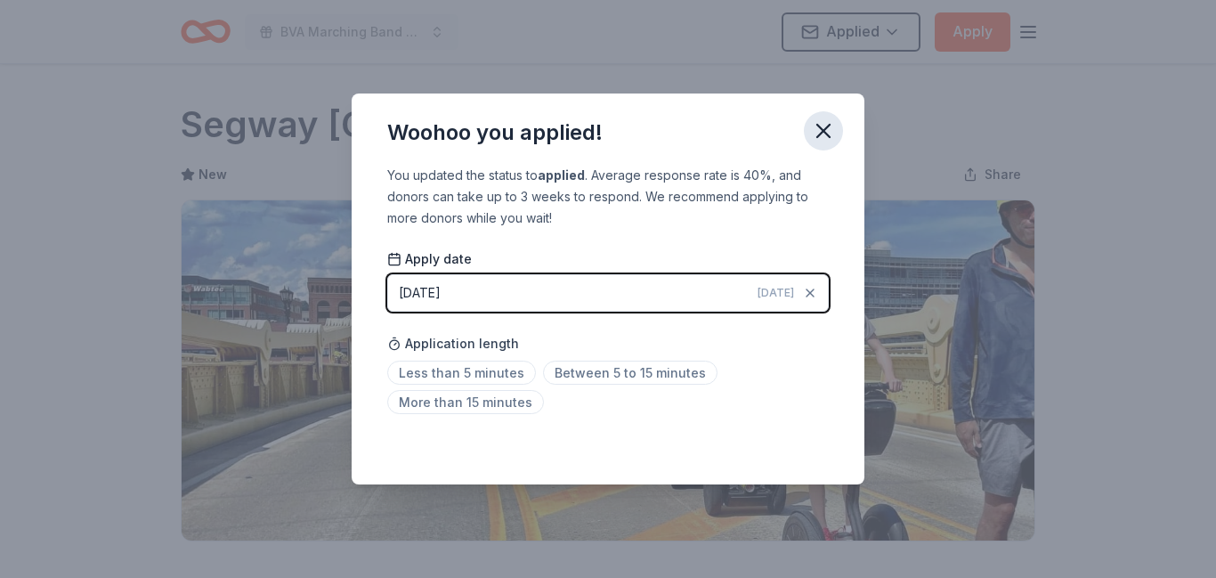
click at [823, 127] on icon "button" at bounding box center [823, 130] width 25 height 25
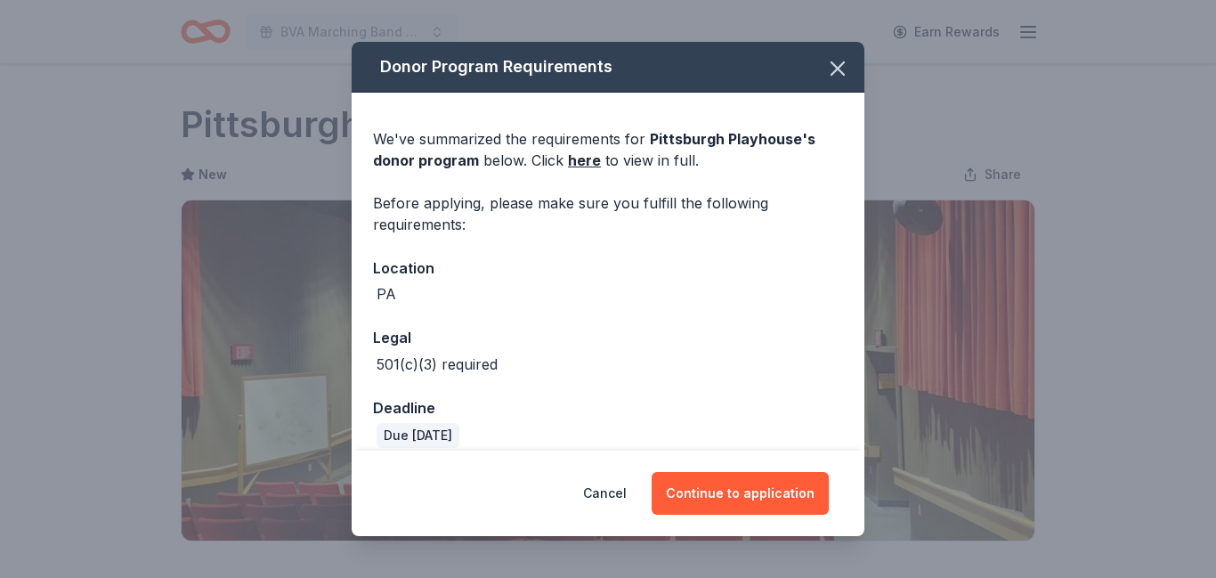
scroll to position [700, 0]
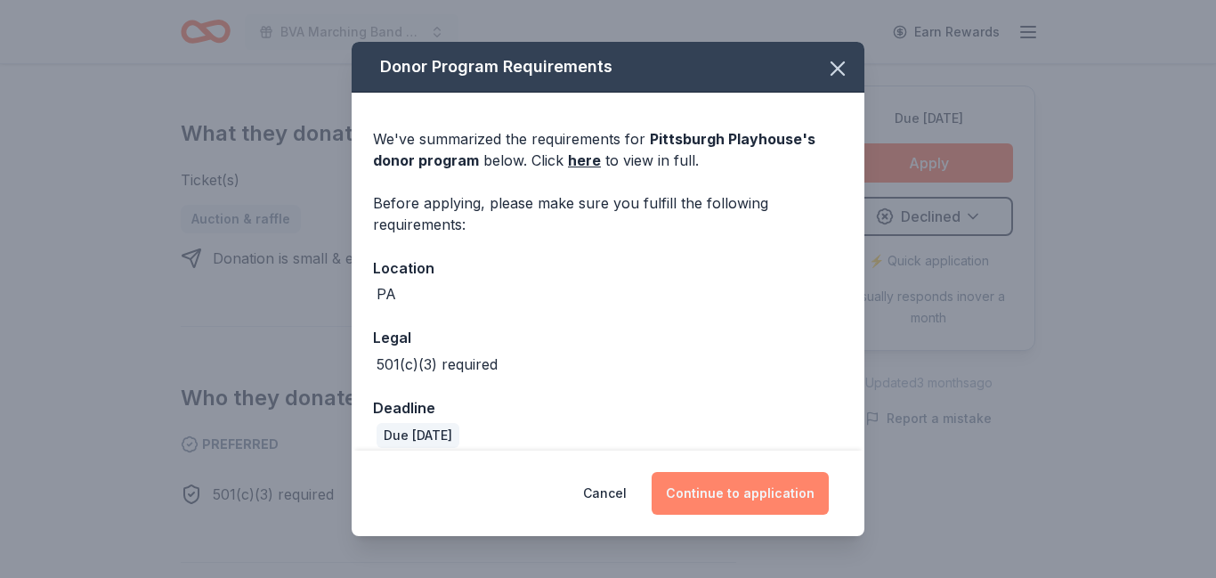
click at [724, 481] on button "Continue to application" at bounding box center [739, 493] width 177 height 43
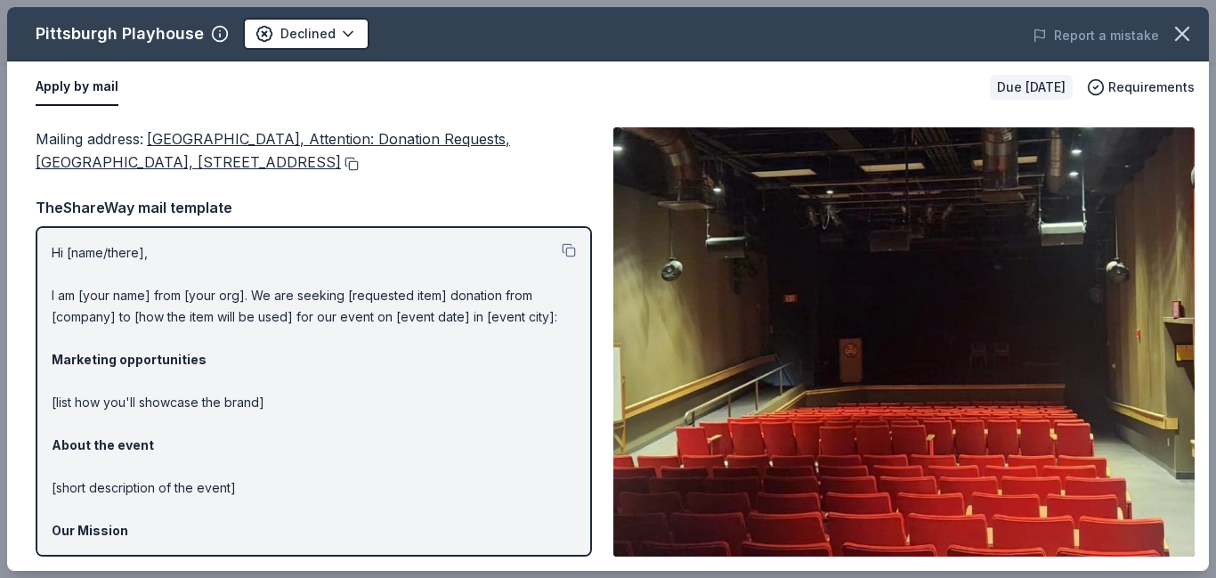
click at [359, 166] on button at bounding box center [350, 164] width 18 height 14
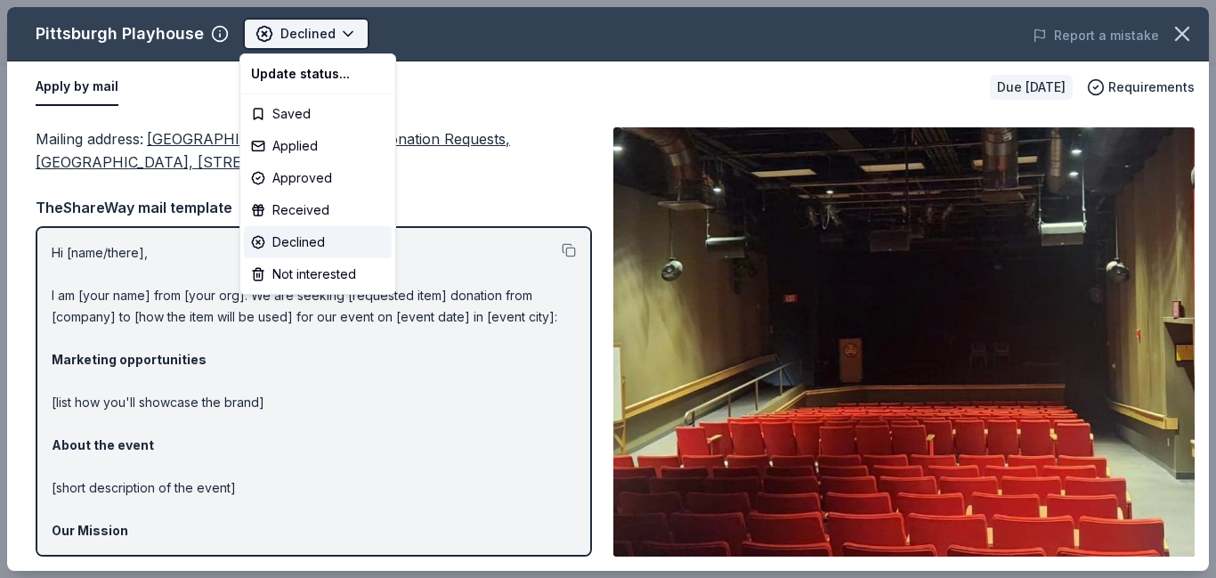
scroll to position [0, 0]
click at [297, 152] on div "Applied" at bounding box center [318, 146] width 148 height 32
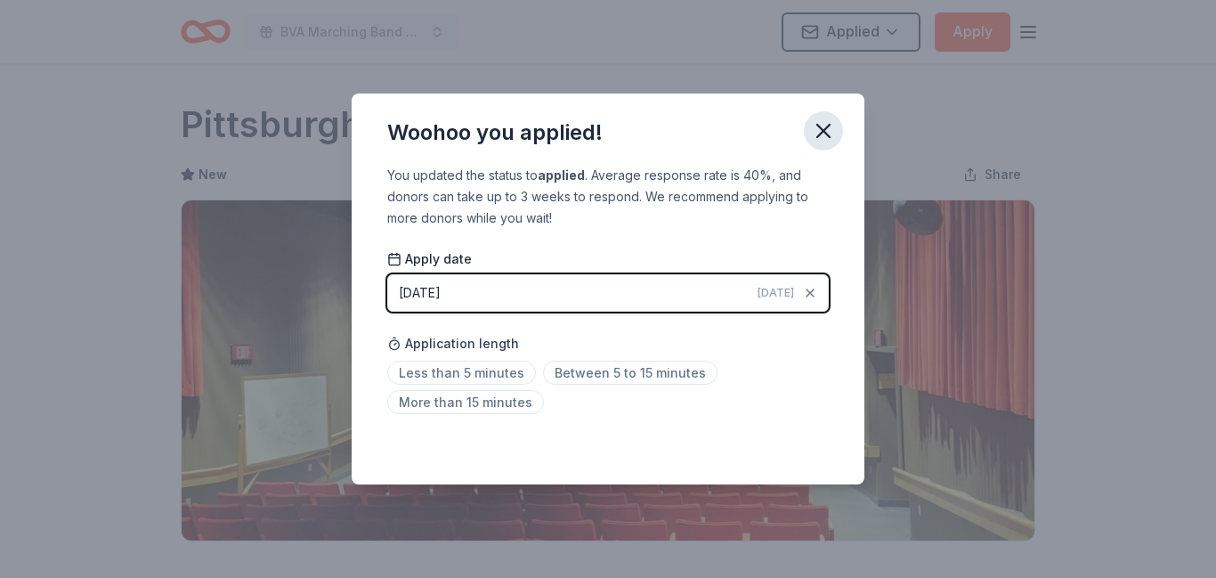
click at [819, 129] on icon "button" at bounding box center [823, 130] width 25 height 25
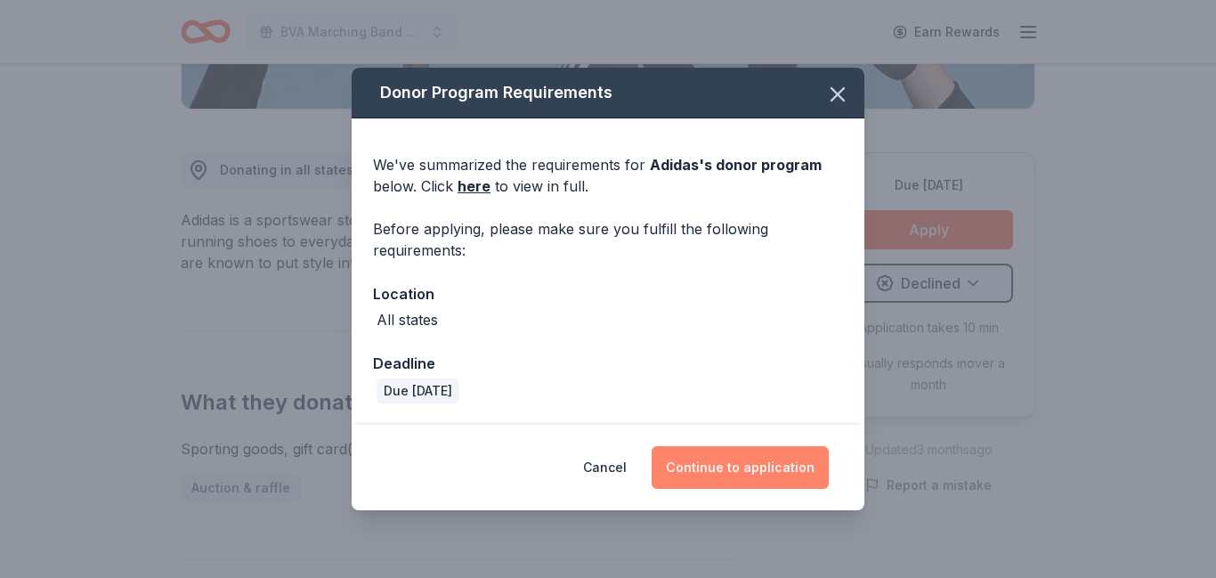
scroll to position [432, 0]
click at [737, 465] on button "Continue to application" at bounding box center [739, 467] width 177 height 43
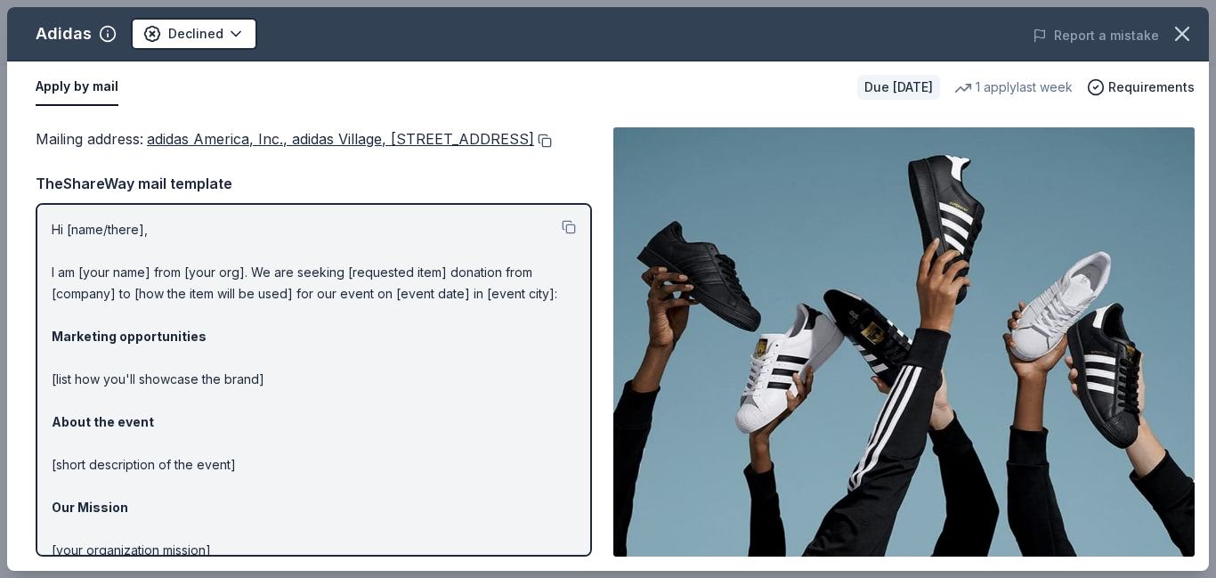
click at [534, 148] on button at bounding box center [543, 140] width 18 height 14
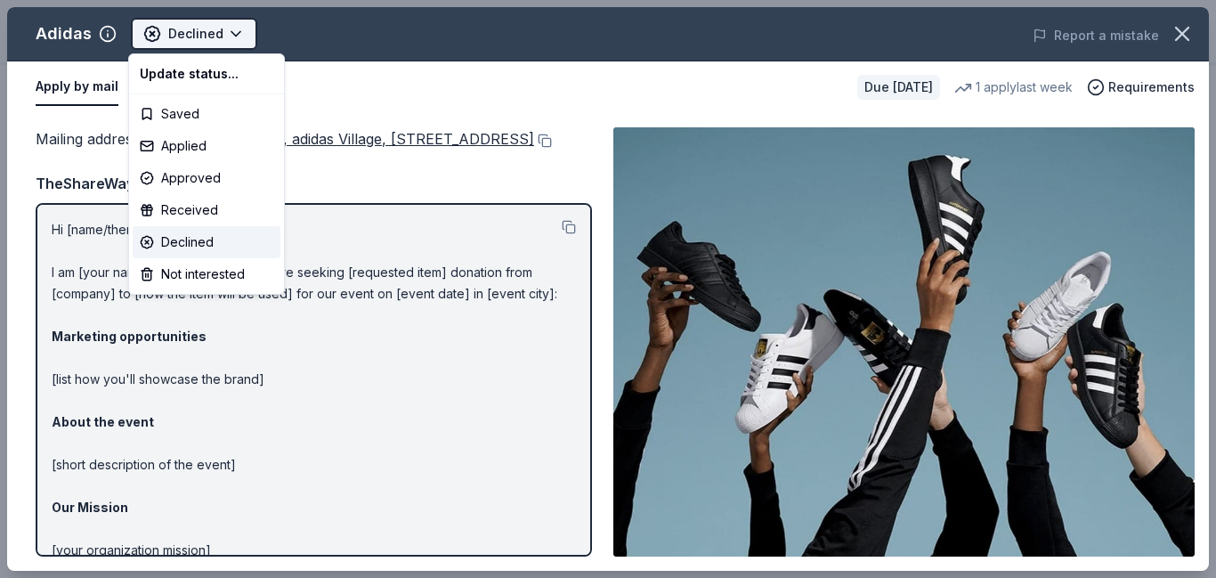
scroll to position [0, 0]
click at [197, 151] on div "Applied" at bounding box center [207, 146] width 148 height 32
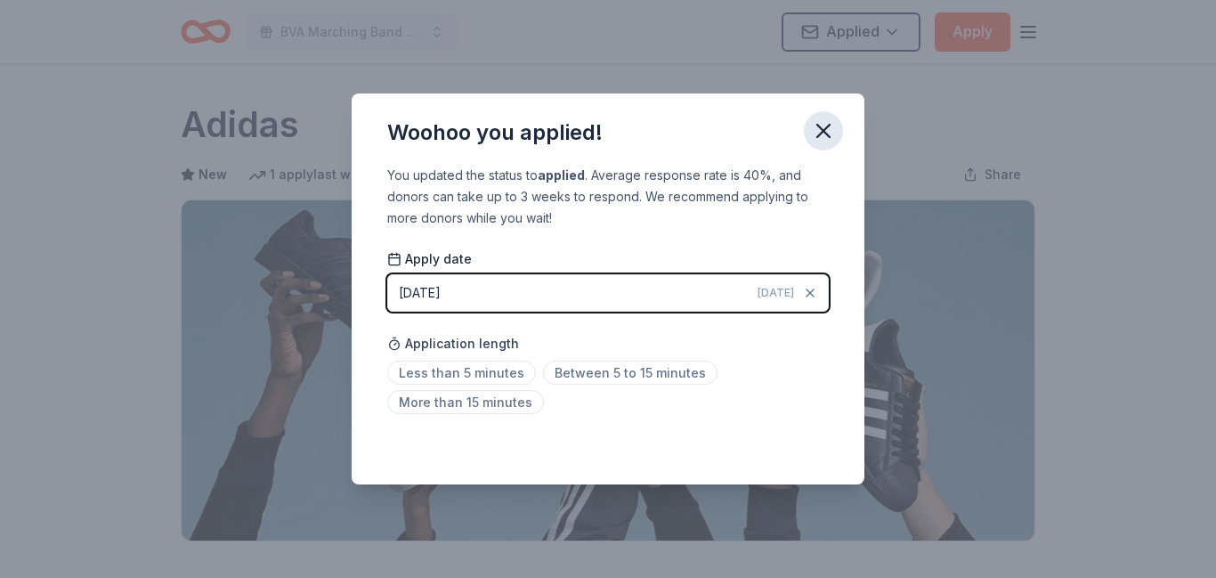
click at [825, 135] on icon "button" at bounding box center [823, 130] width 25 height 25
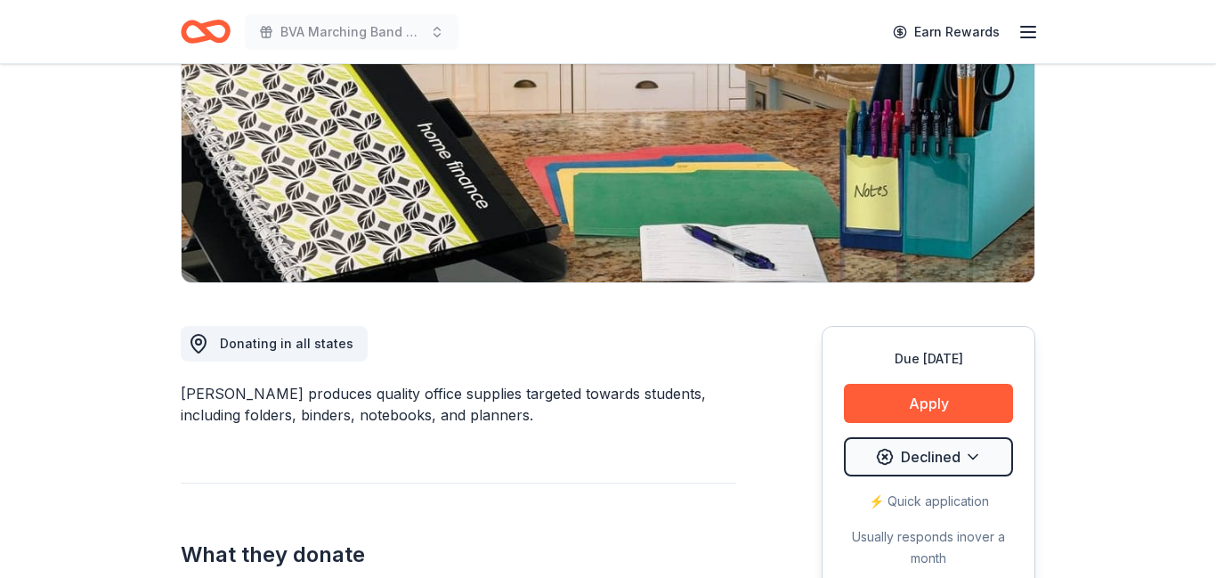
scroll to position [267, 0]
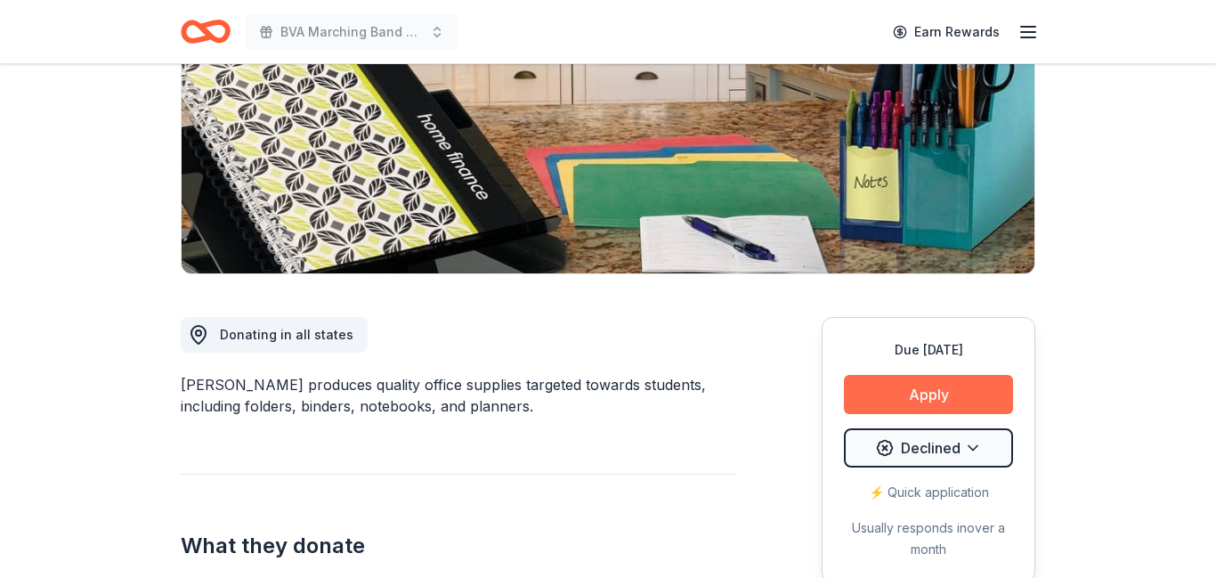
click at [891, 394] on button "Apply" at bounding box center [928, 394] width 169 height 39
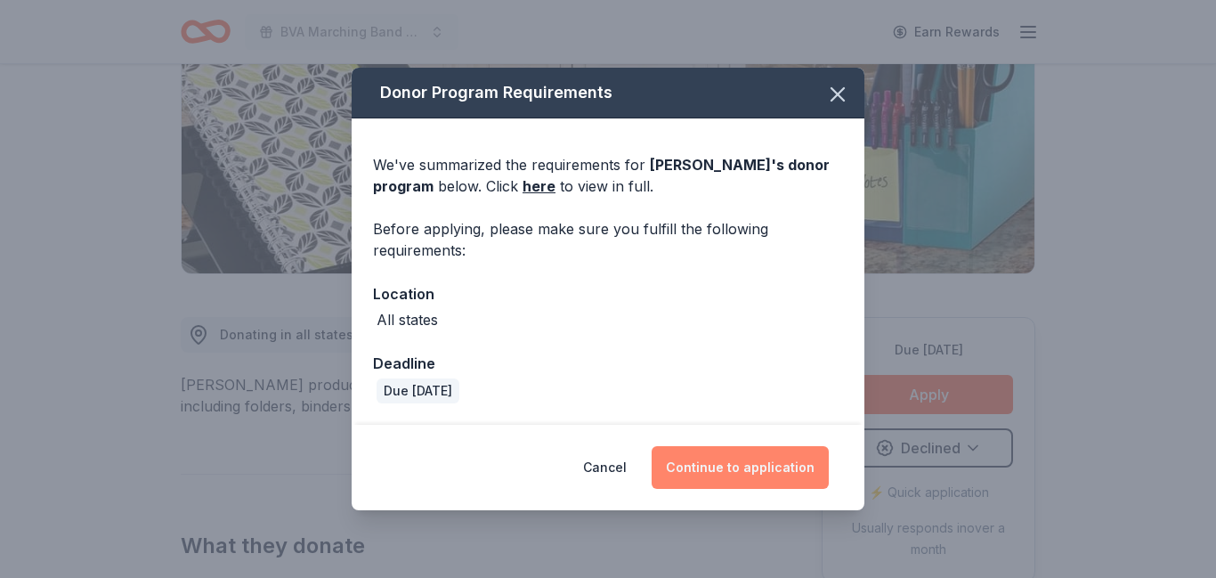
click at [717, 458] on button "Continue to application" at bounding box center [739, 467] width 177 height 43
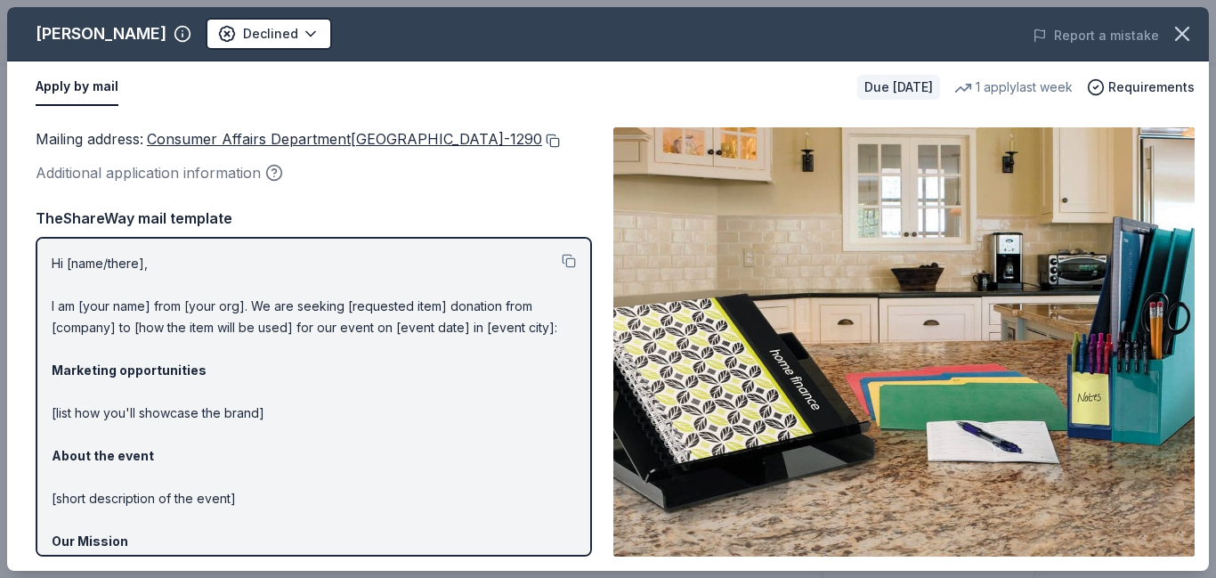
click at [542, 148] on button at bounding box center [551, 140] width 18 height 14
click at [218, 36] on html "BVA Marching Band Purse Bash Earn Rewards Due [DATE] Share [PERSON_NAME] New 1 …" at bounding box center [608, 22] width 1216 height 578
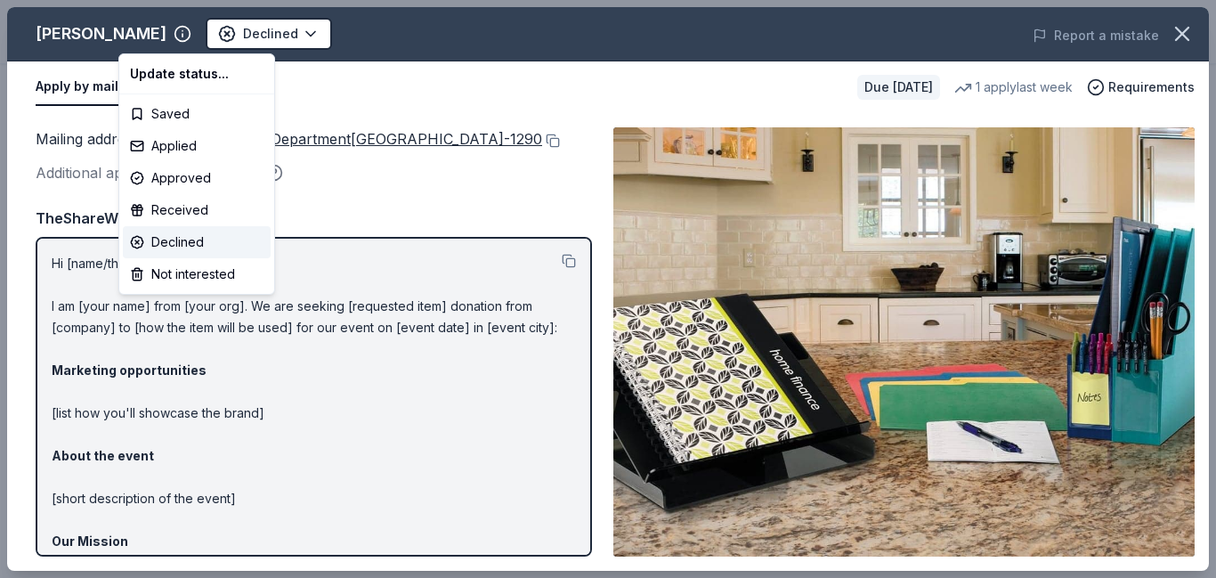
scroll to position [0, 0]
click at [172, 152] on div "Applied" at bounding box center [197, 146] width 148 height 32
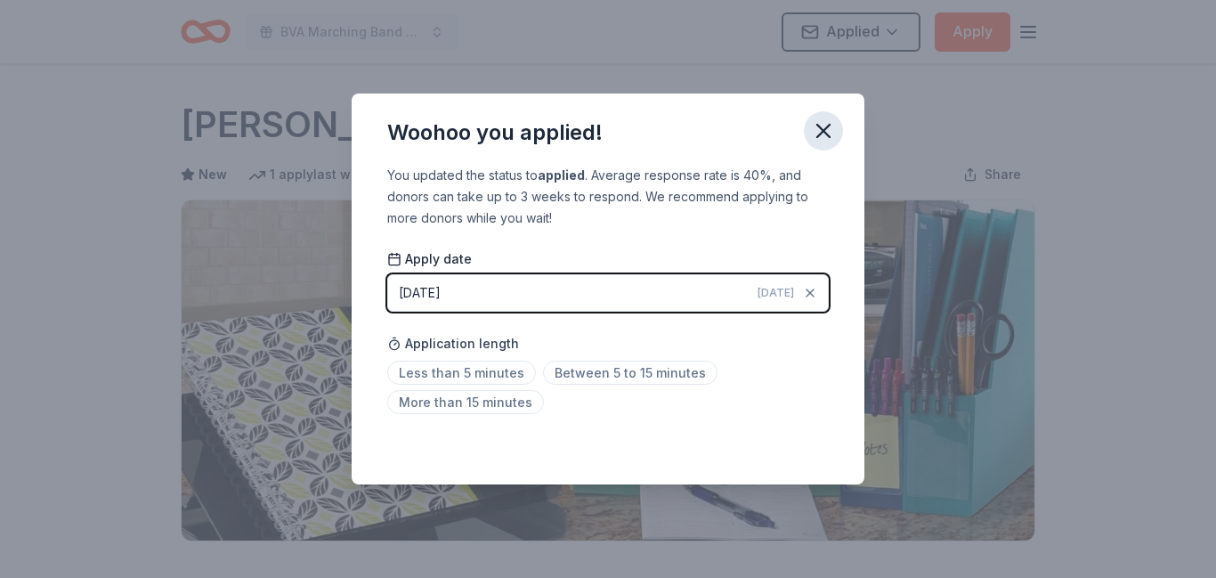
click at [822, 127] on icon "button" at bounding box center [823, 130] width 25 height 25
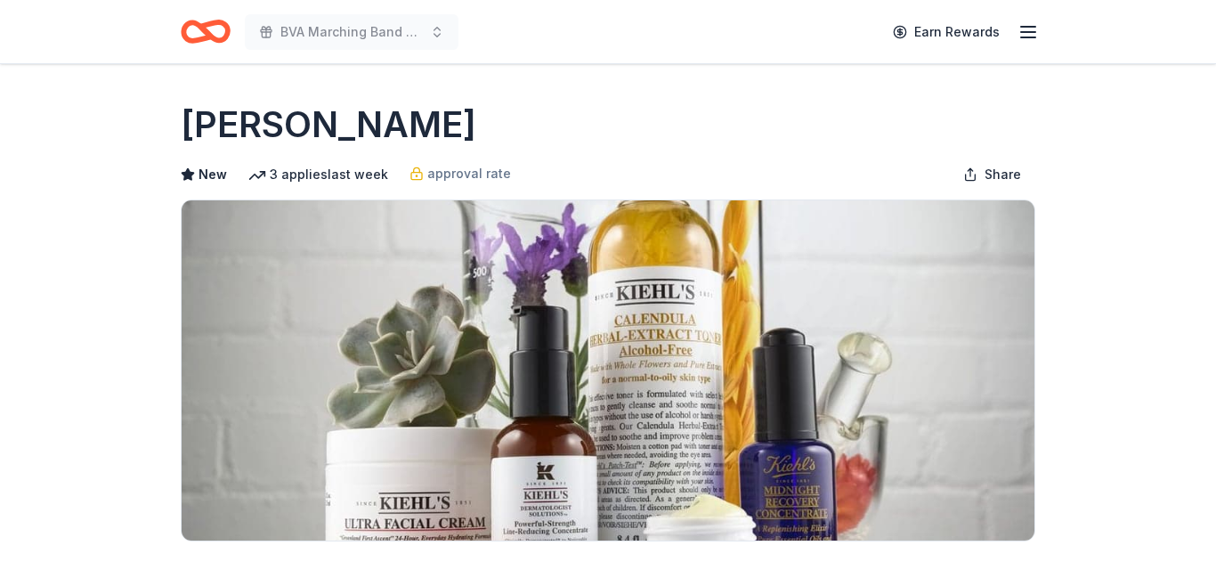
scroll to position [336, 0]
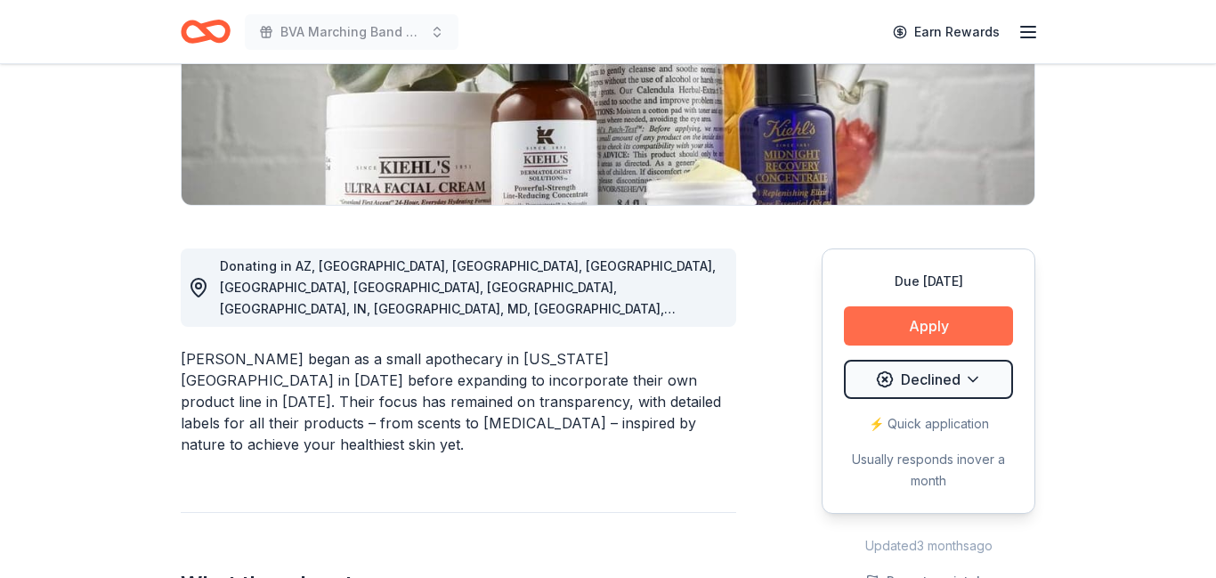
click at [901, 318] on button "Apply" at bounding box center [928, 325] width 169 height 39
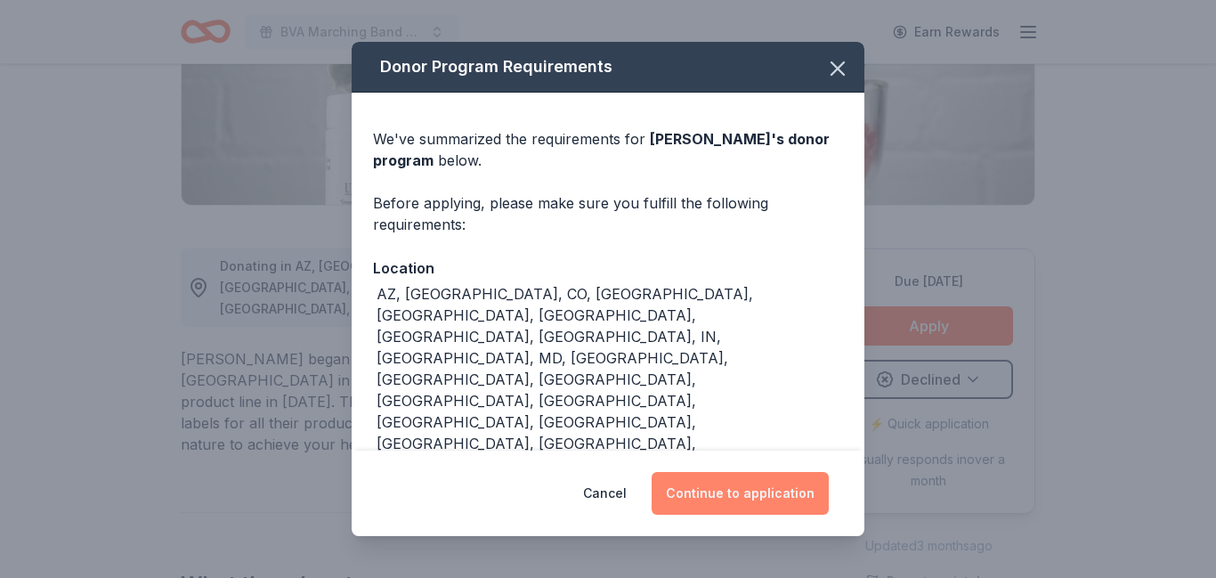
click at [697, 477] on button "Continue to application" at bounding box center [739, 493] width 177 height 43
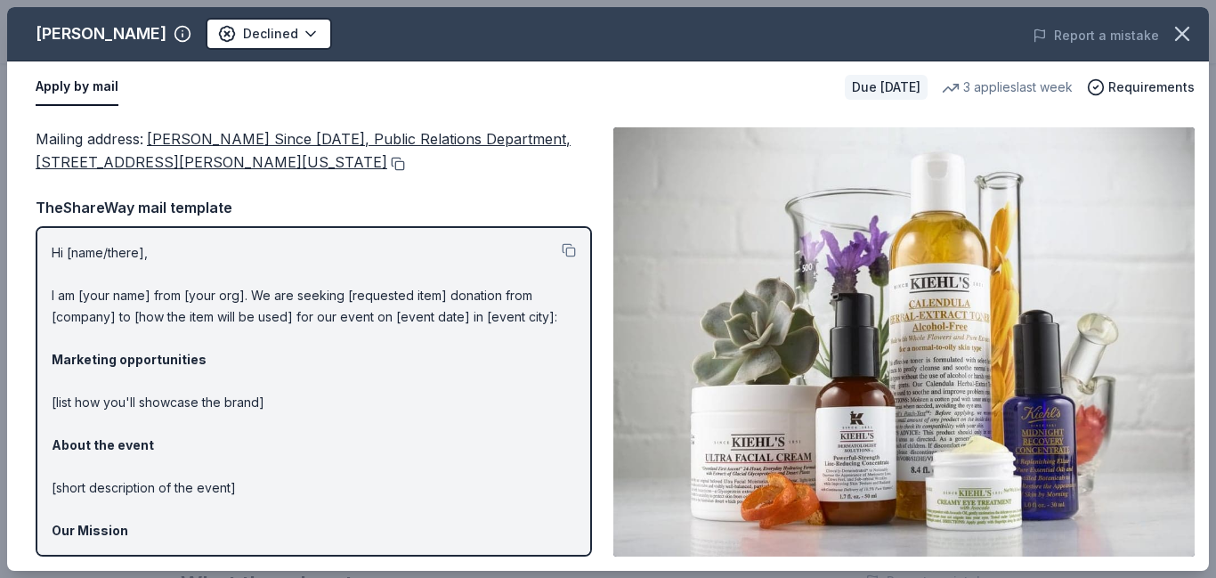
click at [387, 165] on button at bounding box center [396, 164] width 18 height 14
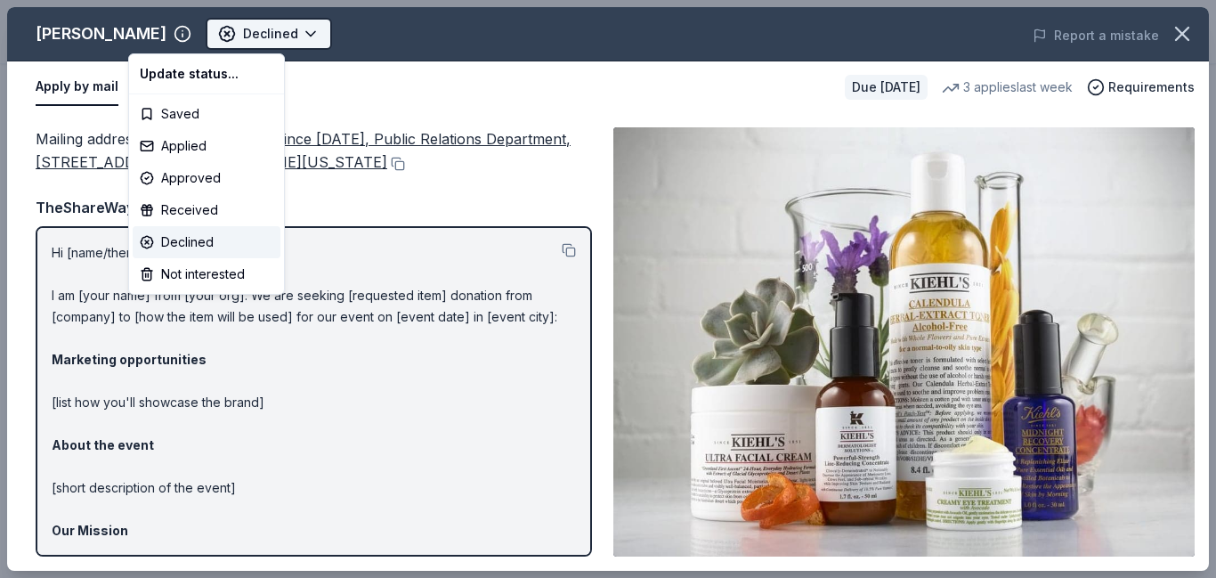
scroll to position [0, 0]
click at [190, 147] on div "Applied" at bounding box center [207, 146] width 148 height 32
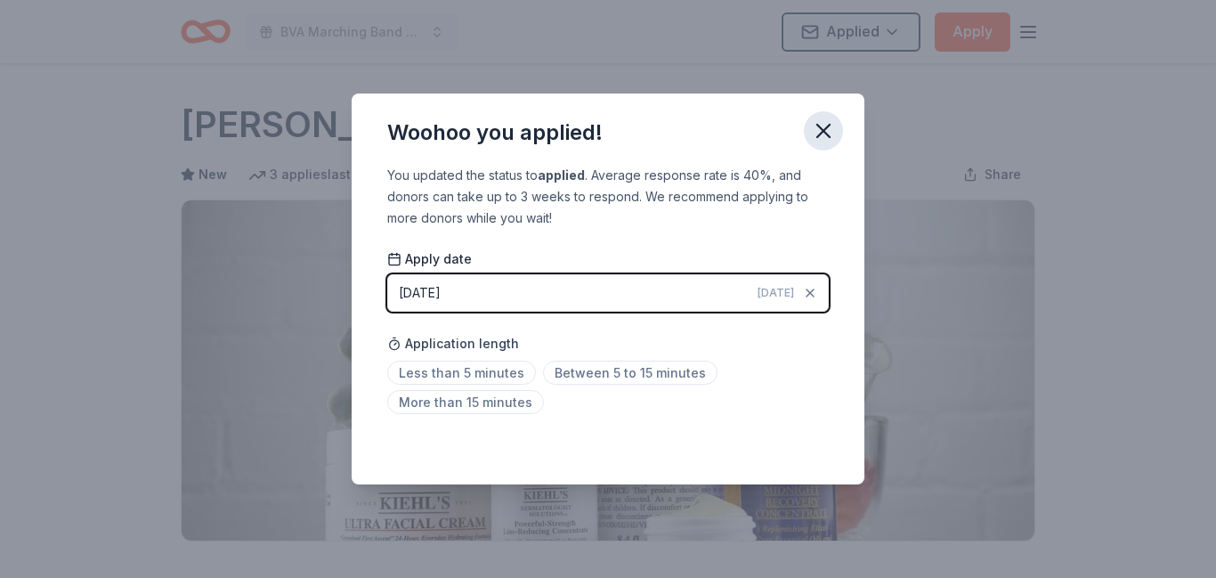
click at [829, 126] on icon "button" at bounding box center [823, 130] width 25 height 25
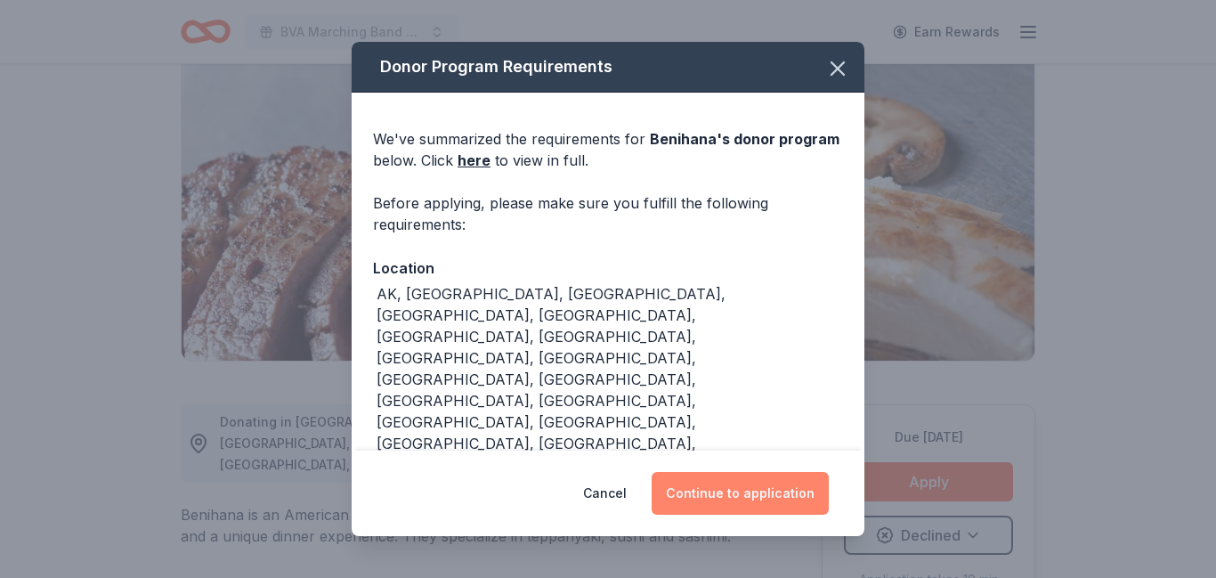
scroll to position [180, 0]
click at [776, 495] on button "Continue to application" at bounding box center [739, 493] width 177 height 43
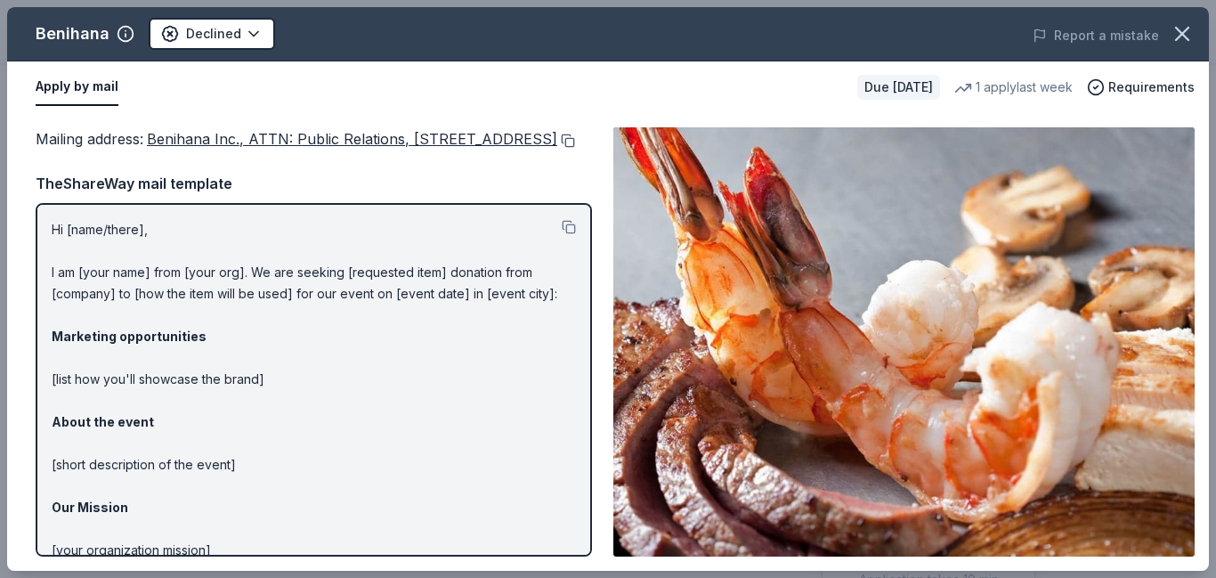
click at [557, 148] on button at bounding box center [566, 140] width 18 height 14
click at [233, 36] on html "BVA Marching Band Purse Bash Earn Rewards Due in 142 days Share Benihana 4.8 • …" at bounding box center [608, 109] width 1216 height 578
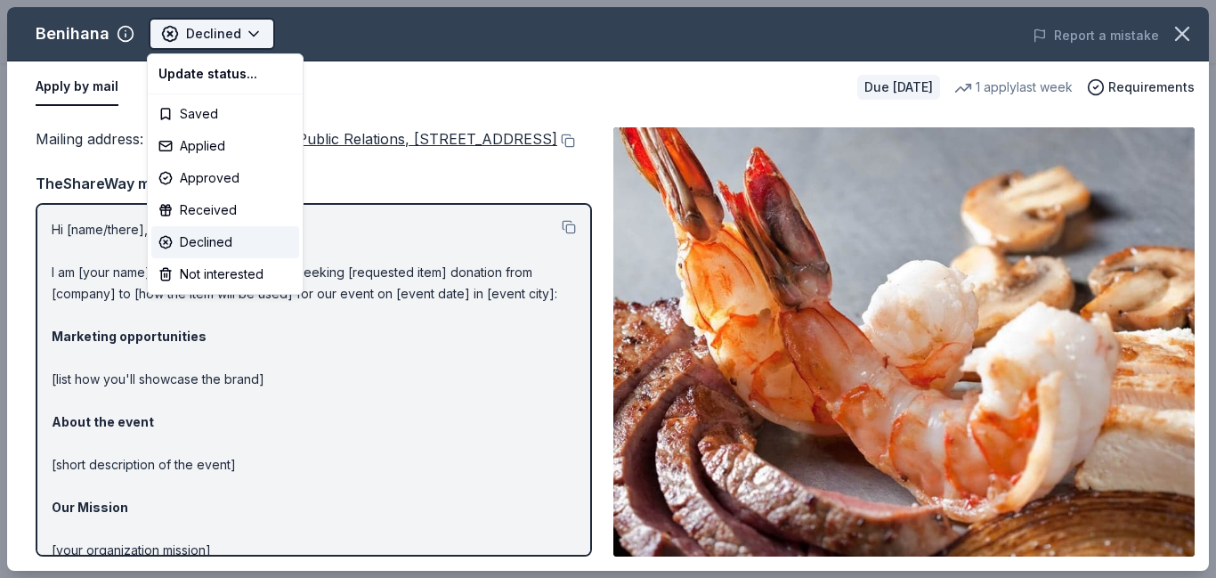
scroll to position [0, 0]
click at [191, 144] on div "Applied" at bounding box center [225, 146] width 148 height 32
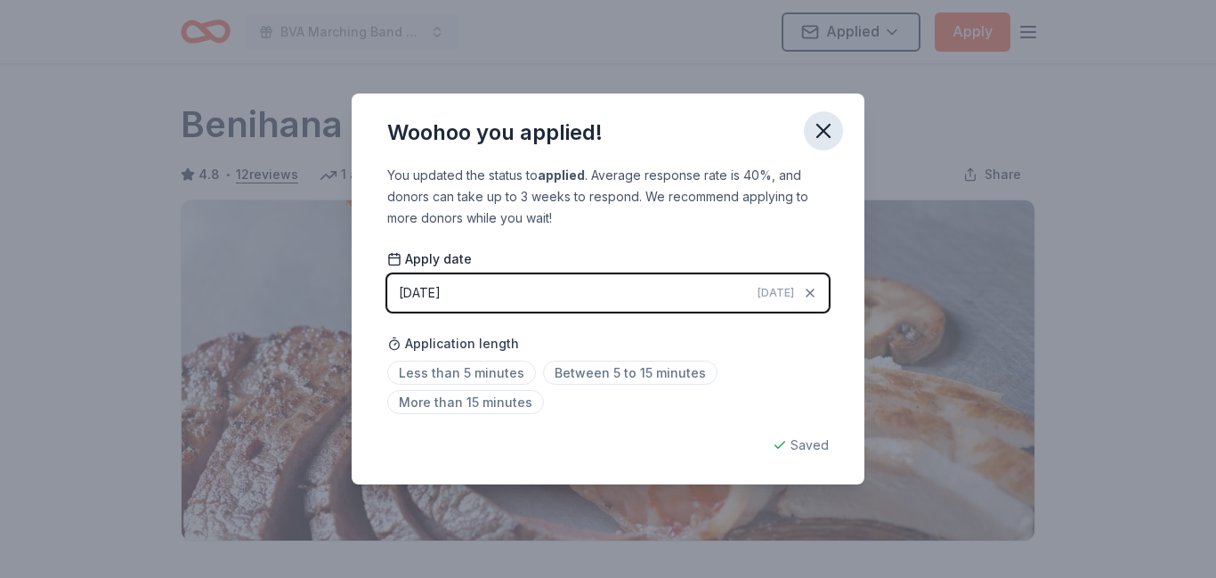
click at [821, 137] on icon "button" at bounding box center [823, 130] width 25 height 25
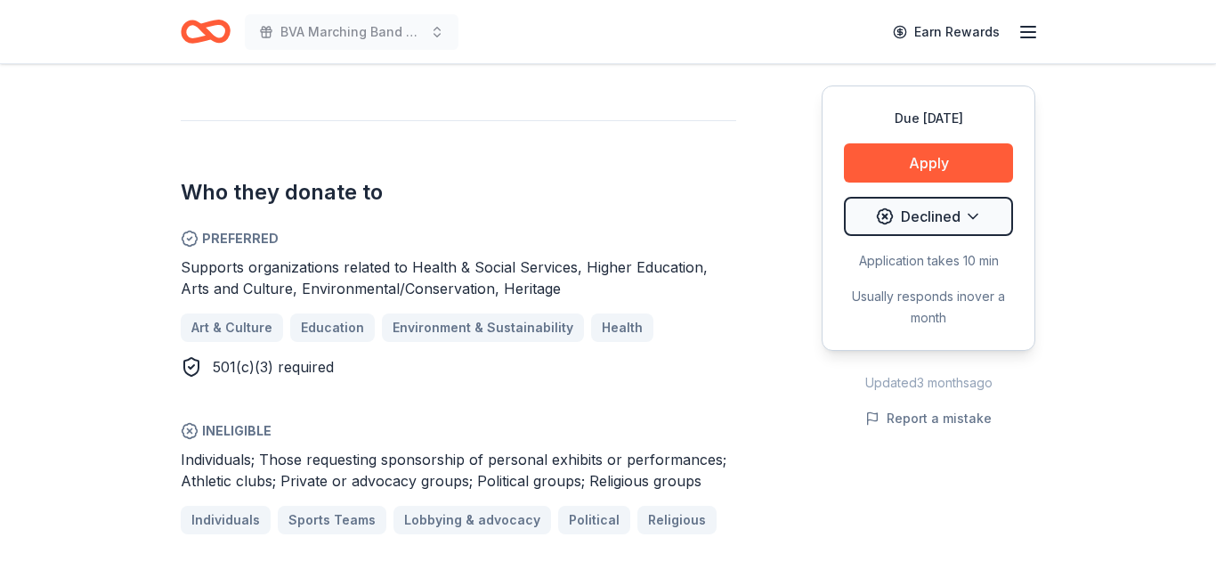
scroll to position [885, 0]
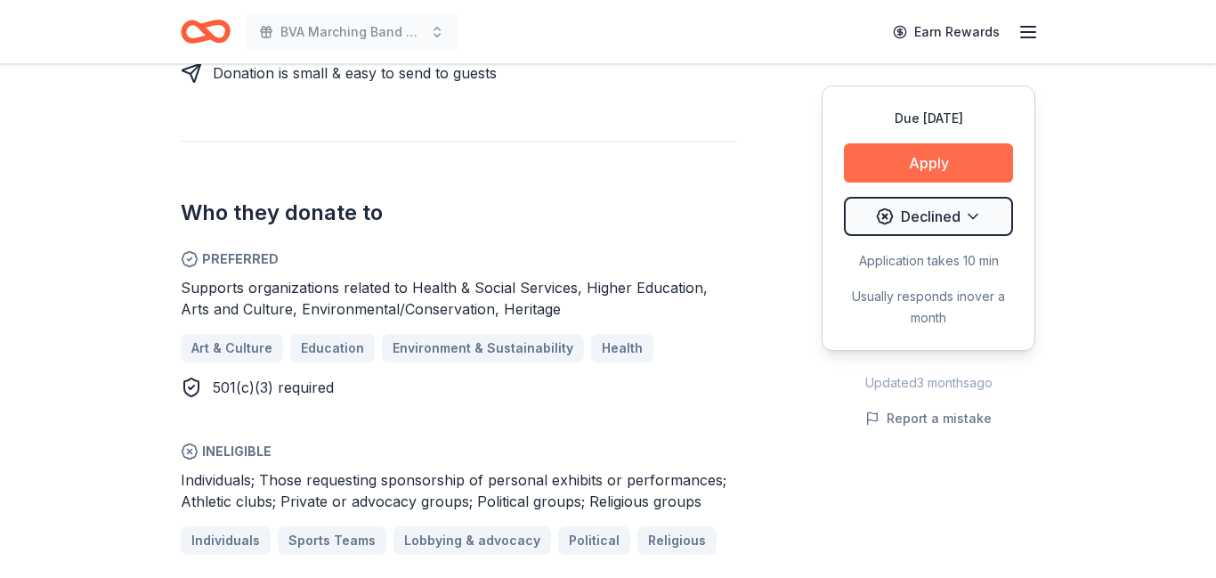
click at [887, 174] on button "Apply" at bounding box center [928, 162] width 169 height 39
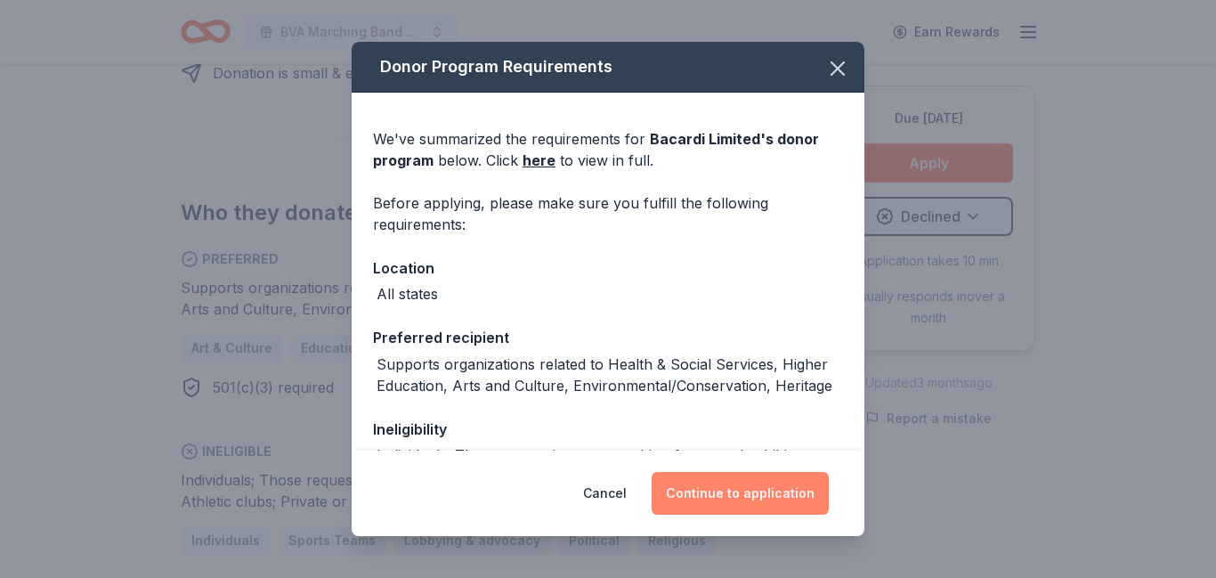
click at [712, 487] on button "Continue to application" at bounding box center [739, 493] width 177 height 43
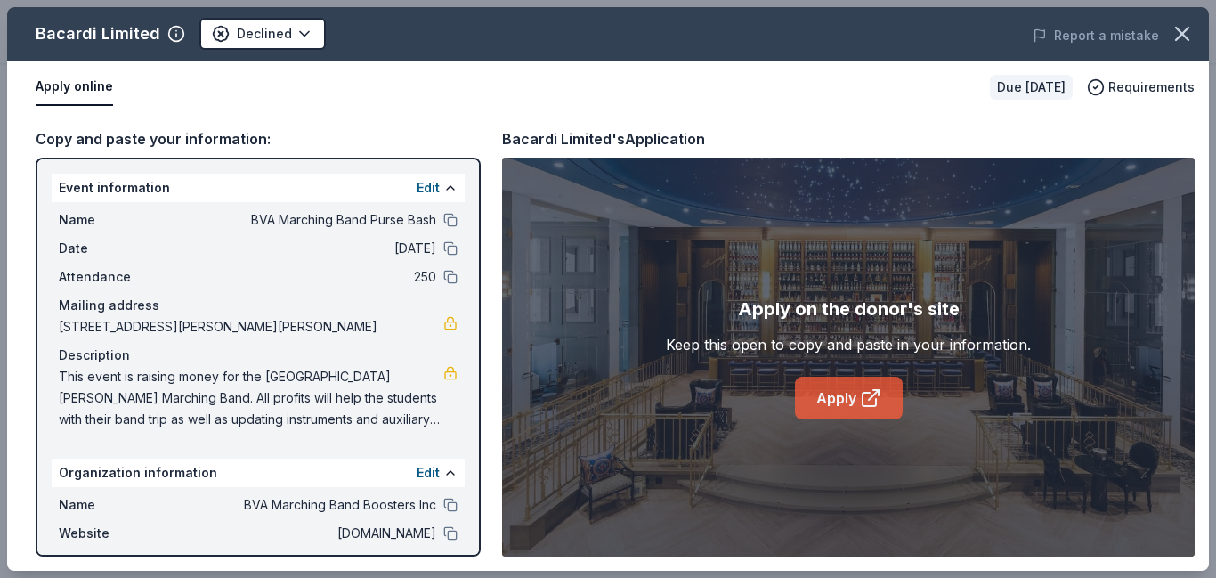
click at [833, 400] on link "Apply" at bounding box center [849, 397] width 108 height 43
click at [826, 389] on link "Apply" at bounding box center [849, 397] width 108 height 43
click at [837, 400] on link "Apply" at bounding box center [849, 397] width 108 height 43
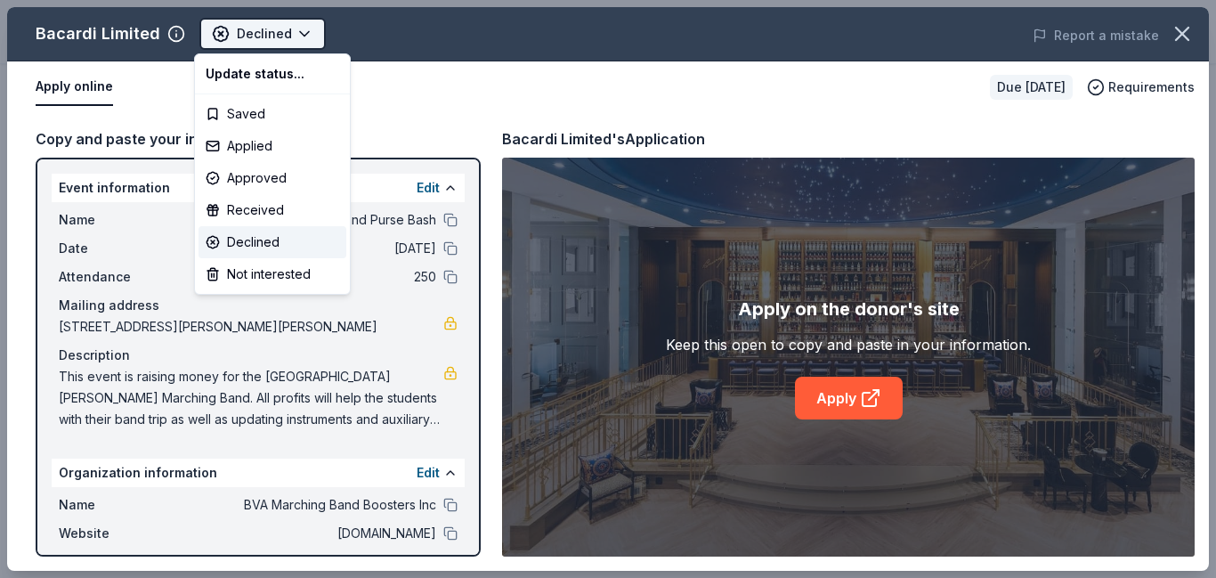
scroll to position [0, 0]
click at [255, 273] on div "Not interested" at bounding box center [272, 274] width 148 height 32
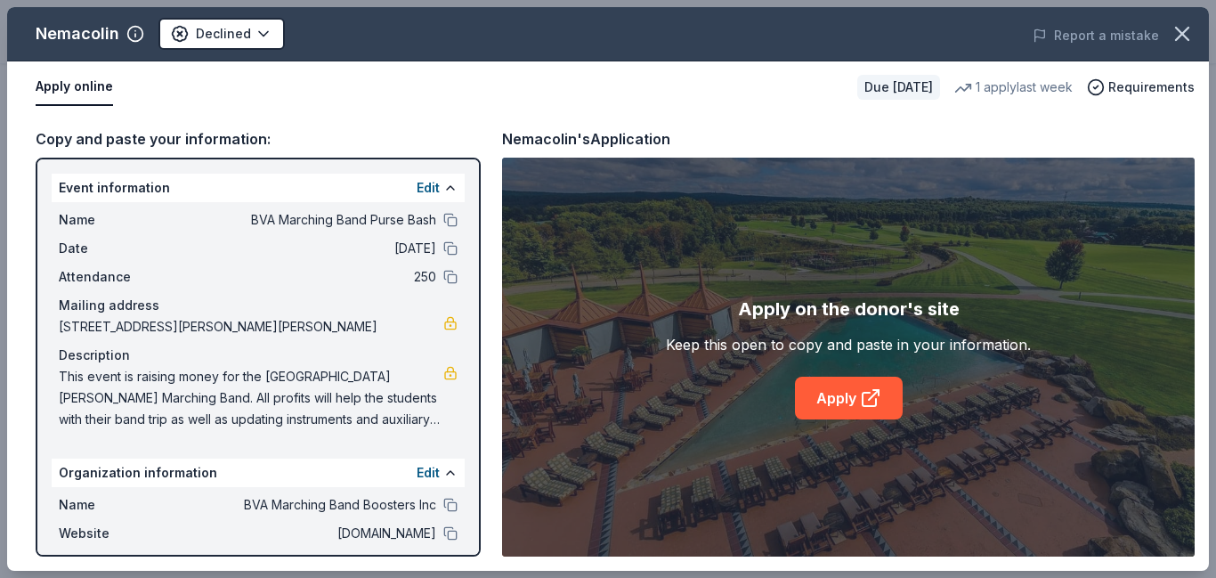
scroll to position [389, 0]
click at [840, 400] on link "Apply" at bounding box center [849, 397] width 108 height 43
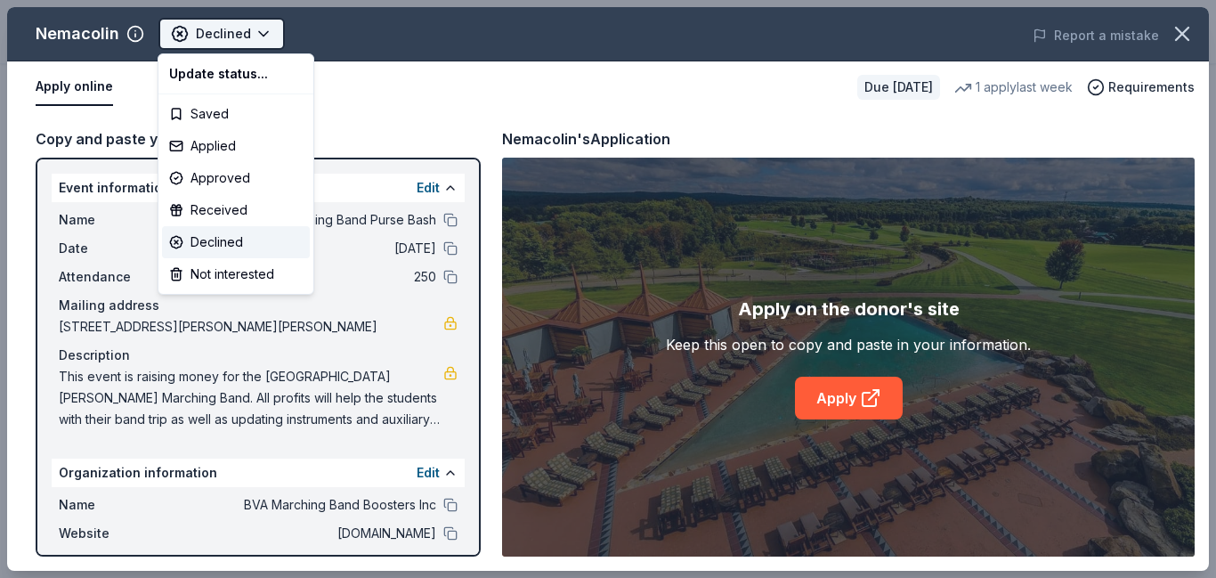
scroll to position [0, 0]
click at [209, 148] on div "Applied" at bounding box center [236, 146] width 148 height 32
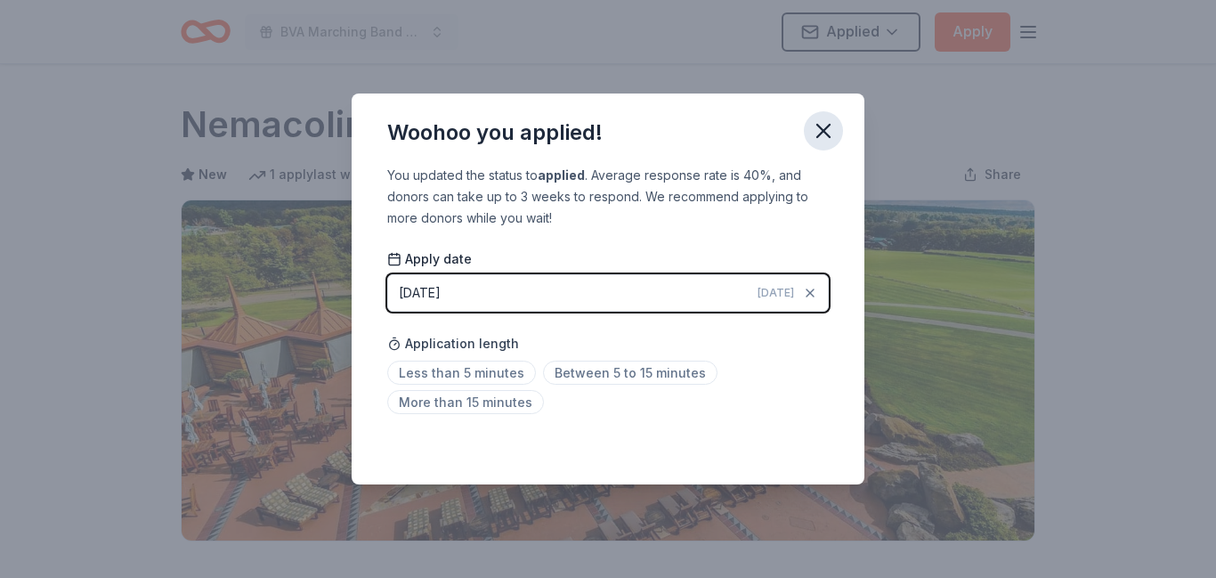
click at [823, 133] on icon "button" at bounding box center [823, 130] width 25 height 25
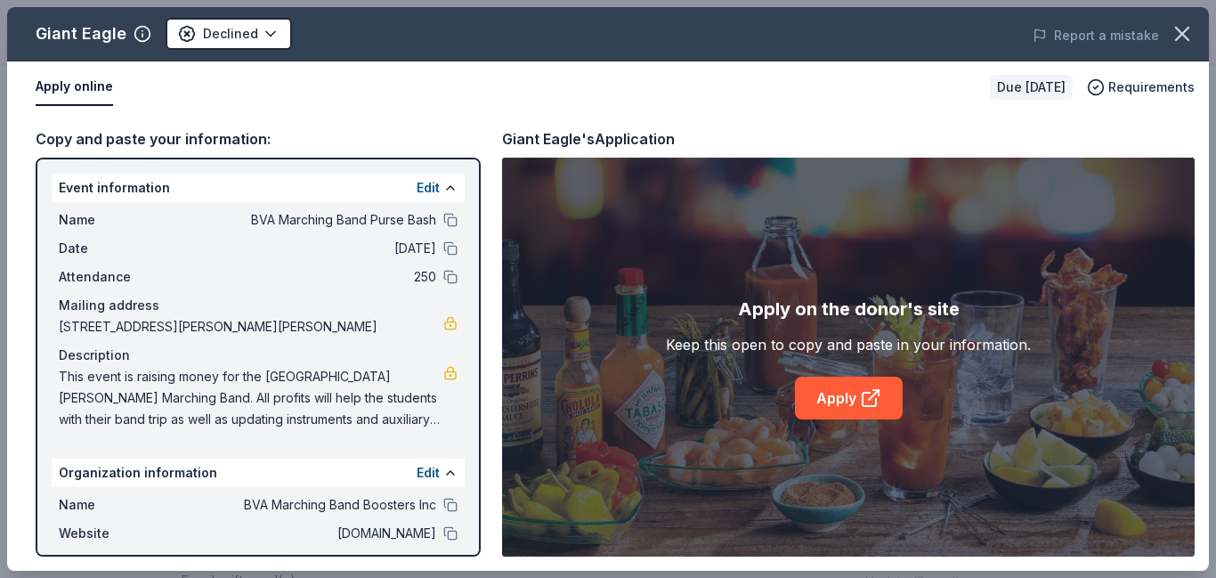
scroll to position [300, 0]
click at [870, 395] on icon at bounding box center [870, 397] width 21 height 21
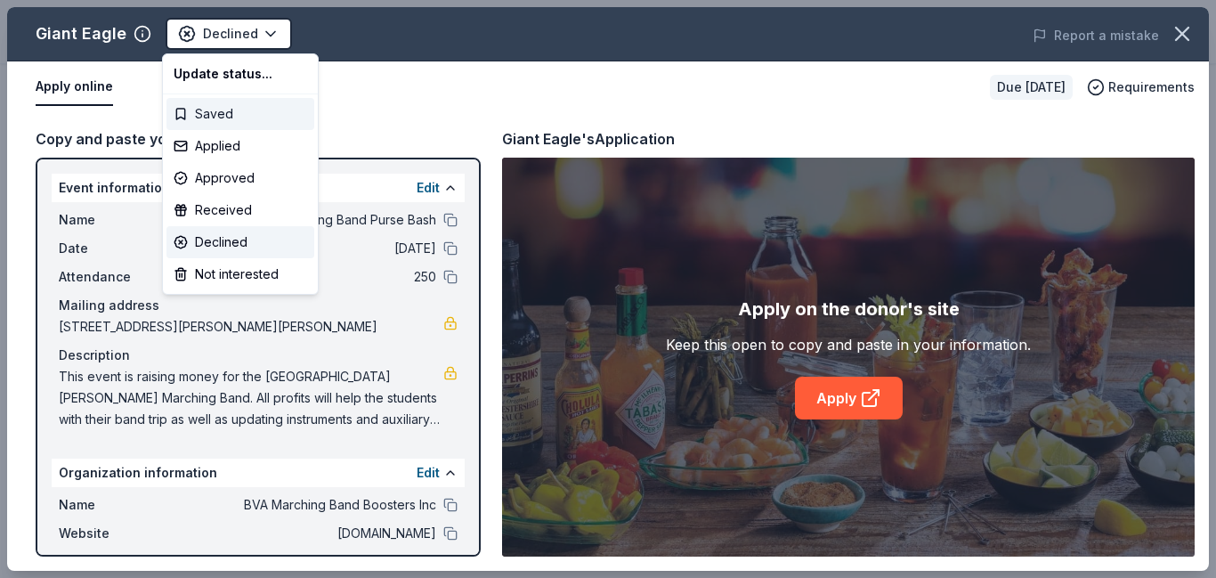
scroll to position [0, 0]
click at [227, 155] on div "Applied" at bounding box center [240, 146] width 148 height 32
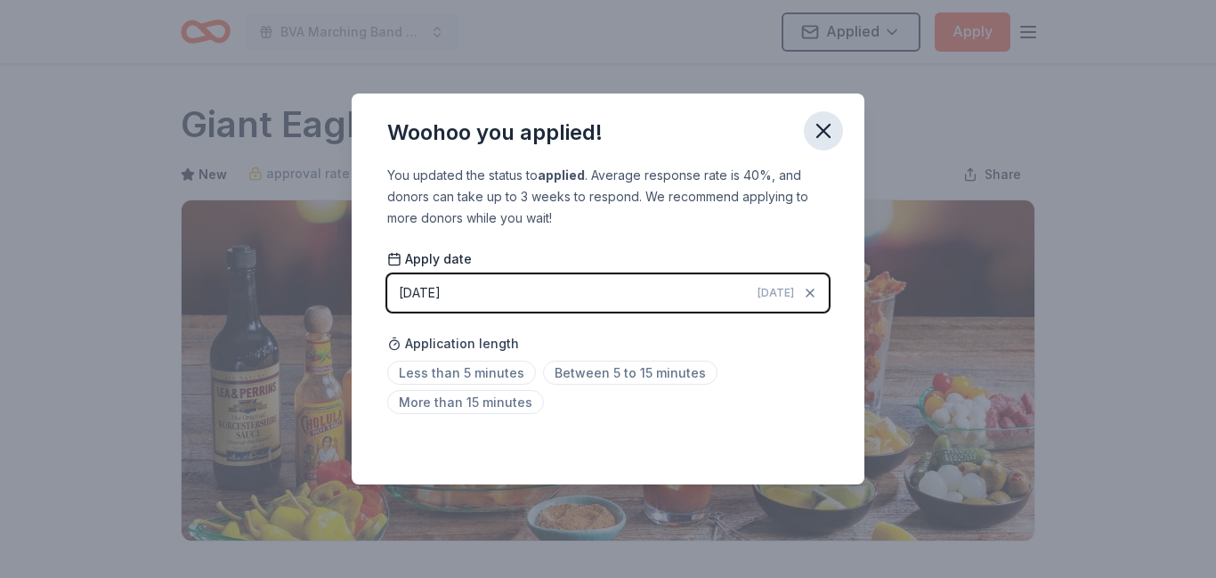
click at [820, 131] on icon "button" at bounding box center [823, 130] width 25 height 25
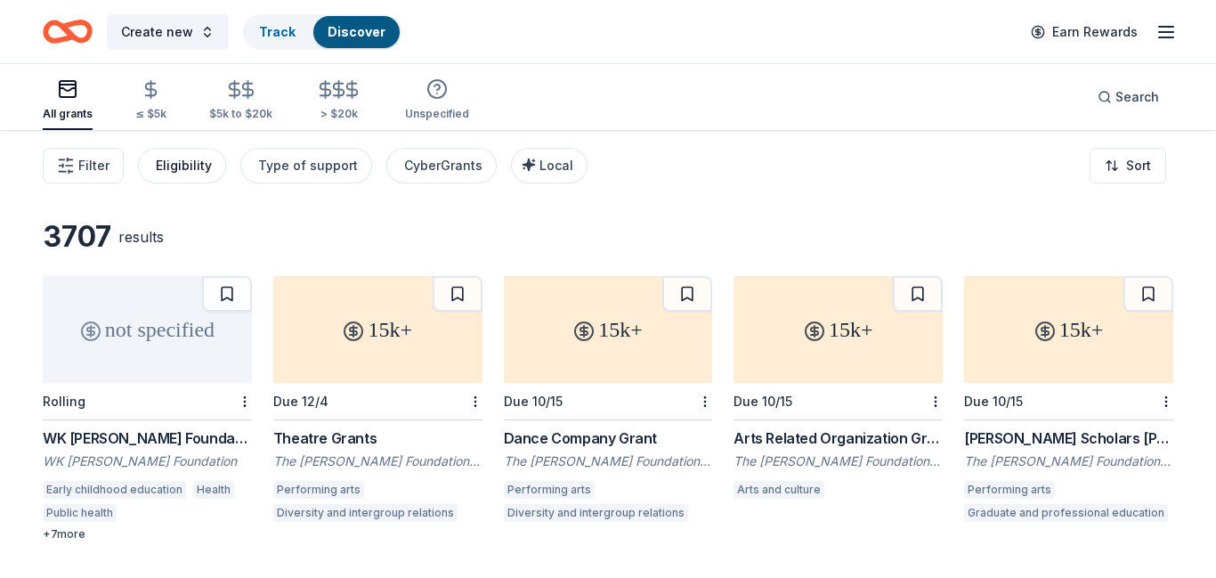
click at [180, 172] on div "Eligibility" at bounding box center [184, 165] width 56 height 21
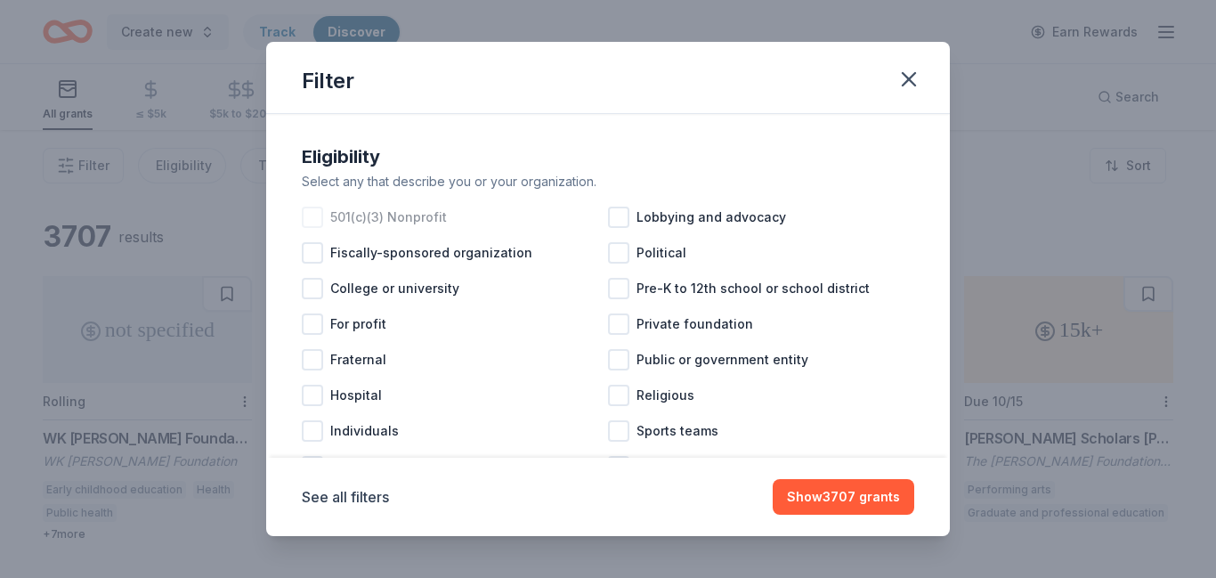
click at [317, 217] on div at bounding box center [312, 216] width 21 height 21
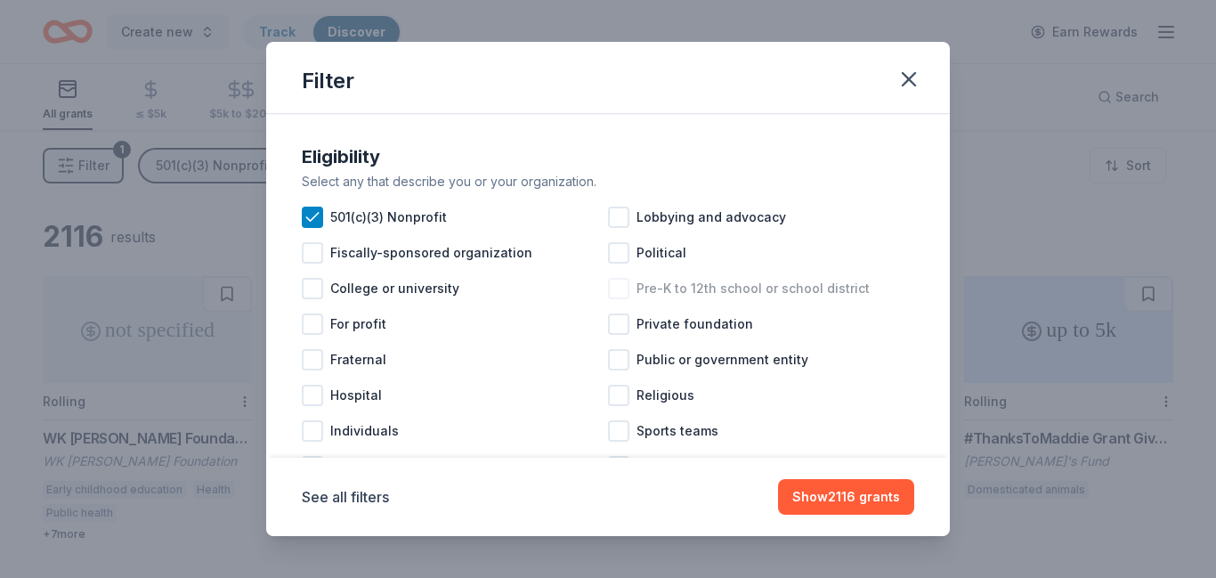
click at [616, 294] on div at bounding box center [618, 288] width 21 height 21
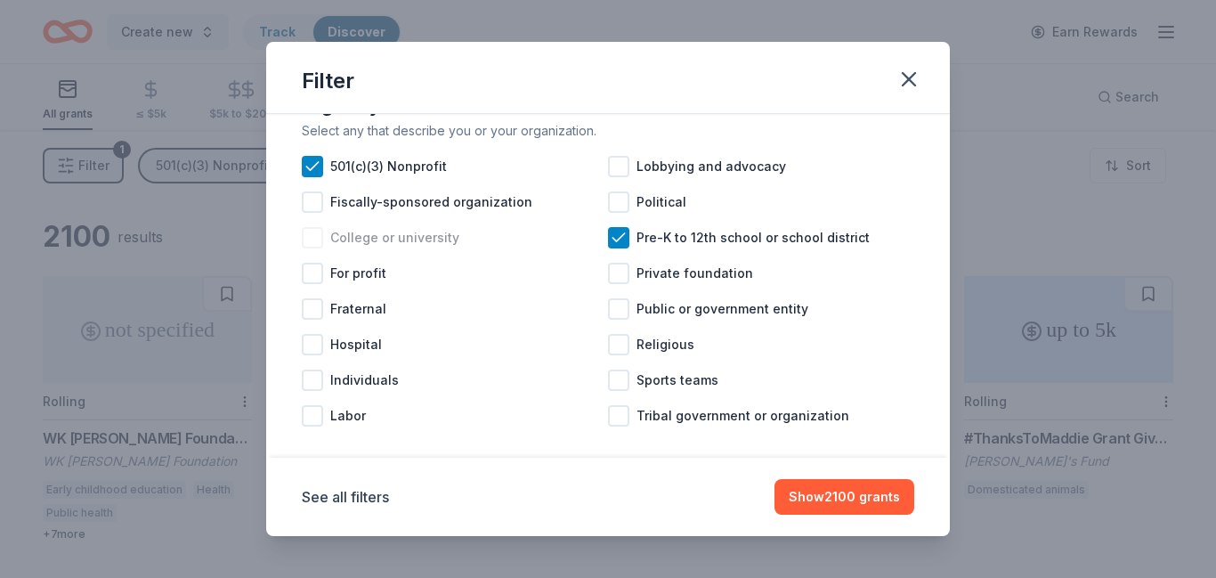
scroll to position [69, 0]
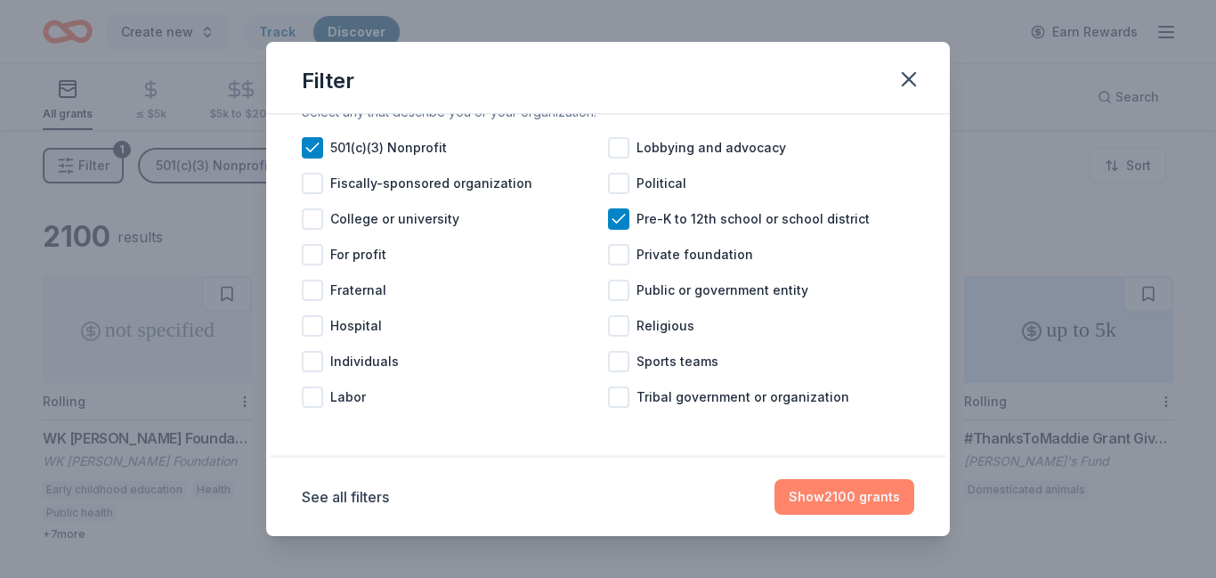
click at [807, 502] on button "Show 2100 grants" at bounding box center [844, 497] width 140 height 36
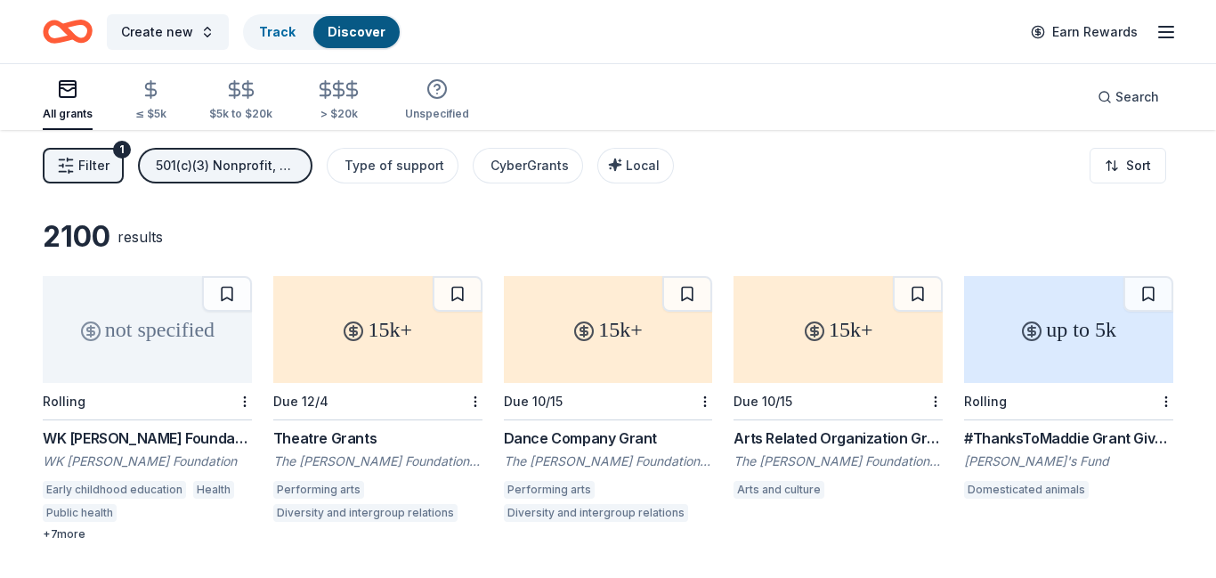
scroll to position [0, 0]
click at [401, 162] on div "Type of support" at bounding box center [394, 165] width 100 height 21
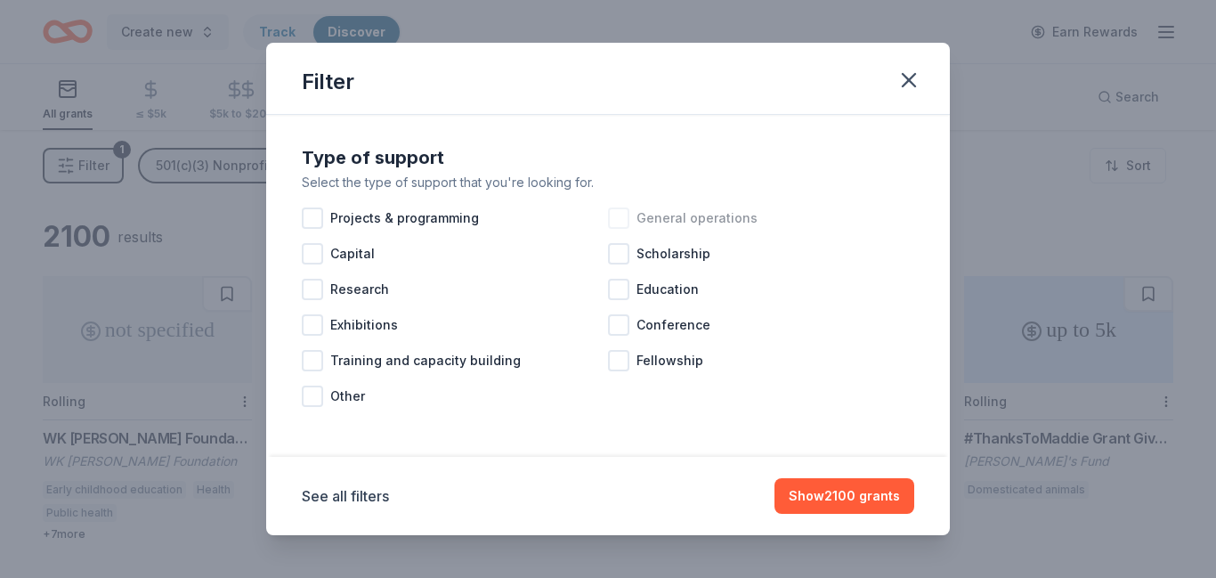
click at [615, 222] on div at bounding box center [618, 217] width 21 height 21
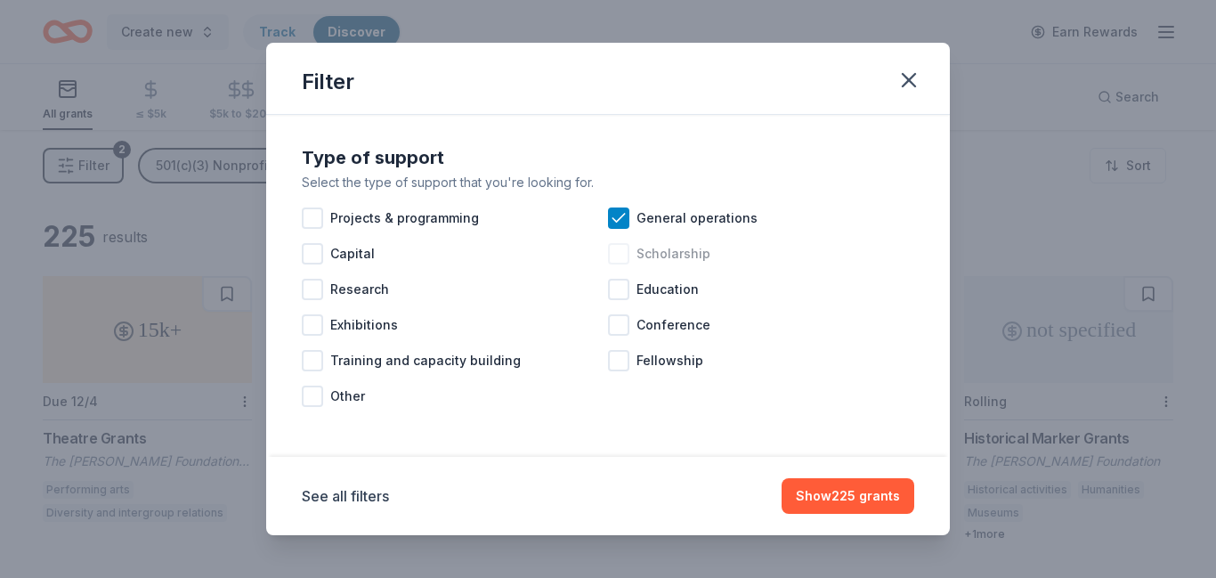
click at [621, 253] on div at bounding box center [618, 253] width 21 height 21
click at [619, 290] on div at bounding box center [618, 289] width 21 height 21
click at [312, 216] on div at bounding box center [312, 217] width 21 height 21
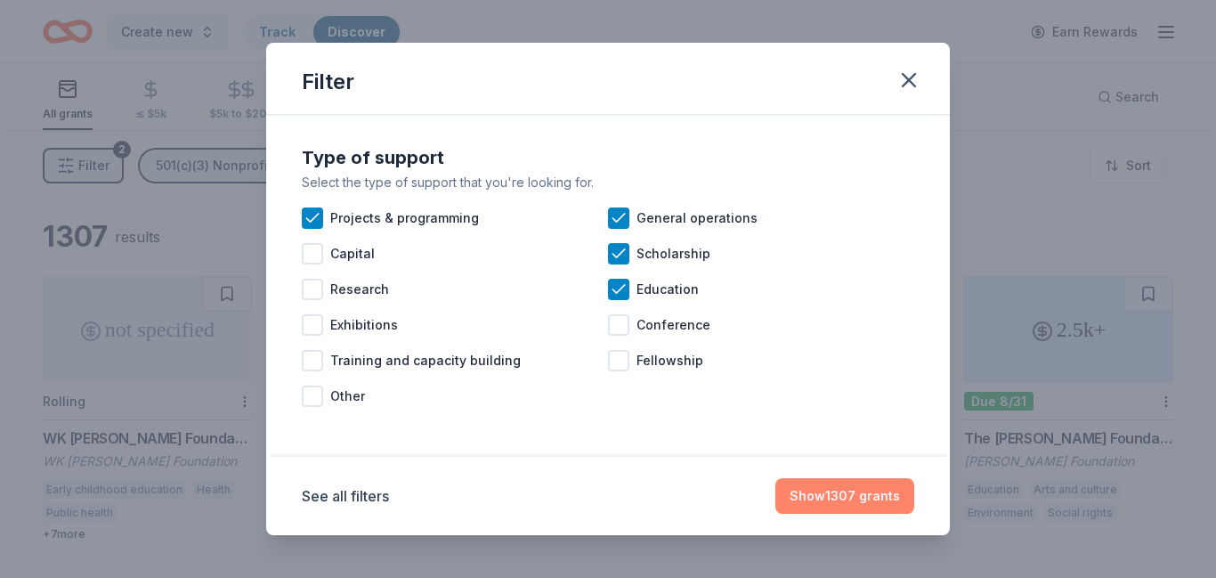
click at [858, 487] on button "Show 1307 grants" at bounding box center [844, 496] width 139 height 36
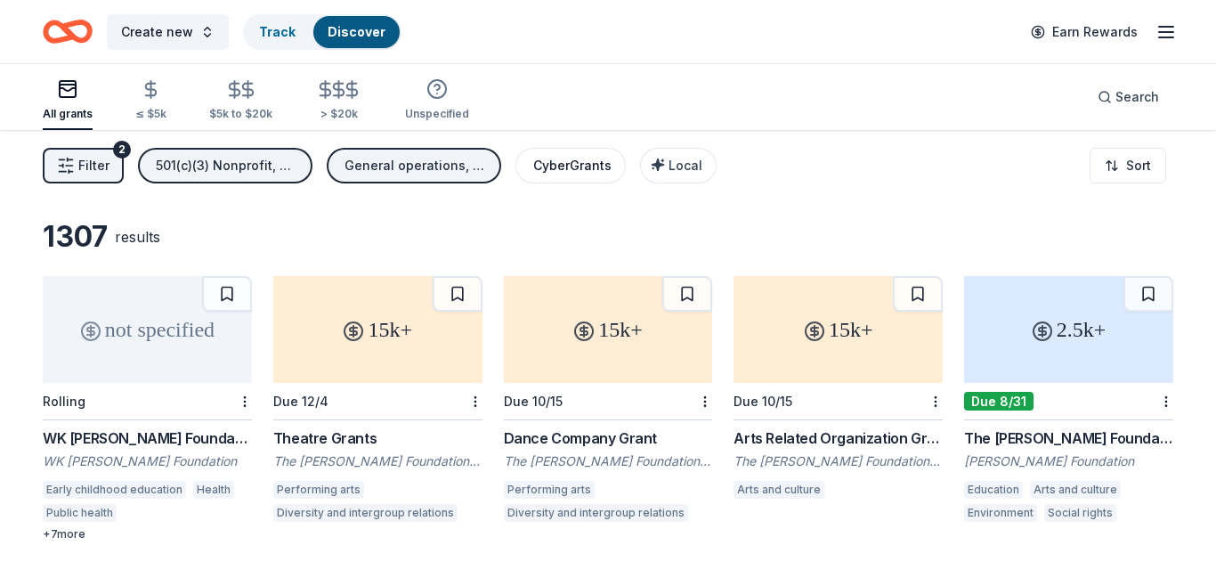
click at [570, 172] on div "CyberGrants" at bounding box center [572, 165] width 78 height 21
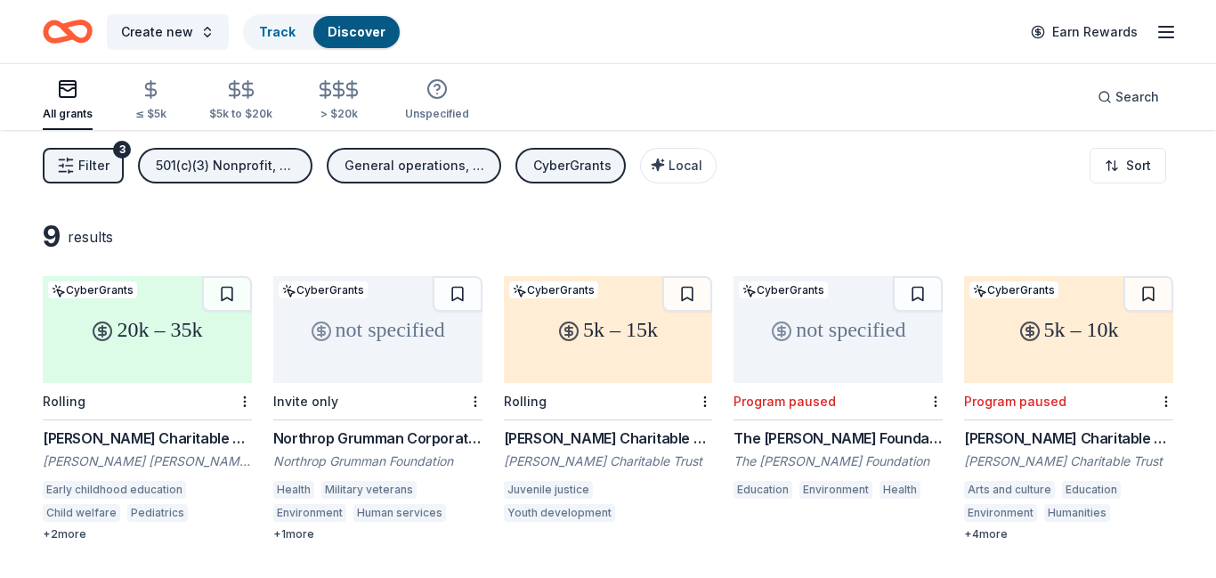
click at [570, 172] on div "CyberGrants" at bounding box center [572, 165] width 78 height 21
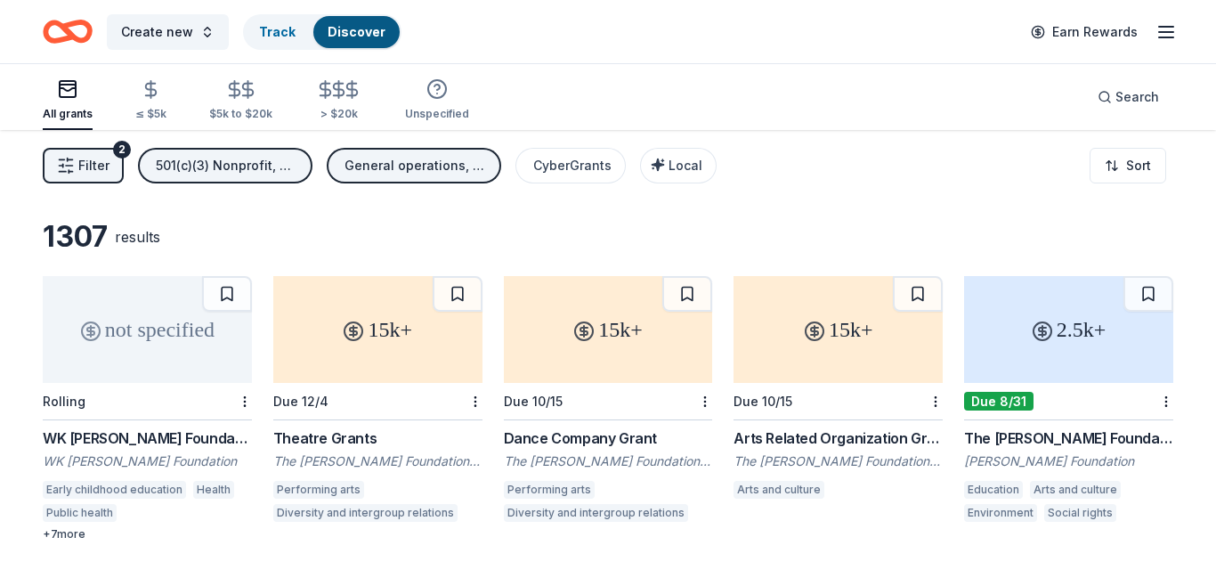
click at [108, 174] on span "Filter" at bounding box center [93, 165] width 31 height 21
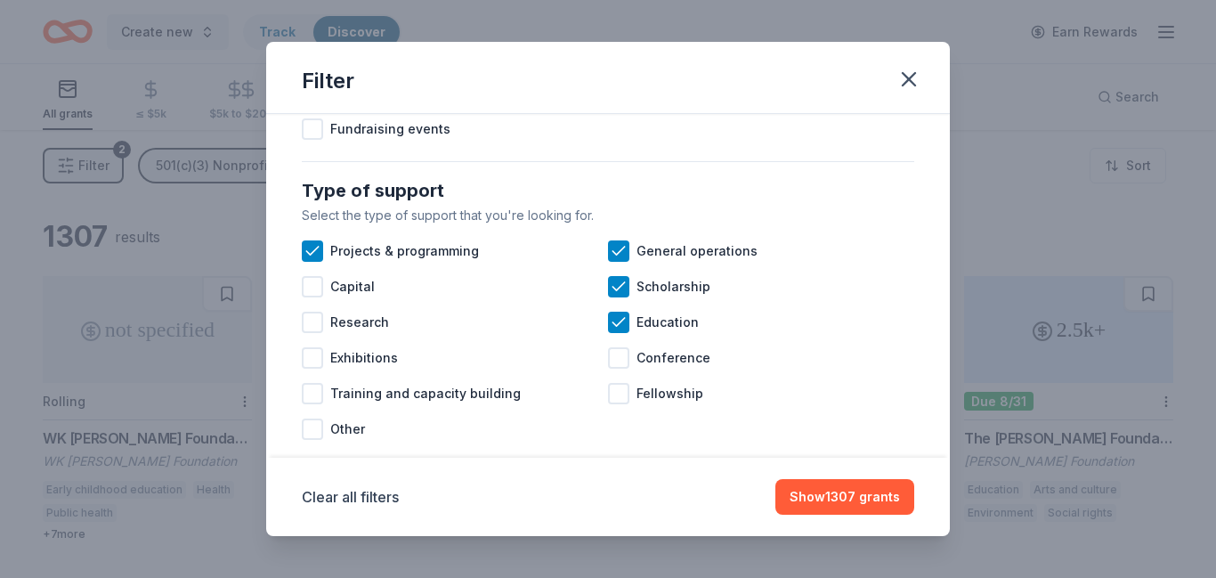
scroll to position [665, 0]
click at [315, 245] on icon at bounding box center [312, 250] width 18 height 18
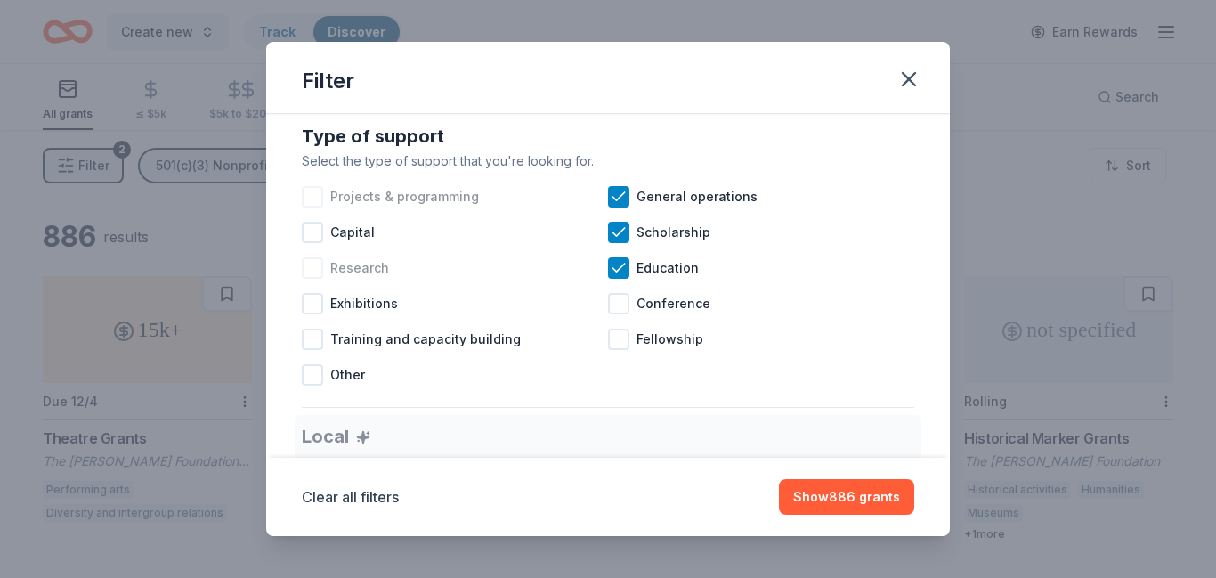
scroll to position [736, 0]
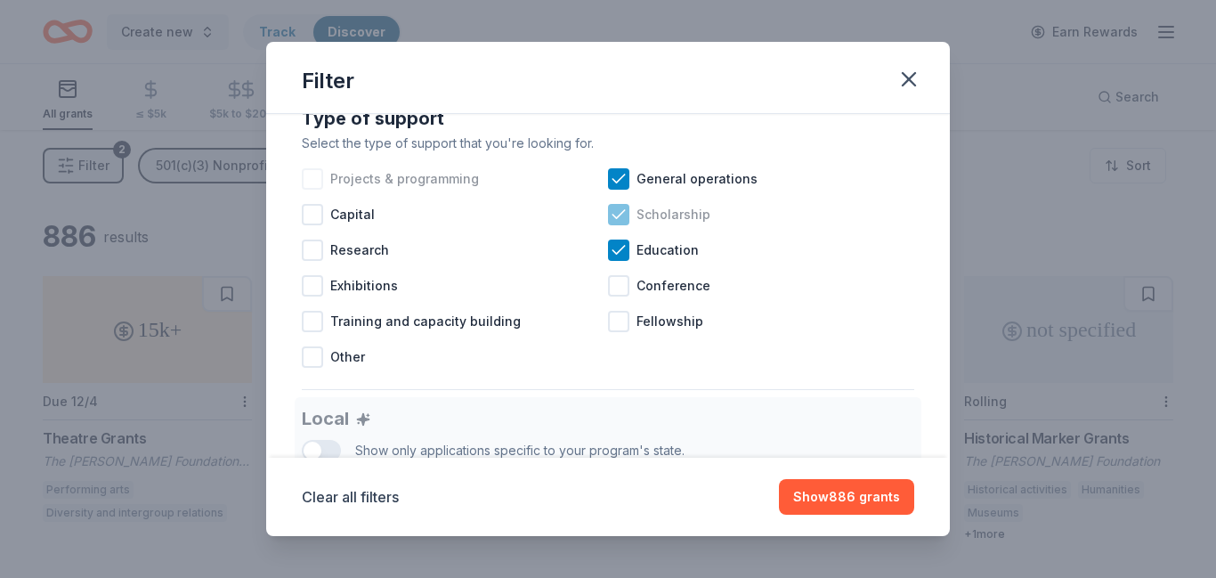
click at [618, 214] on icon at bounding box center [619, 215] width 18 height 18
click at [618, 214] on div at bounding box center [618, 214] width 21 height 21
click at [618, 214] on icon at bounding box center [619, 215] width 18 height 18
click at [619, 251] on icon at bounding box center [618, 250] width 12 height 8
click at [619, 252] on div at bounding box center [618, 249] width 21 height 21
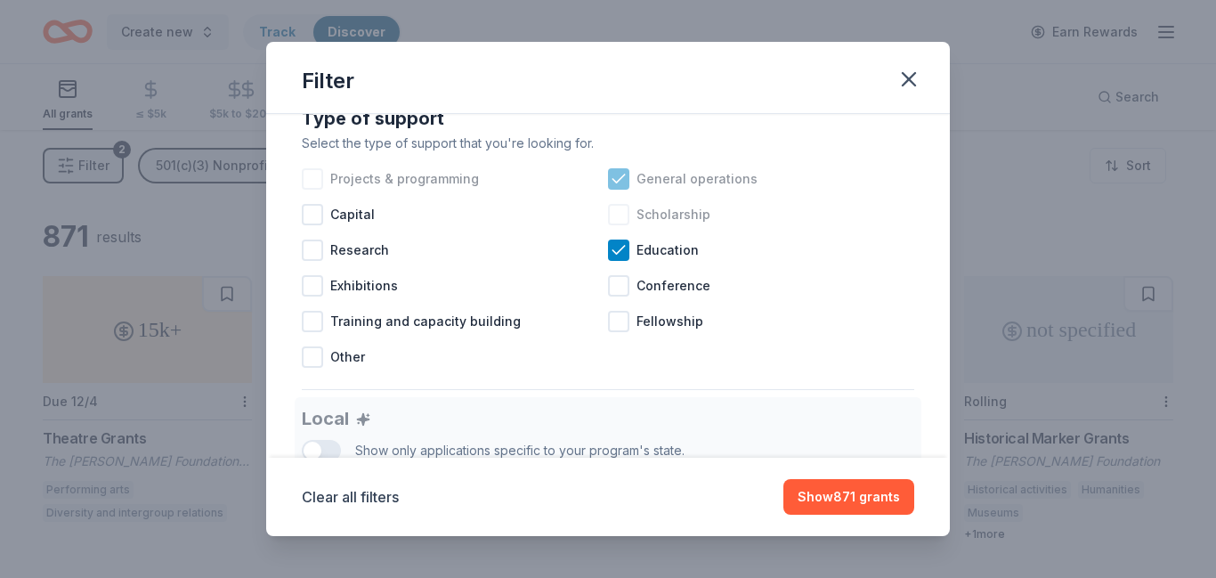
click at [613, 179] on icon at bounding box center [618, 178] width 12 height 8
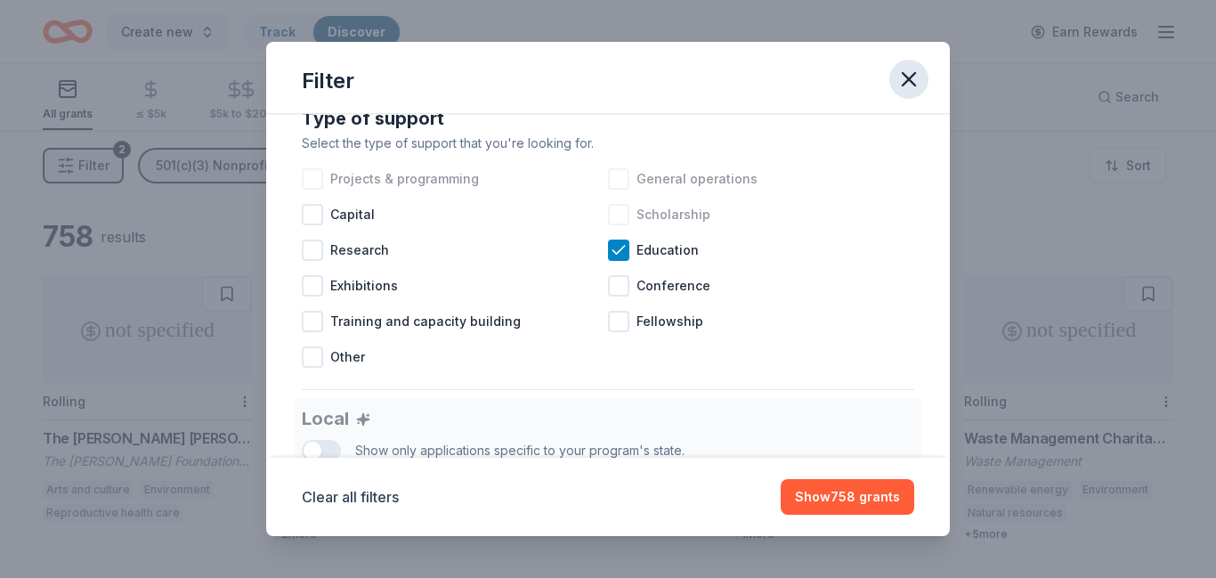
click at [898, 85] on icon "button" at bounding box center [908, 79] width 25 height 25
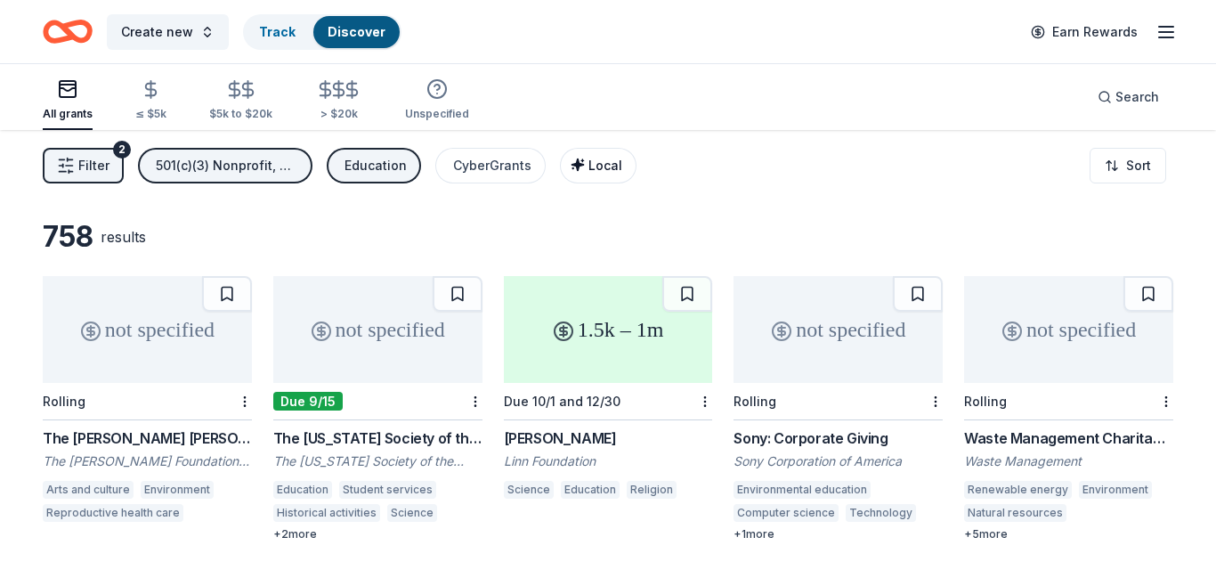
click at [602, 159] on span "Local" at bounding box center [605, 165] width 34 height 15
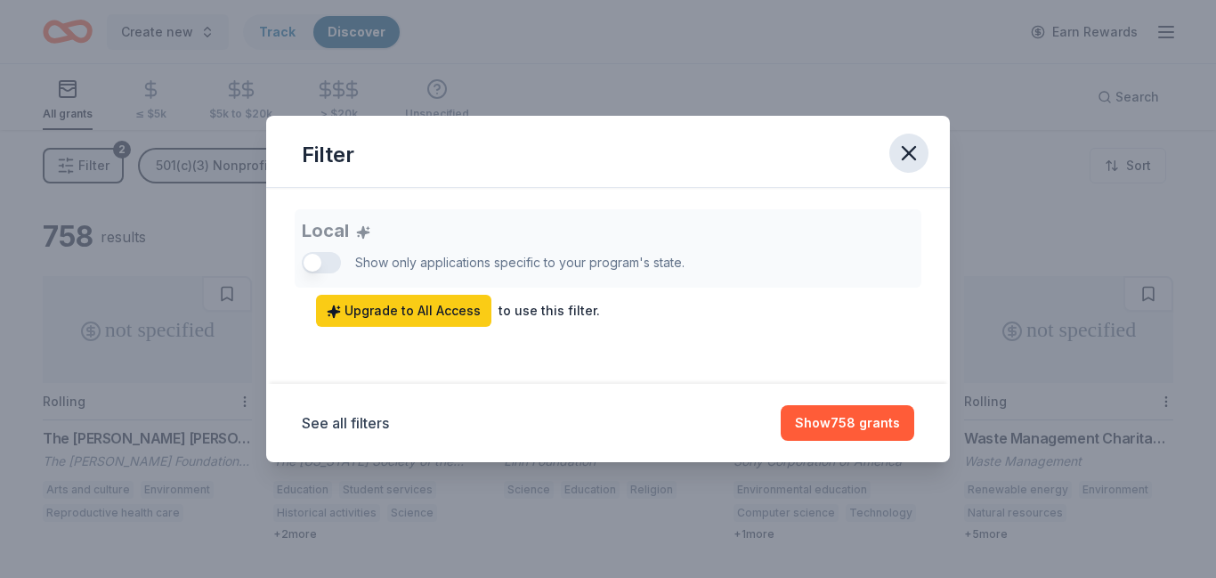
click at [908, 154] on icon "button" at bounding box center [908, 153] width 12 height 12
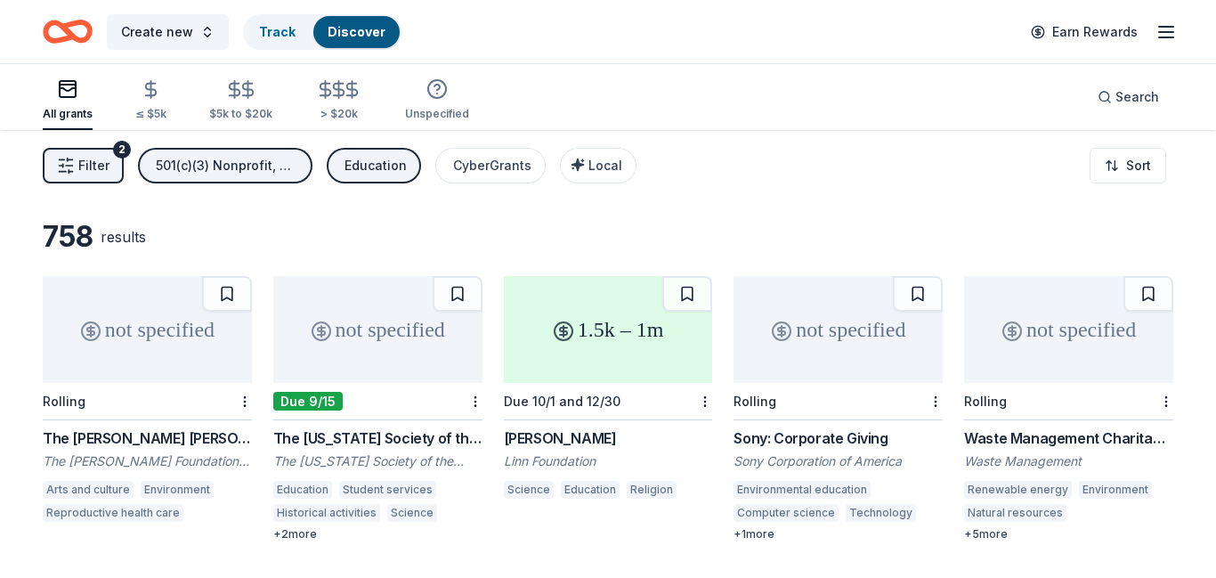
click at [366, 166] on div "Education" at bounding box center [375, 165] width 62 height 21
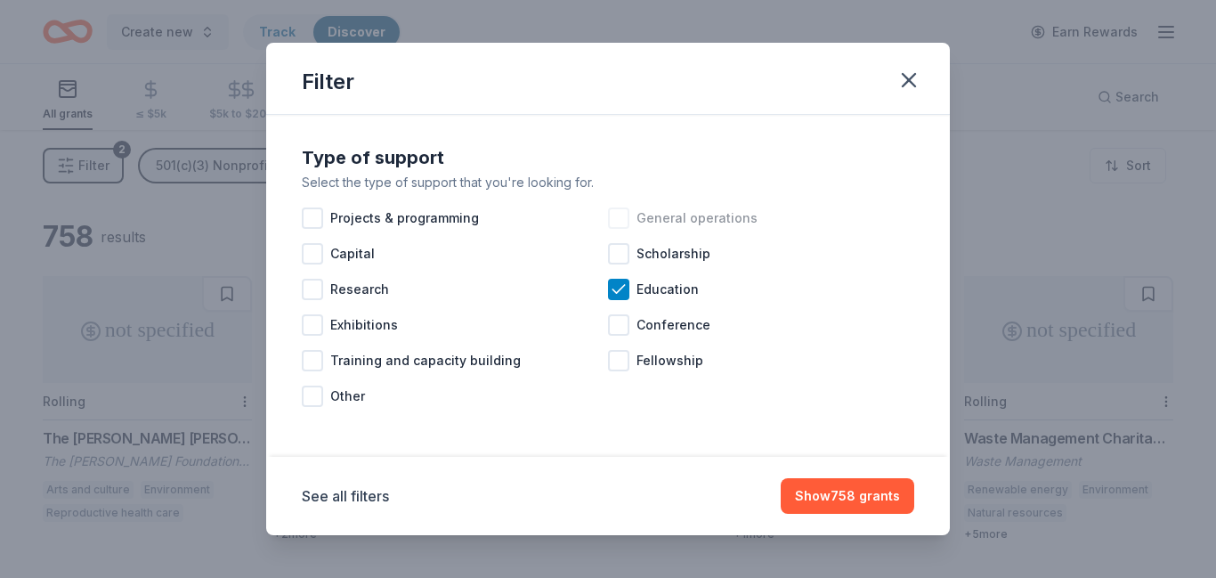
click at [612, 217] on div at bounding box center [618, 217] width 21 height 21
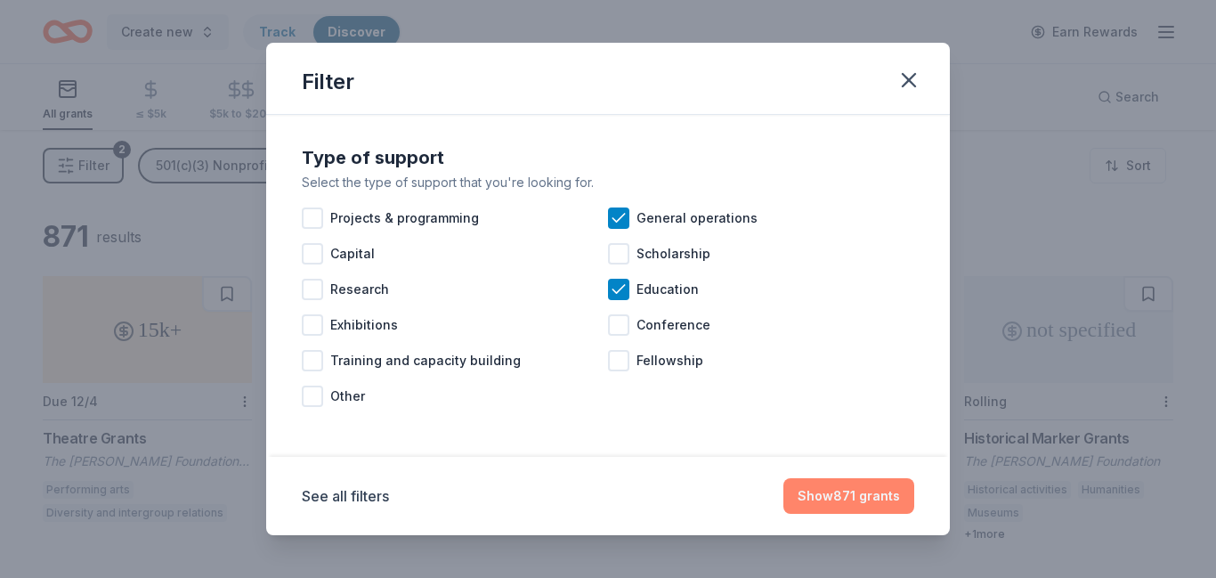
click at [844, 497] on button "Show 871 grants" at bounding box center [848, 496] width 131 height 36
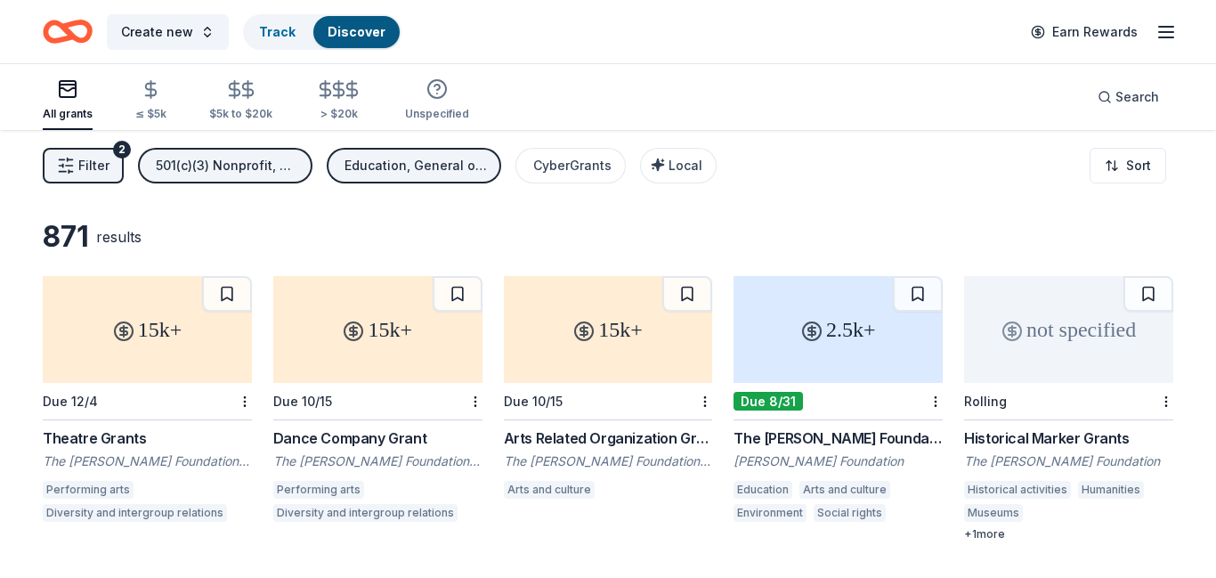
click at [570, 435] on div "Arts Related Organization Grant" at bounding box center [608, 437] width 209 height 21
click at [193, 34] on button "Create new" at bounding box center [168, 32] width 122 height 36
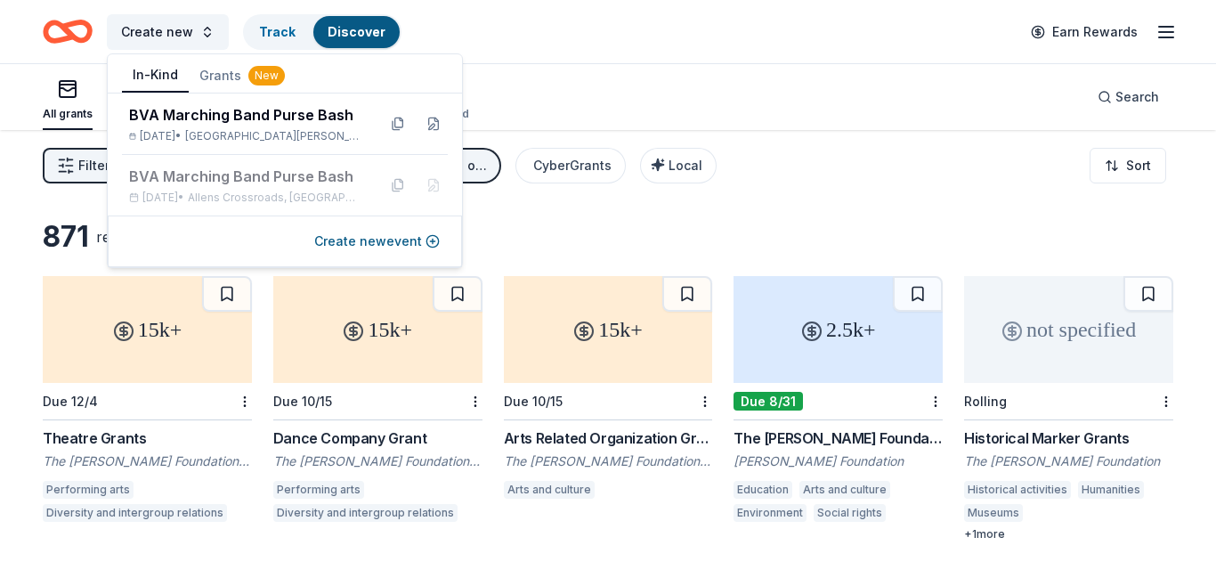
click at [151, 73] on button "In-Kind" at bounding box center [155, 76] width 67 height 34
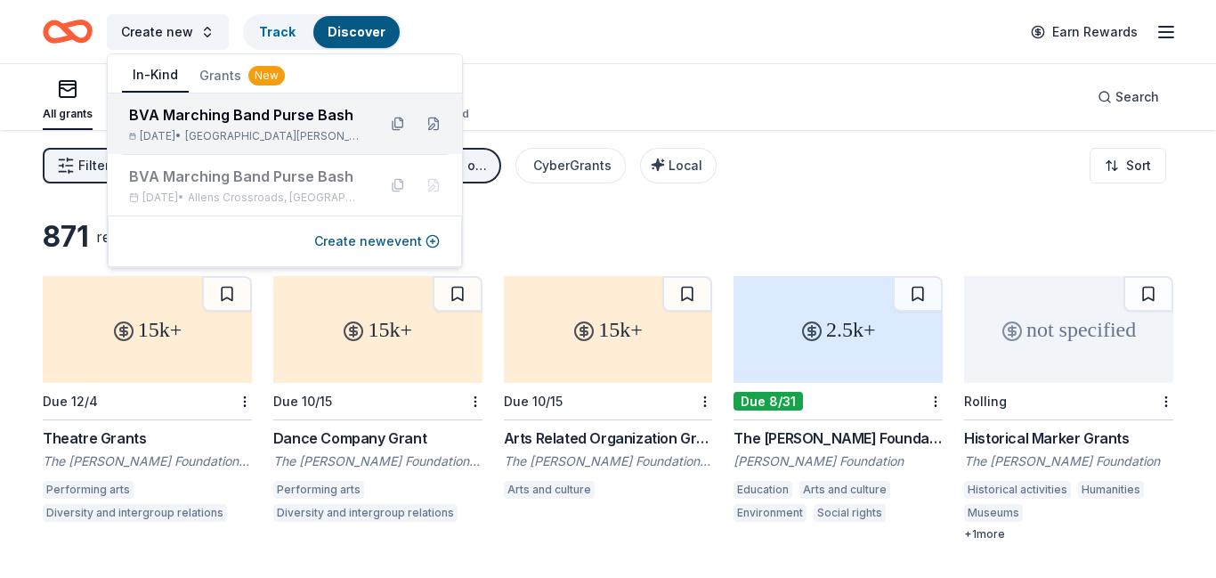
click at [227, 113] on div "BVA Marching Band Purse Bash" at bounding box center [245, 114] width 233 height 21
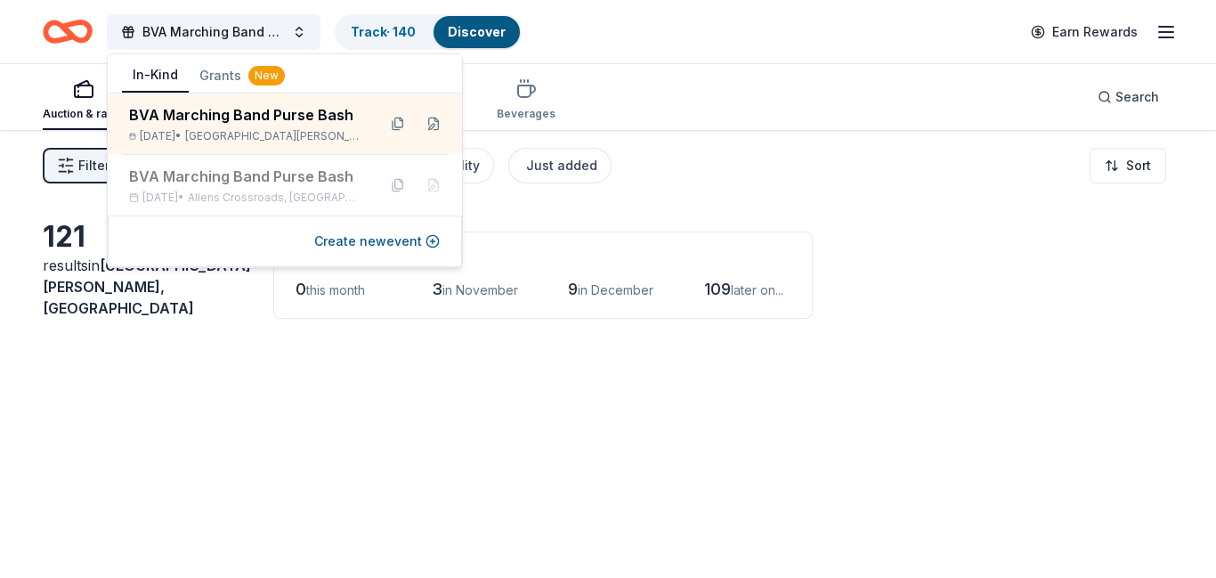
click at [720, 172] on div "Filter 2 Application methods Causes Eligibility Just added Sort" at bounding box center [608, 165] width 1216 height 71
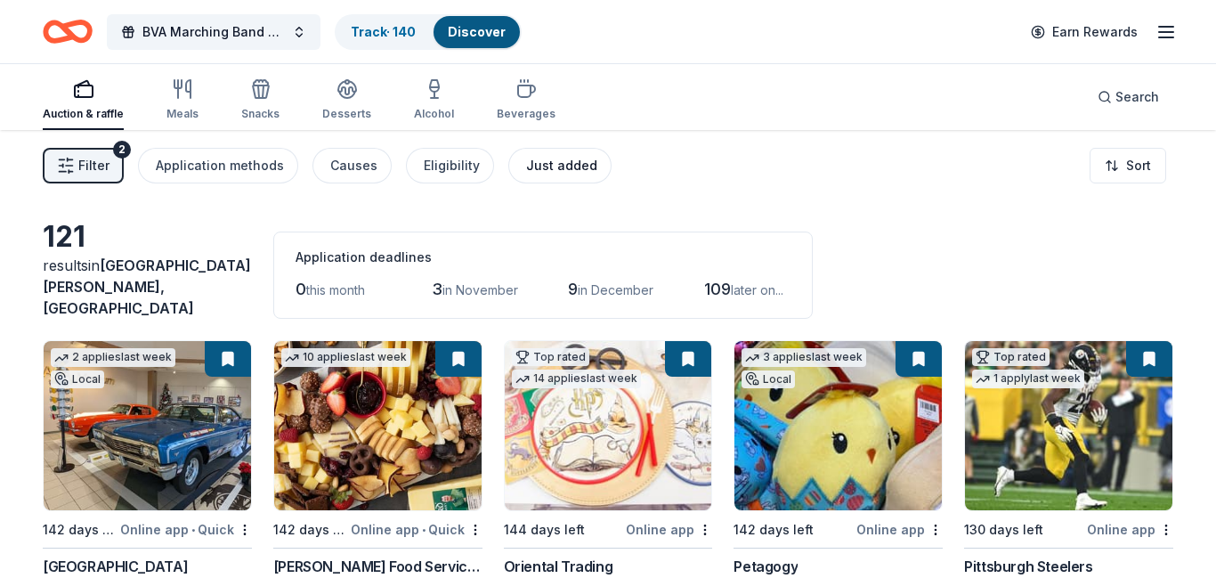
click at [533, 174] on div "Just added" at bounding box center [561, 165] width 71 height 21
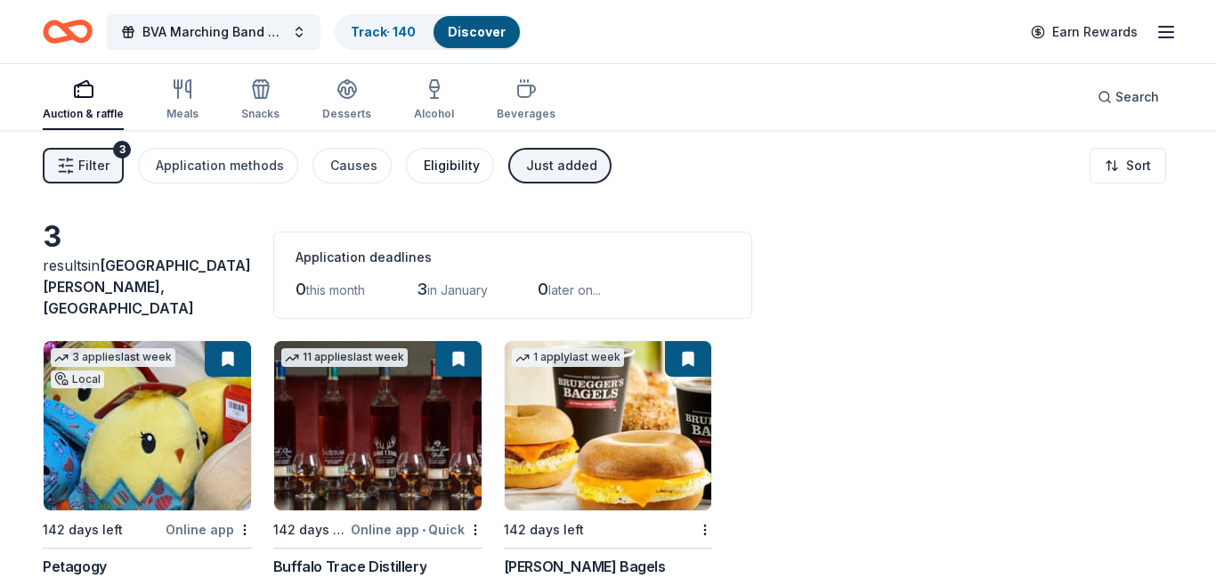
click at [436, 165] on div "Eligibility" at bounding box center [452, 165] width 56 height 21
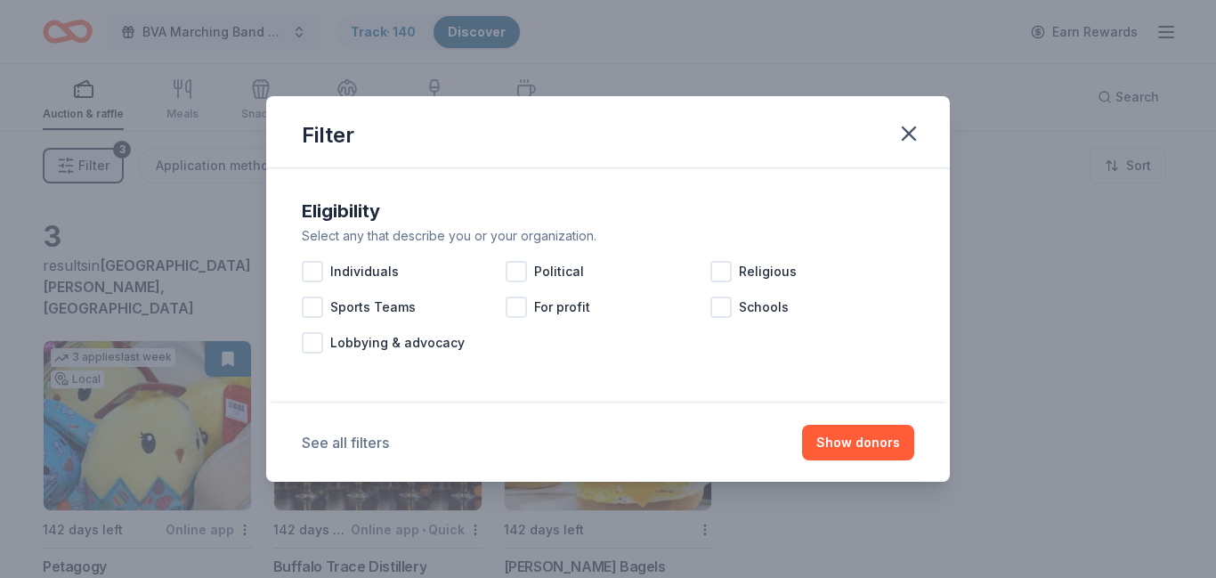
click at [352, 441] on button "See all filters" at bounding box center [345, 442] width 87 height 21
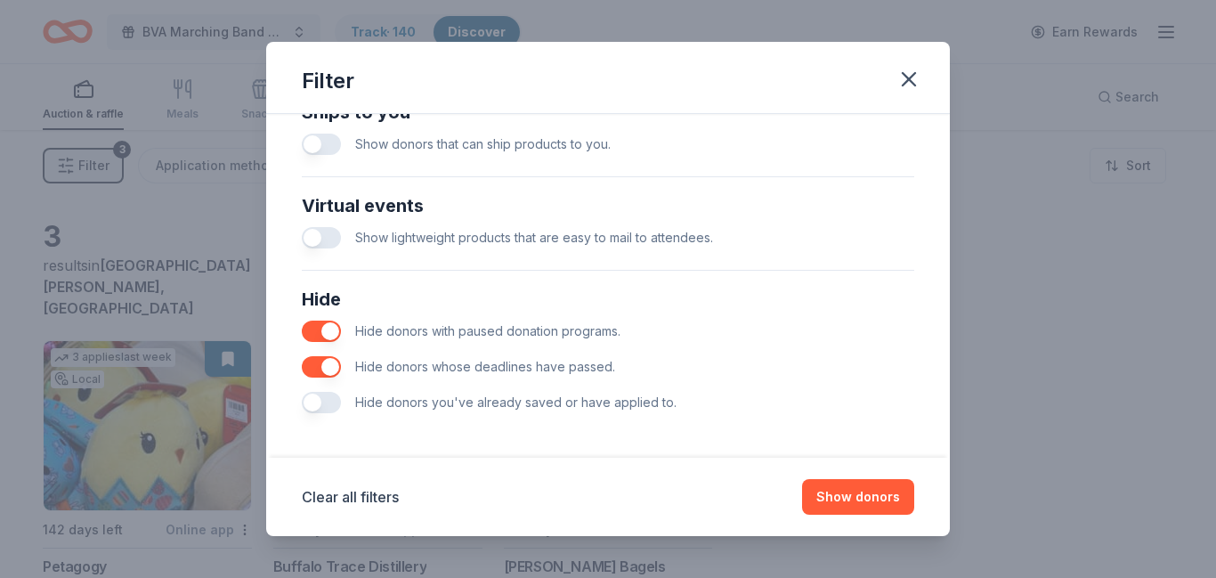
scroll to position [829, 0]
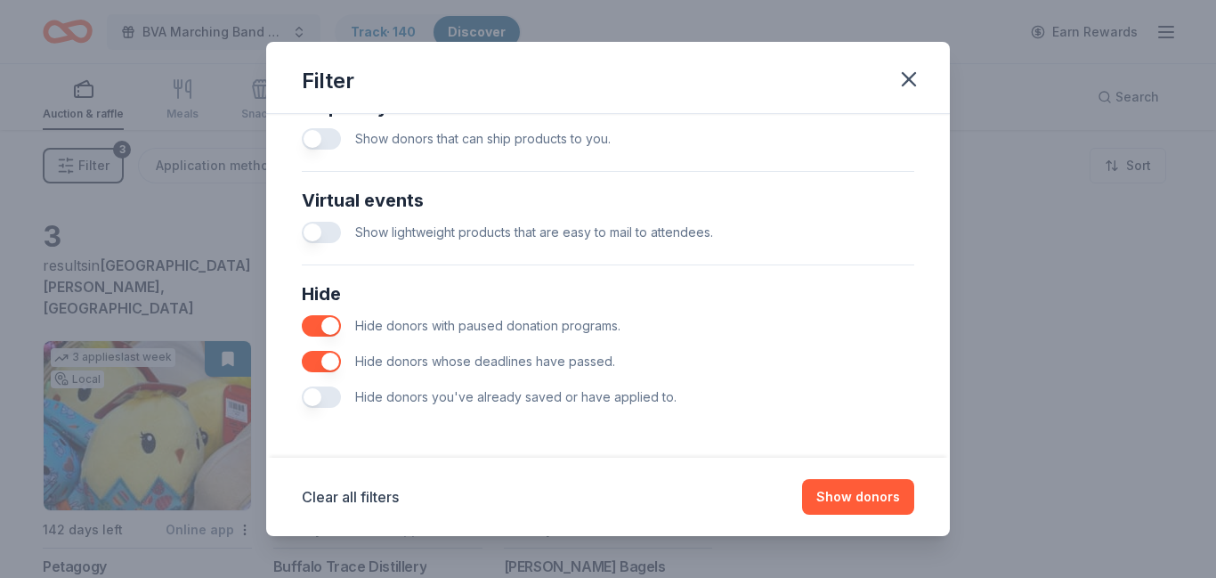
click at [328, 398] on button "button" at bounding box center [321, 396] width 39 height 21
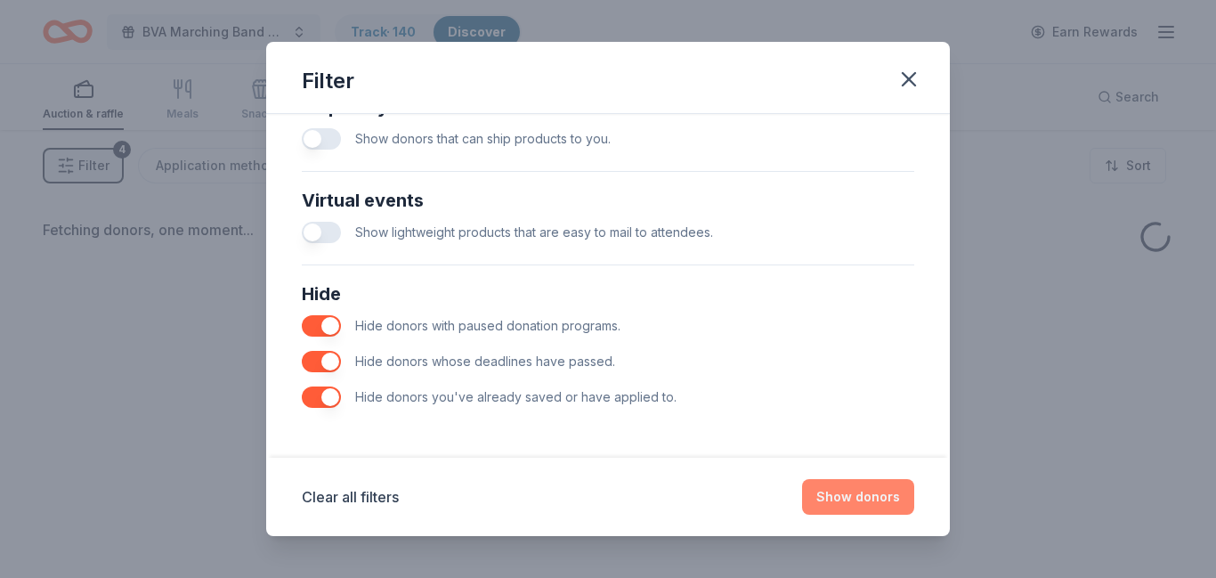
click at [845, 505] on button "Show donors" at bounding box center [858, 497] width 112 height 36
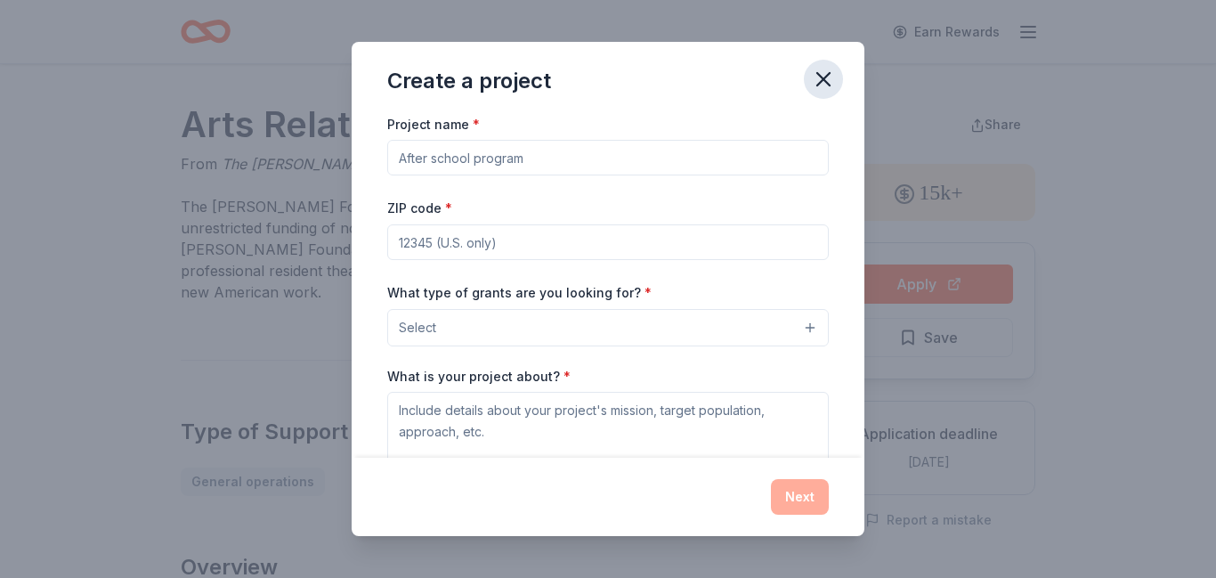
click at [823, 85] on icon "button" at bounding box center [823, 79] width 25 height 25
